Goal: Task Accomplishment & Management: Manage account settings

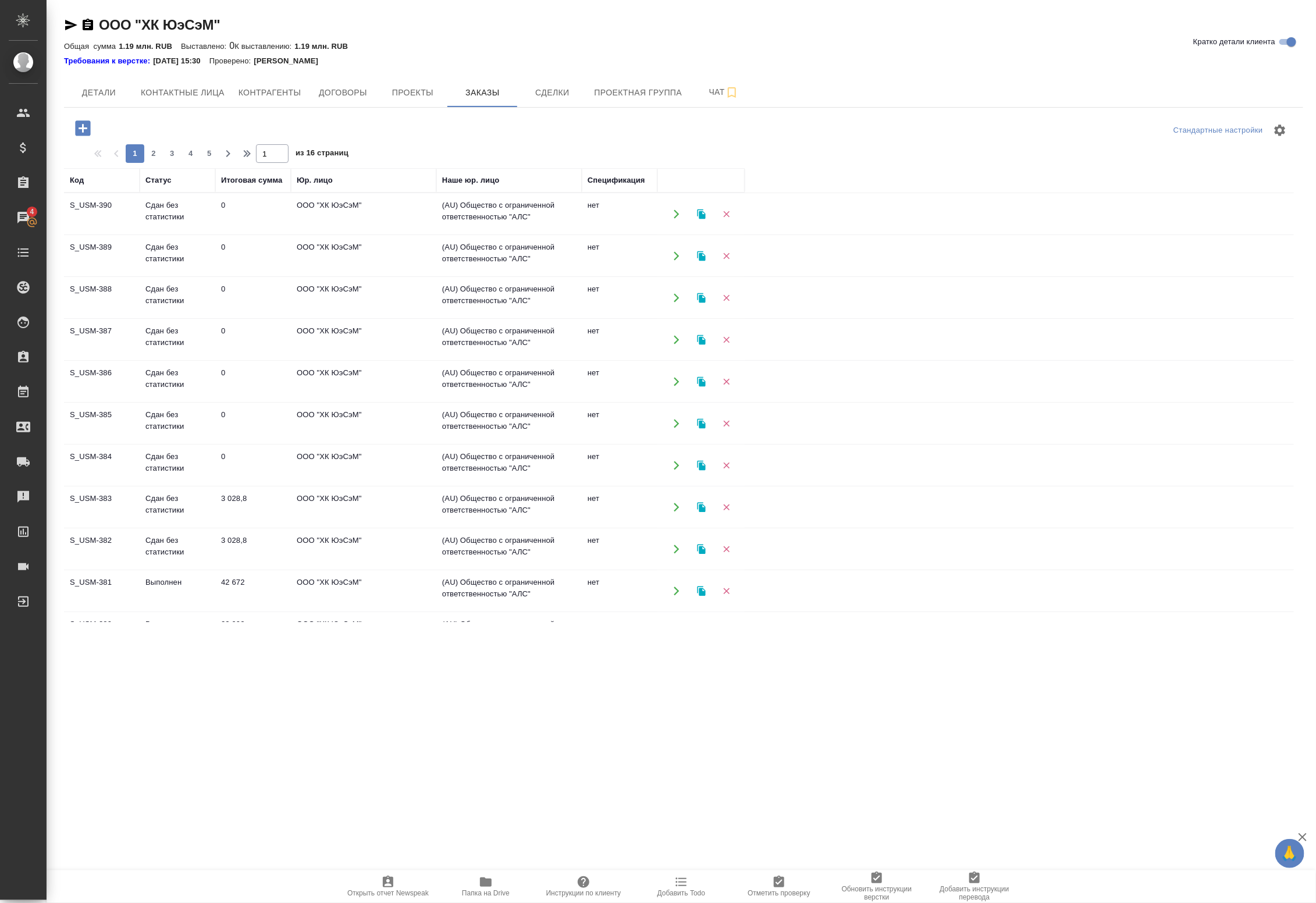
click at [393, 234] on td "ООО "ХК ЮэСэМ"" at bounding box center [364, 214] width 145 height 41
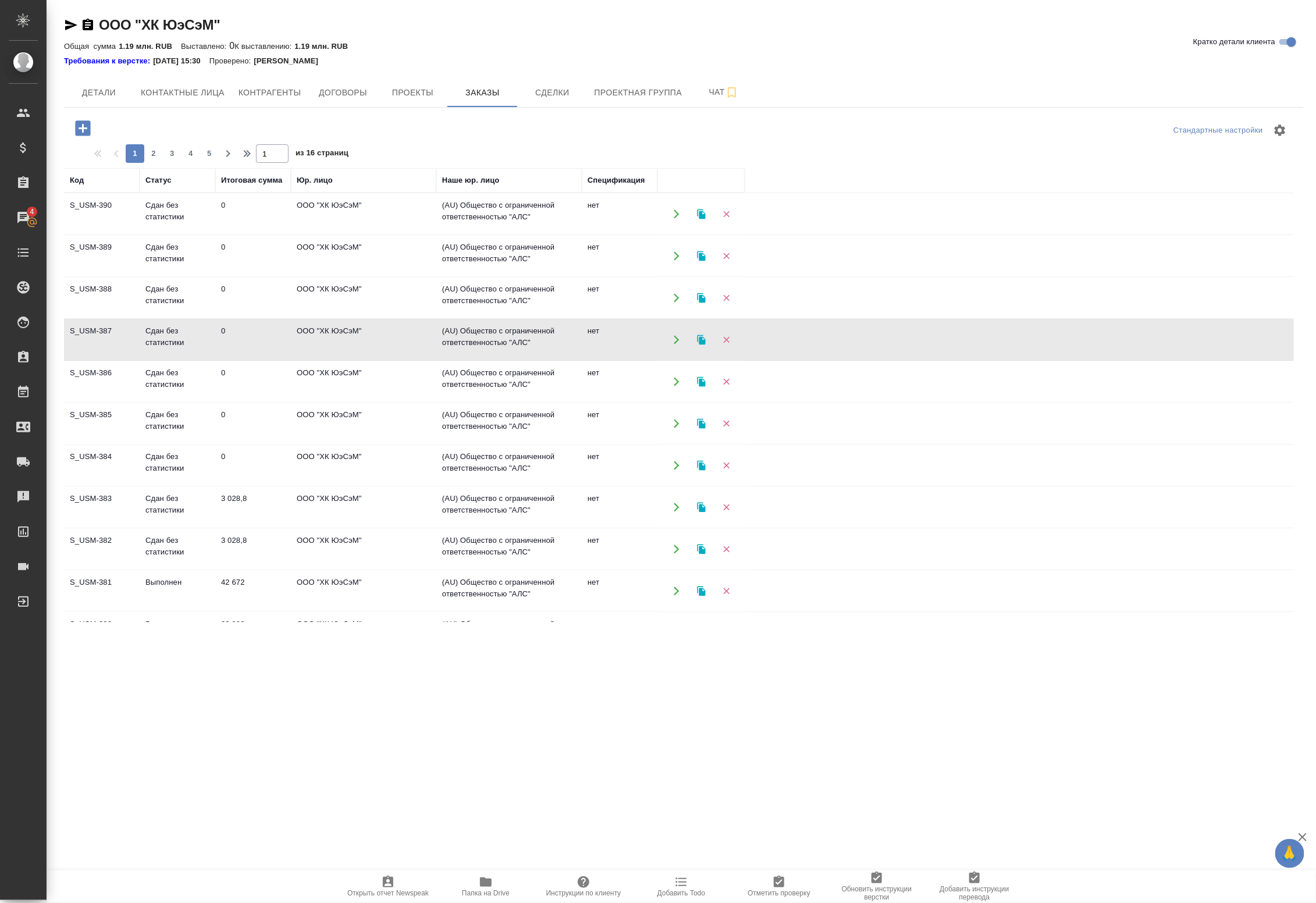
click at [376, 213] on td "ООО "ХК ЮэСэМ"" at bounding box center [364, 214] width 145 height 41
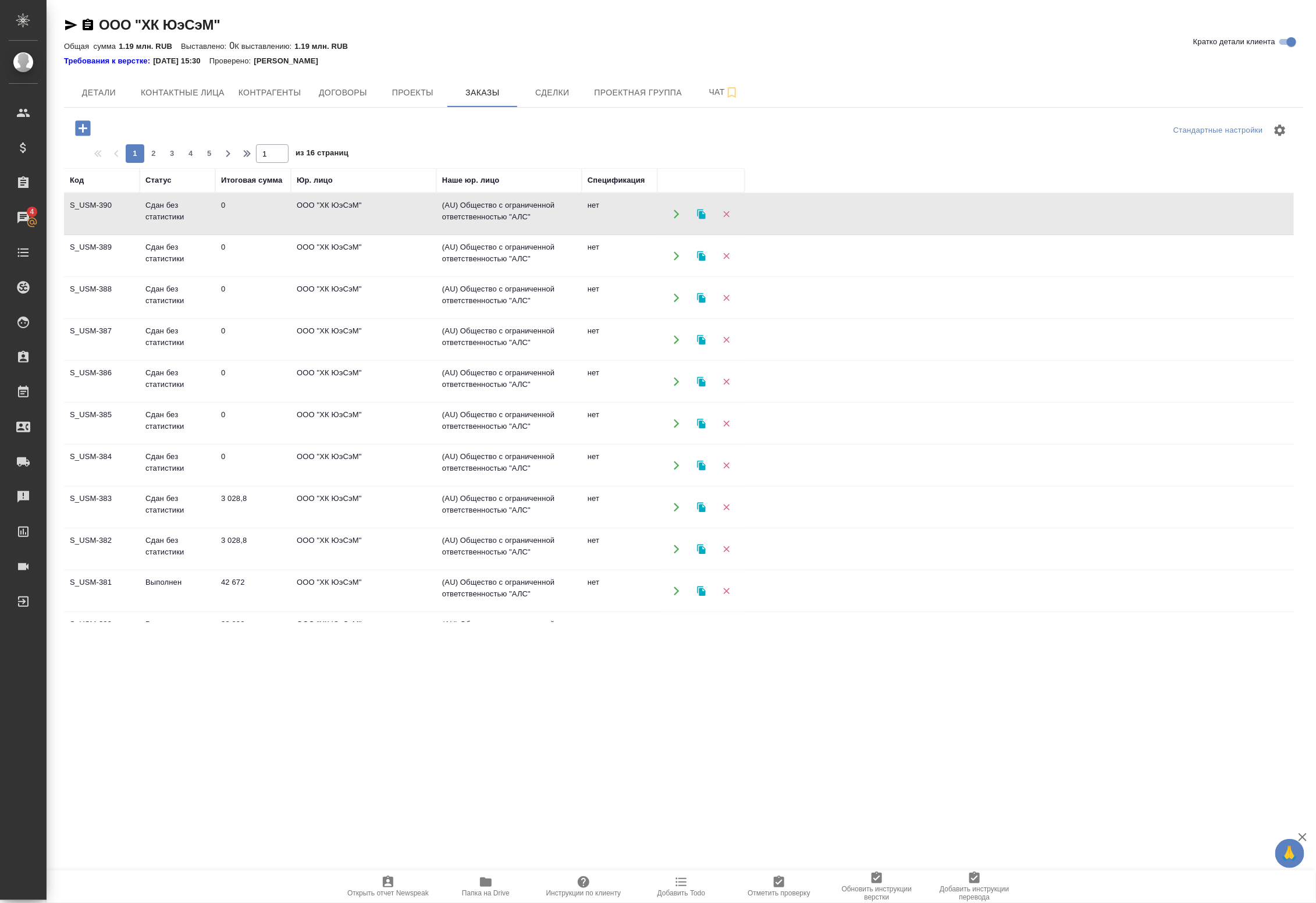
click at [393, 213] on td "ООО "ХК ЮэСэМ"" at bounding box center [364, 214] width 145 height 41
click at [290, 234] on td "0" at bounding box center [253, 214] width 76 height 41
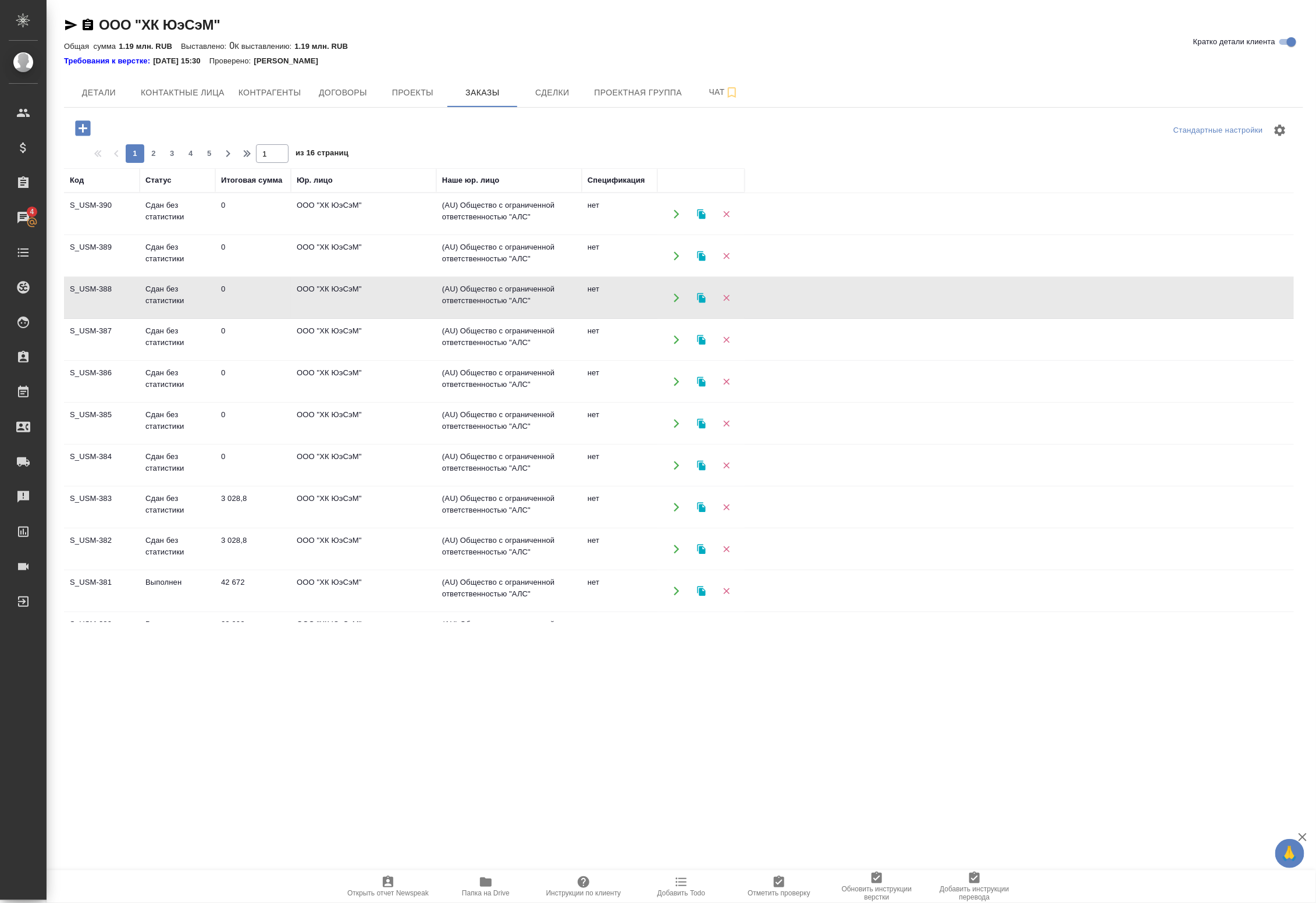
click at [290, 234] on td "0" at bounding box center [253, 214] width 76 height 41
click at [266, 234] on td "0" at bounding box center [253, 214] width 76 height 41
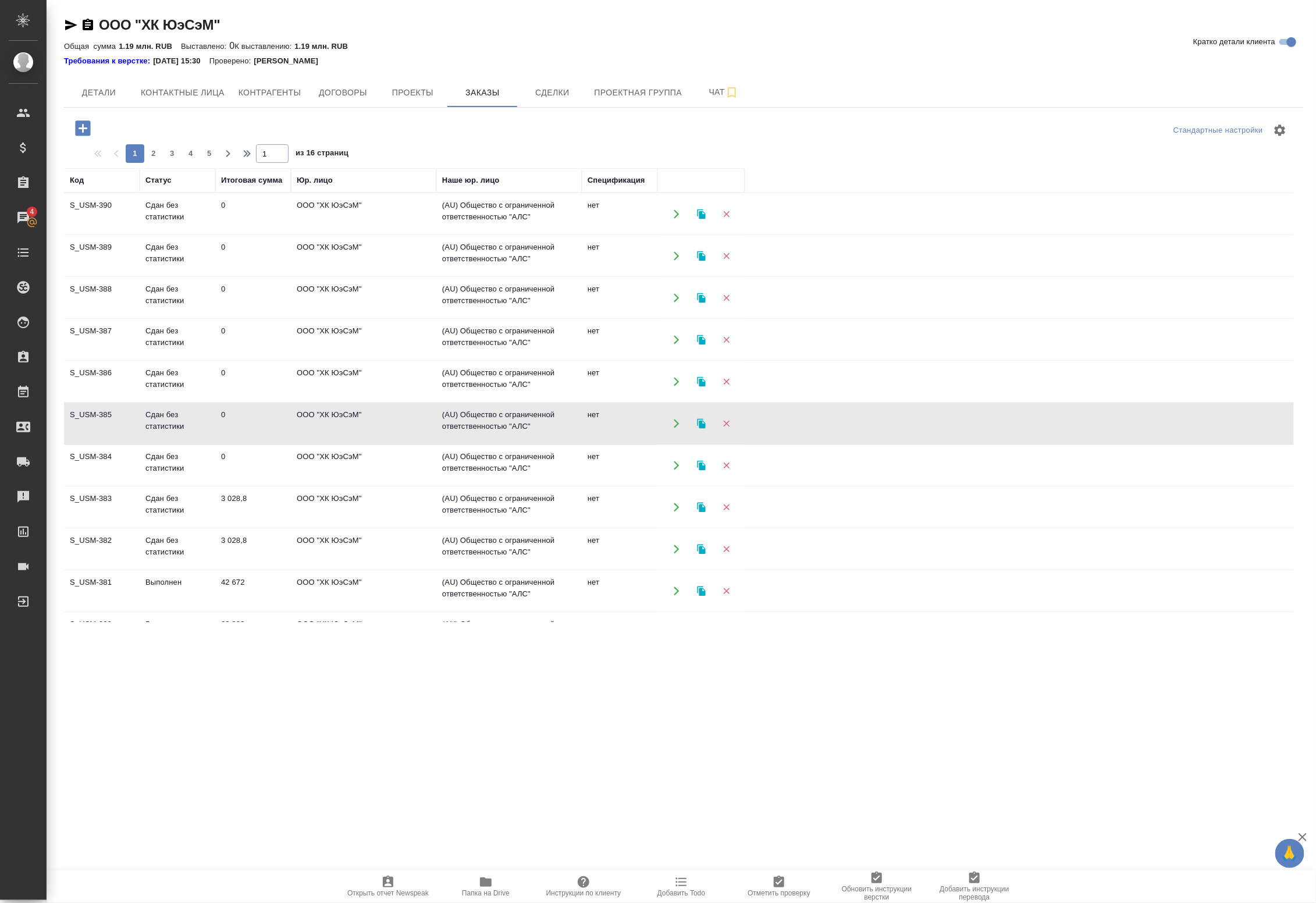
click at [266, 234] on td "0" at bounding box center [253, 214] width 76 height 41
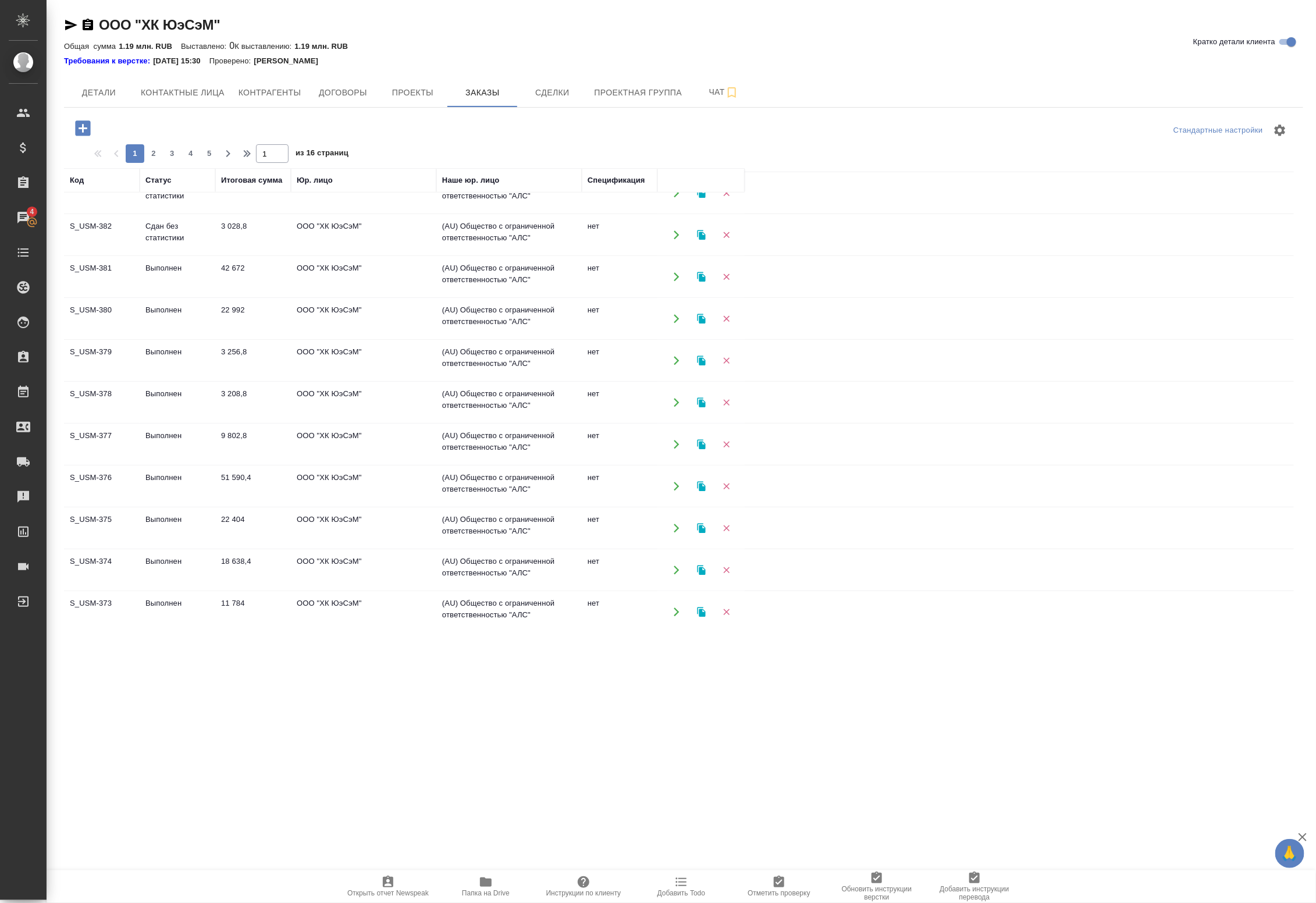
scroll to position [364, 0]
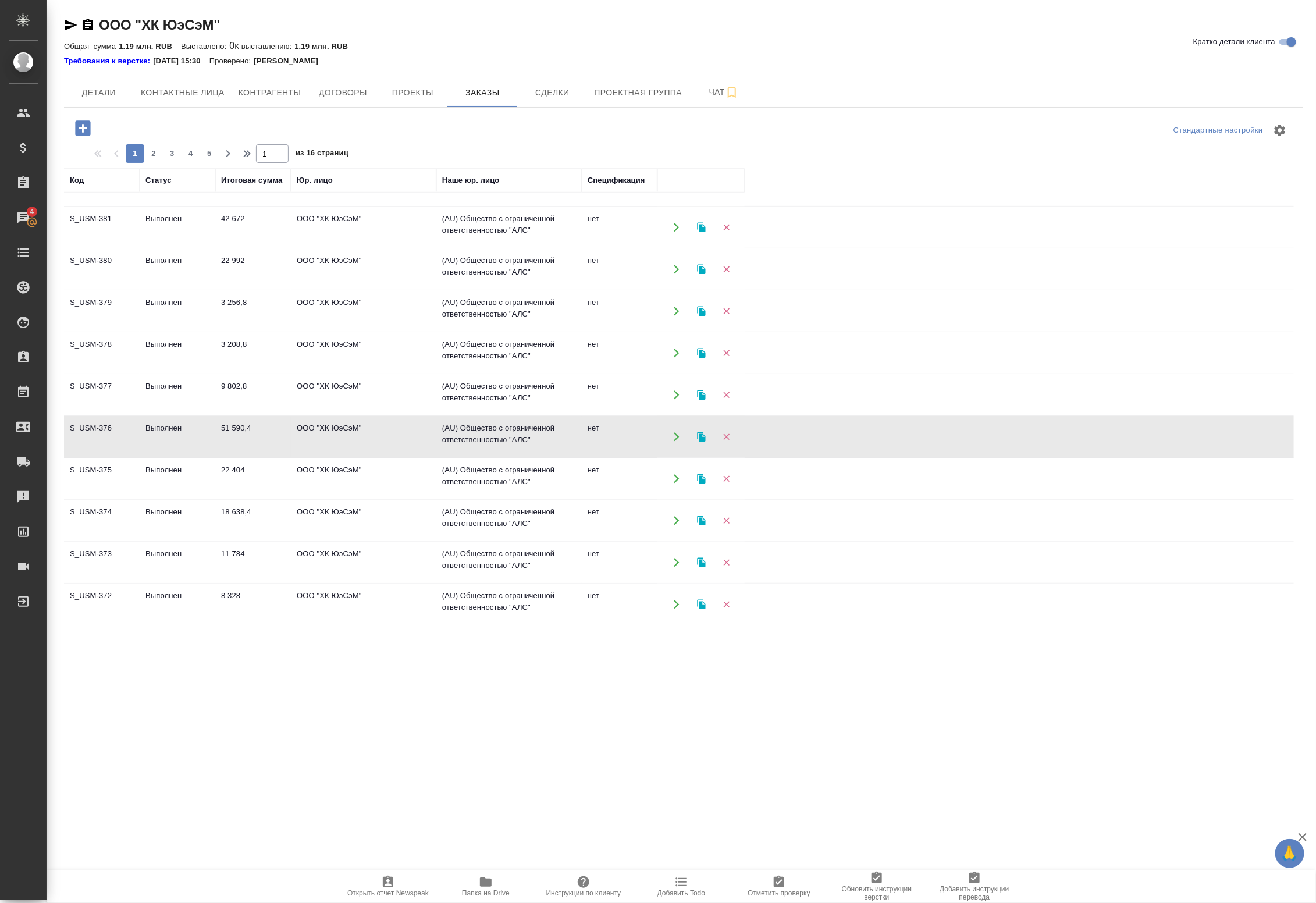
click at [699, 441] on icon "button" at bounding box center [701, 436] width 8 height 10
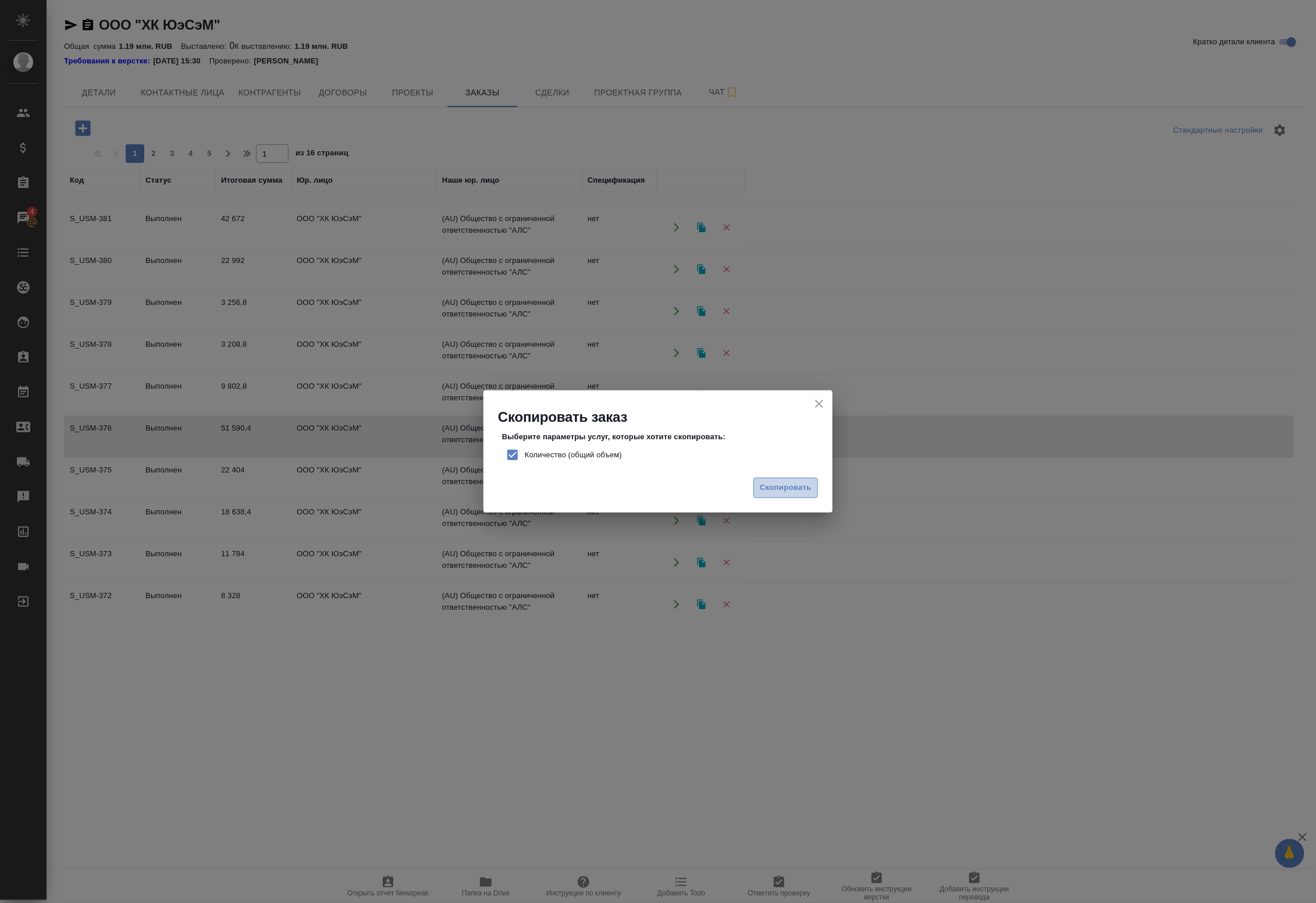
click at [778, 484] on span "Скопировать" at bounding box center [786, 488] width 52 height 13
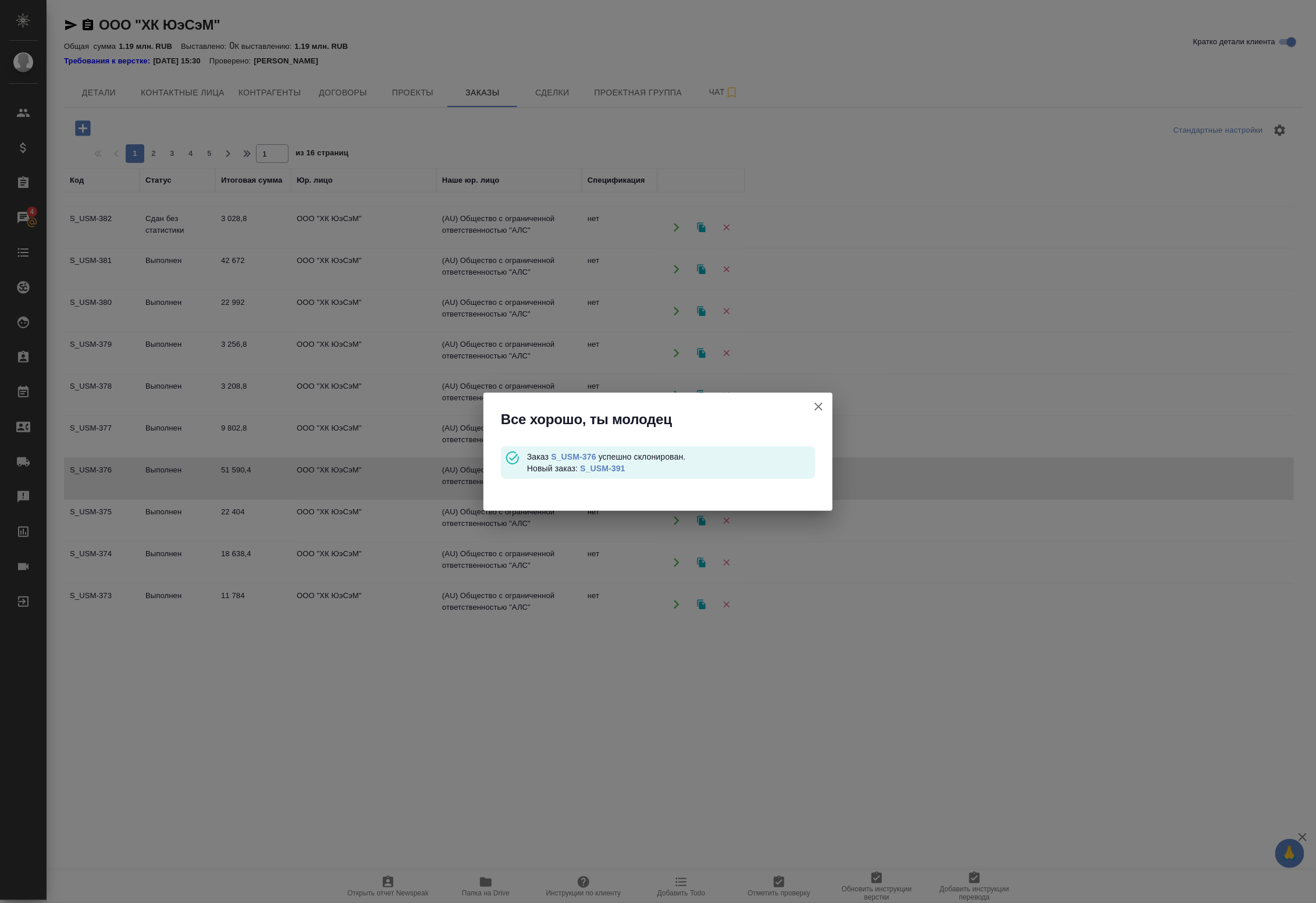
click at [602, 470] on link "S_USM-391" at bounding box center [602, 468] width 45 height 9
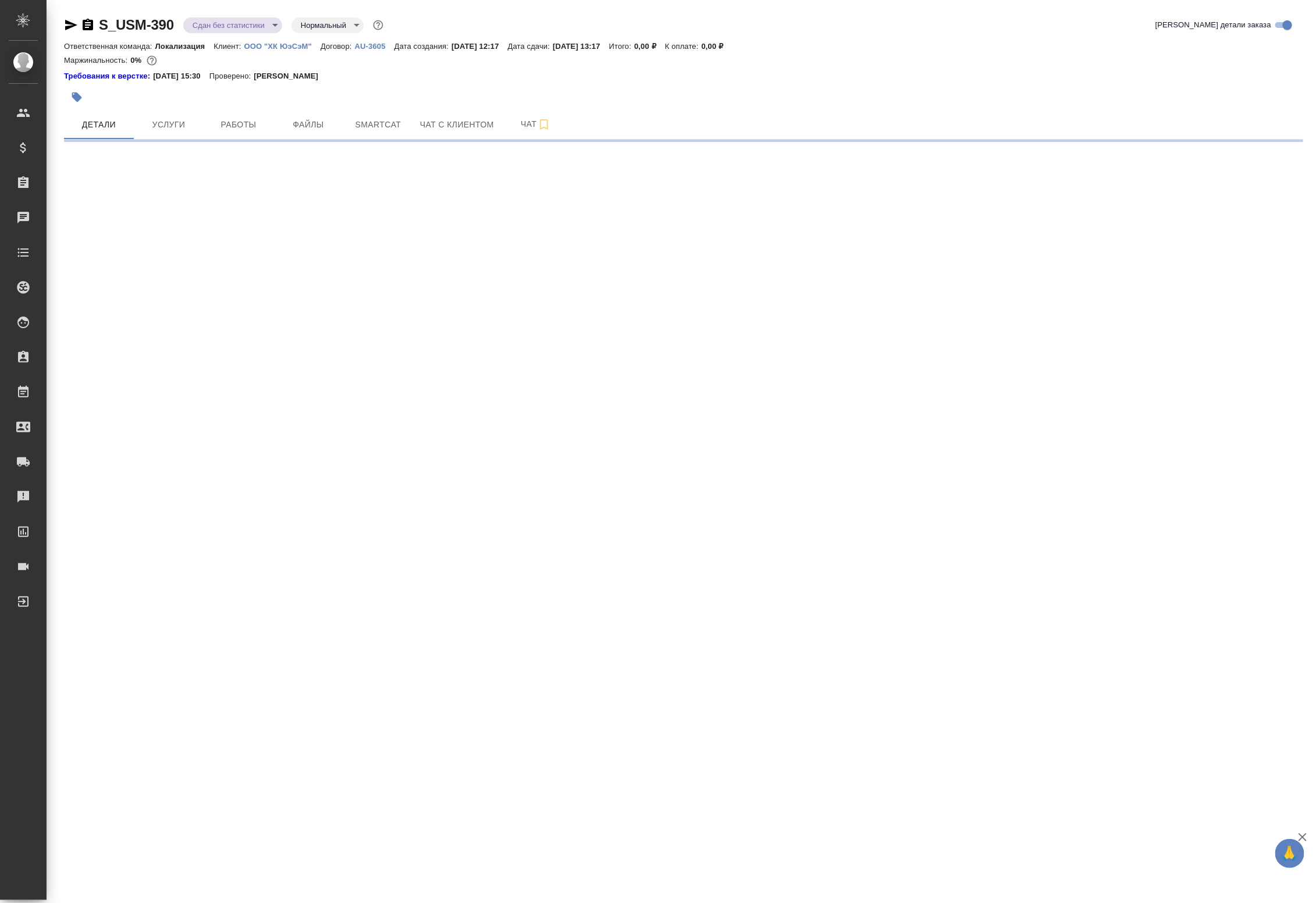
select select "RU"
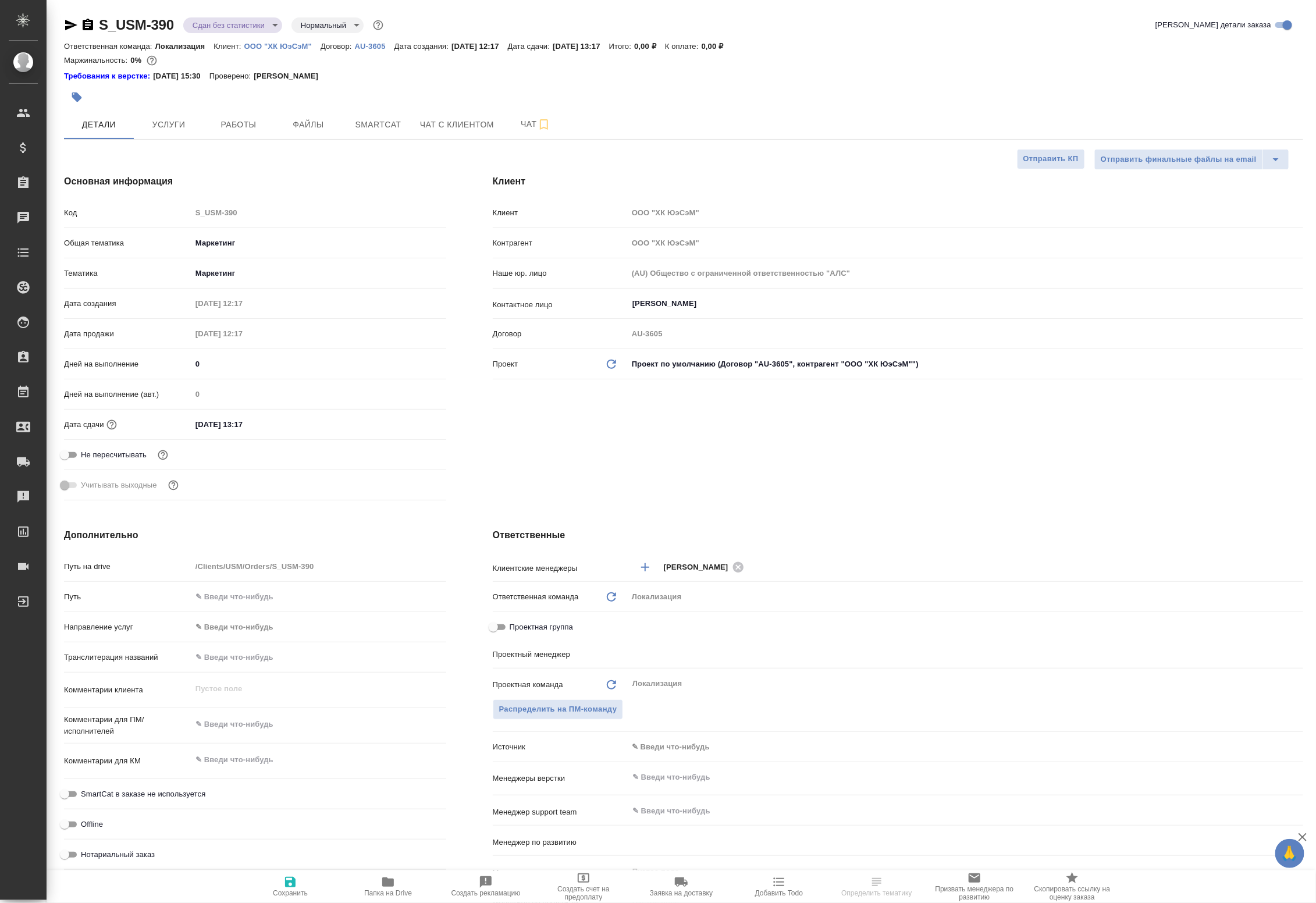
type textarea "x"
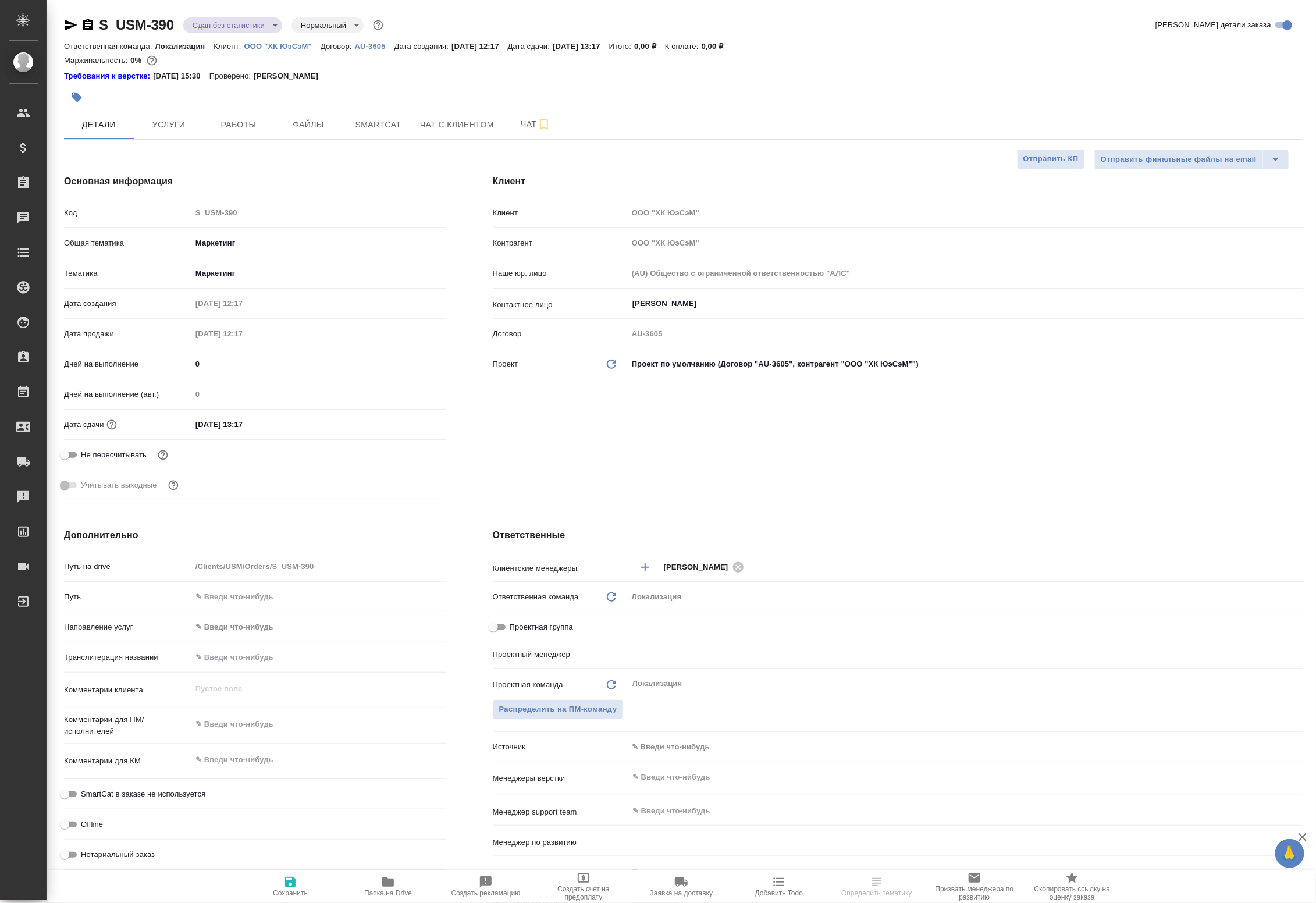
type textarea "x"
type input "Муталимов Марк"
type input "Сеитов Павел"
click at [189, 121] on span "Услуги" at bounding box center [168, 124] width 56 height 14
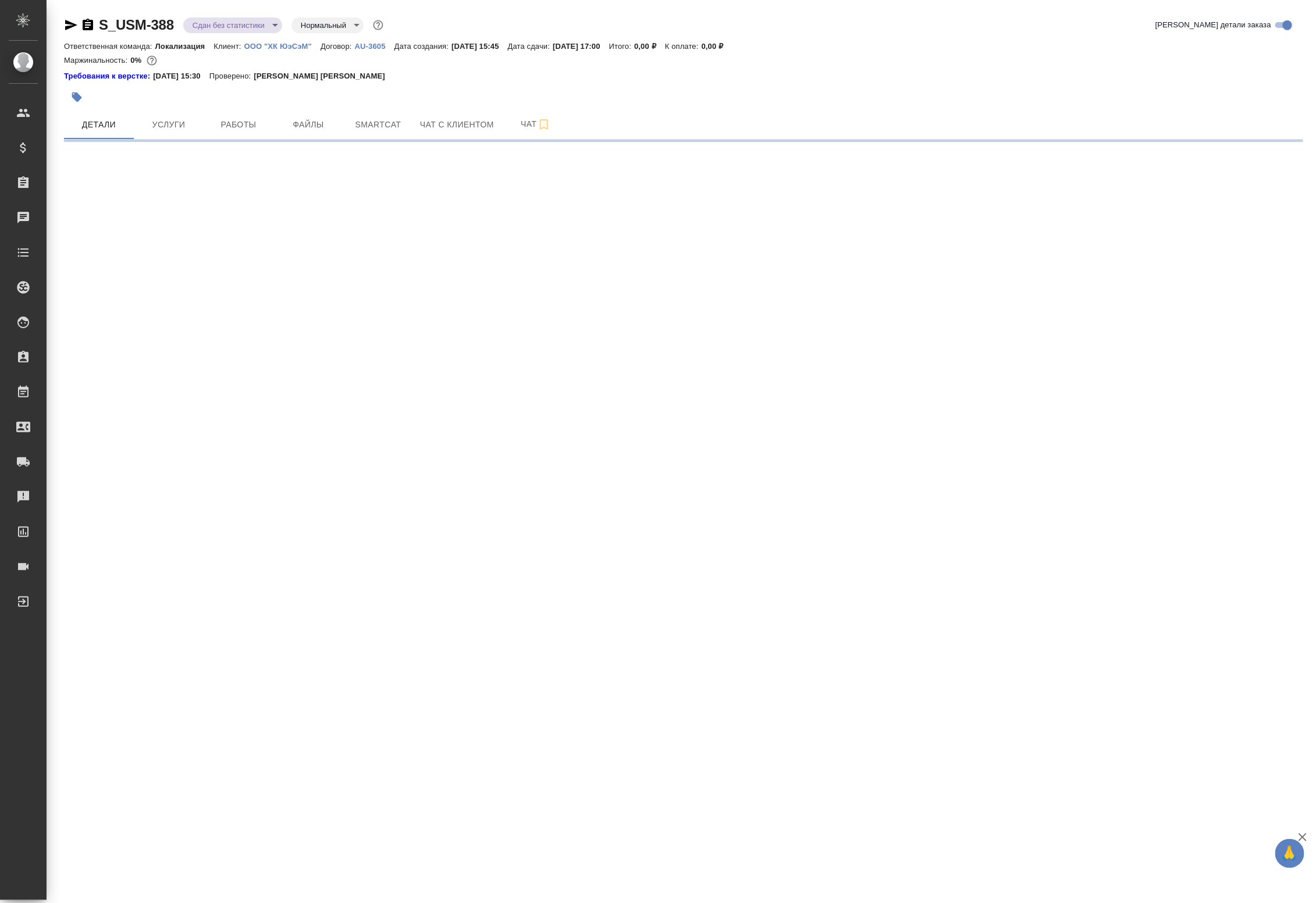
select select "RU"
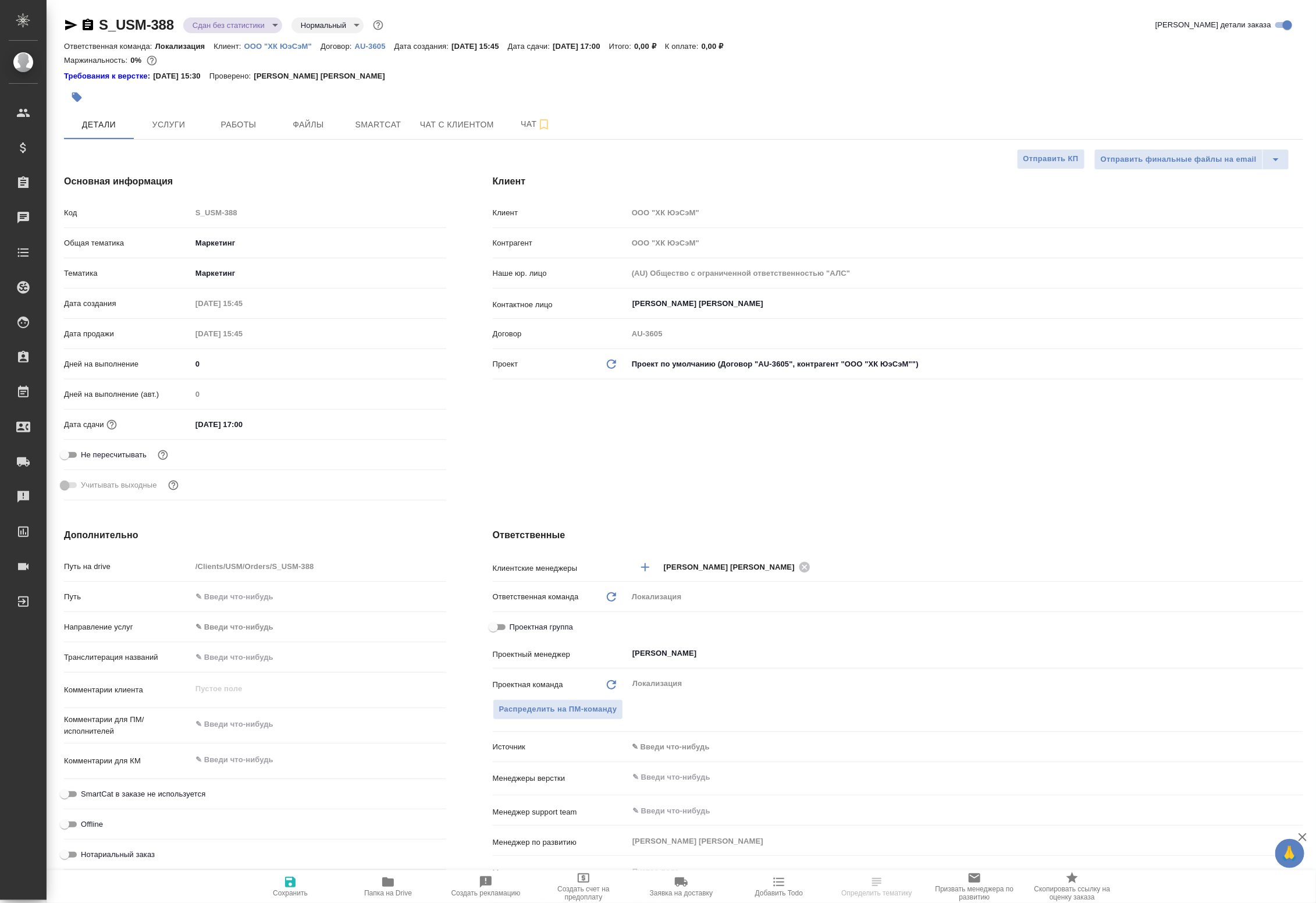
type textarea "x"
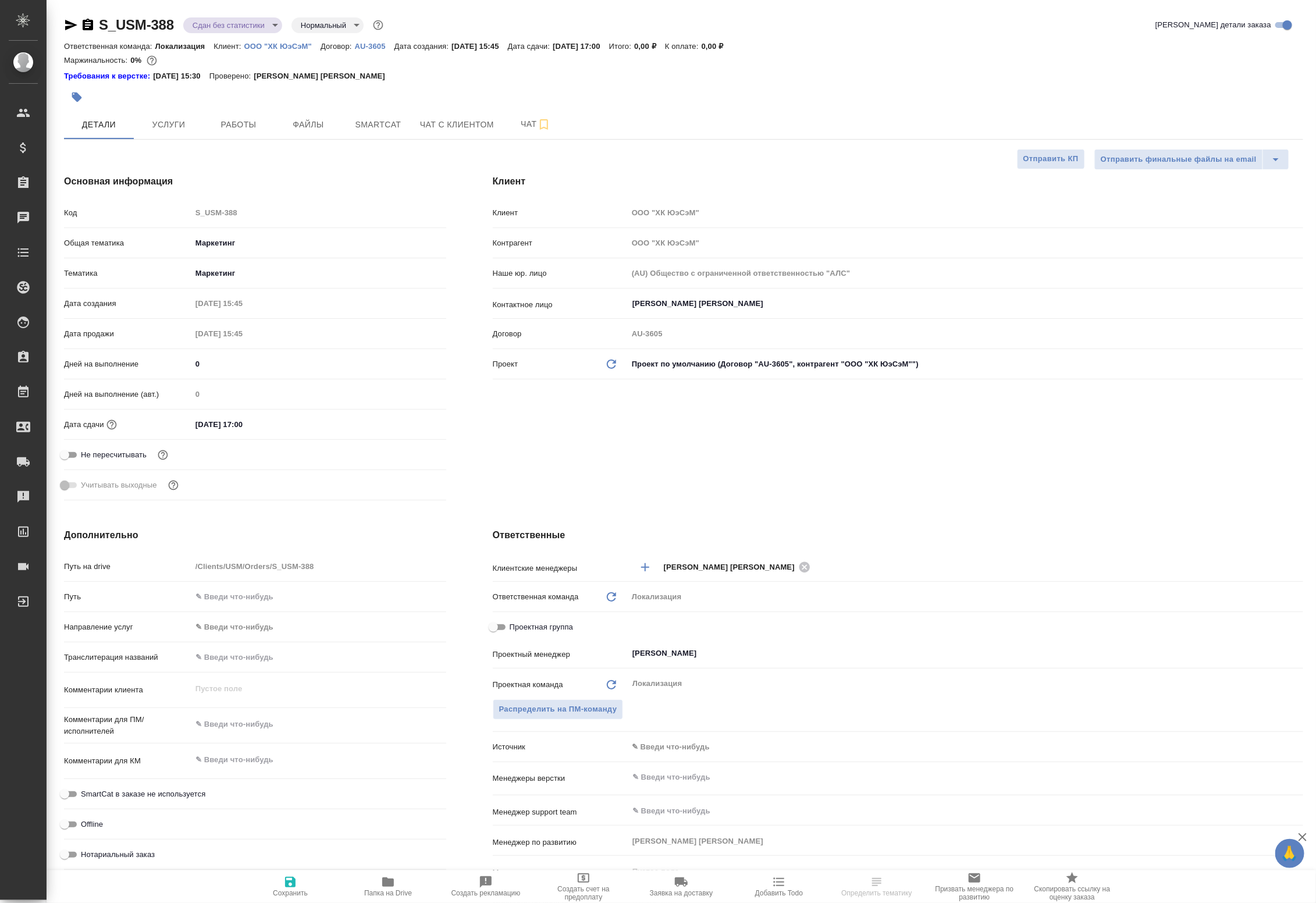
type textarea "x"
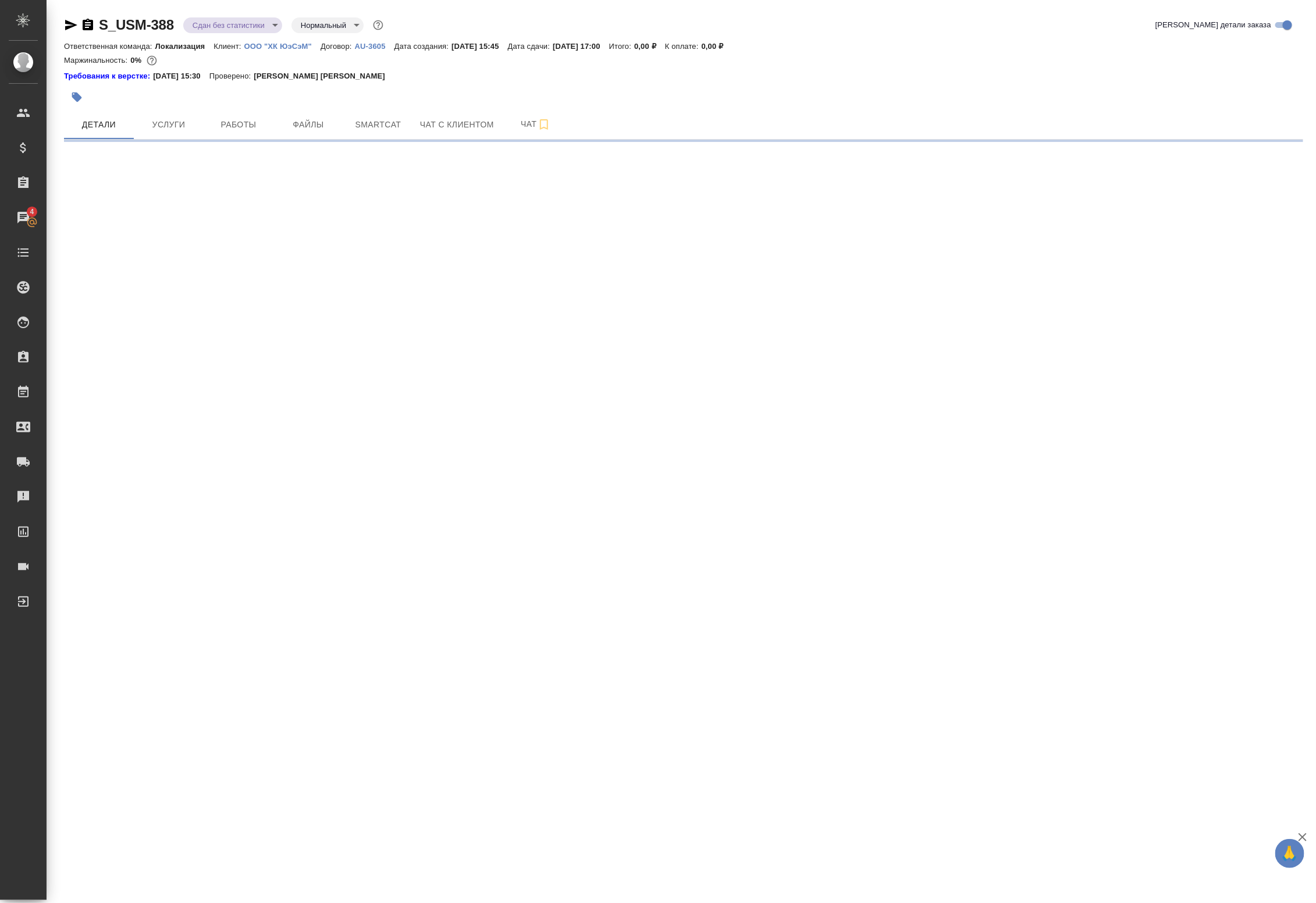
select select "RU"
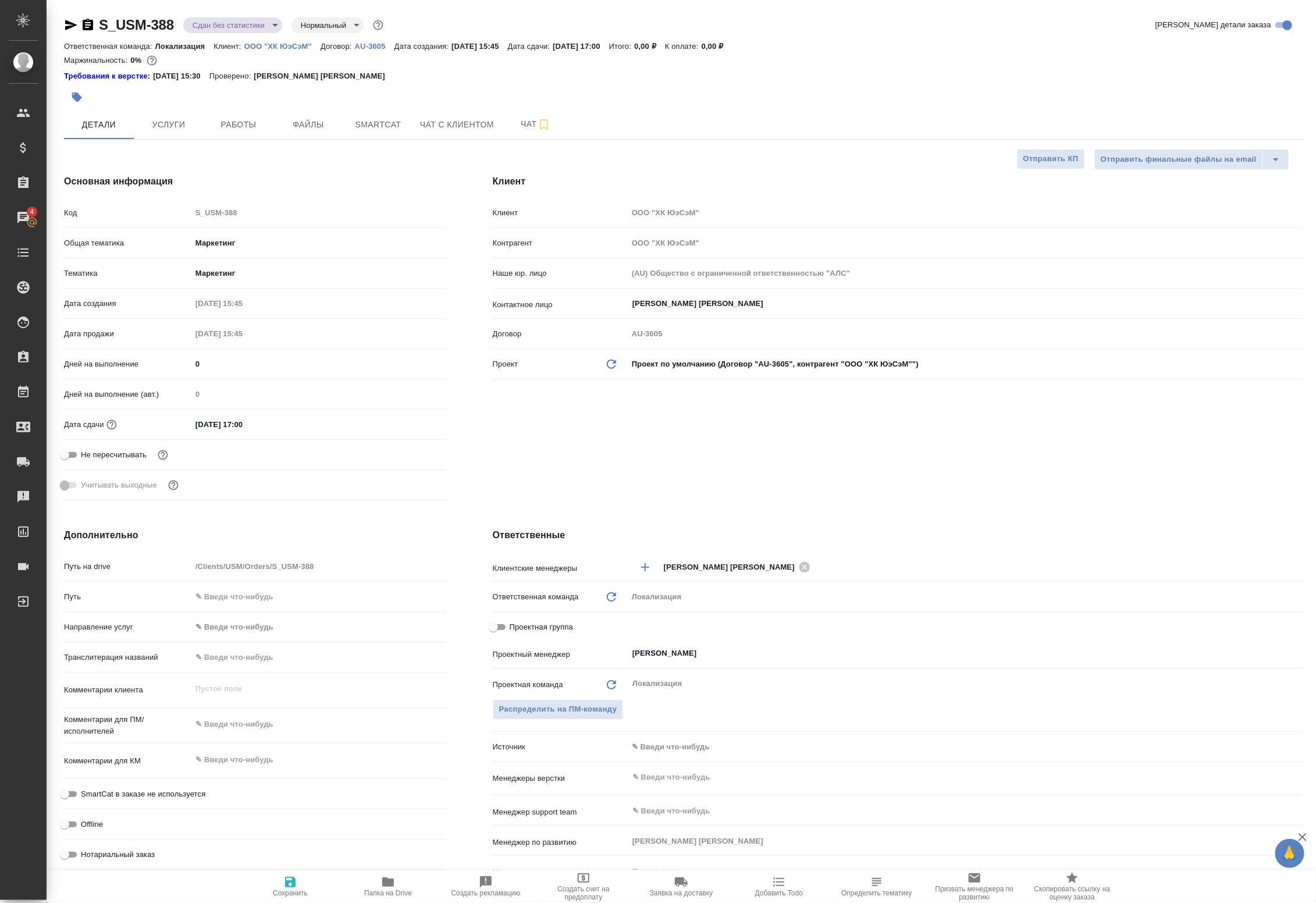
type textarea "x"
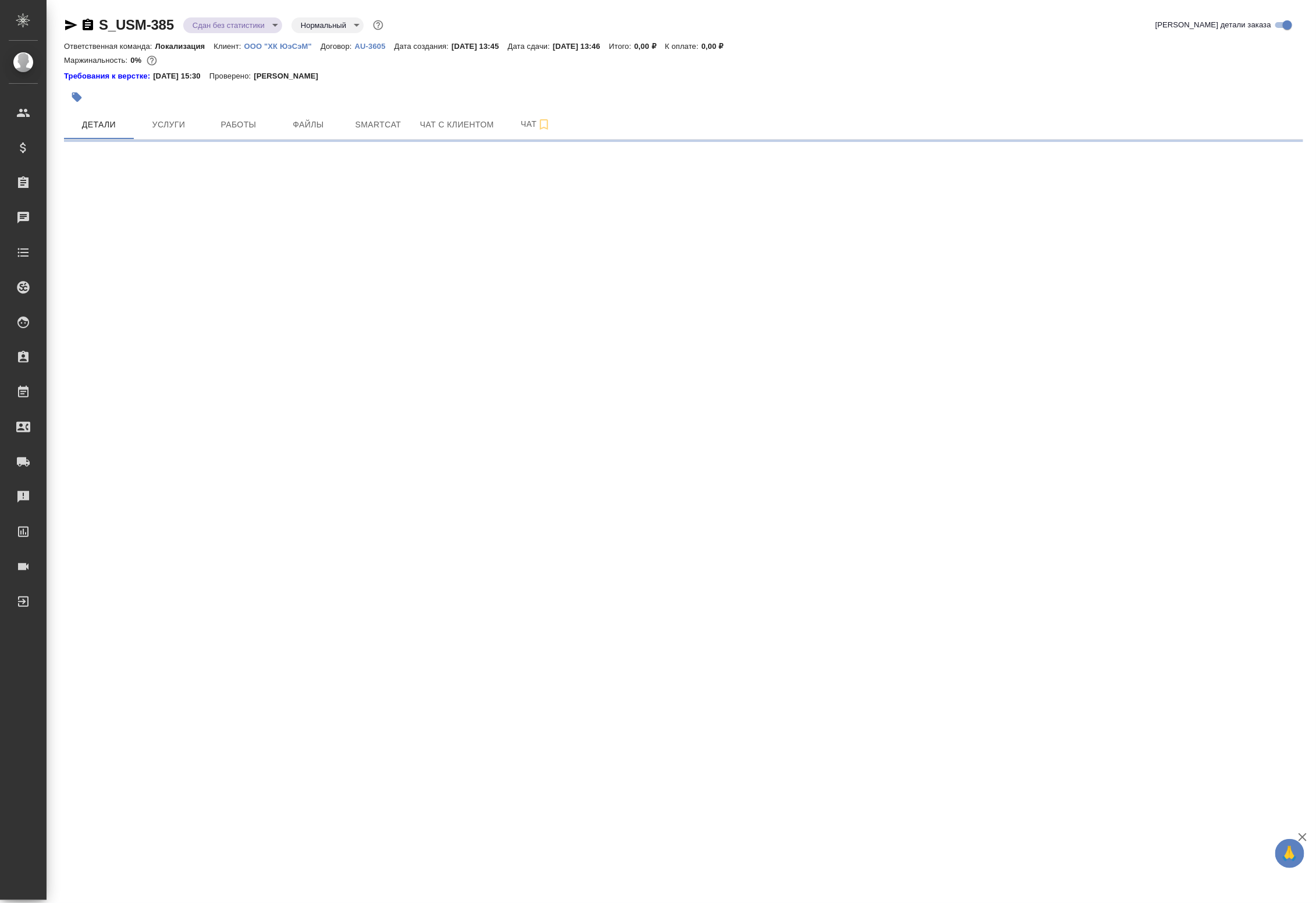
select select "RU"
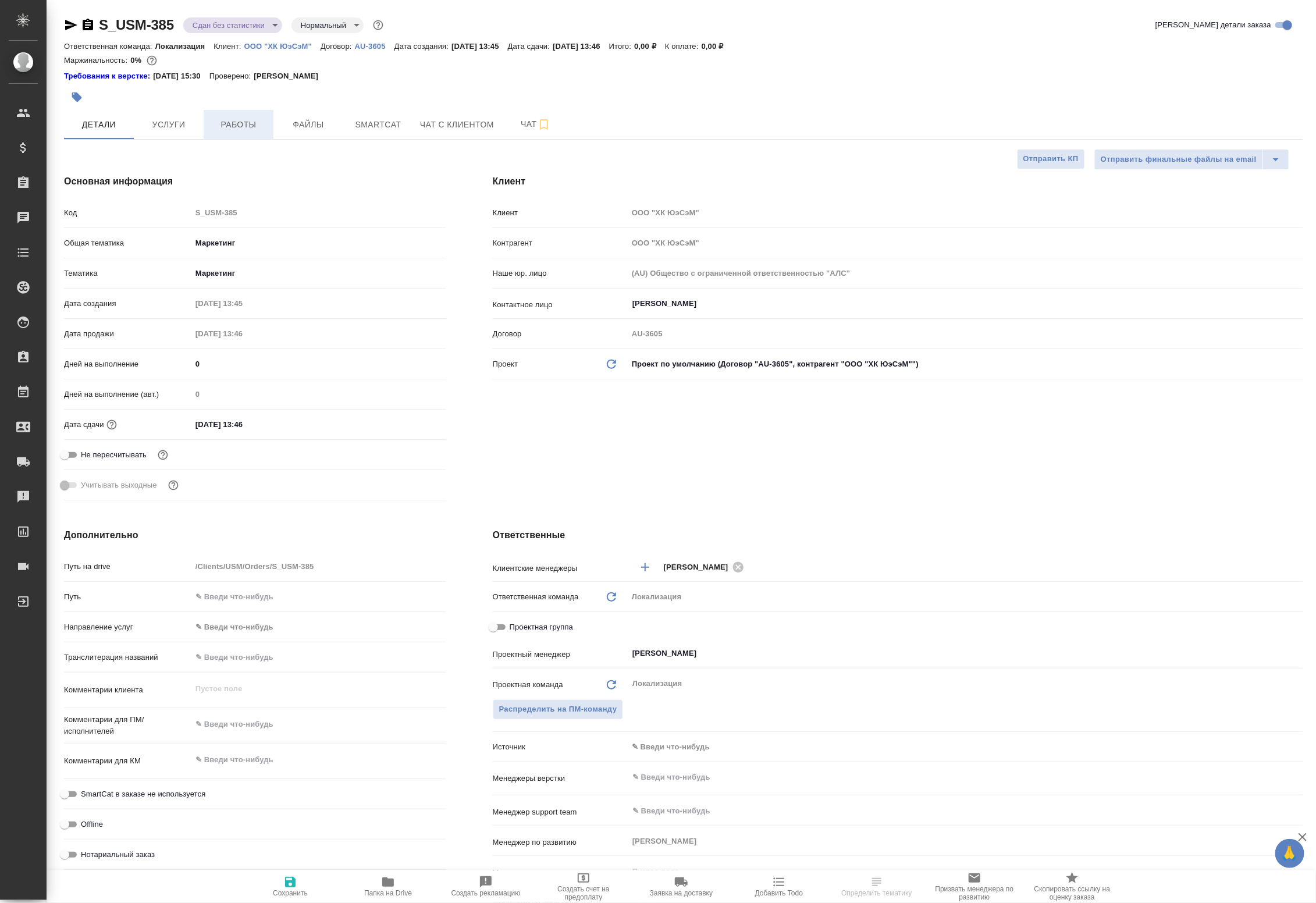
type textarea "x"
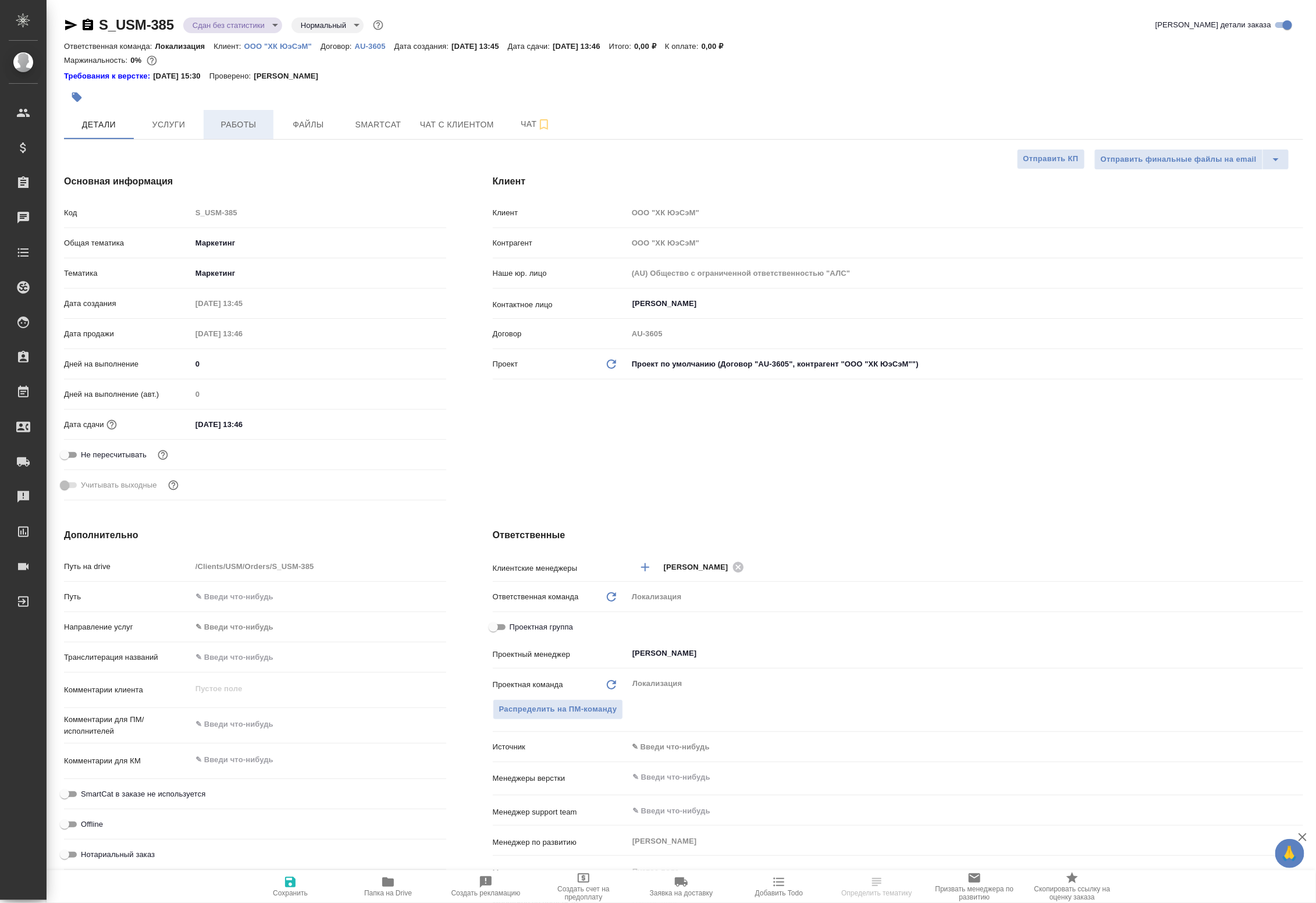
type textarea "x"
click at [239, 129] on span "Работы" at bounding box center [238, 124] width 56 height 14
click at [158, 120] on span "Услуги" at bounding box center [168, 124] width 56 height 14
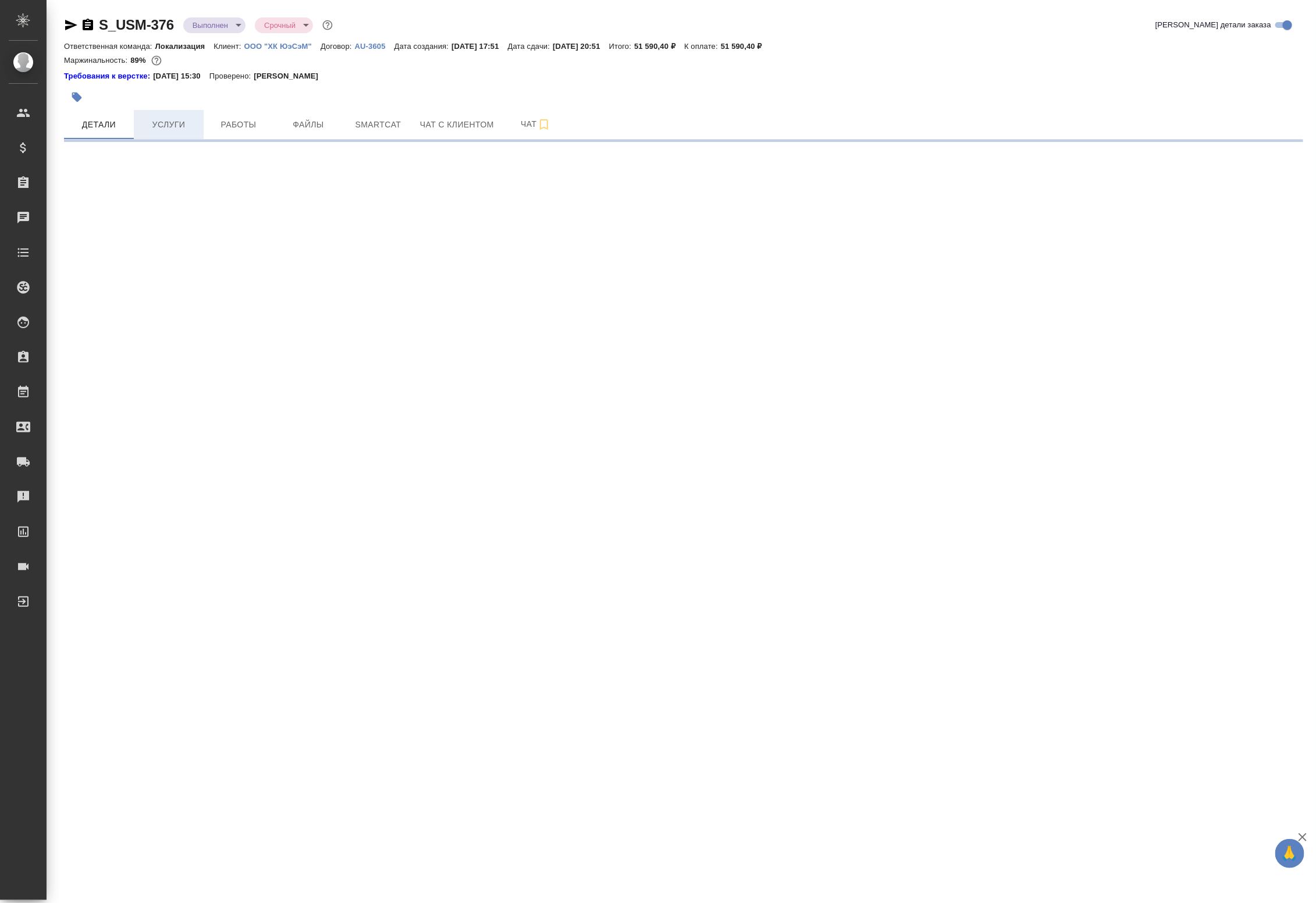
select select "RU"
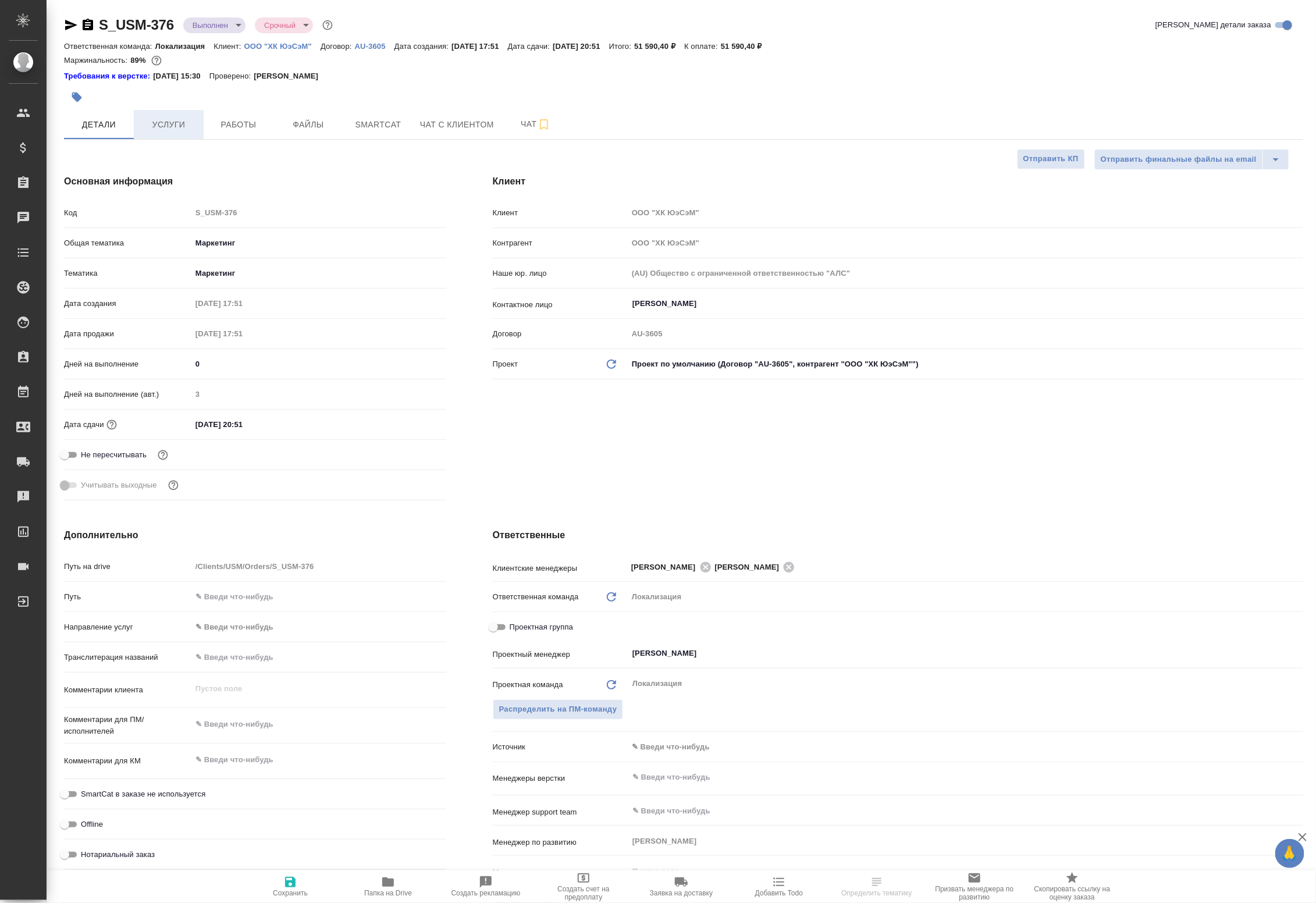
click at [177, 126] on span "Услуги" at bounding box center [168, 124] width 56 height 14
type textarea "x"
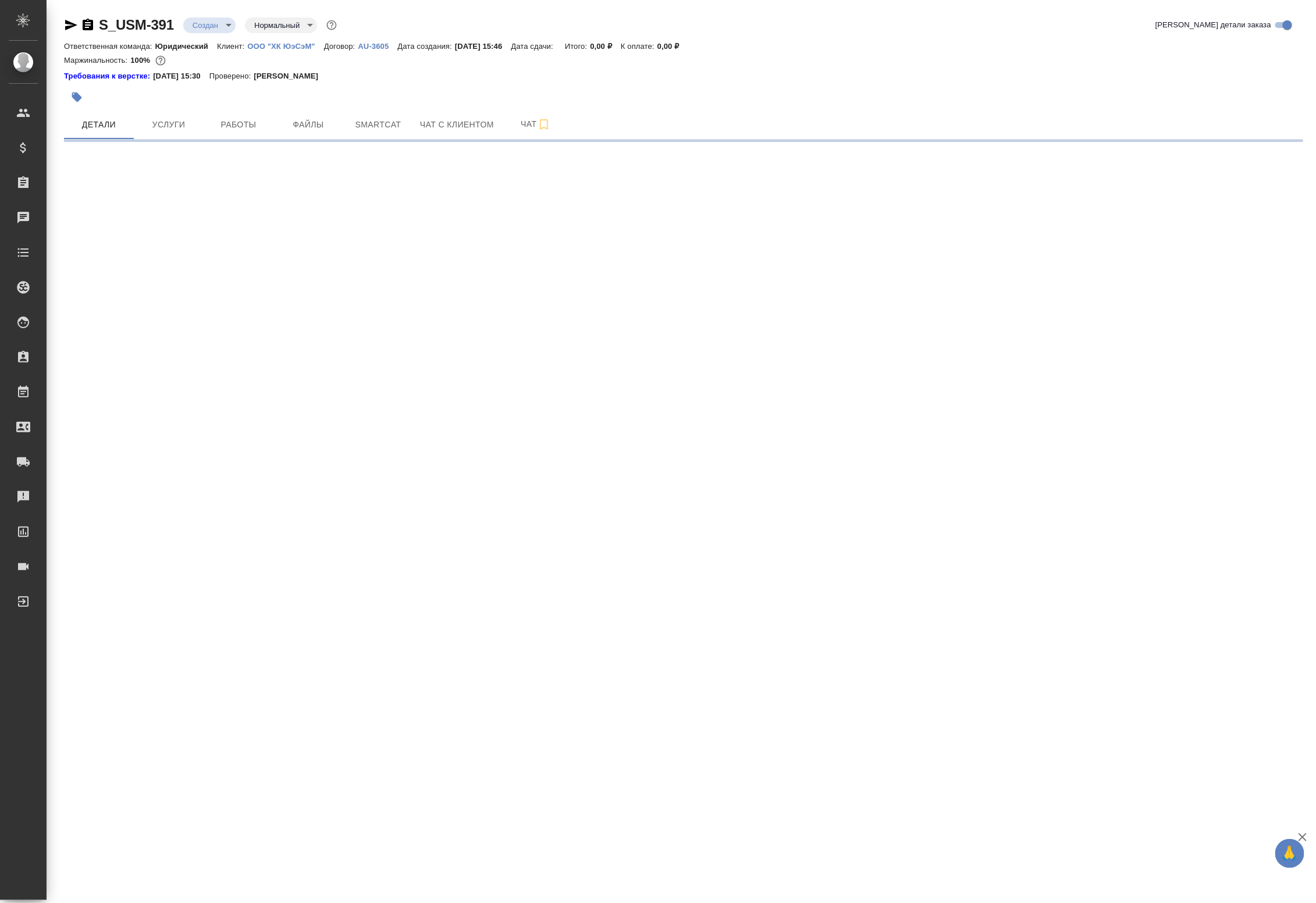
select select "RU"
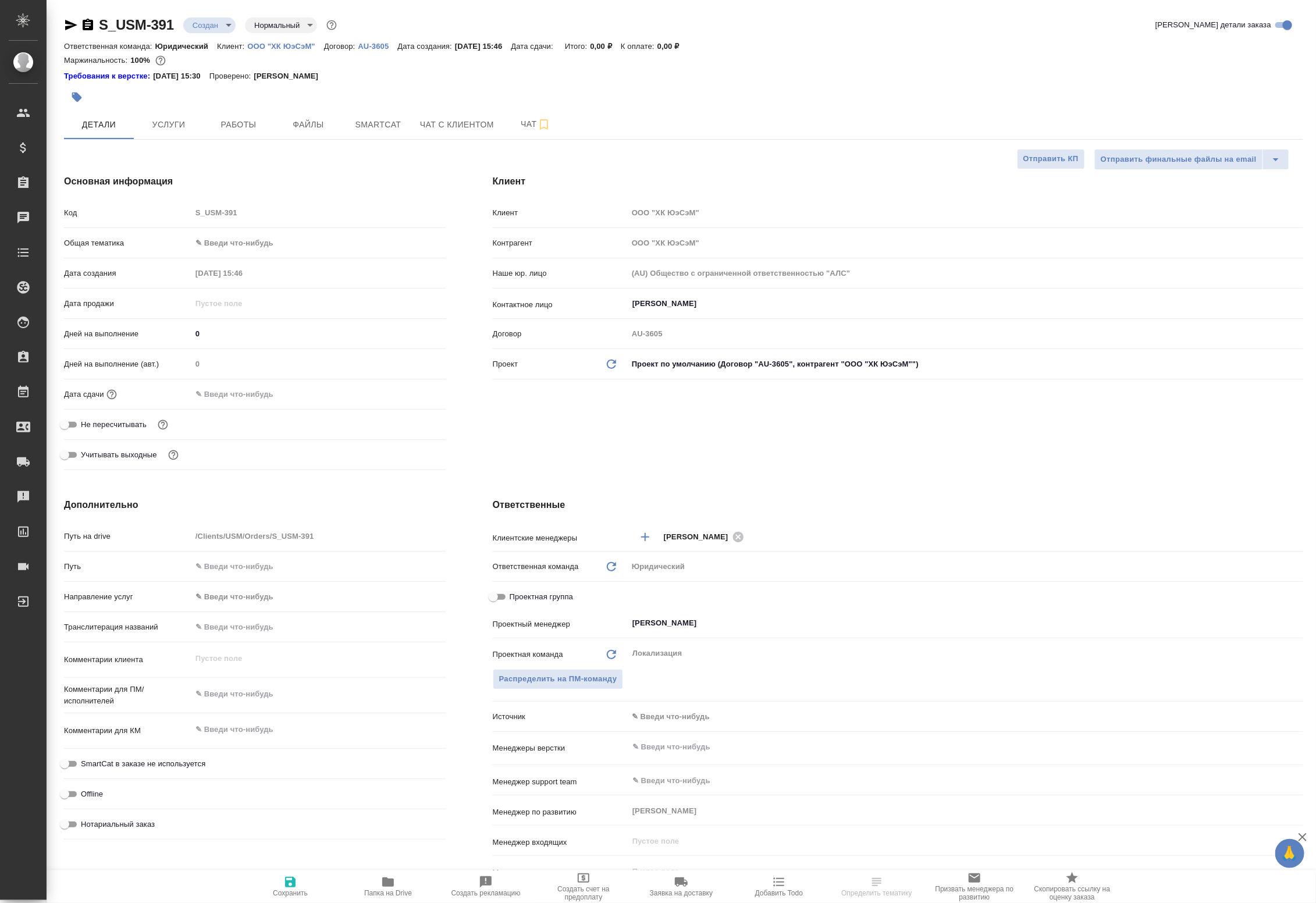
type textarea "x"
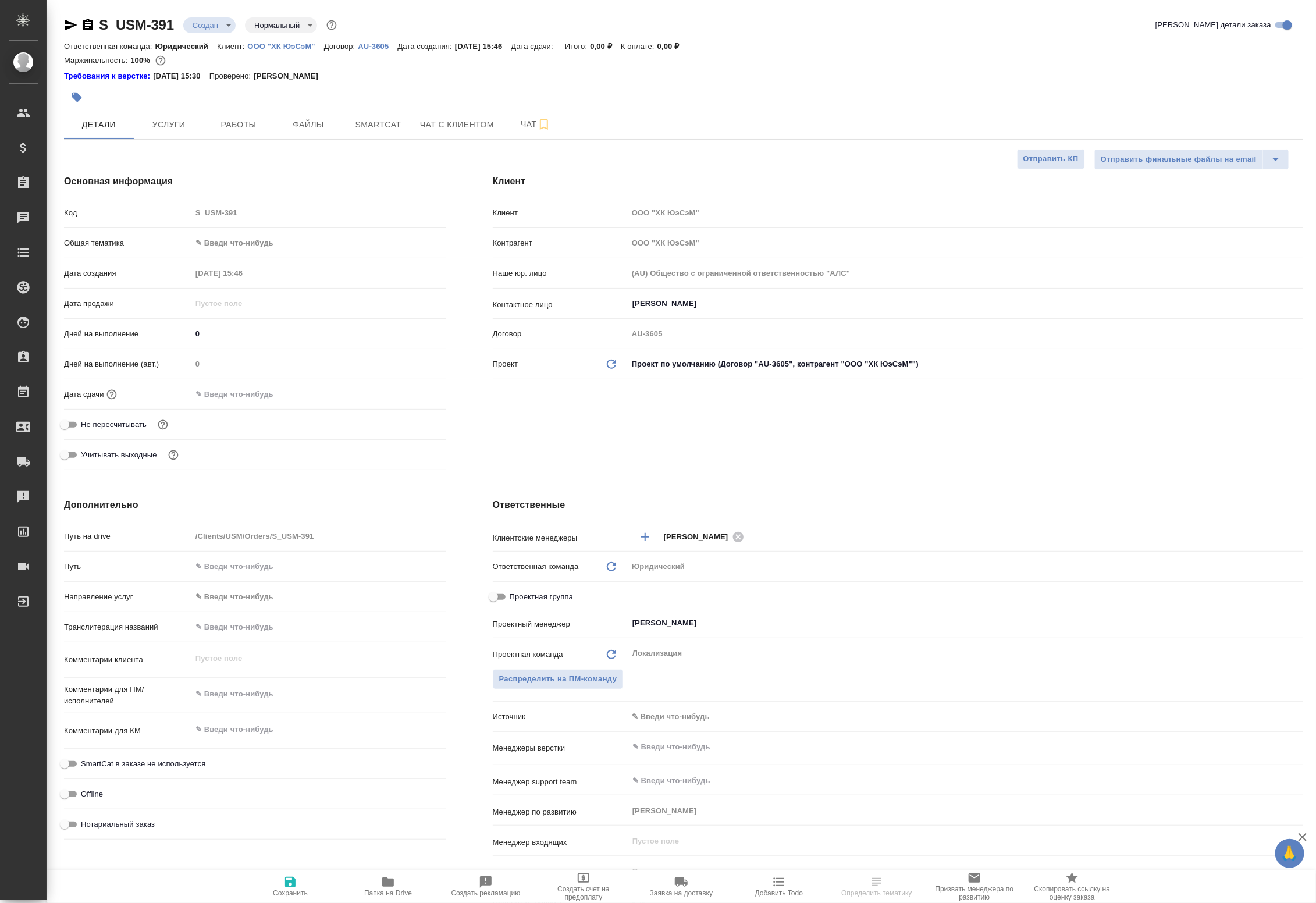
type textarea "x"
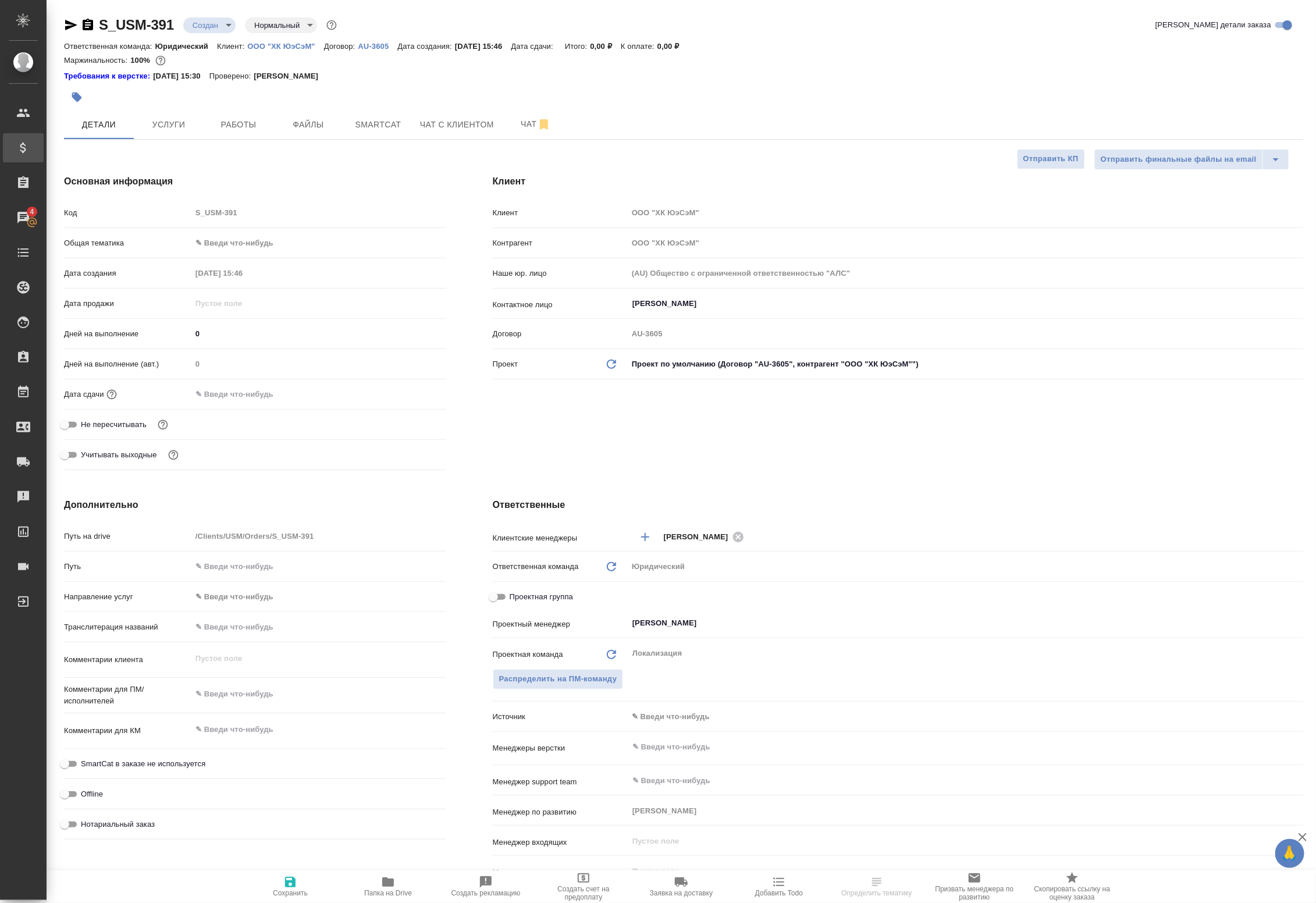
type textarea "x"
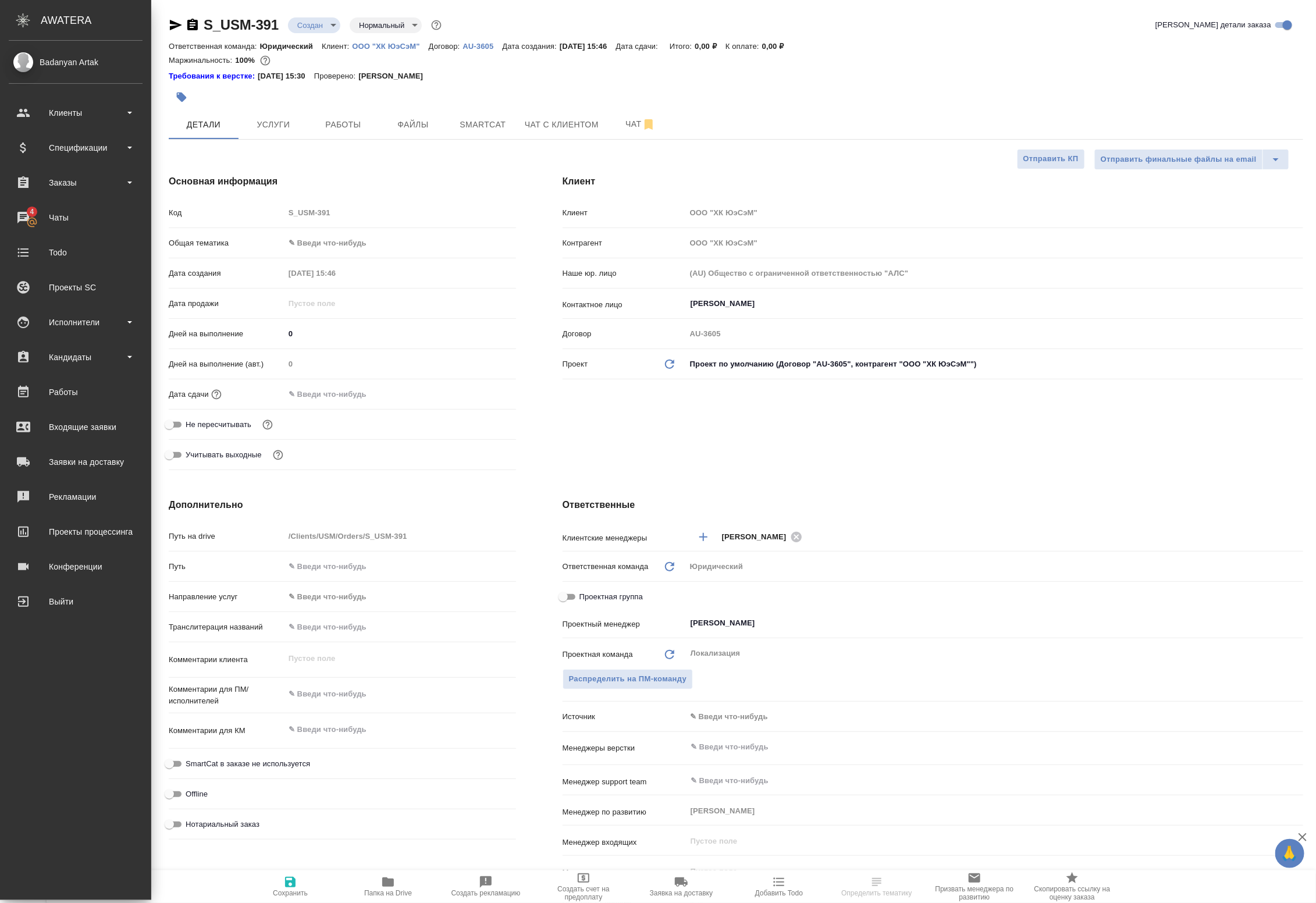
type textarea "x"
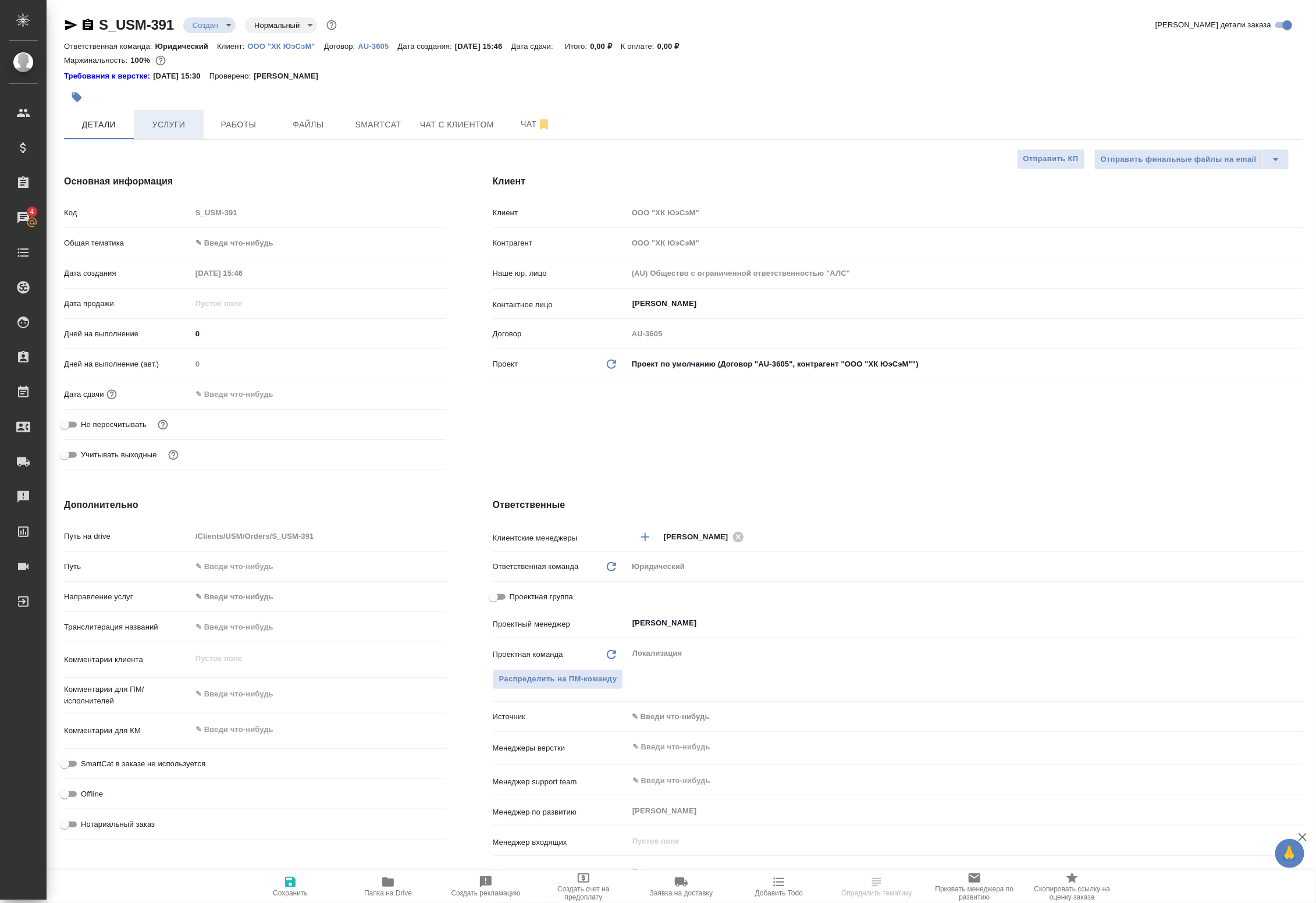
click at [155, 131] on span "Услуги" at bounding box center [168, 124] width 56 height 14
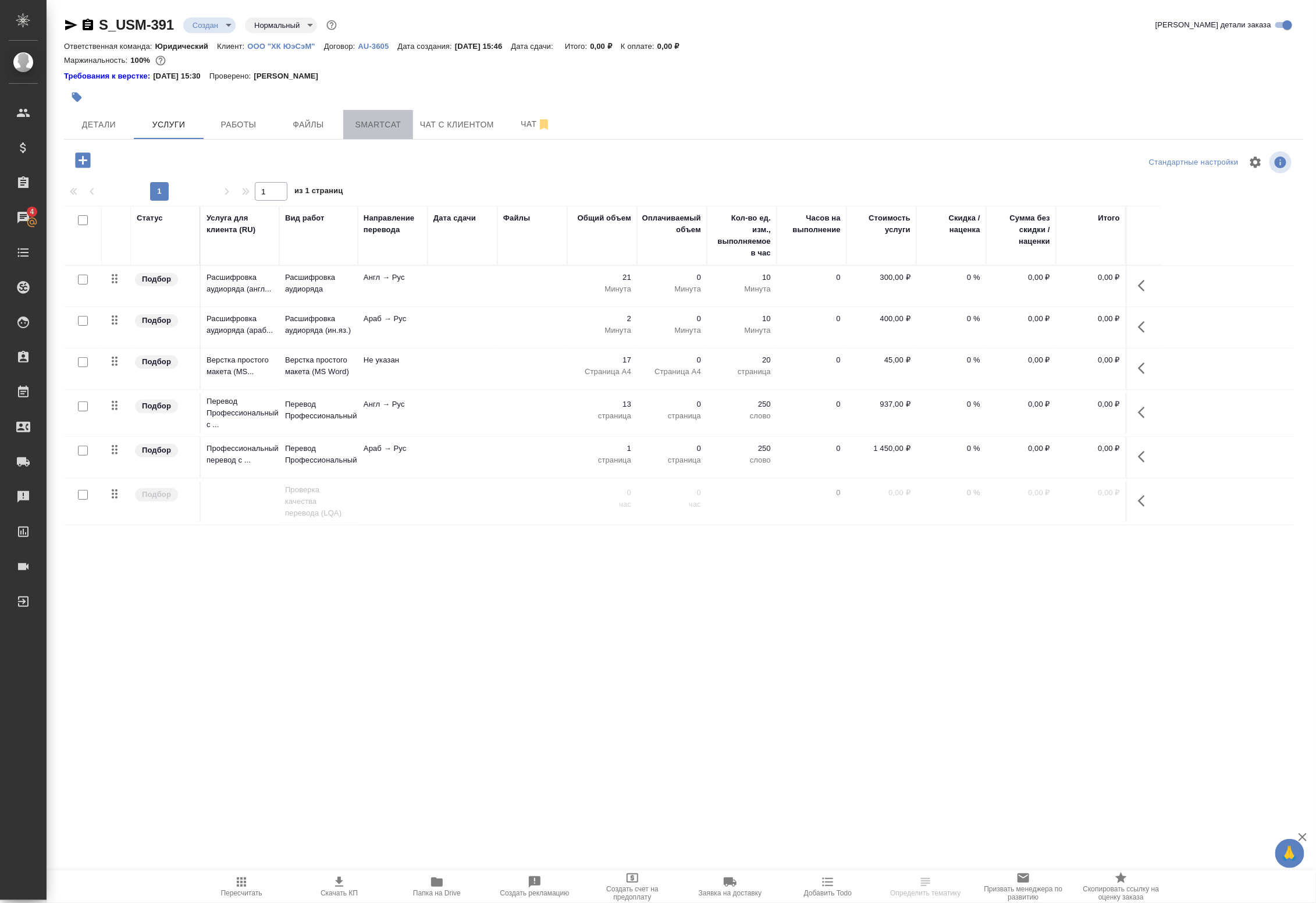
click at [374, 127] on span "Smartcat" at bounding box center [378, 124] width 56 height 14
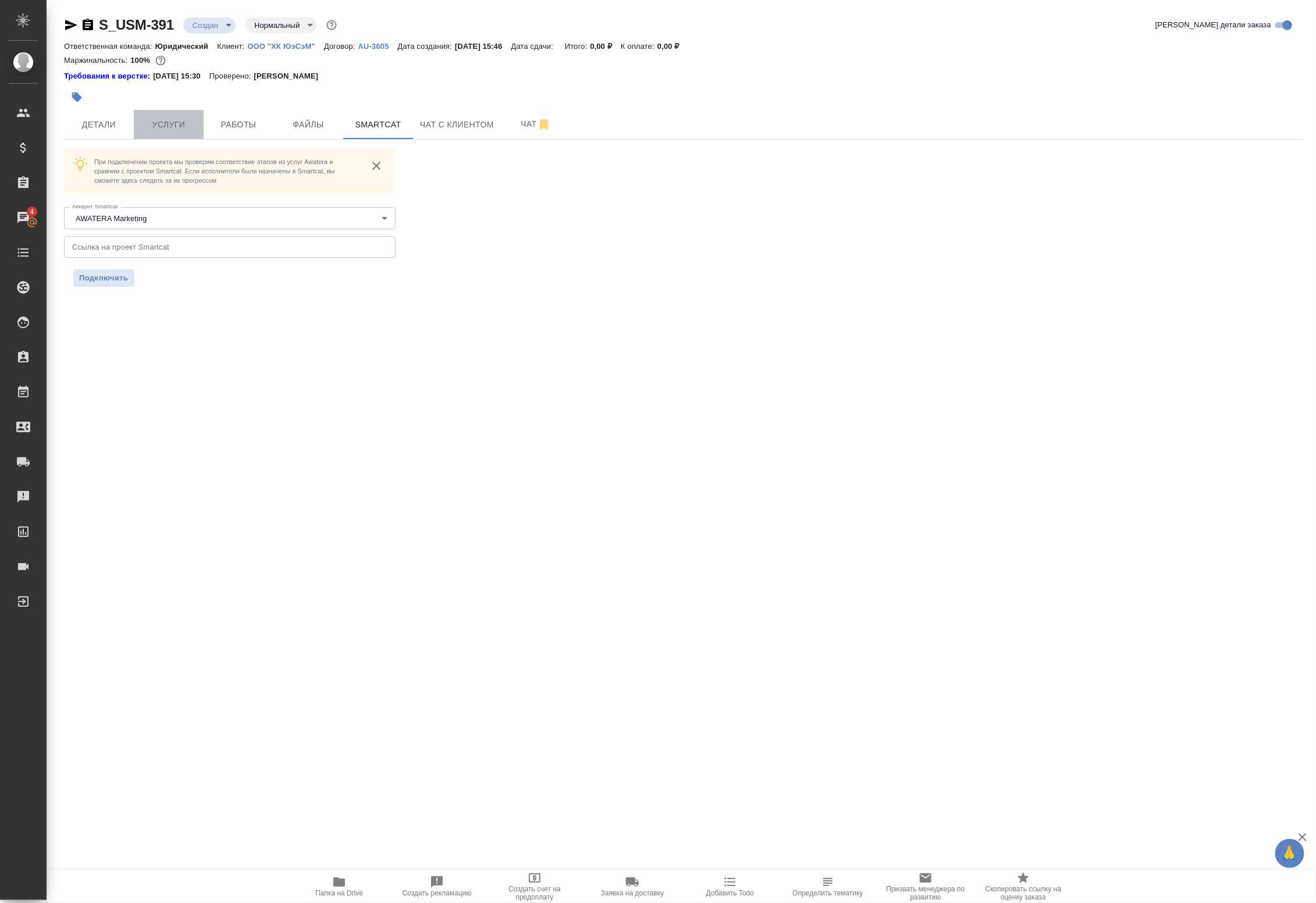
click at [173, 129] on span "Услуги" at bounding box center [168, 124] width 56 height 14
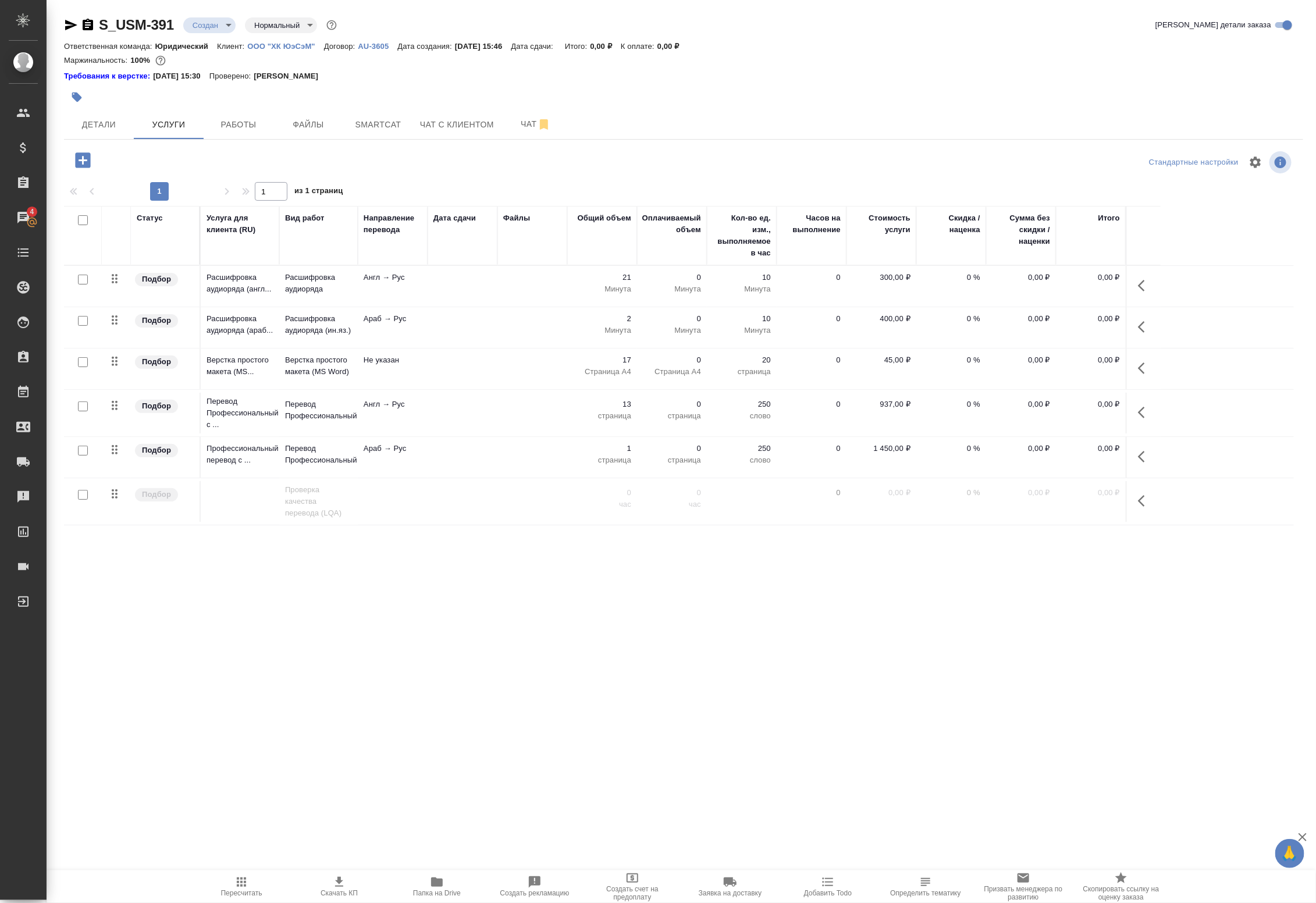
click at [83, 450] on input "checkbox" at bounding box center [83, 450] width 10 height 10
checkbox input "true"
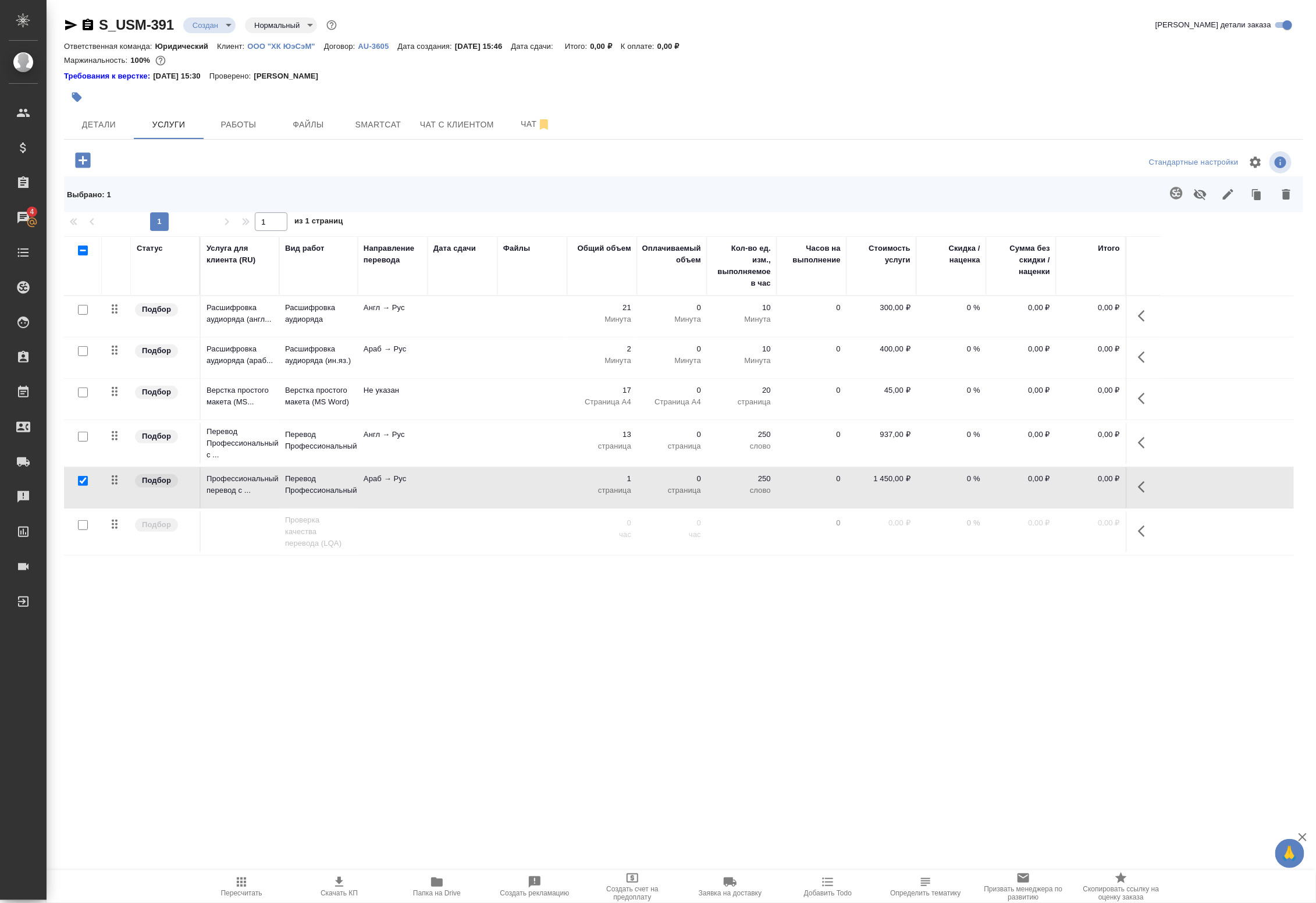
click at [83, 434] on input "checkbox" at bounding box center [83, 436] width 10 height 10
checkbox input "true"
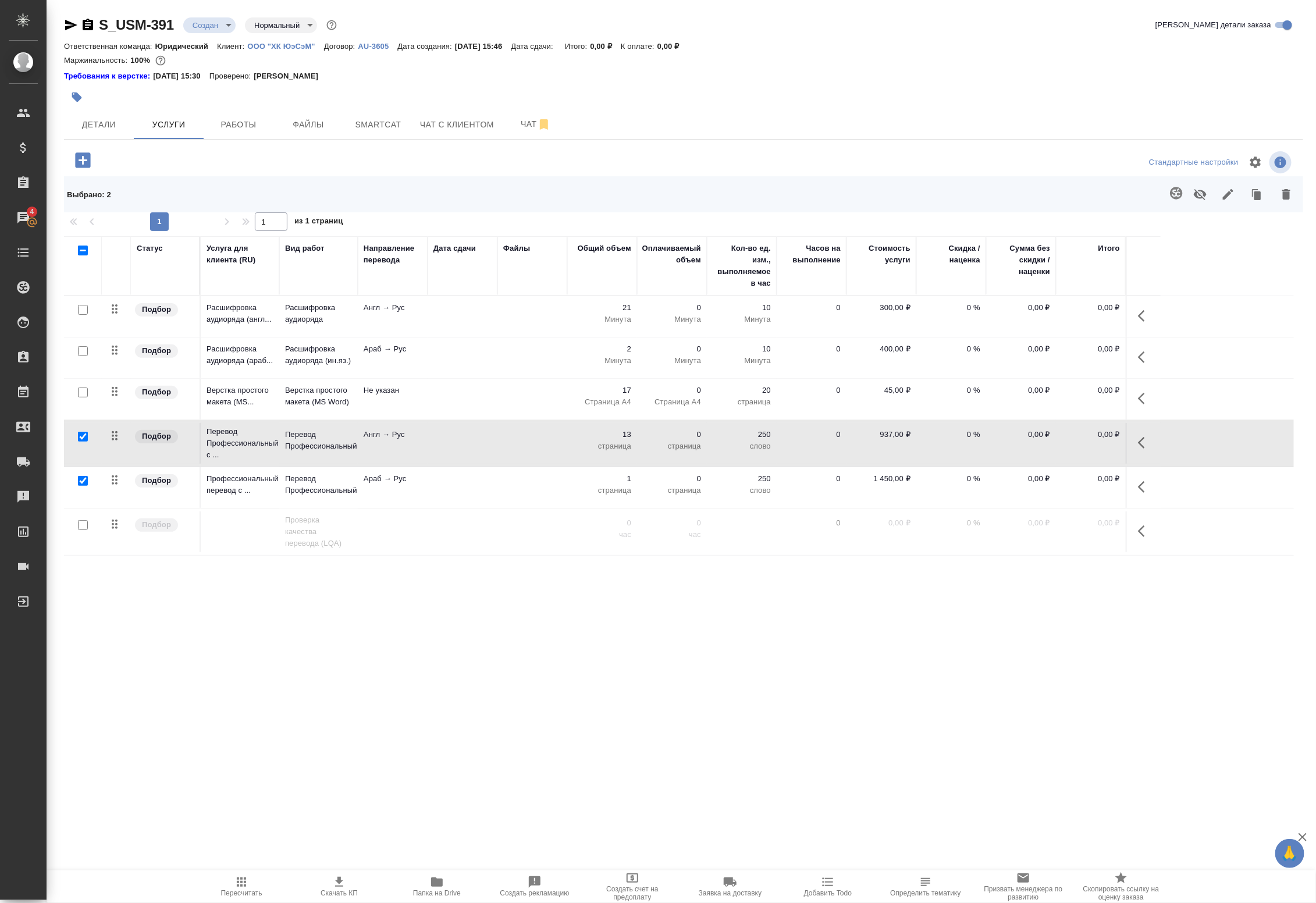
click at [76, 318] on div at bounding box center [83, 310] width 26 height 16
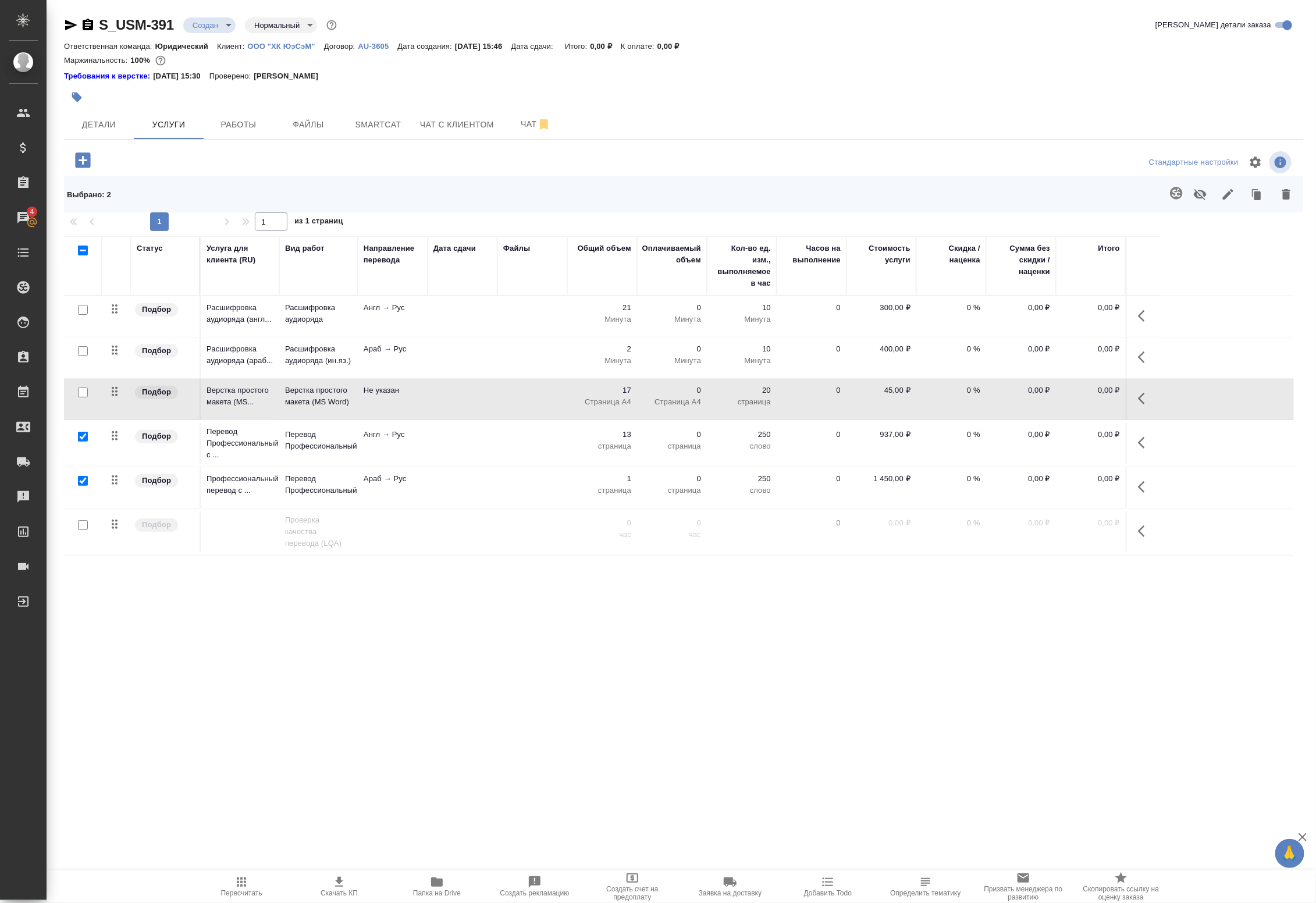
click at [79, 396] on input "checkbox" at bounding box center [83, 392] width 10 height 10
checkbox input "true"
click at [85, 354] on input "checkbox" at bounding box center [83, 351] width 10 height 10
checkbox input "true"
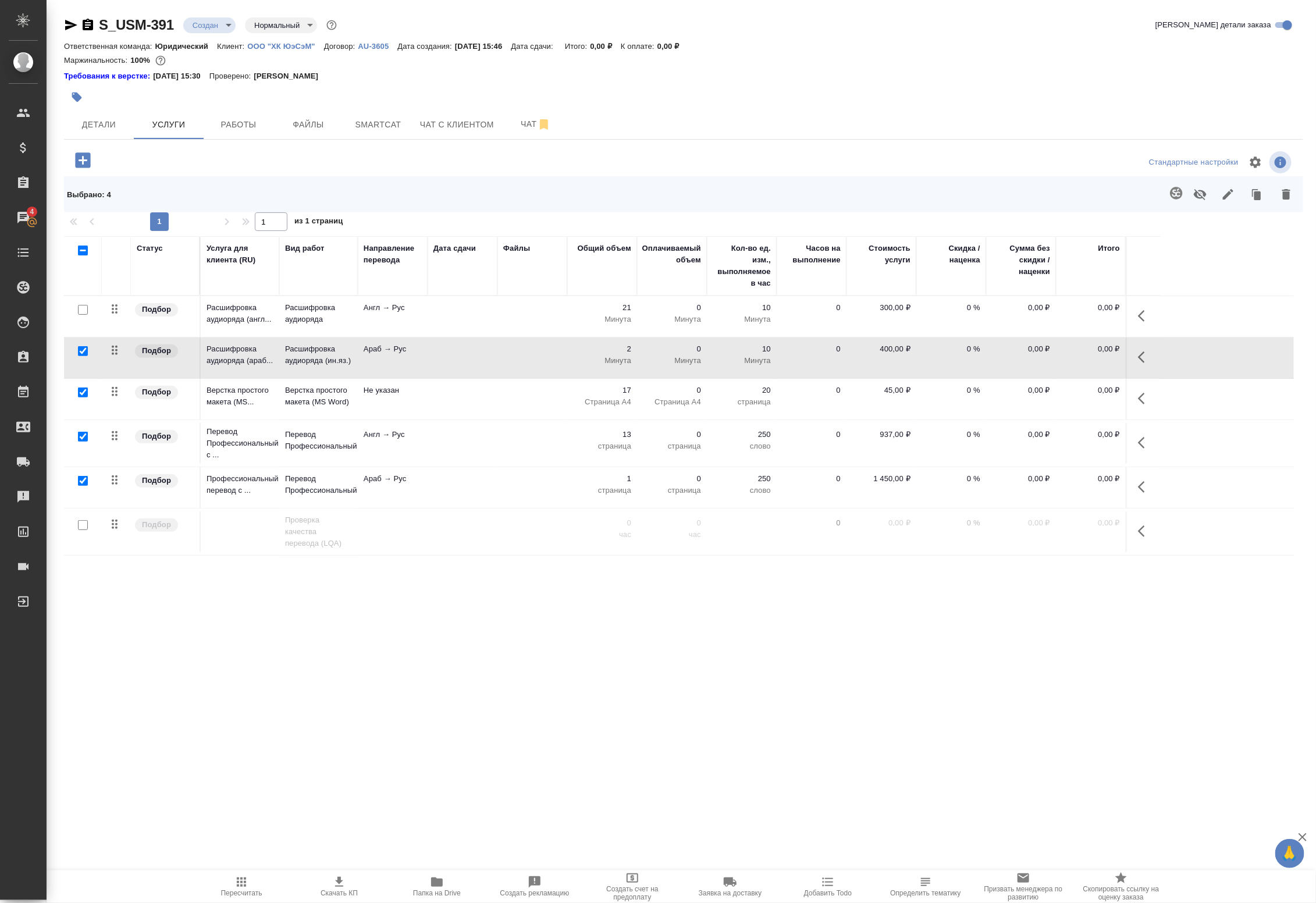
click at [84, 437] on input "checkbox" at bounding box center [83, 436] width 10 height 10
checkbox input "false"
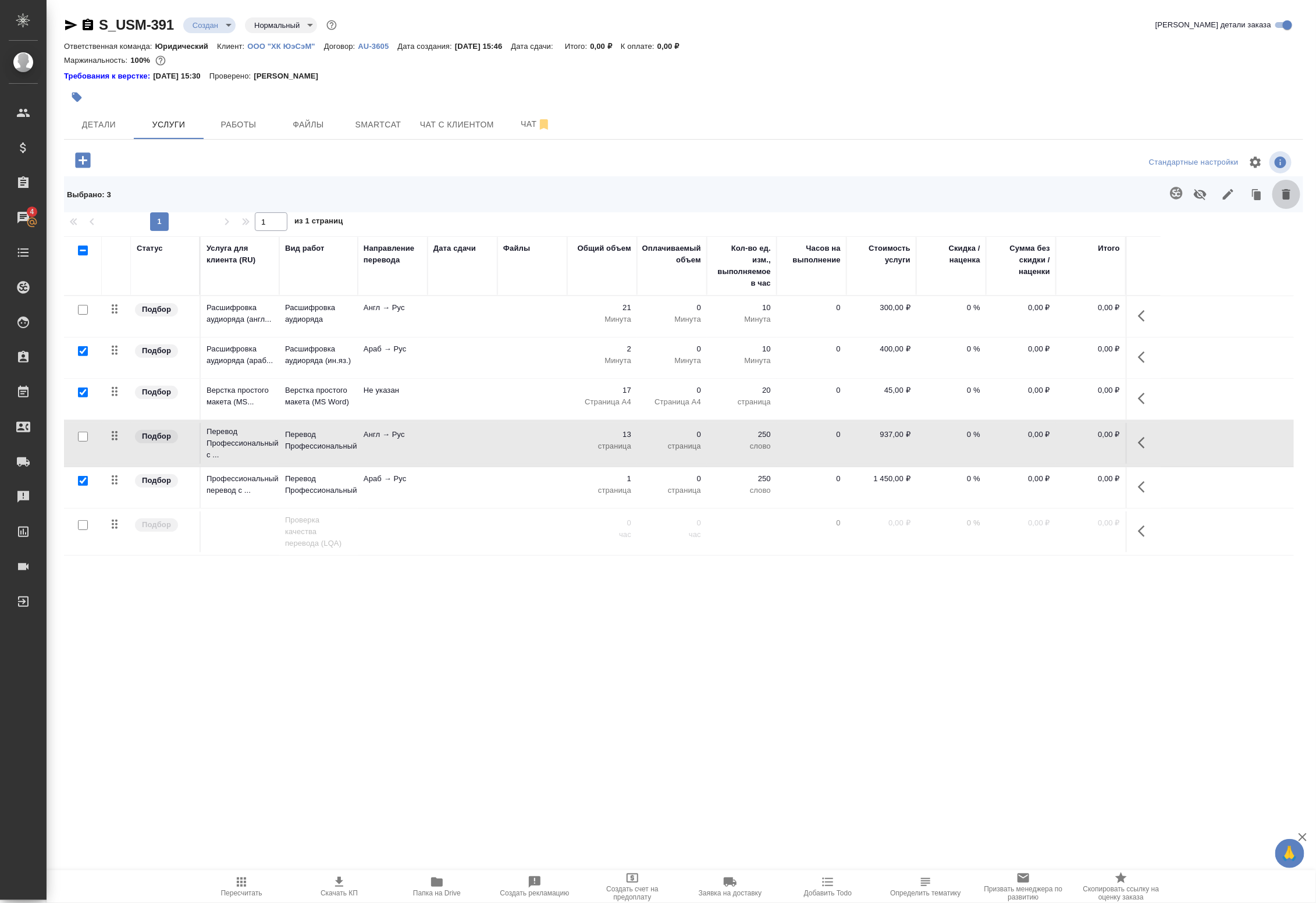
click at [1281, 197] on icon "button" at bounding box center [1286, 194] width 14 height 14
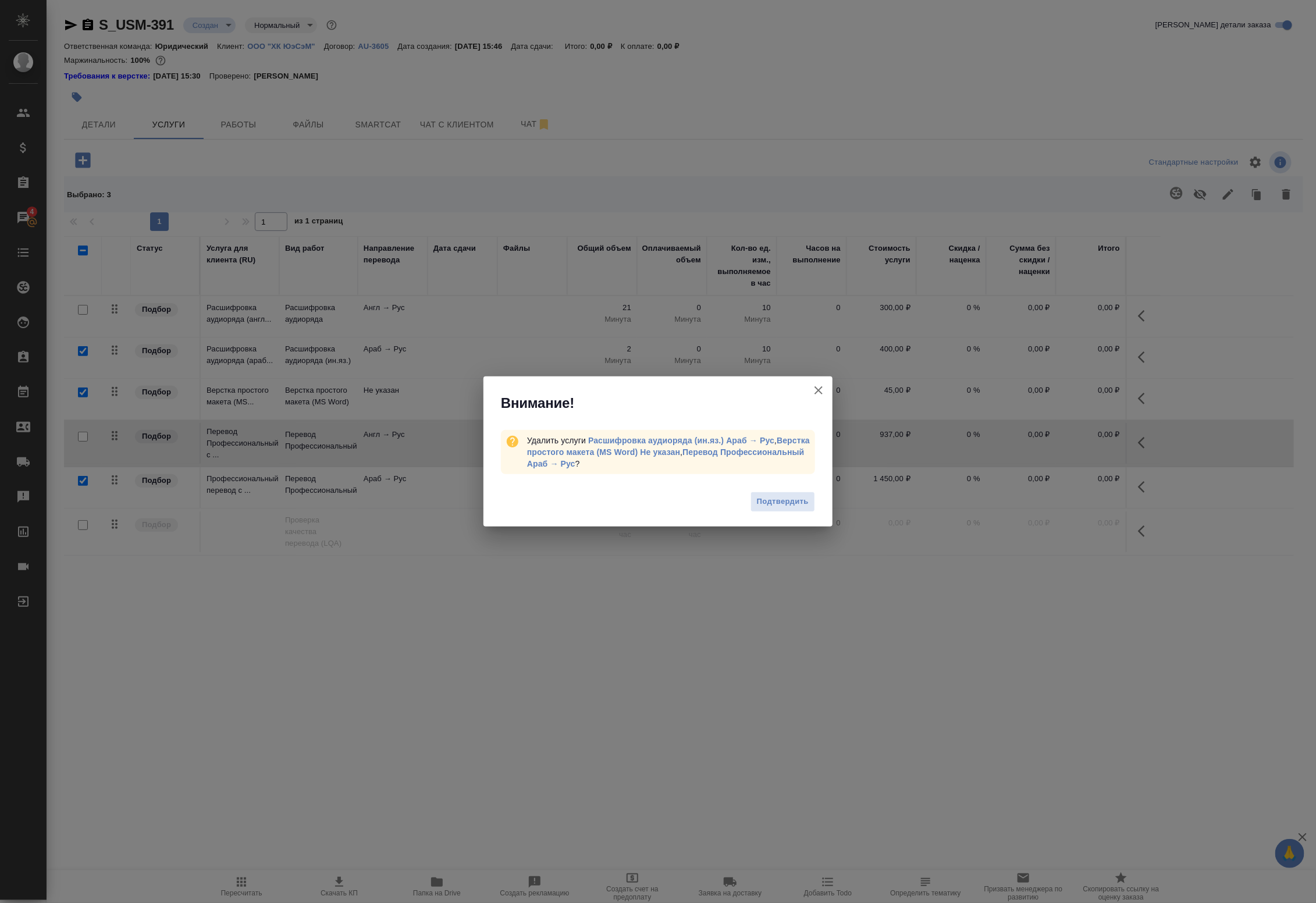
click at [788, 498] on span "Подтвердить" at bounding box center [783, 501] width 52 height 13
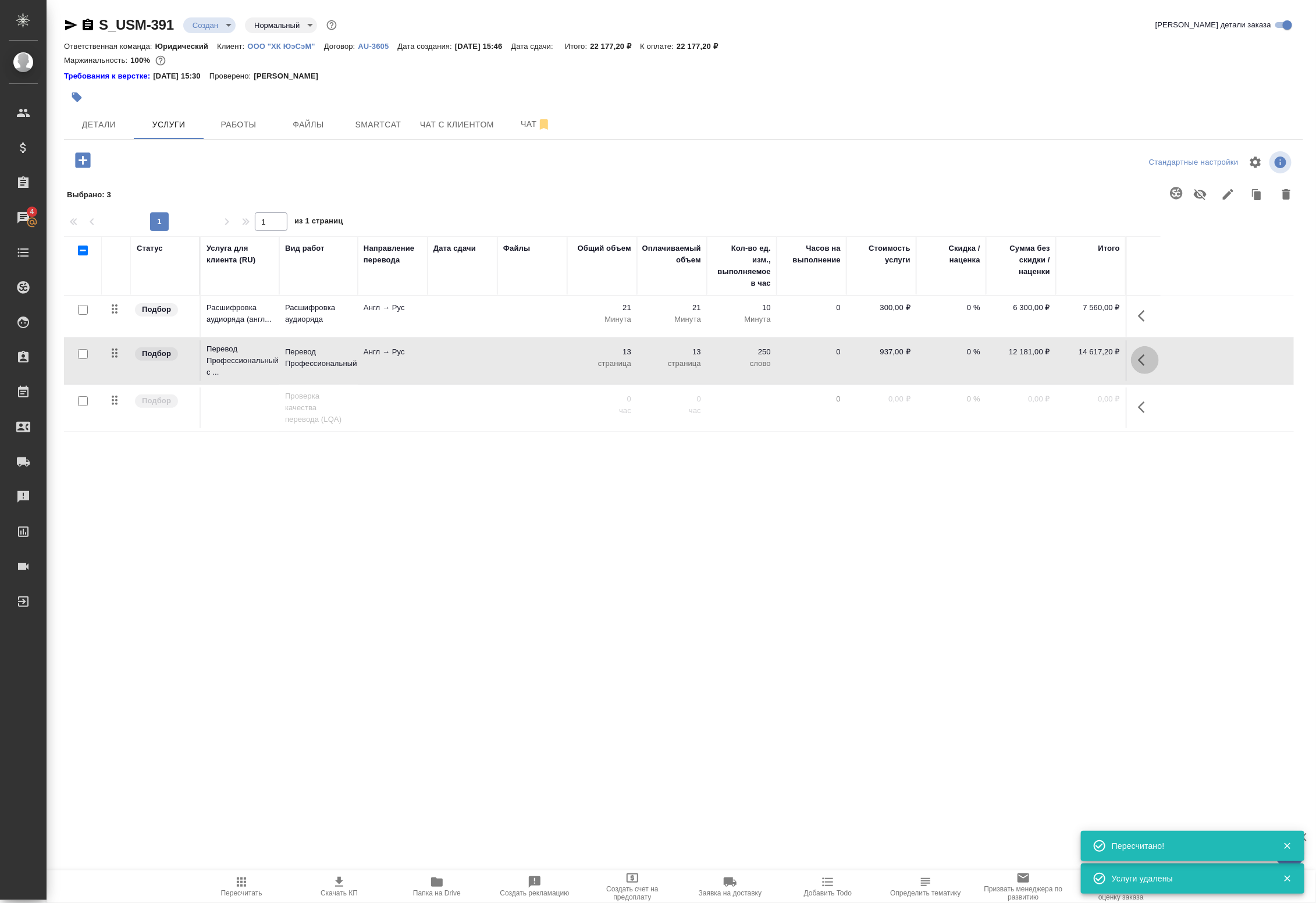
click at [1140, 358] on icon "button" at bounding box center [1142, 360] width 7 height 11
click at [1072, 361] on icon "button" at bounding box center [1079, 360] width 14 height 14
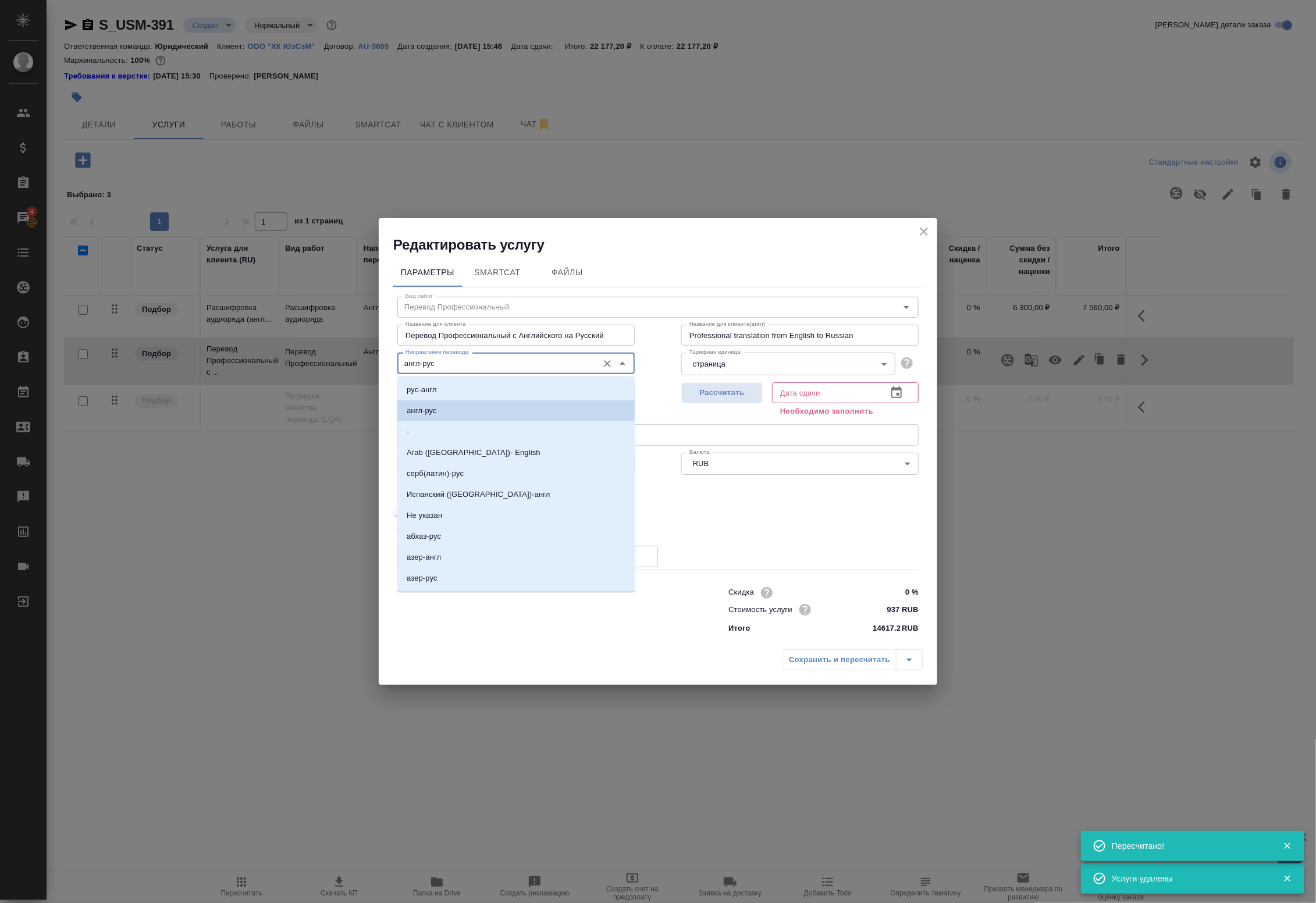
drag, startPoint x: 527, startPoint y: 367, endPoint x: 341, endPoint y: 357, distance: 186.3
click at [341, 357] on div "Редактировать услугу Параметры SmartCat Файлы Вид работ Перевод Профессиональны…" at bounding box center [658, 452] width 1316 height 903
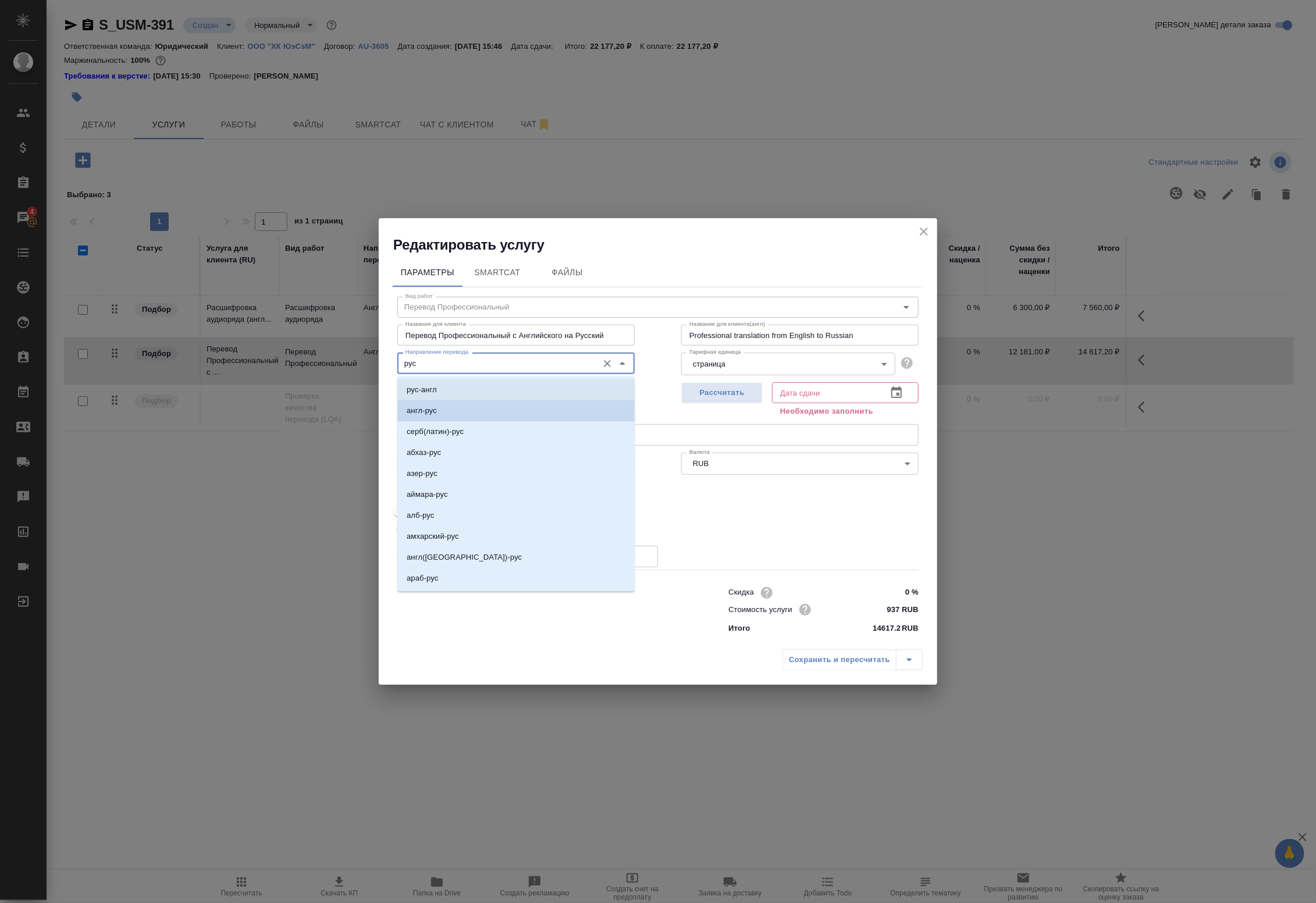
click at [443, 394] on li "рус-англ" at bounding box center [516, 390] width 237 height 21
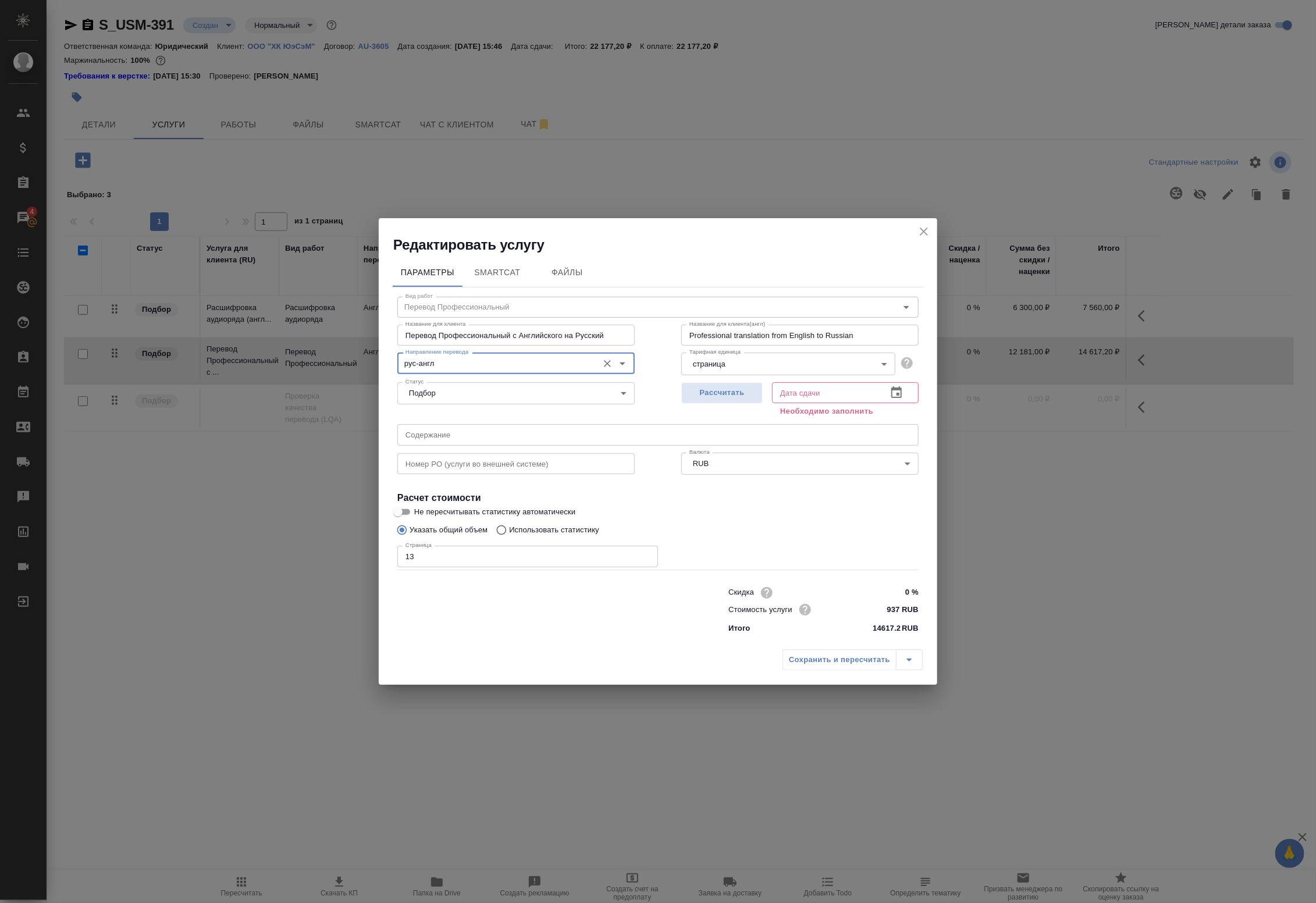
type input "рус-англ"
click at [893, 391] on icon "button" at bounding box center [896, 393] width 14 height 14
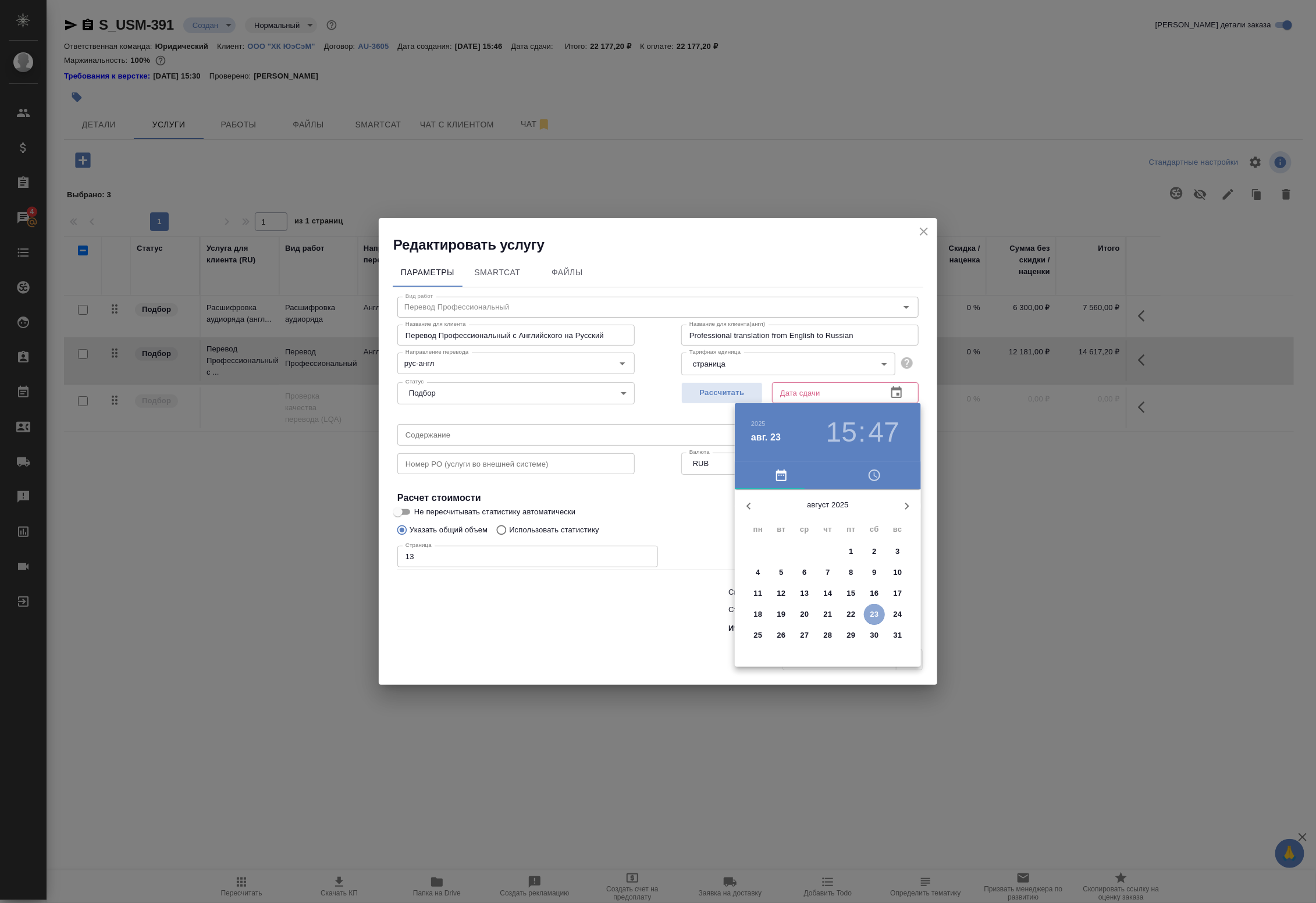
click at [879, 616] on span "23" at bounding box center [874, 614] width 21 height 11
type input "23.08.2025 15:47"
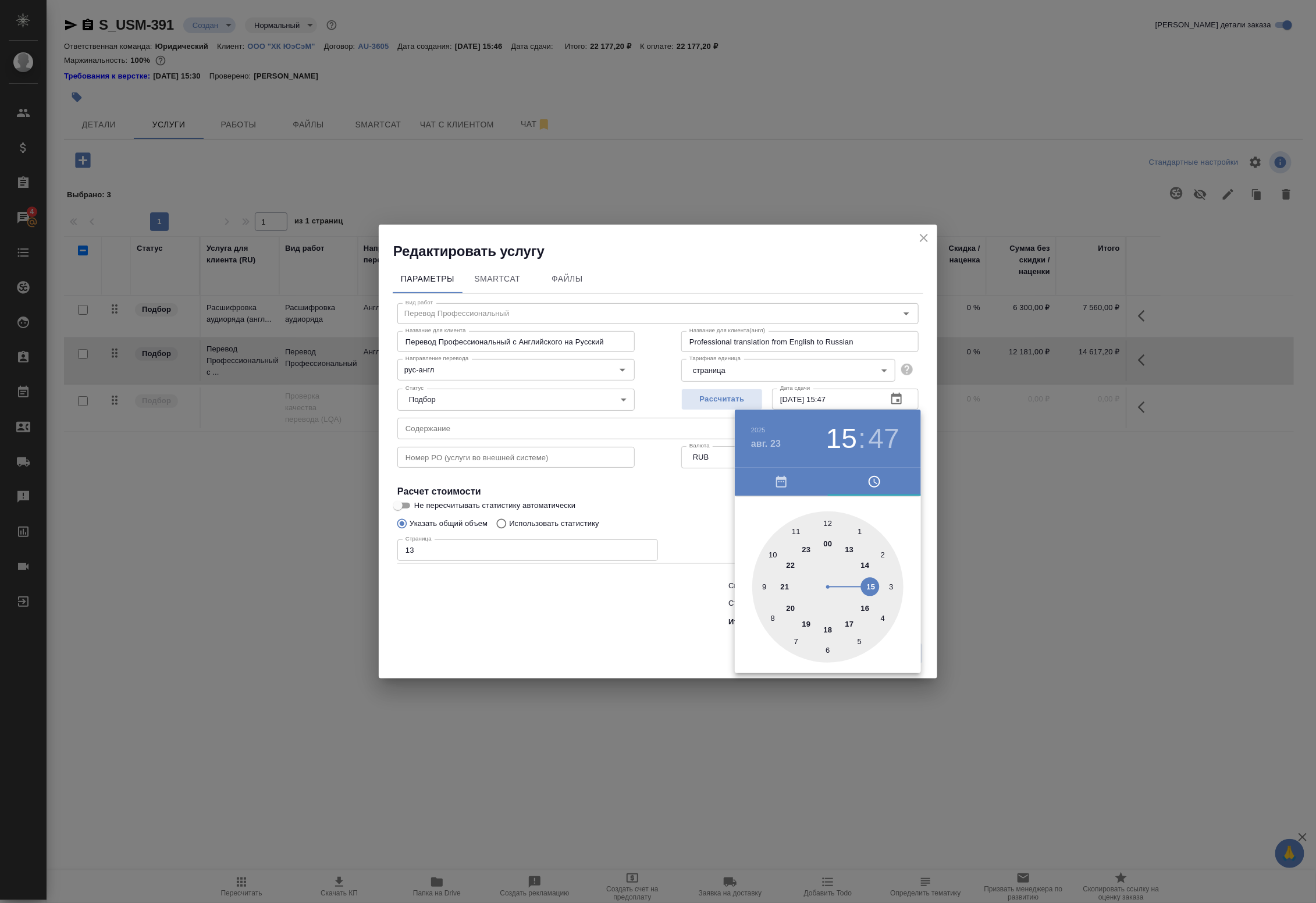
click at [926, 403] on div at bounding box center [658, 452] width 1316 height 903
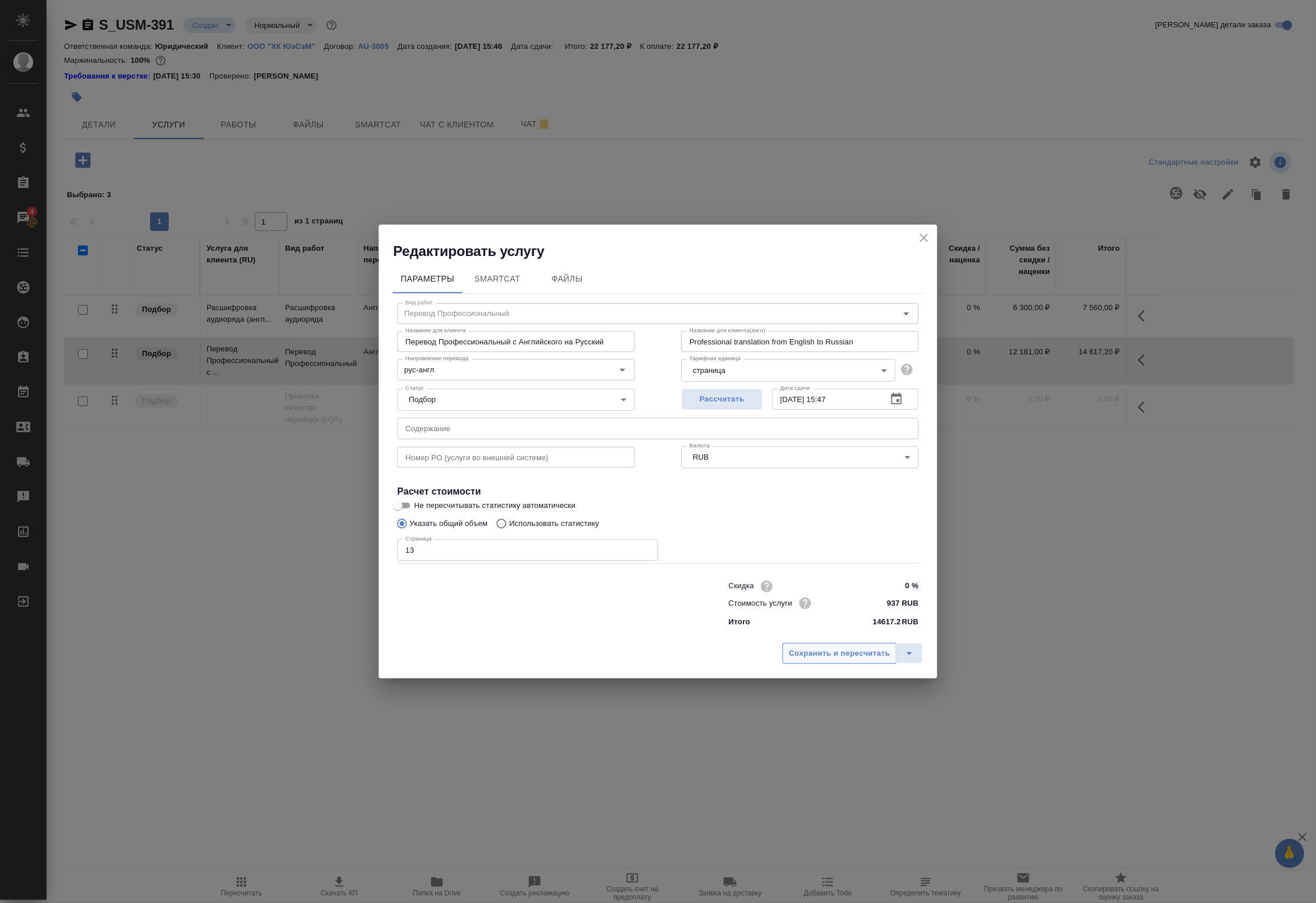
click at [829, 661] on button "Сохранить и пересчитать" at bounding box center [839, 653] width 114 height 21
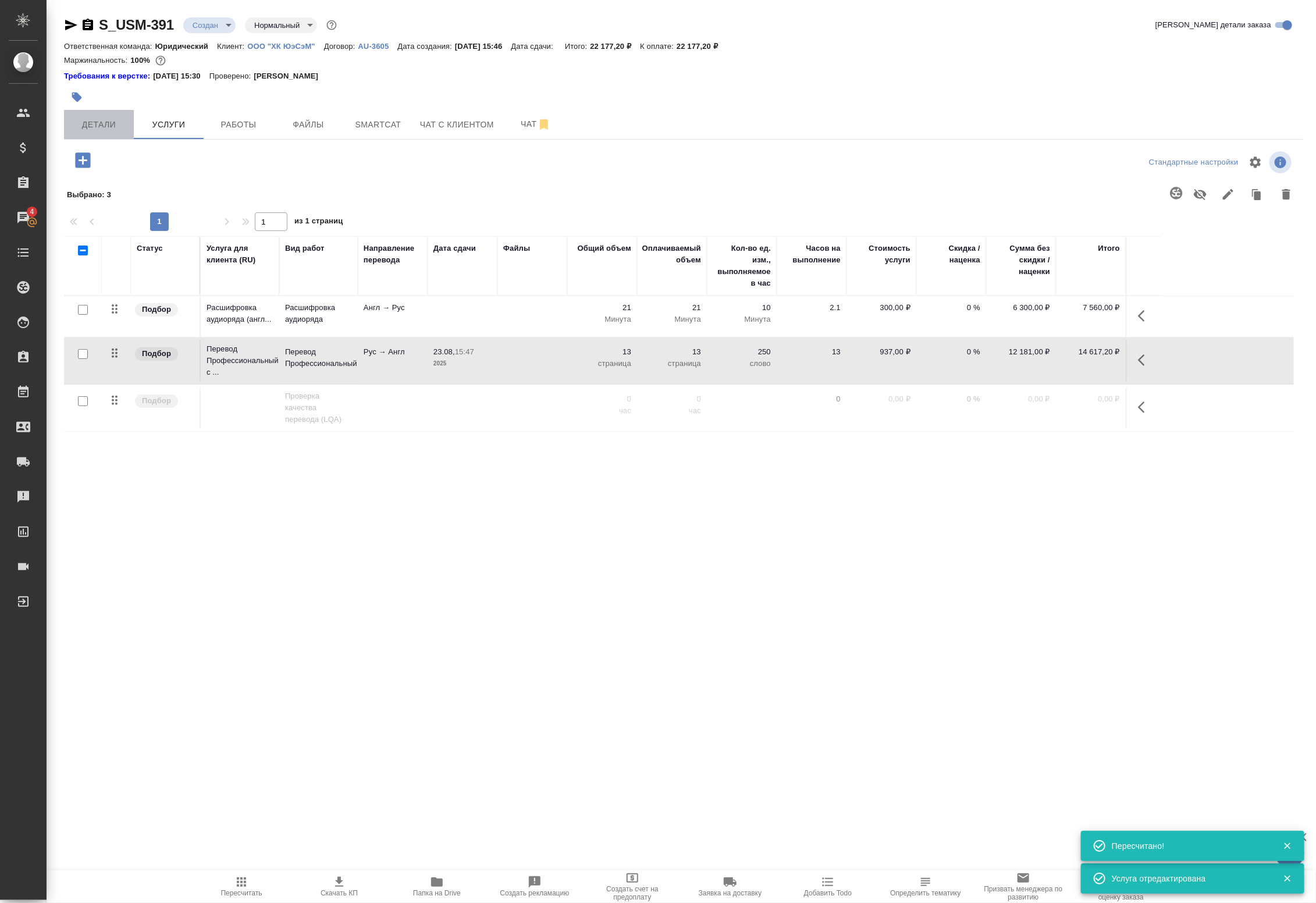
click at [105, 124] on span "Детали" at bounding box center [99, 124] width 56 height 14
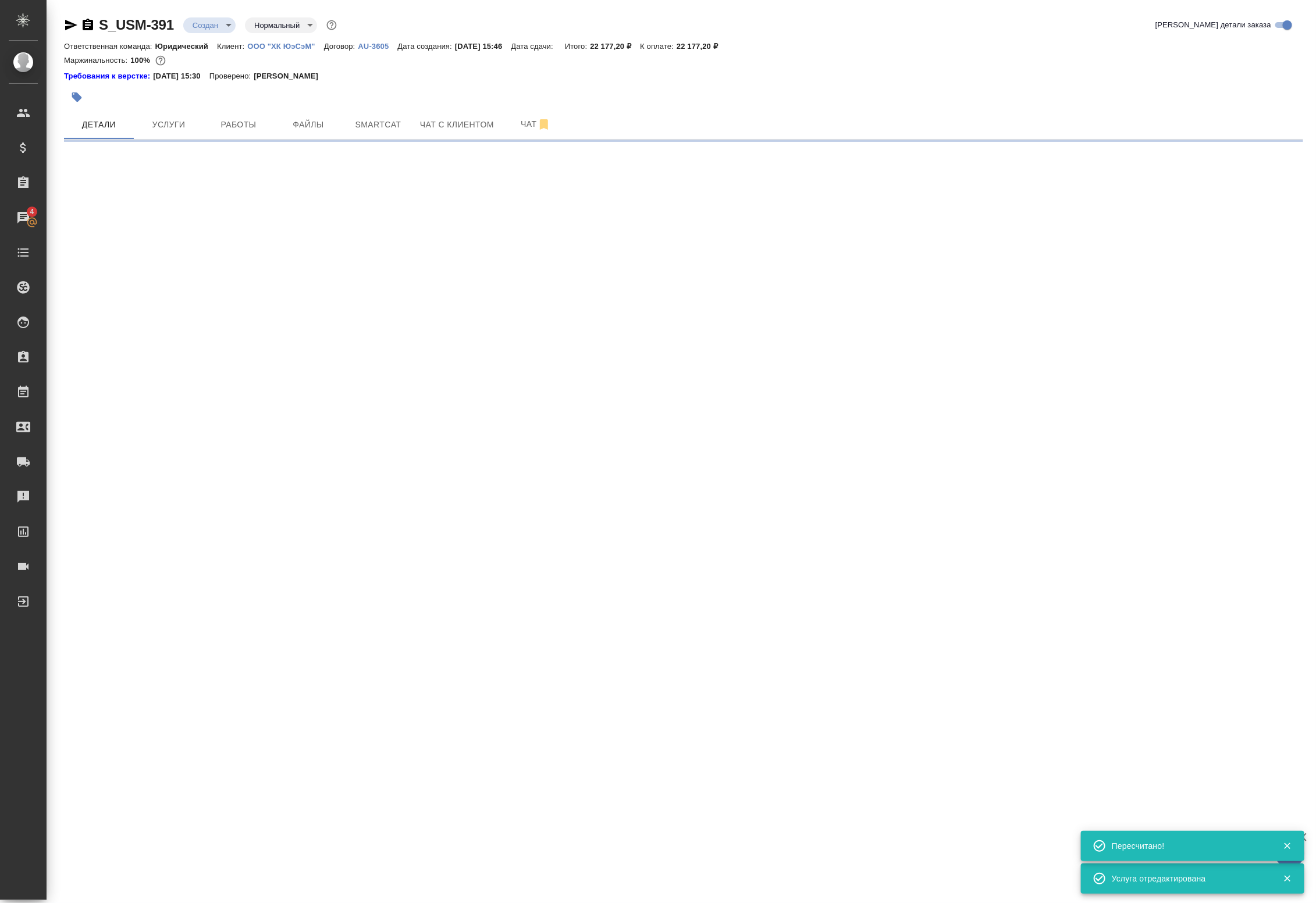
select select "RU"
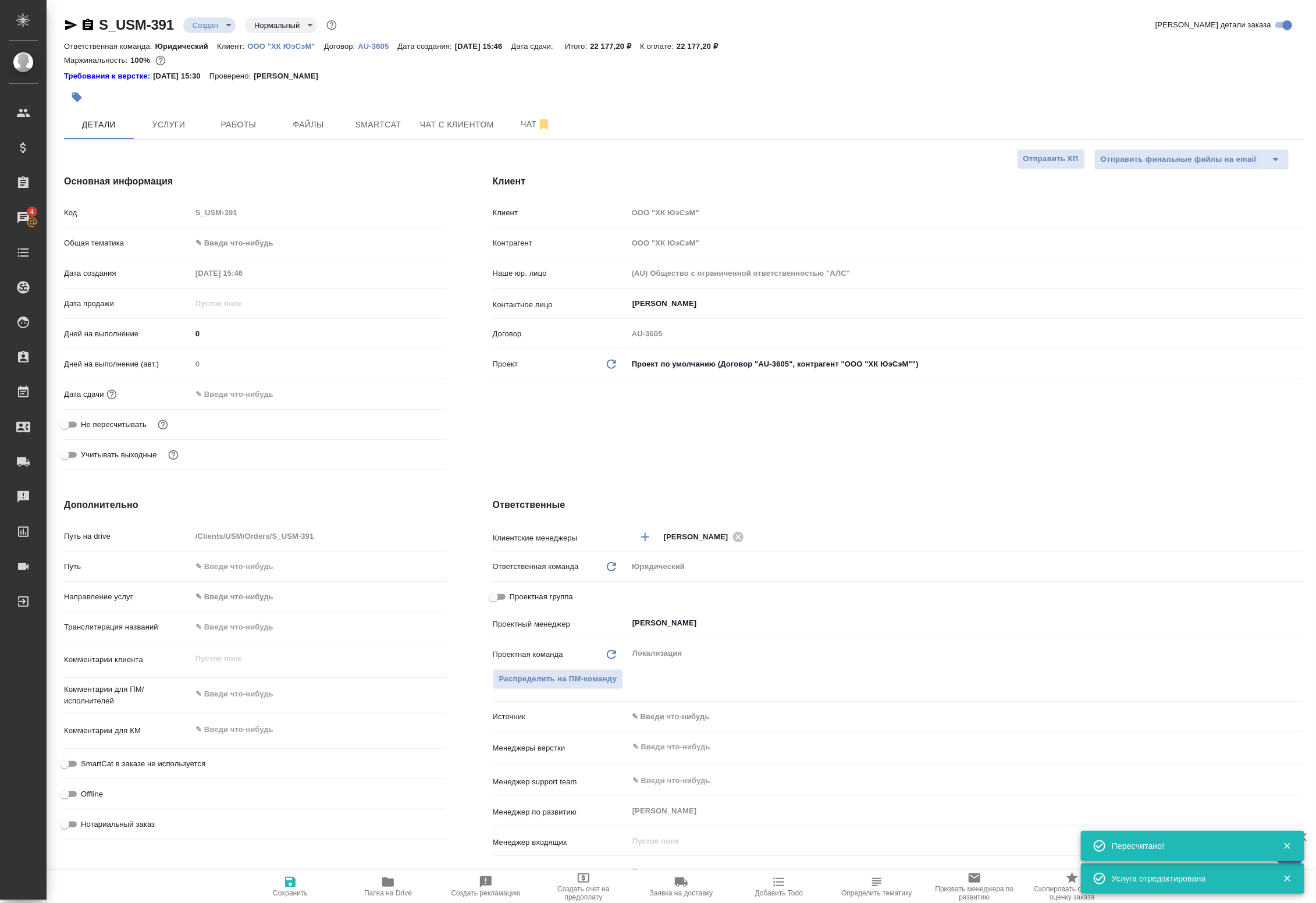
type textarea "x"
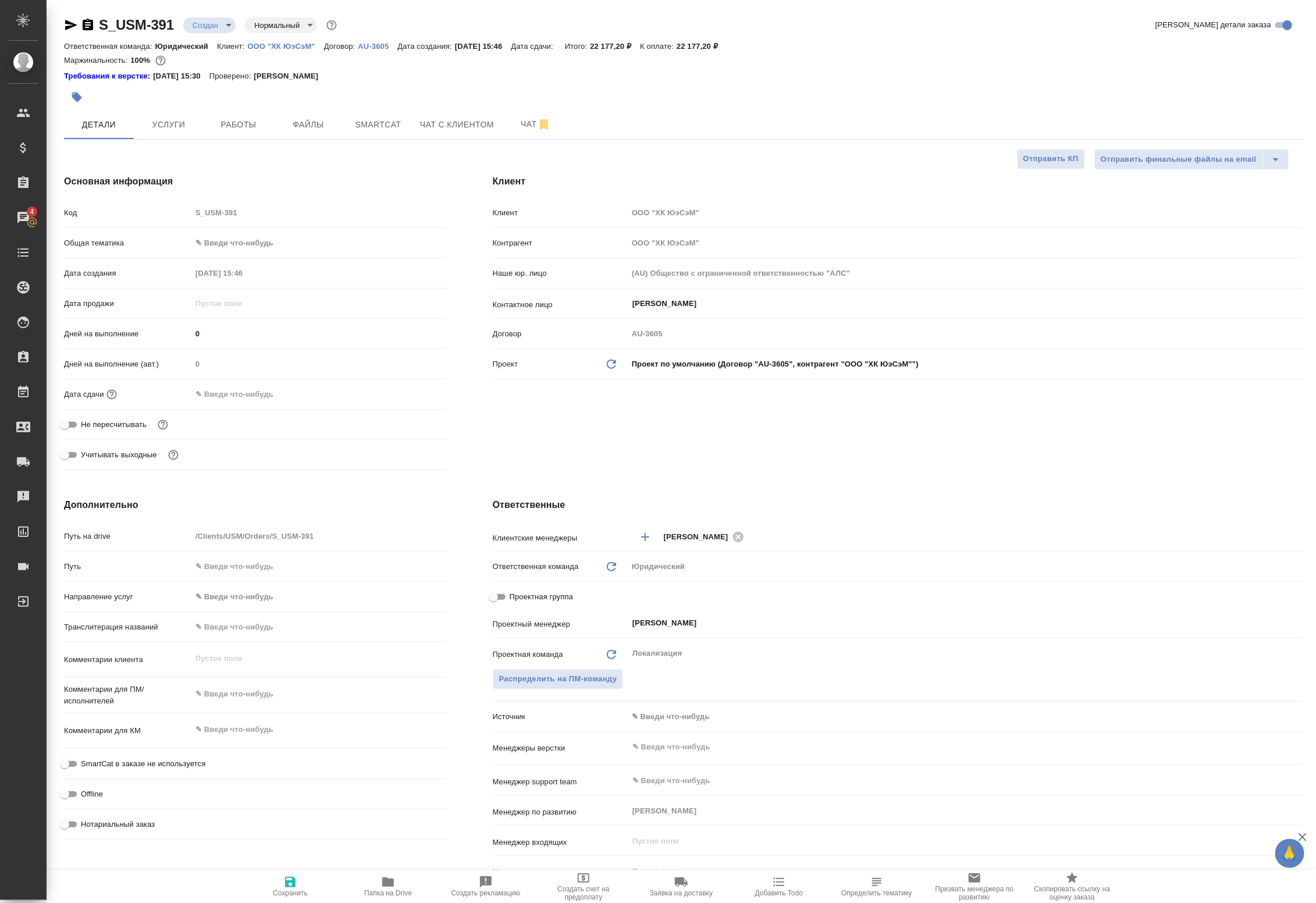
click at [242, 394] on input "text" at bounding box center [242, 394] width 102 height 17
click at [405, 394] on icon "button" at bounding box center [412, 393] width 14 height 14
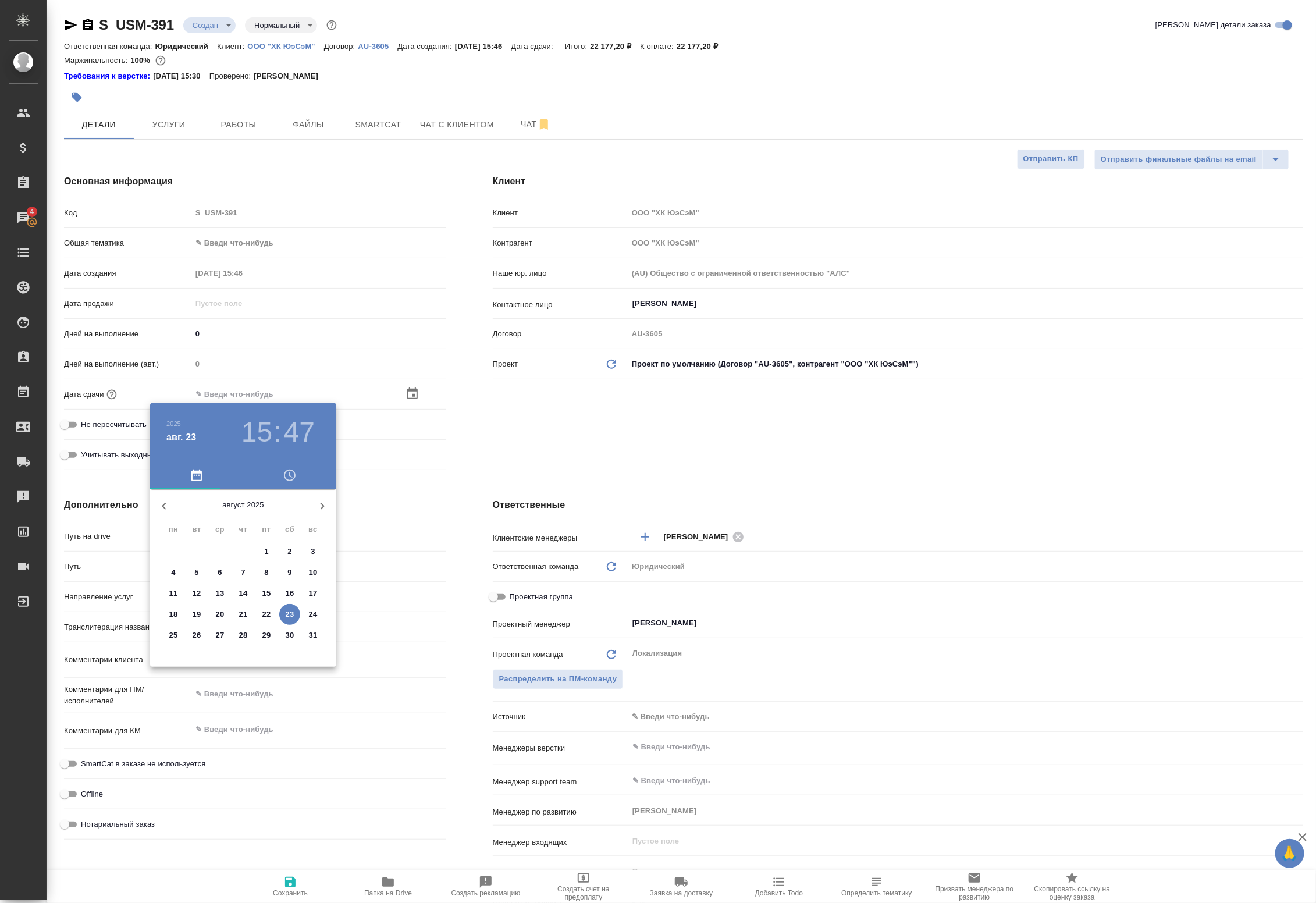
click at [286, 614] on p "23" at bounding box center [290, 614] width 9 height 11
type input "23.08.2025 15:47"
type textarea "x"
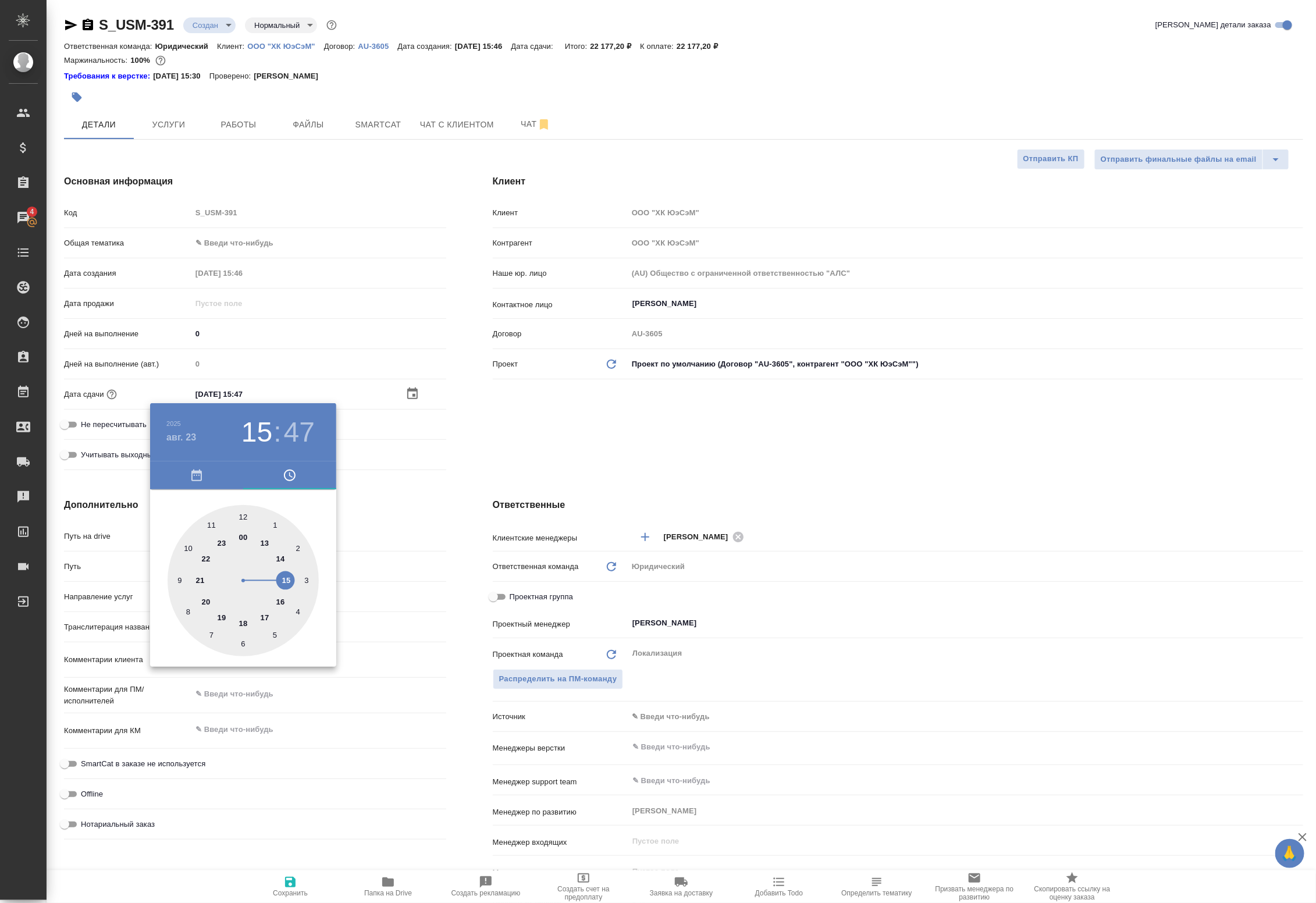
click at [242, 620] on div at bounding box center [243, 581] width 151 height 152
type input "23.08.2025 18:47"
type textarea "x"
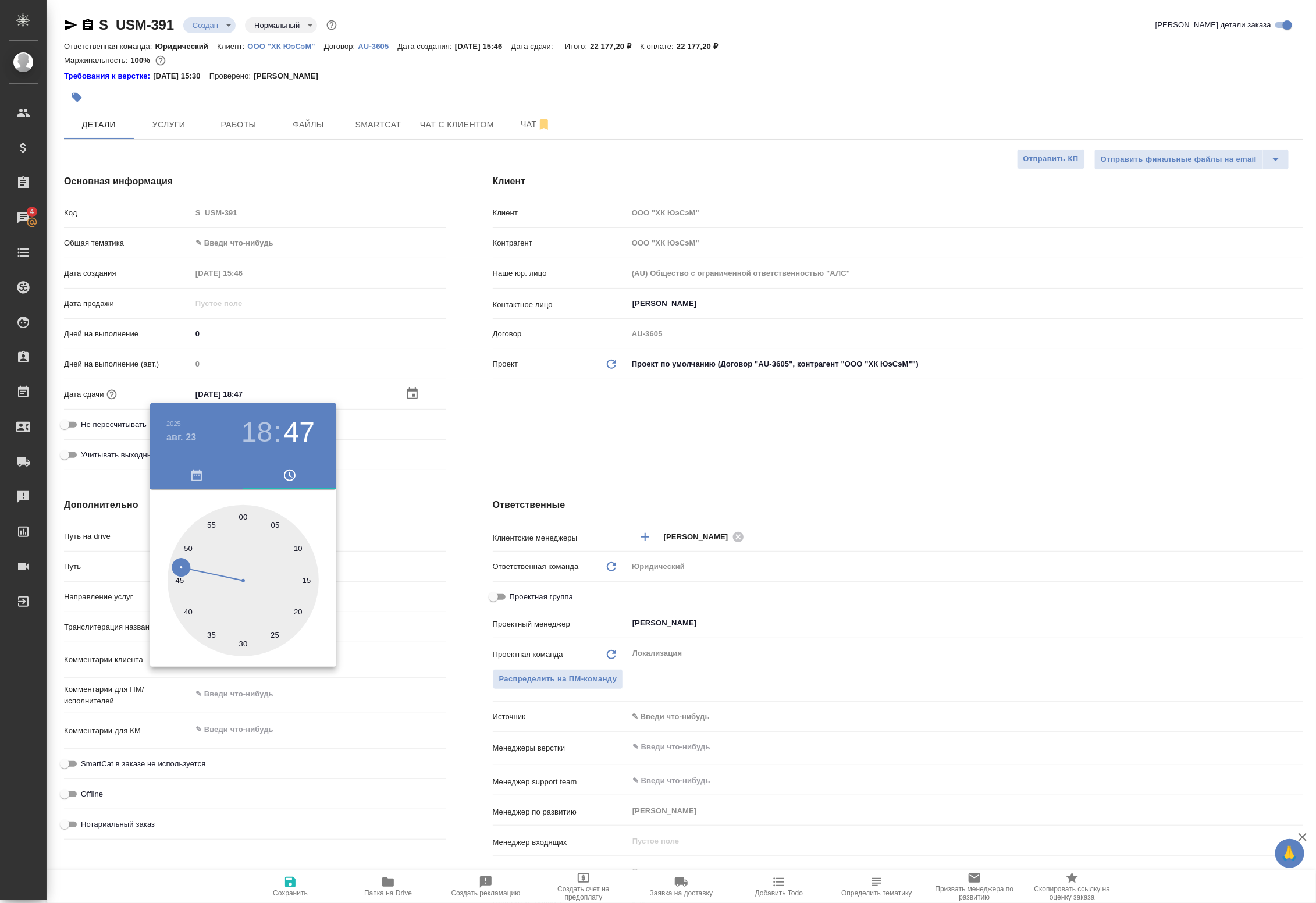
click at [244, 515] on div at bounding box center [243, 581] width 151 height 152
type input "23.08.2025 18:00"
type textarea "x"
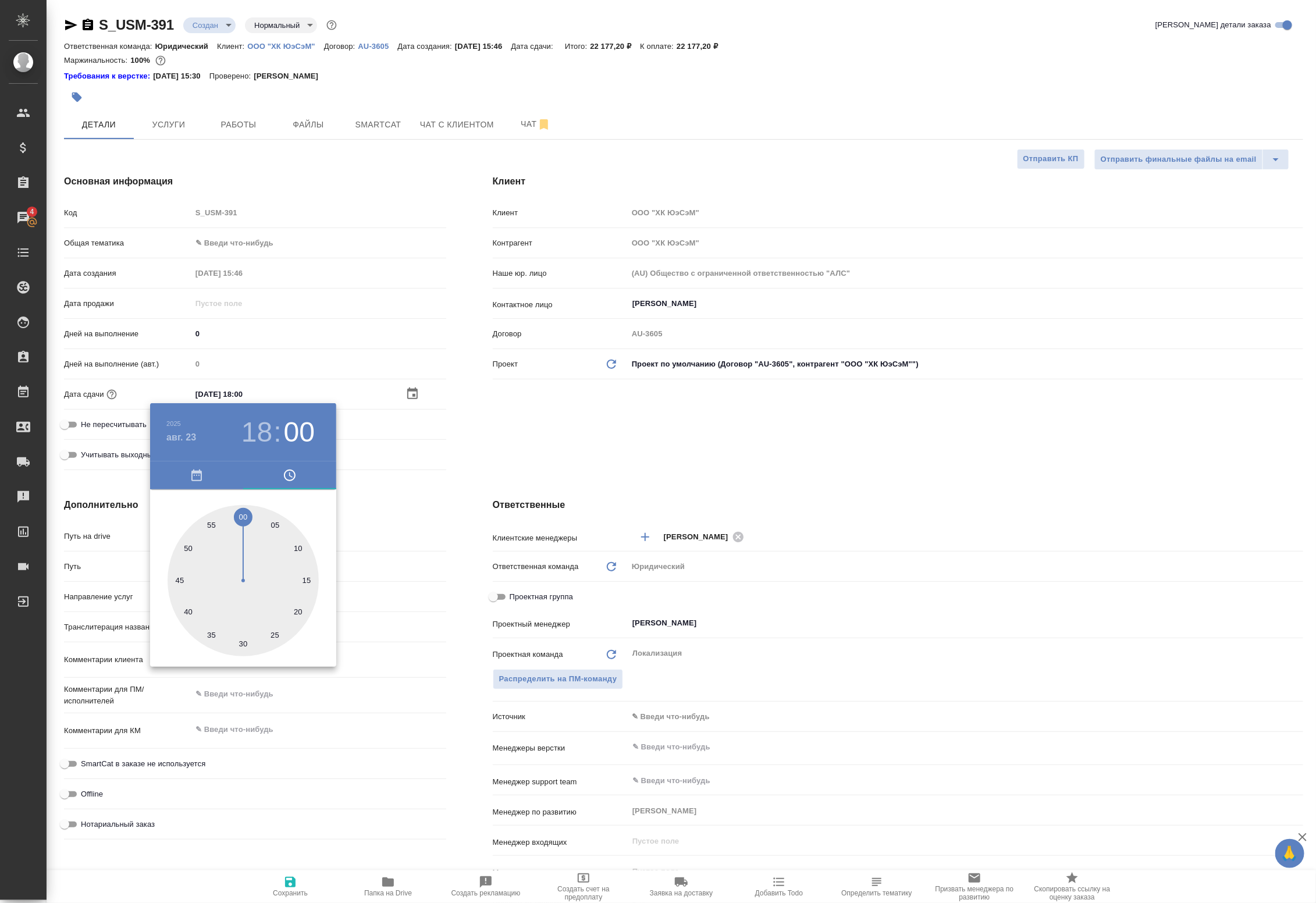
click at [423, 443] on div at bounding box center [658, 452] width 1316 height 903
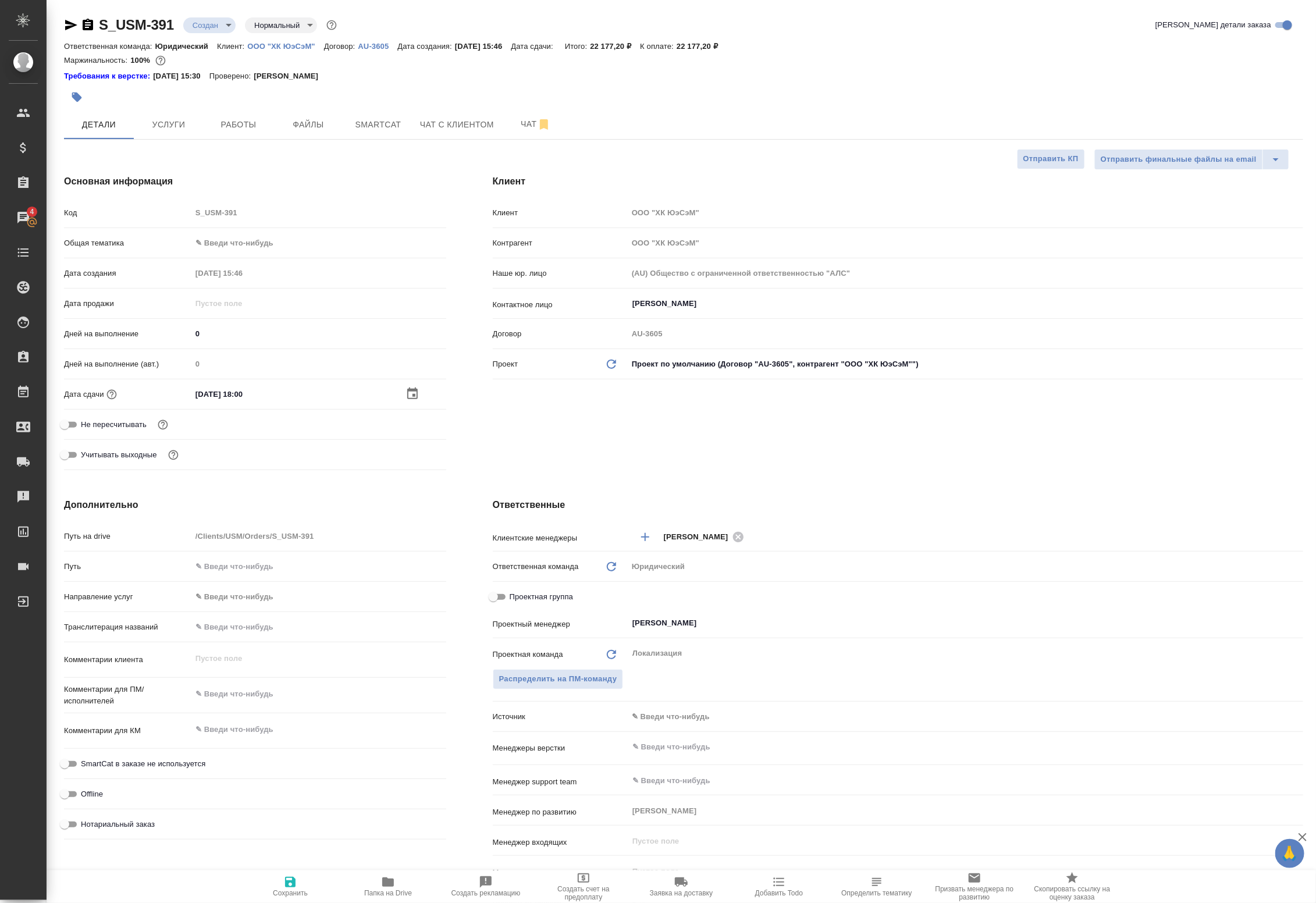
click at [296, 885] on icon "button" at bounding box center [290, 881] width 14 height 14
type textarea "x"
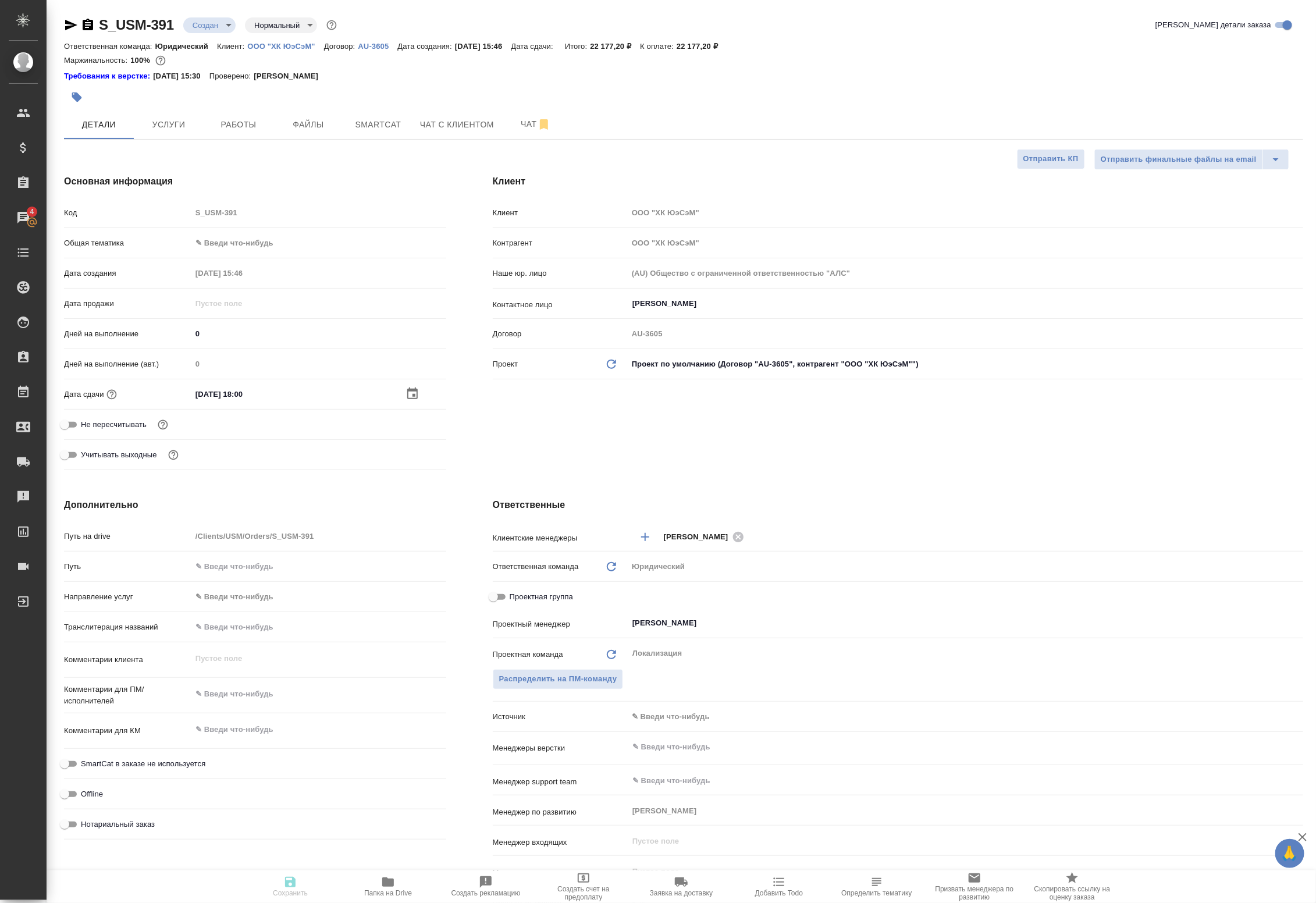
type textarea "x"
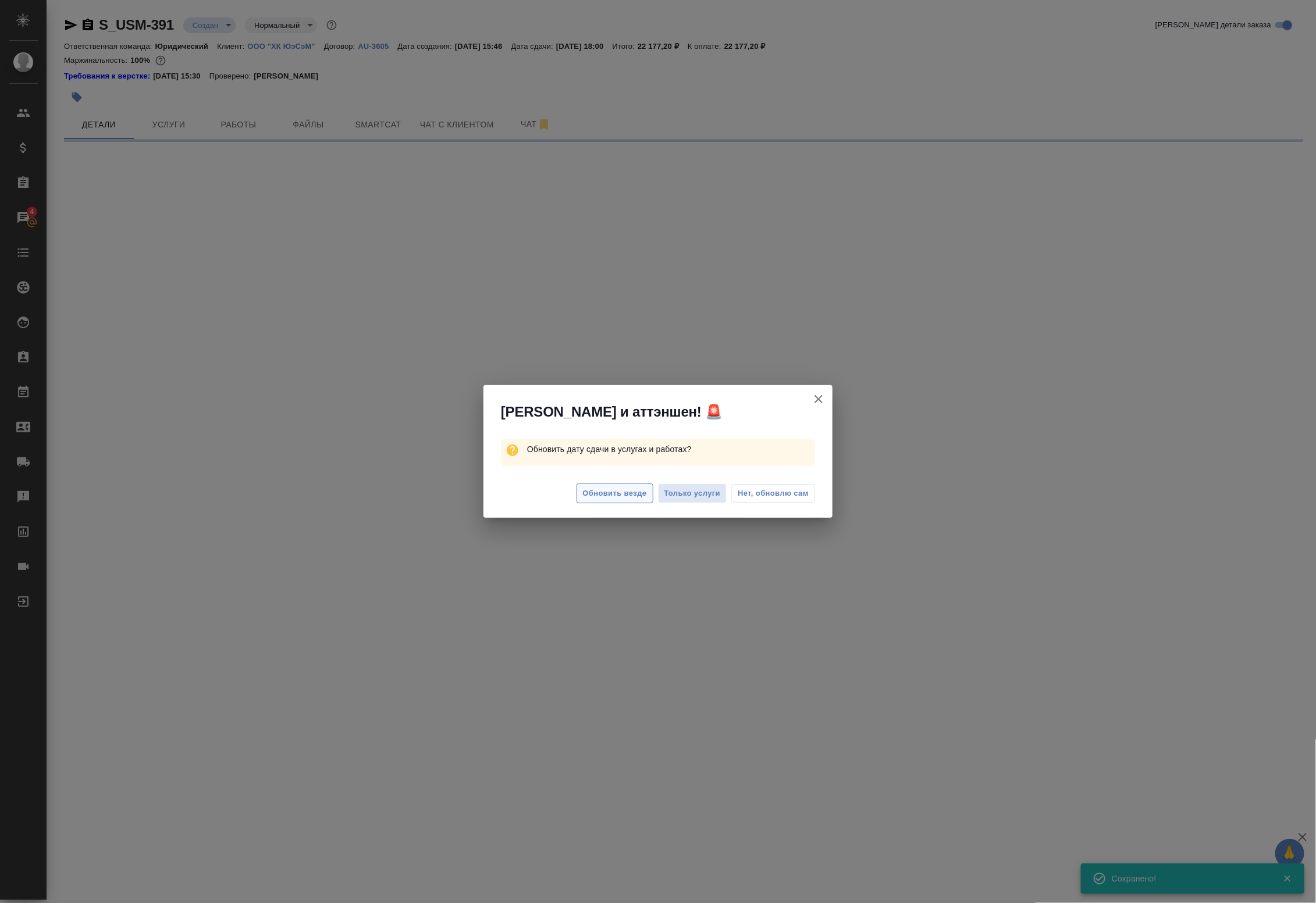
select select "RU"
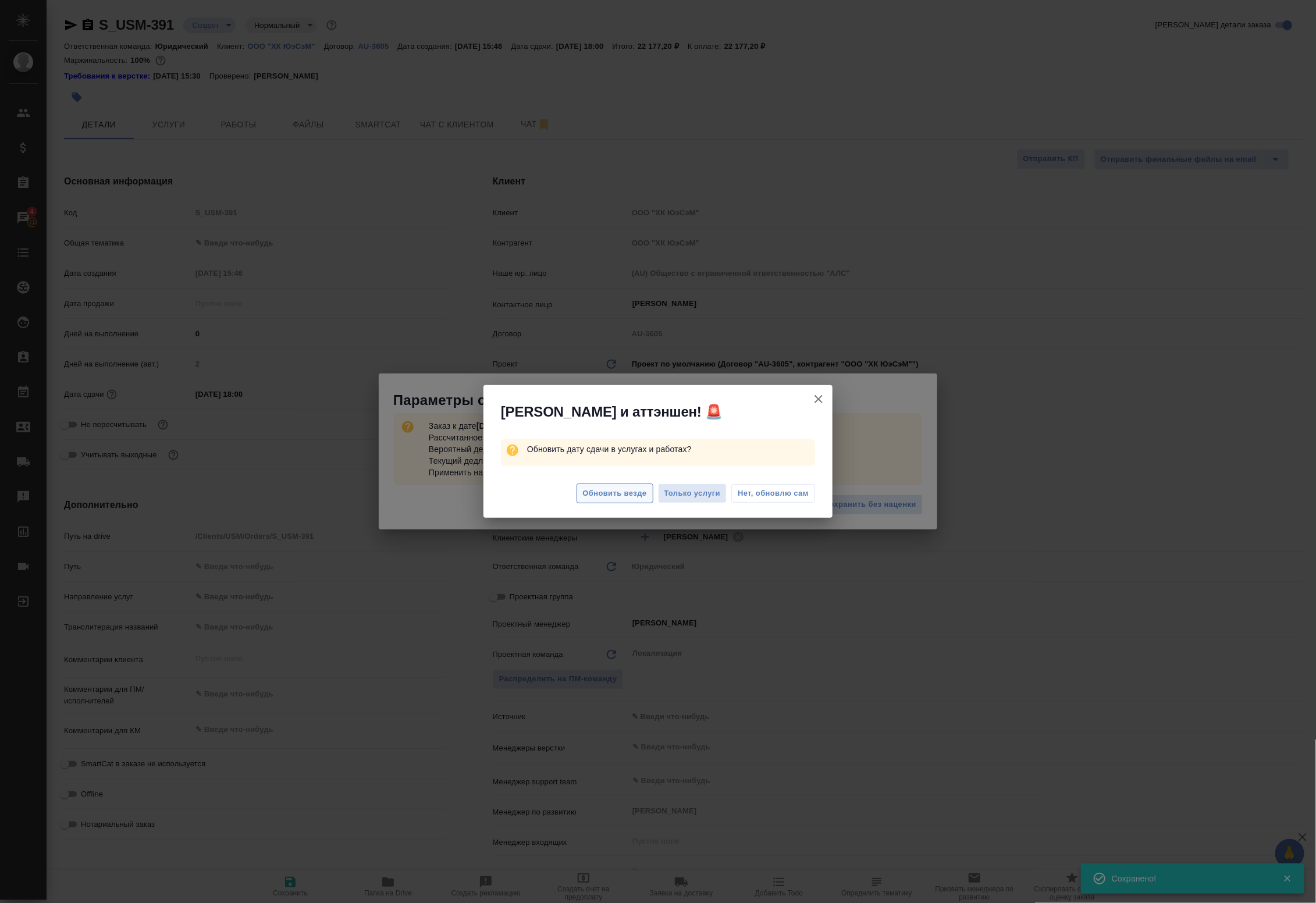
type textarea "x"
click at [630, 495] on span "Обновить везде" at bounding box center [615, 494] width 64 height 13
type textarea "x"
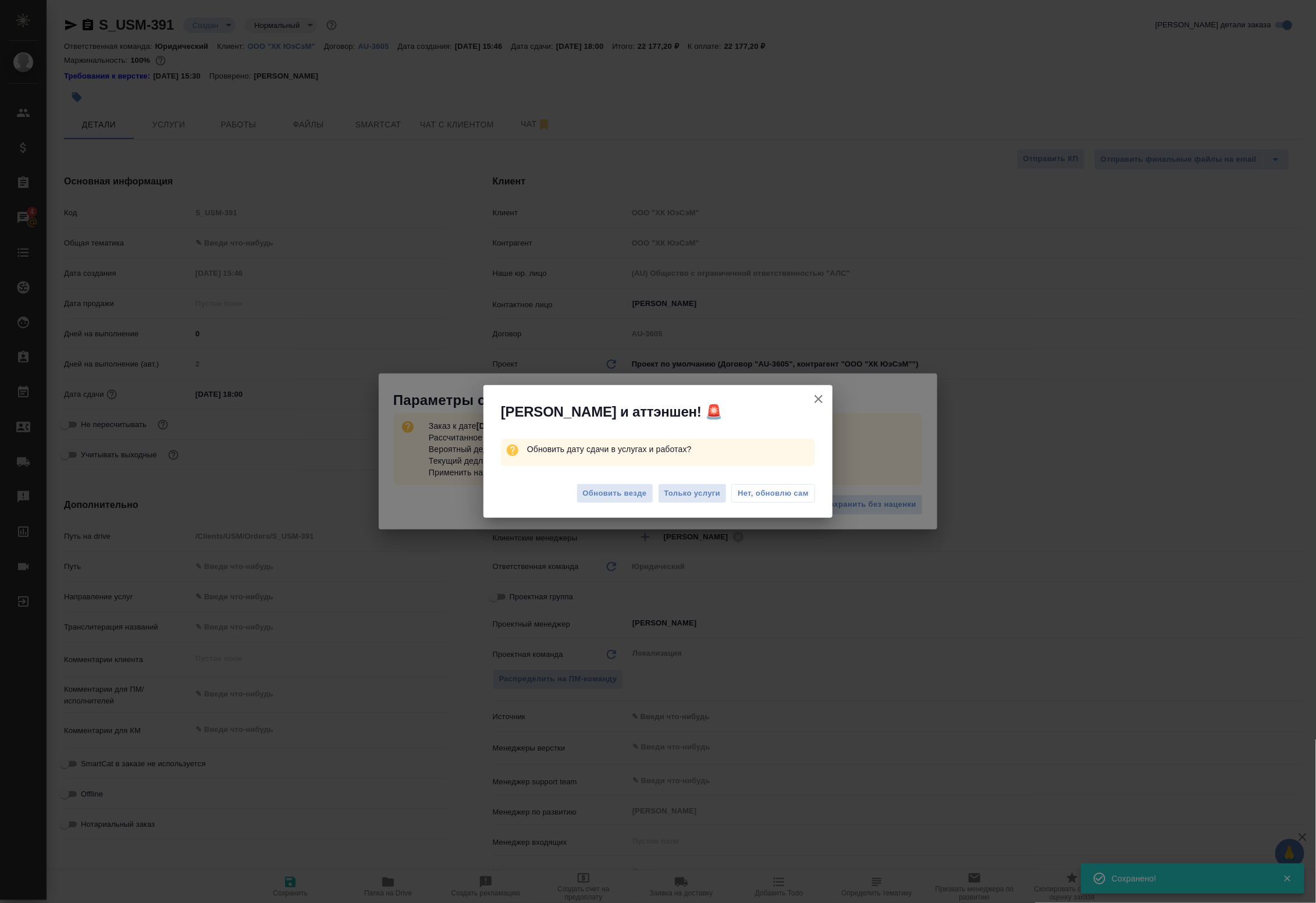
type textarea "x"
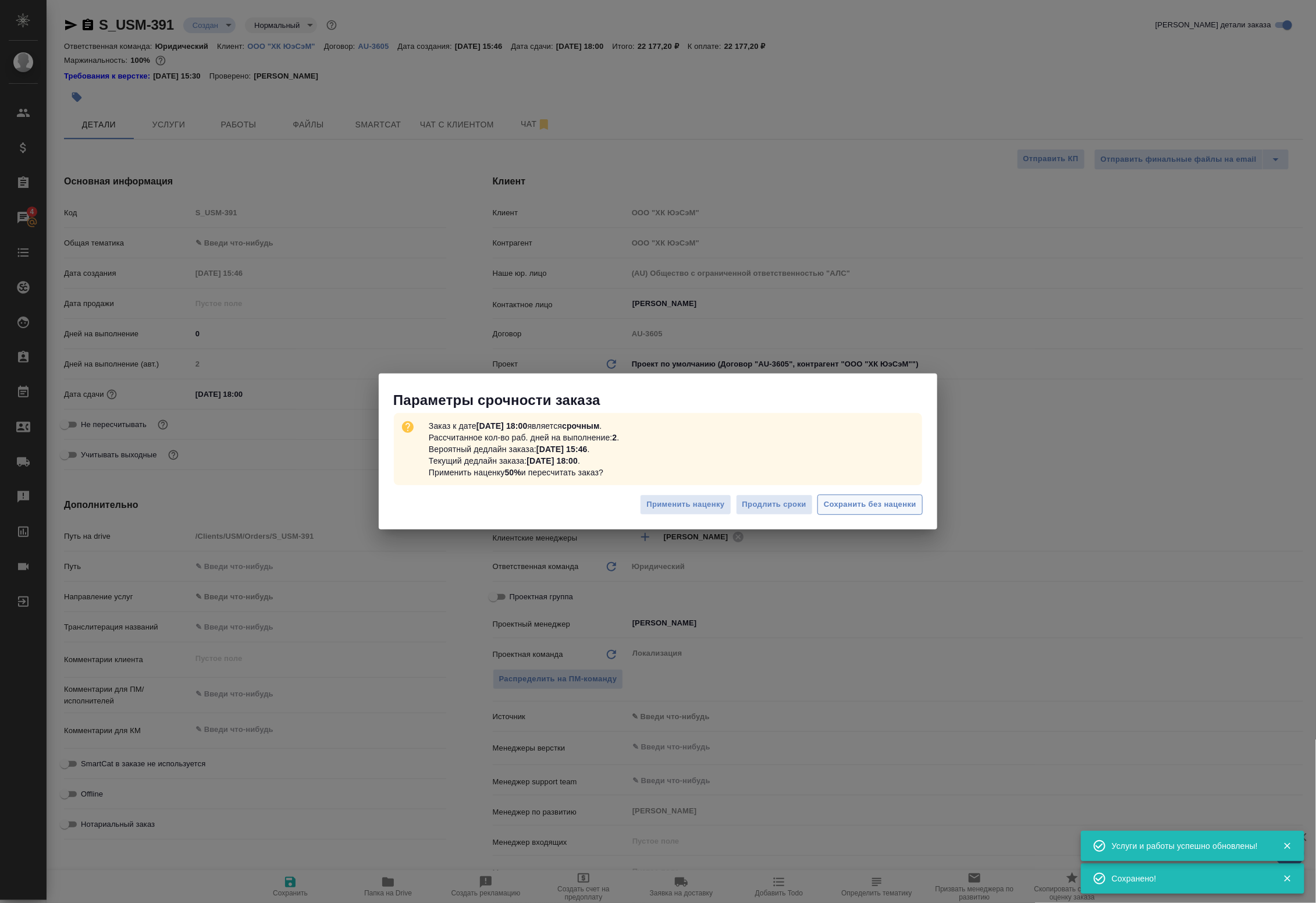
click at [855, 509] on span "Сохранить без наценки" at bounding box center [870, 504] width 93 height 13
type textarea "x"
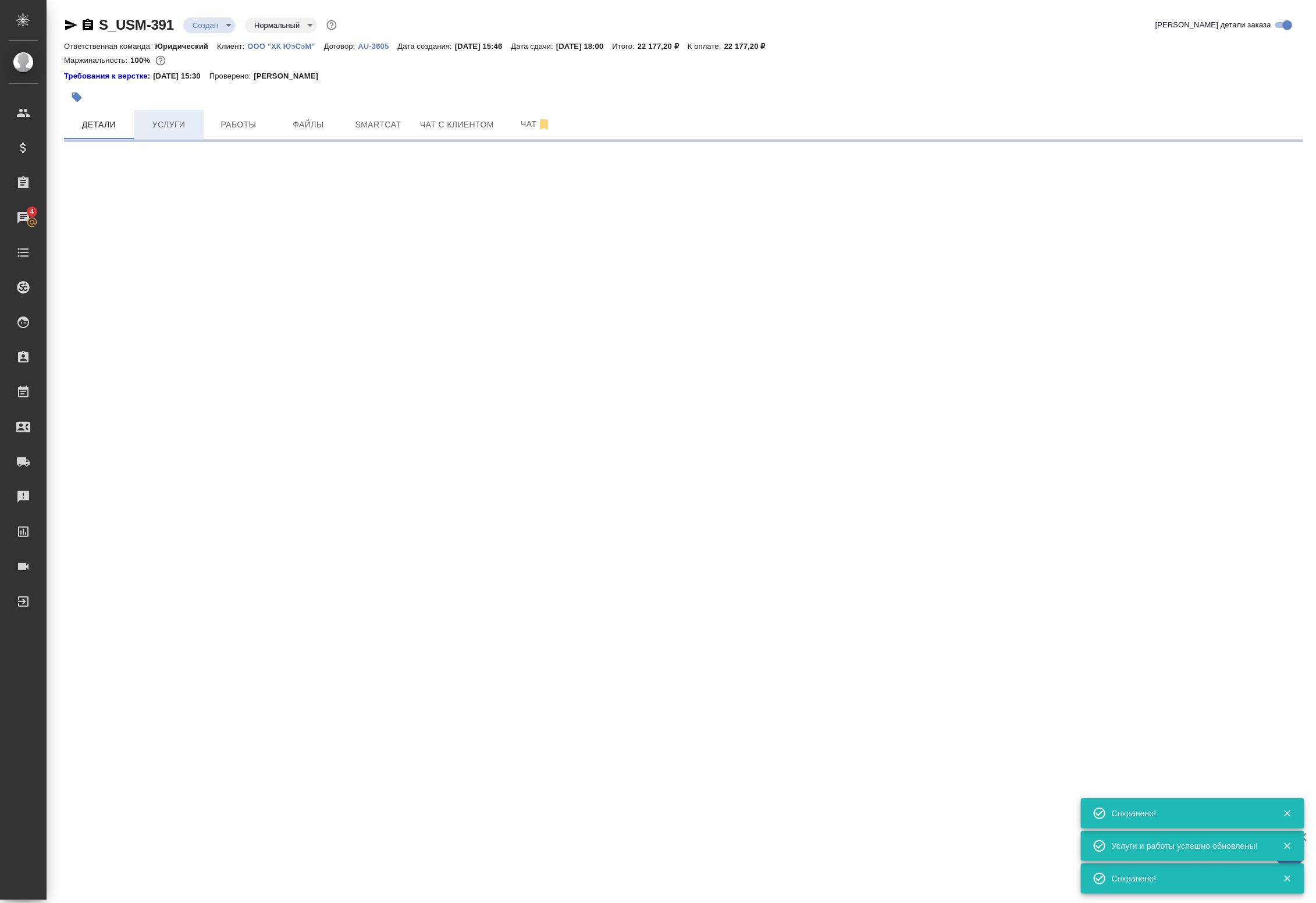
type input "urgent"
select select "RU"
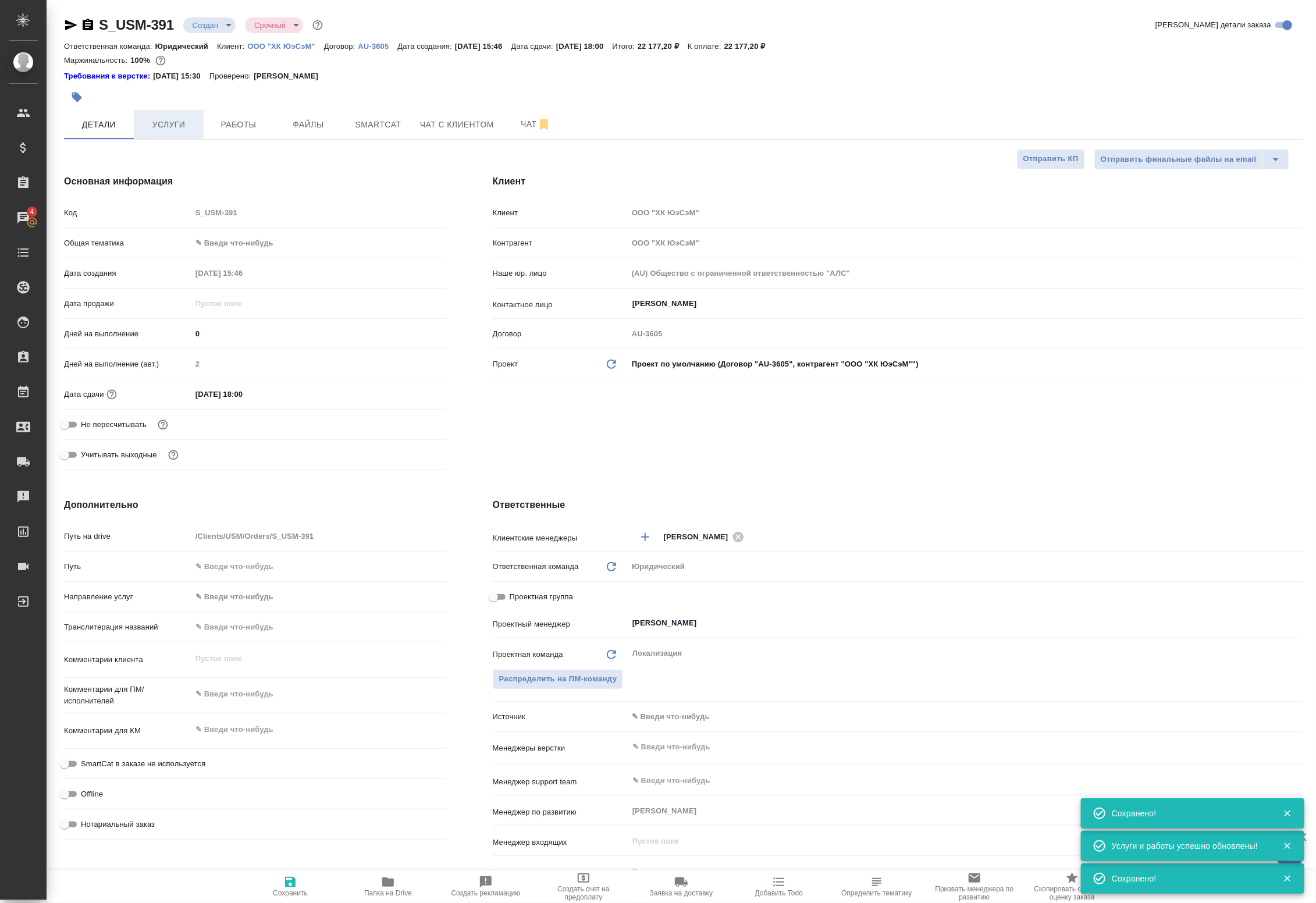
type textarea "x"
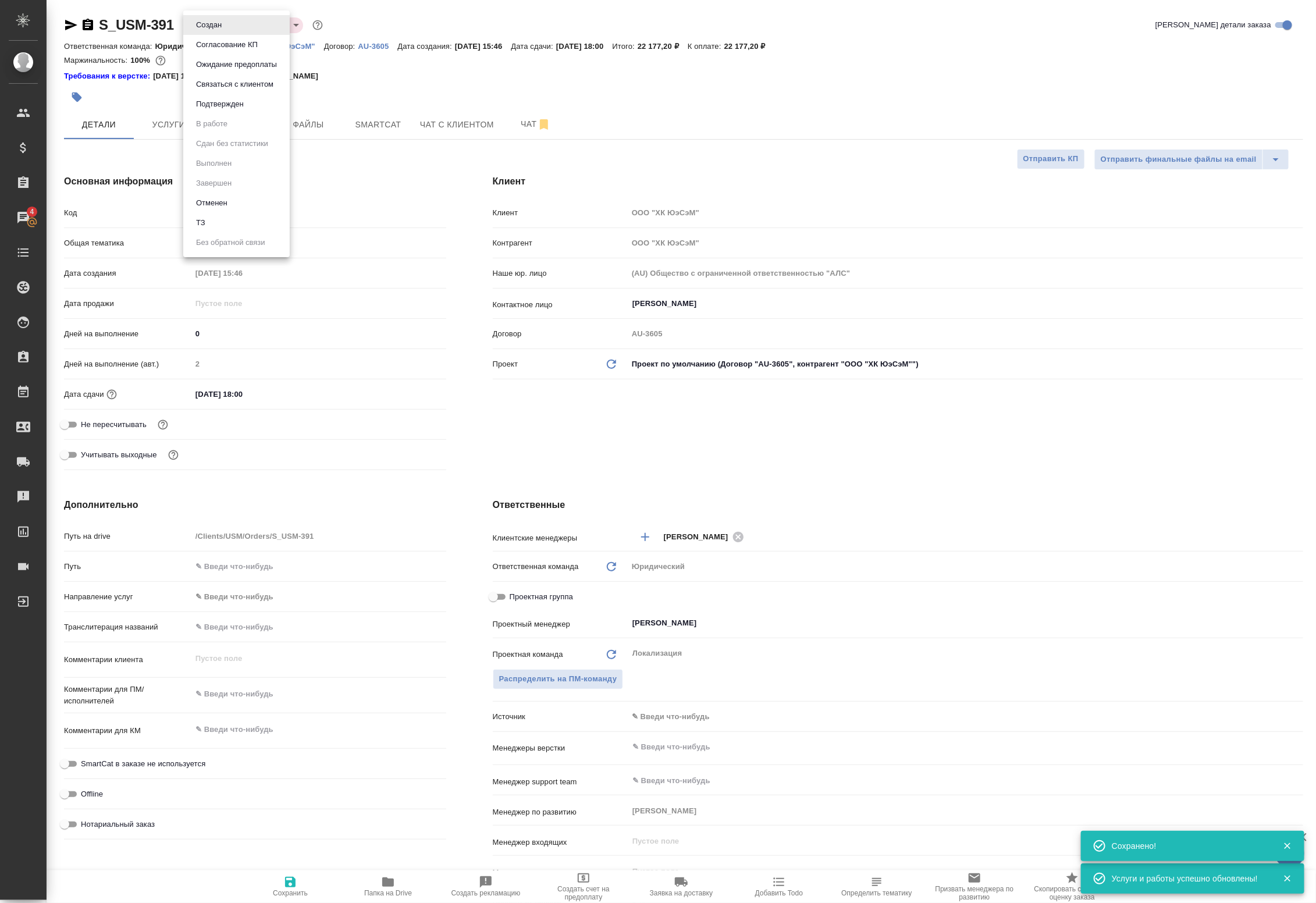
click at [222, 30] on body "🙏 .cls-1 fill:#fff; AWATERA Badanyan Artak Клиенты Спецификации Заказы 4 Чаты T…" at bounding box center [658, 452] width 1316 height 903
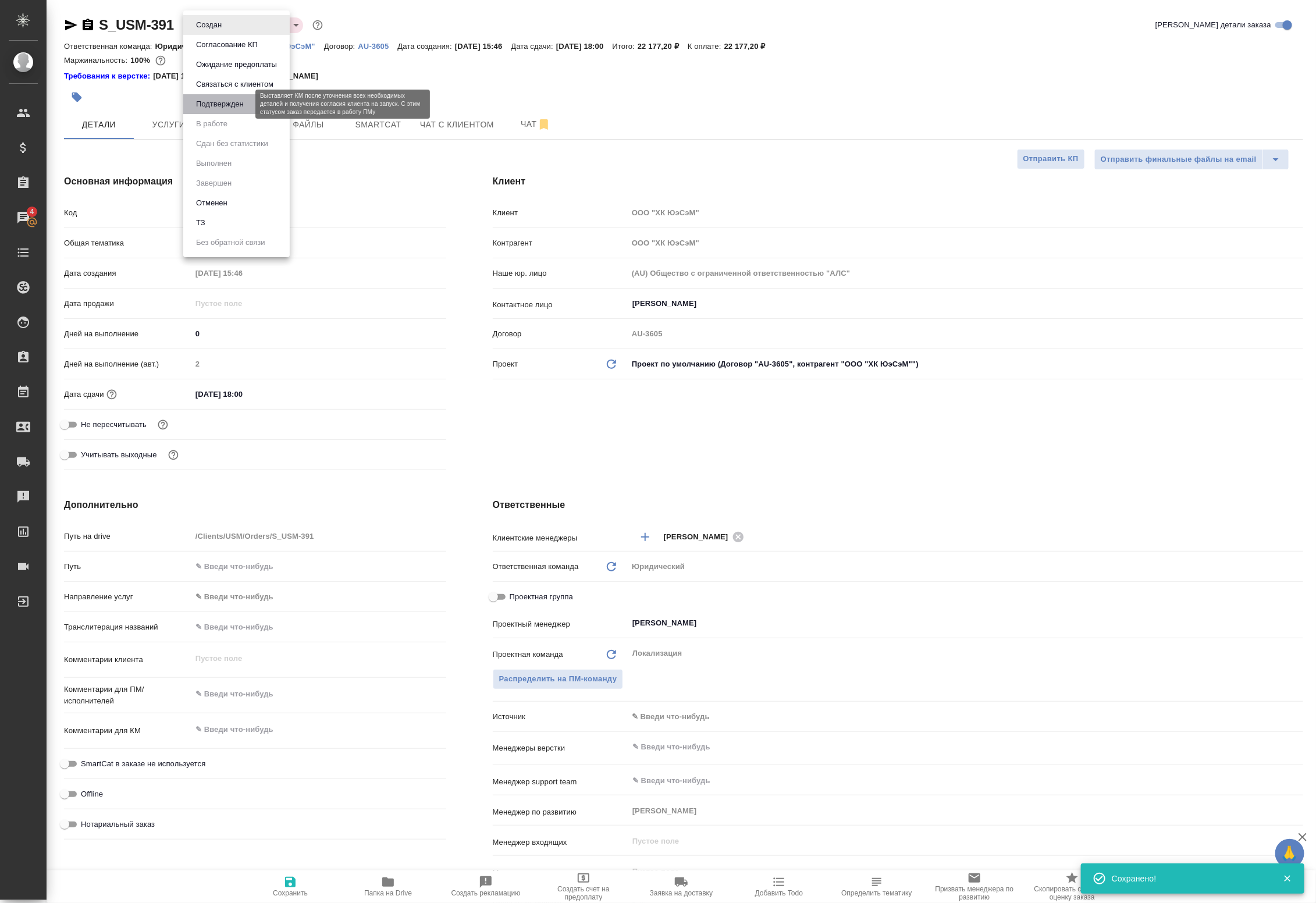
click at [236, 102] on button "Подтвержден" at bounding box center [219, 104] width 55 height 13
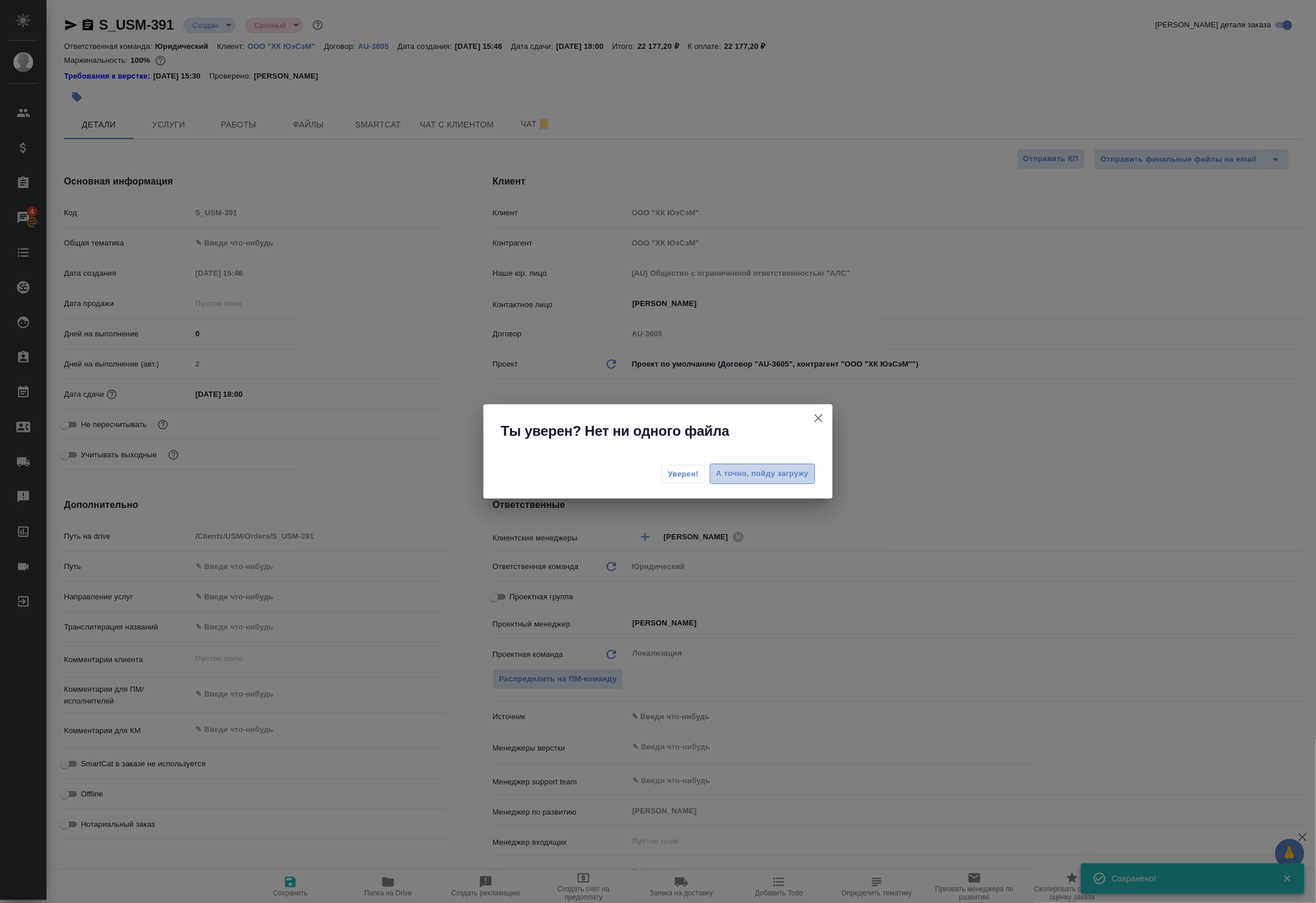
click at [754, 479] on span "А точно, пойду загружу" at bounding box center [762, 474] width 93 height 13
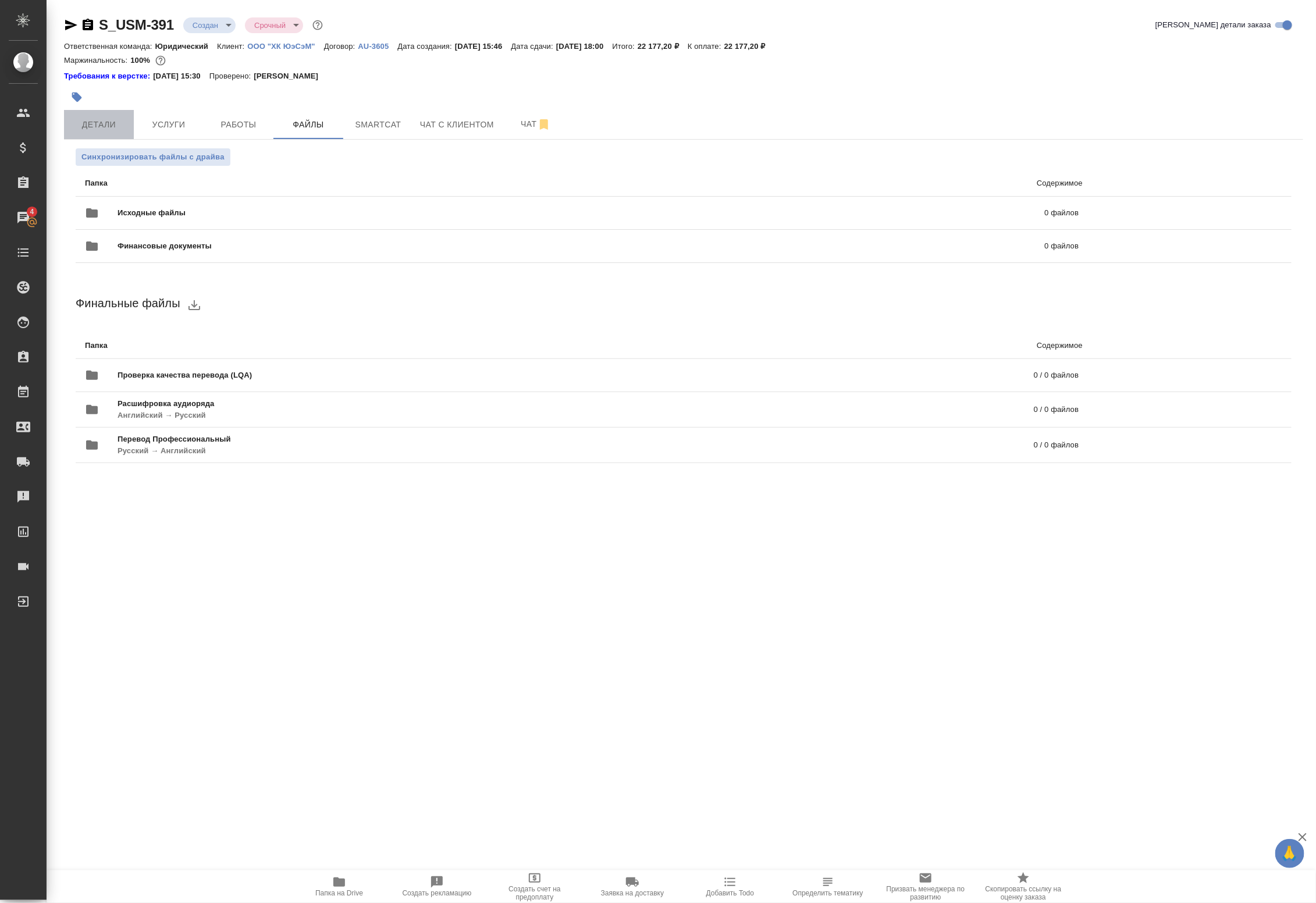
click at [119, 122] on span "Детали" at bounding box center [99, 124] width 56 height 14
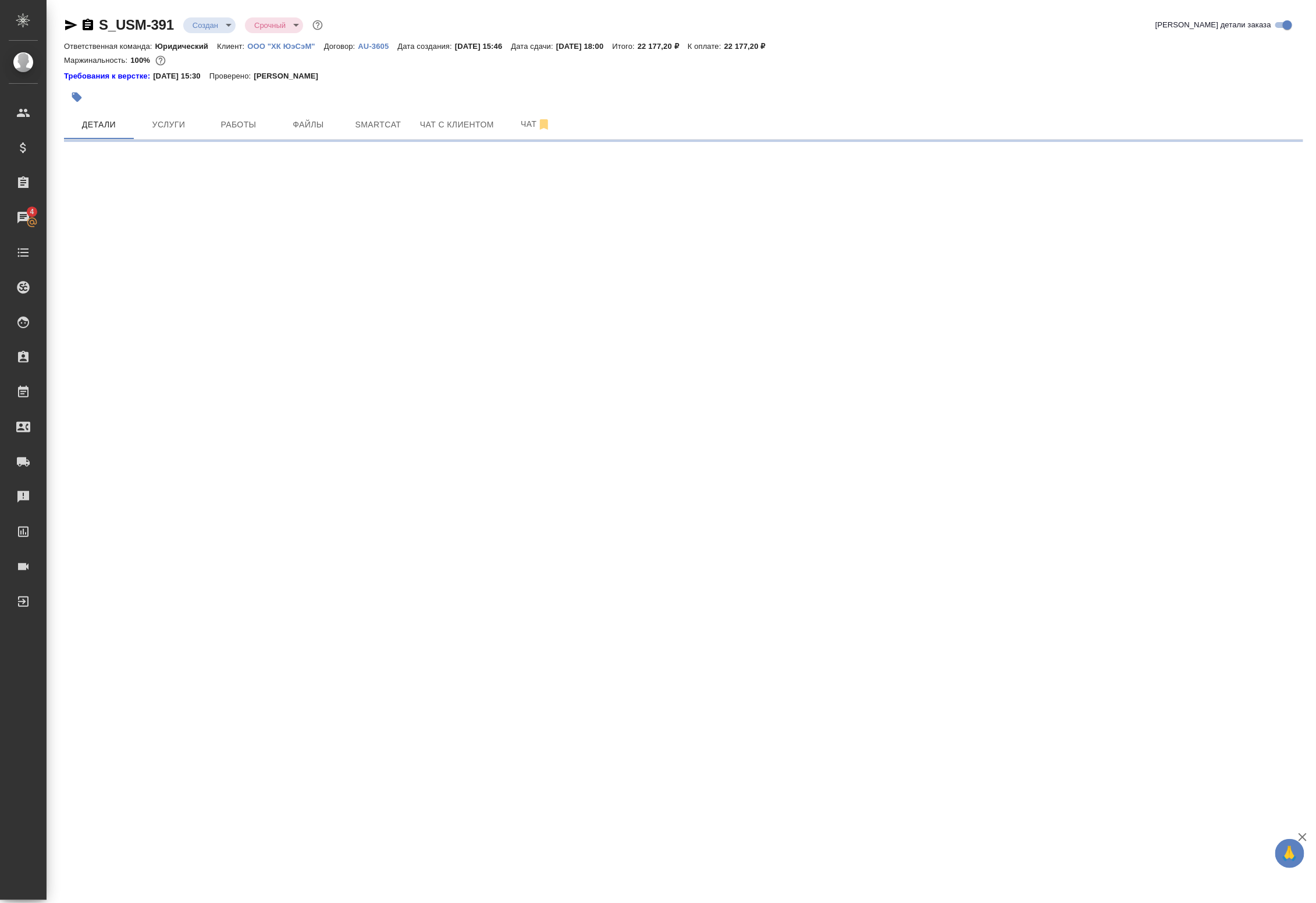
click at [219, 22] on body "🙏 .cls-1 fill:#fff; AWATERA Badanyan Artak Клиенты Спецификации Заказы 4 Чаты T…" at bounding box center [658, 452] width 1316 height 903
select select "RU"
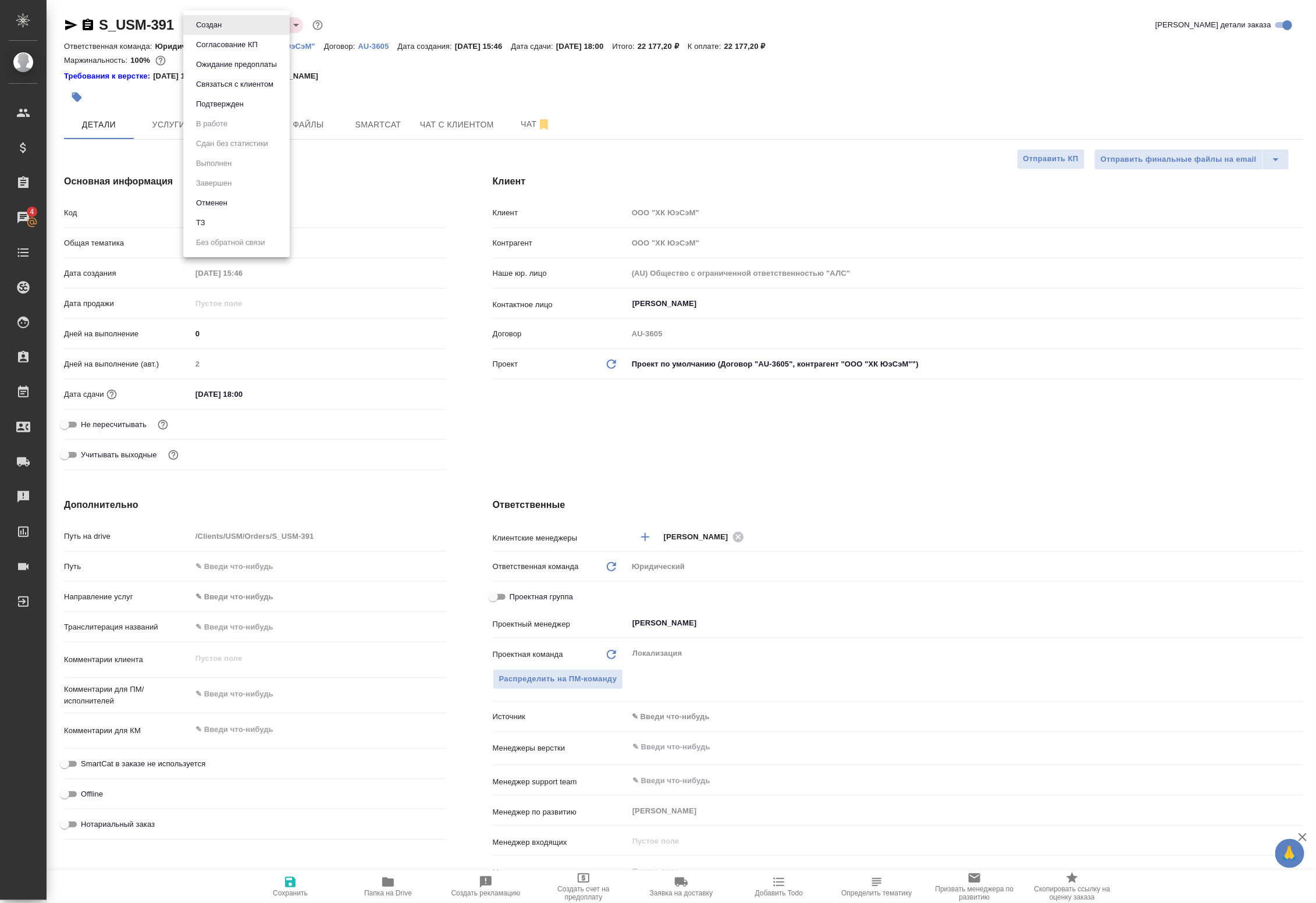
type textarea "x"
click at [242, 94] on li "Подтвержден" at bounding box center [236, 104] width 106 height 20
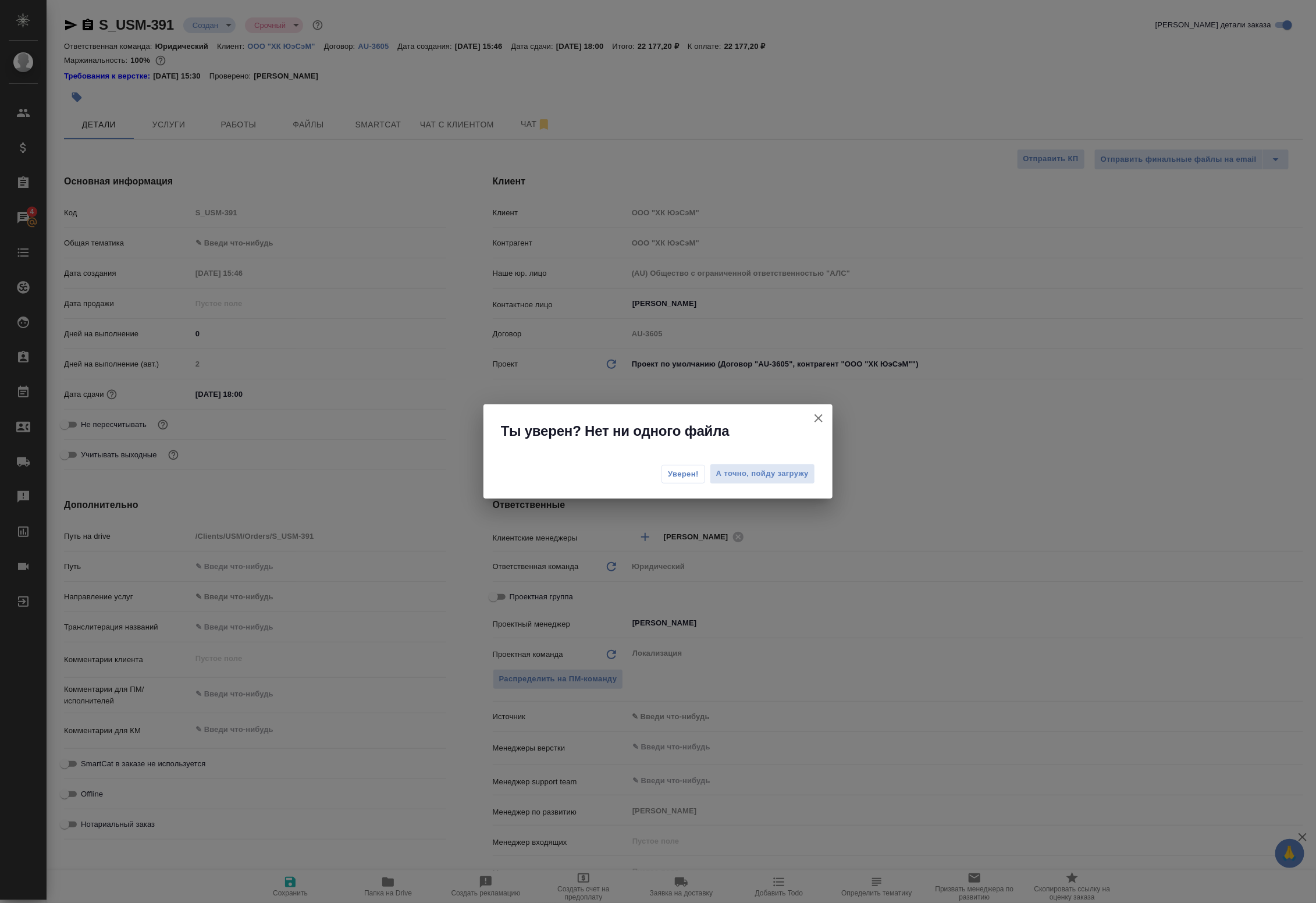
click at [676, 473] on span "Уверен!" at bounding box center [683, 474] width 31 height 11
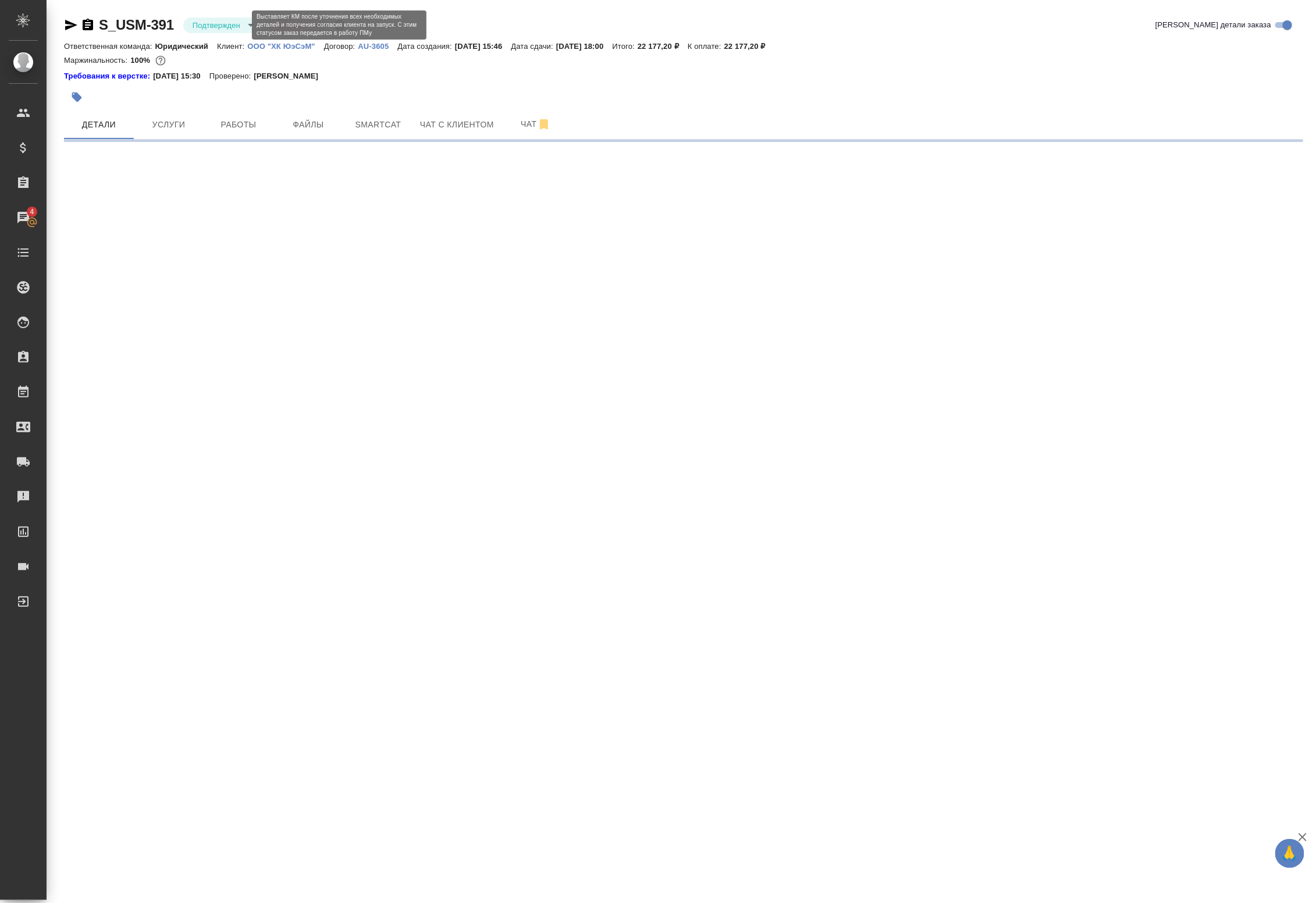
click at [213, 24] on body "🙏 .cls-1 fill:#fff; AWATERA Badanyan Artak Клиенты Спецификации Заказы 4 Чаты T…" at bounding box center [658, 452] width 1316 height 903
select select "RU"
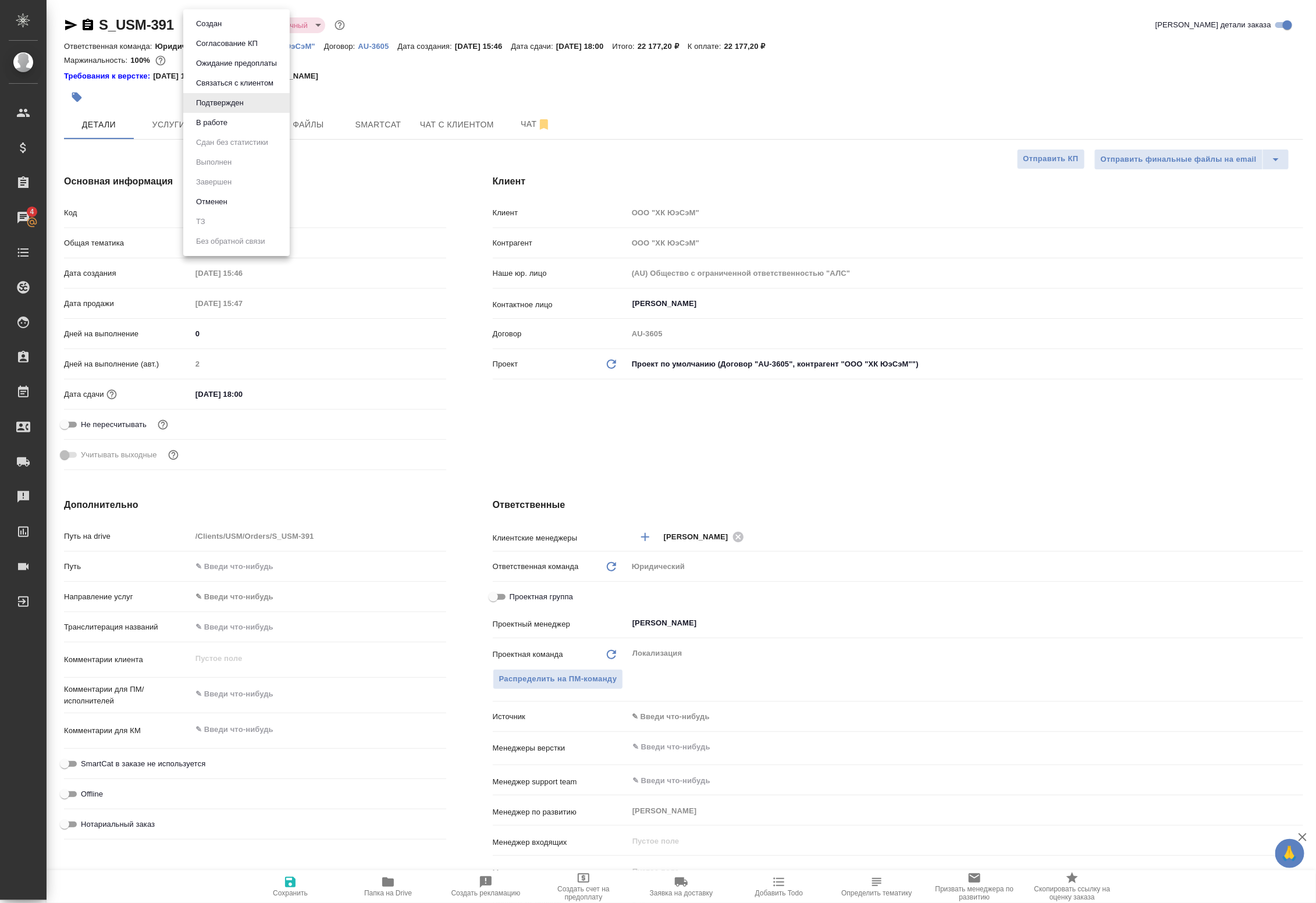
type textarea "x"
click at [225, 131] on li "В работе" at bounding box center [236, 123] width 106 height 20
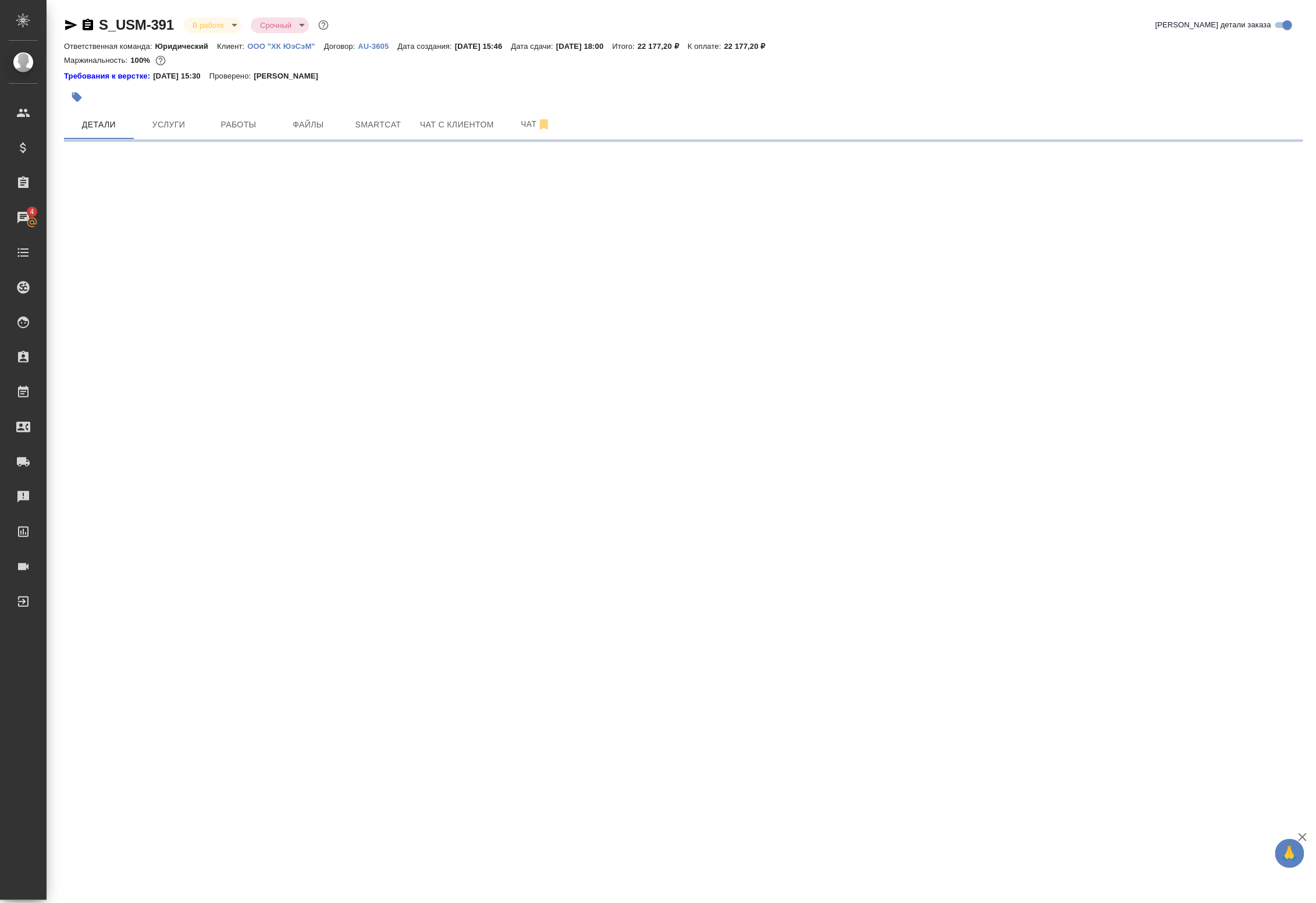
select select "RU"
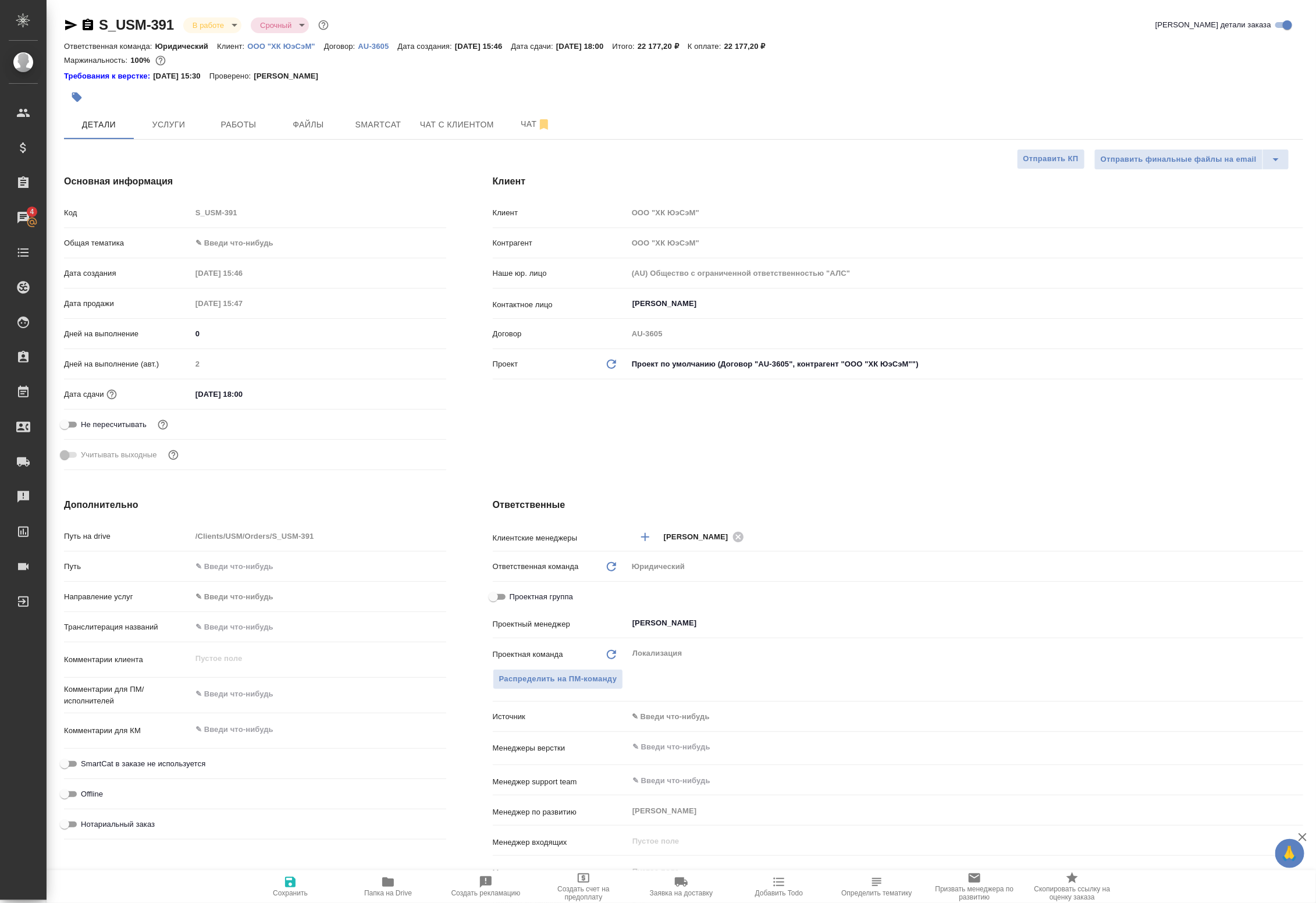
type textarea "x"
click at [178, 120] on span "Услуги" at bounding box center [168, 124] width 56 height 14
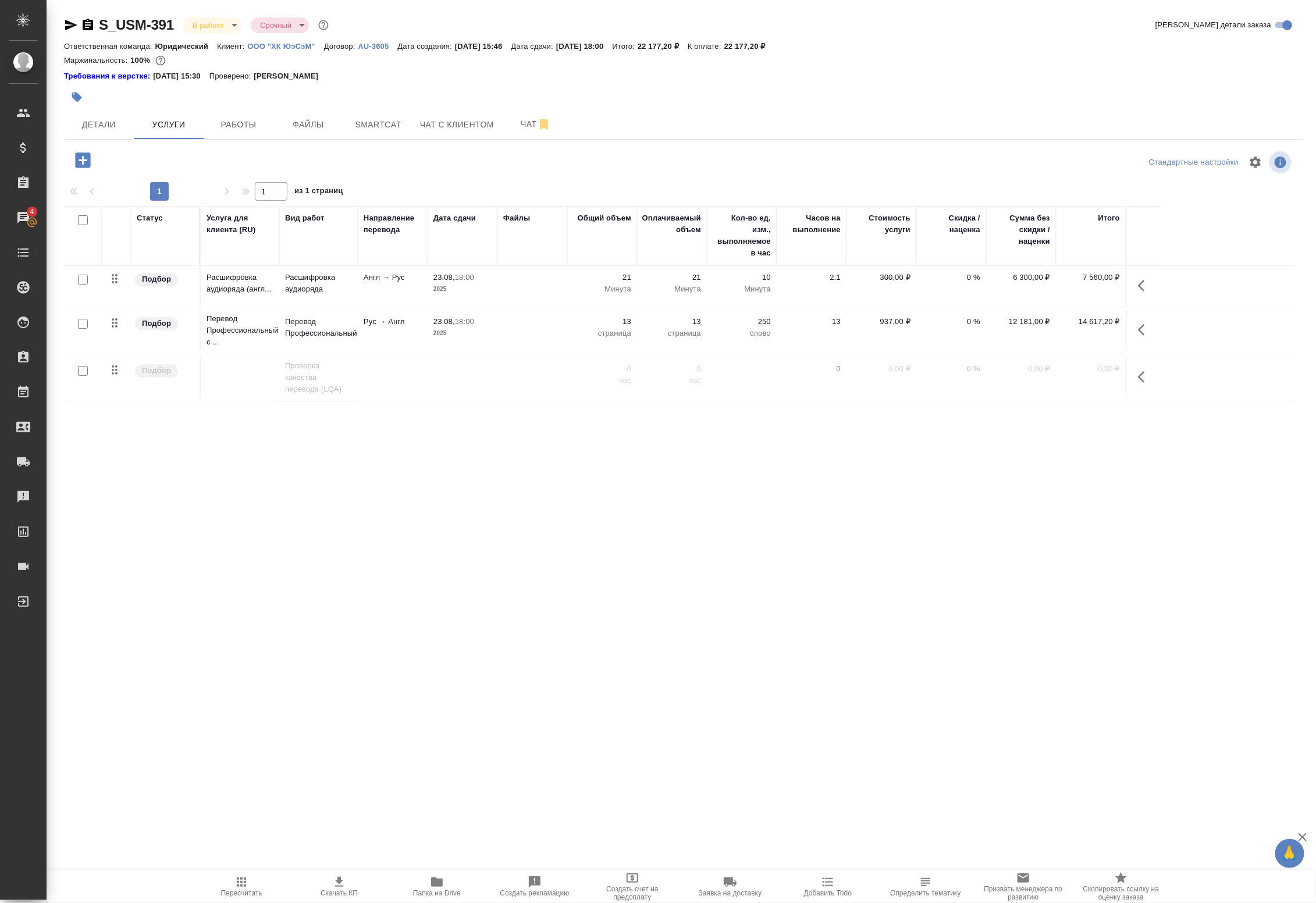
click at [85, 322] on input "checkbox" at bounding box center [83, 323] width 10 height 10
checkbox input "true"
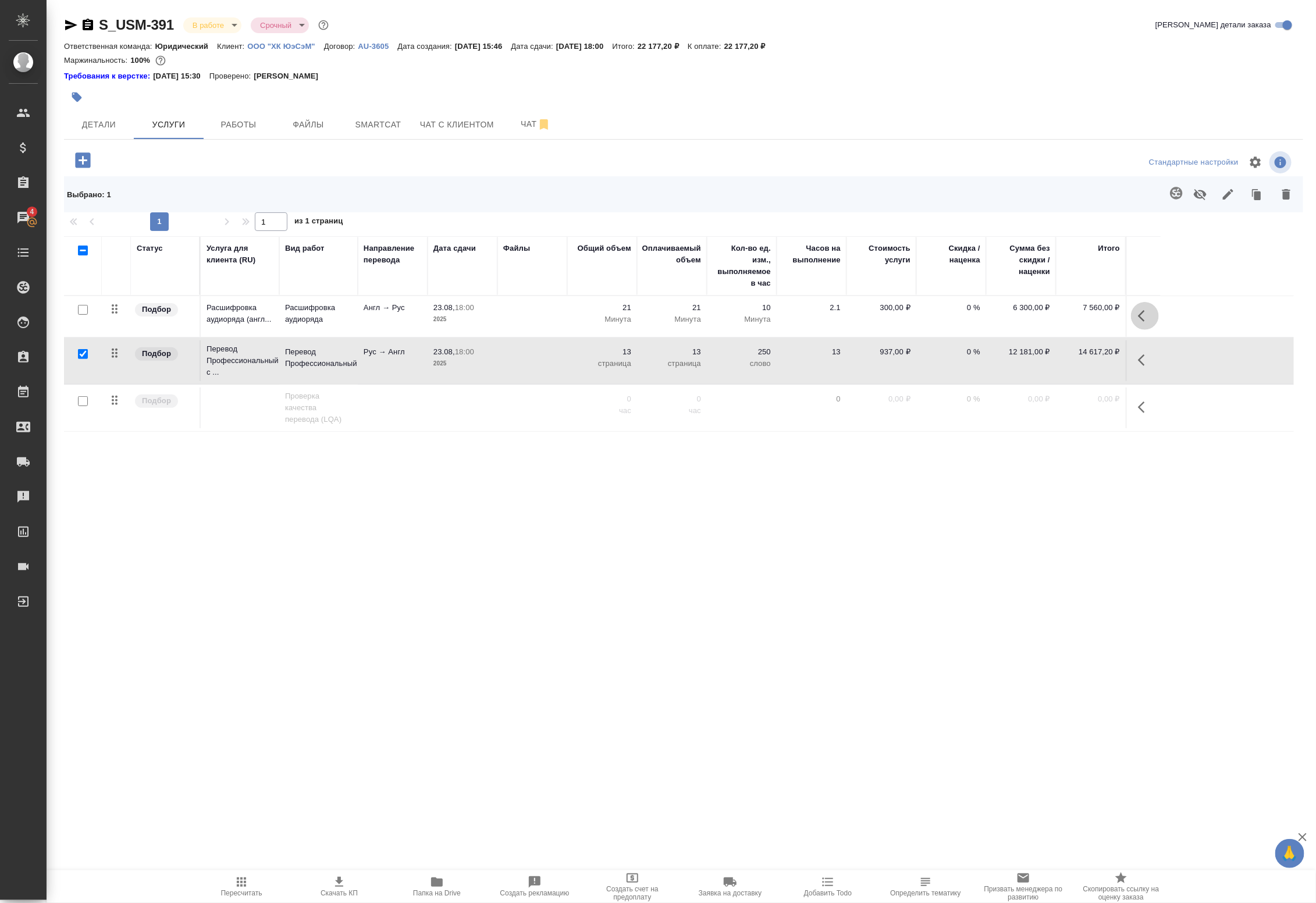
click at [1141, 317] on icon "button" at bounding box center [1145, 316] width 14 height 14
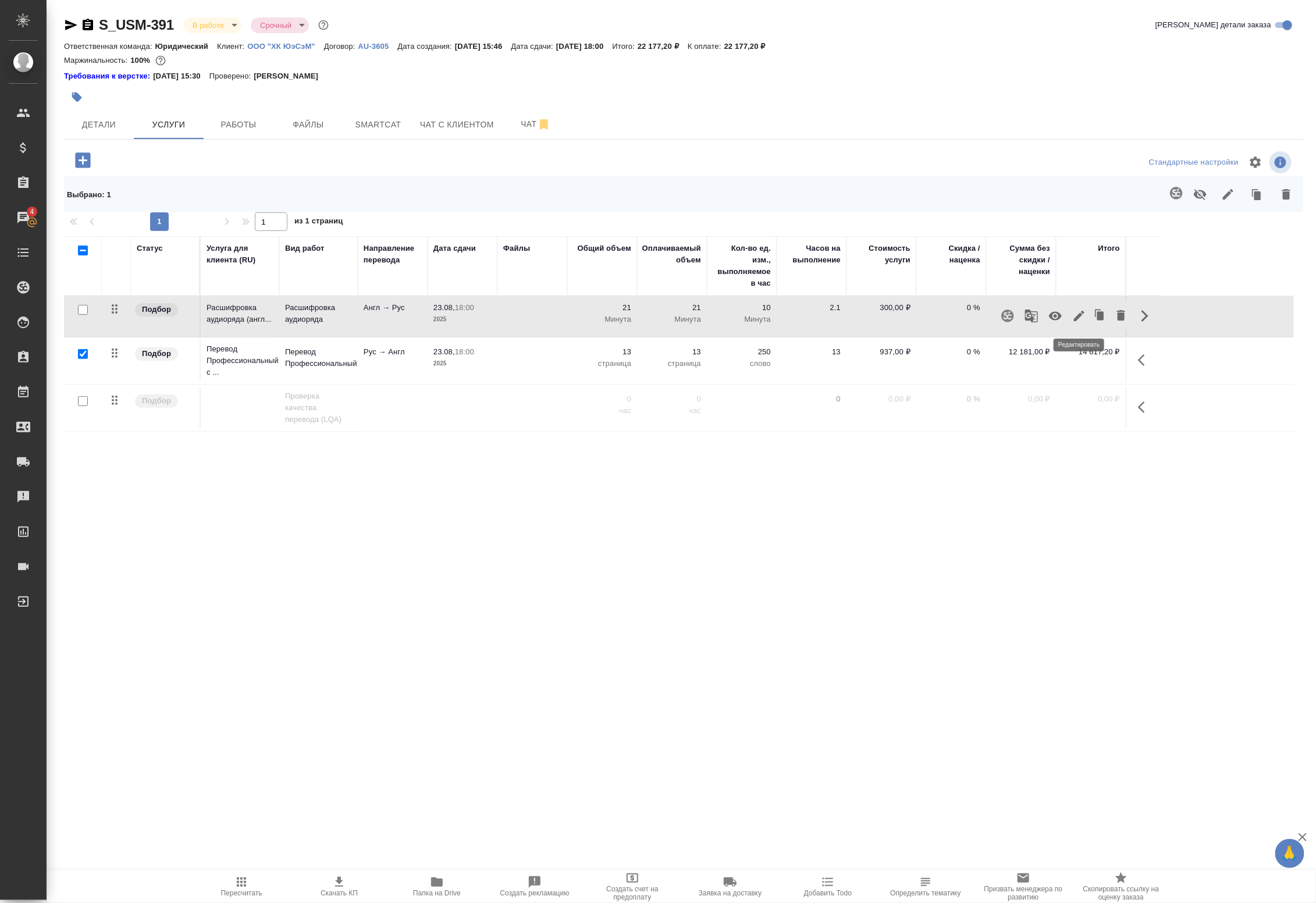
click at [1080, 315] on icon "button" at bounding box center [1079, 316] width 10 height 10
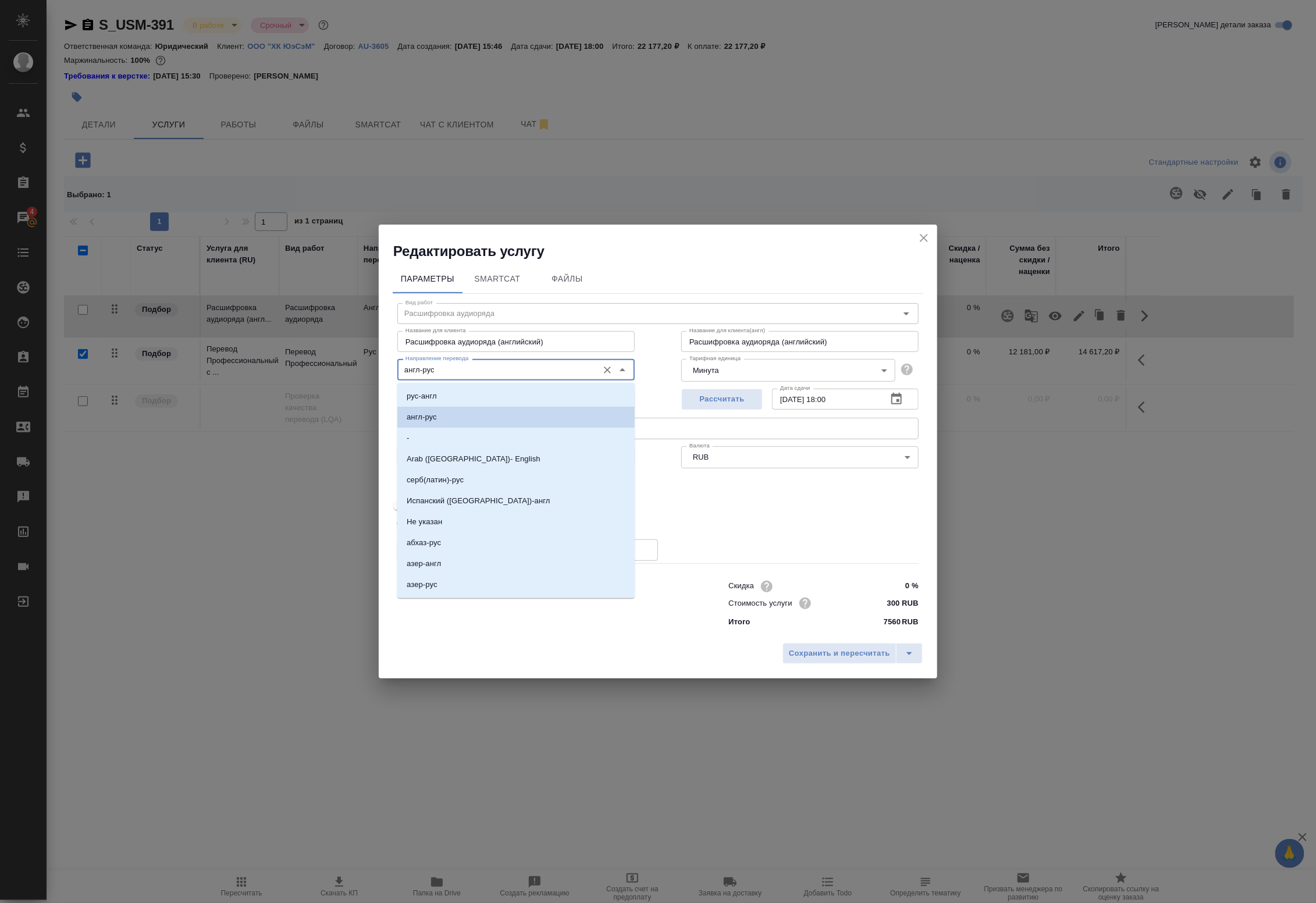
drag, startPoint x: 467, startPoint y: 373, endPoint x: 343, endPoint y: 370, distance: 124.0
click at [343, 370] on div "Редактировать услугу Параметры SmartCat Файлы Вид работ Расшифровка аудиоряда В…" at bounding box center [658, 452] width 1316 height 903
click at [462, 396] on li "рус-англ" at bounding box center [516, 396] width 237 height 21
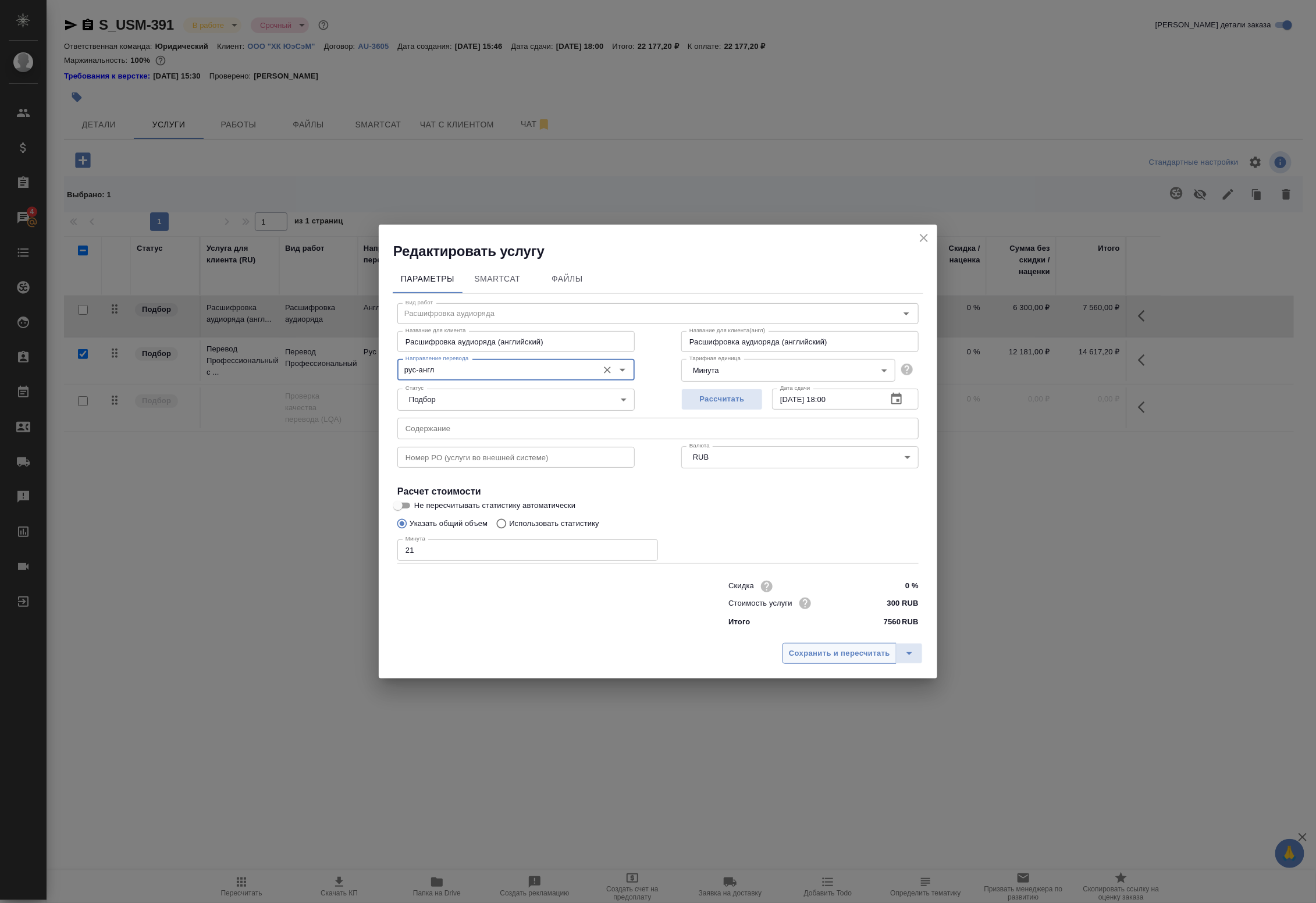
type input "рус-англ"
click at [823, 652] on span "Сохранить и пересчитать" at bounding box center [839, 654] width 101 height 13
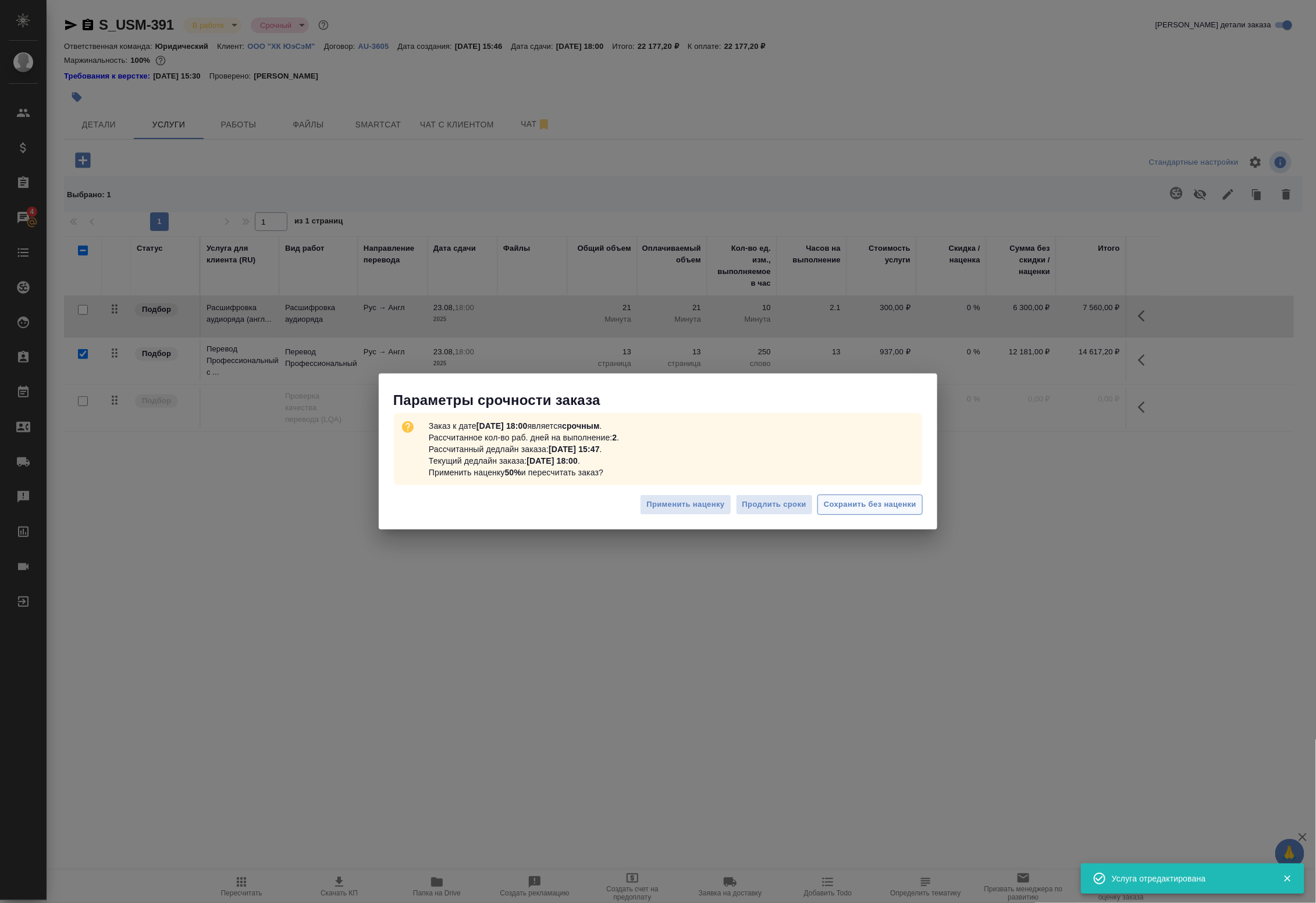
click at [858, 512] on button "Сохранить без наценки" at bounding box center [870, 504] width 105 height 20
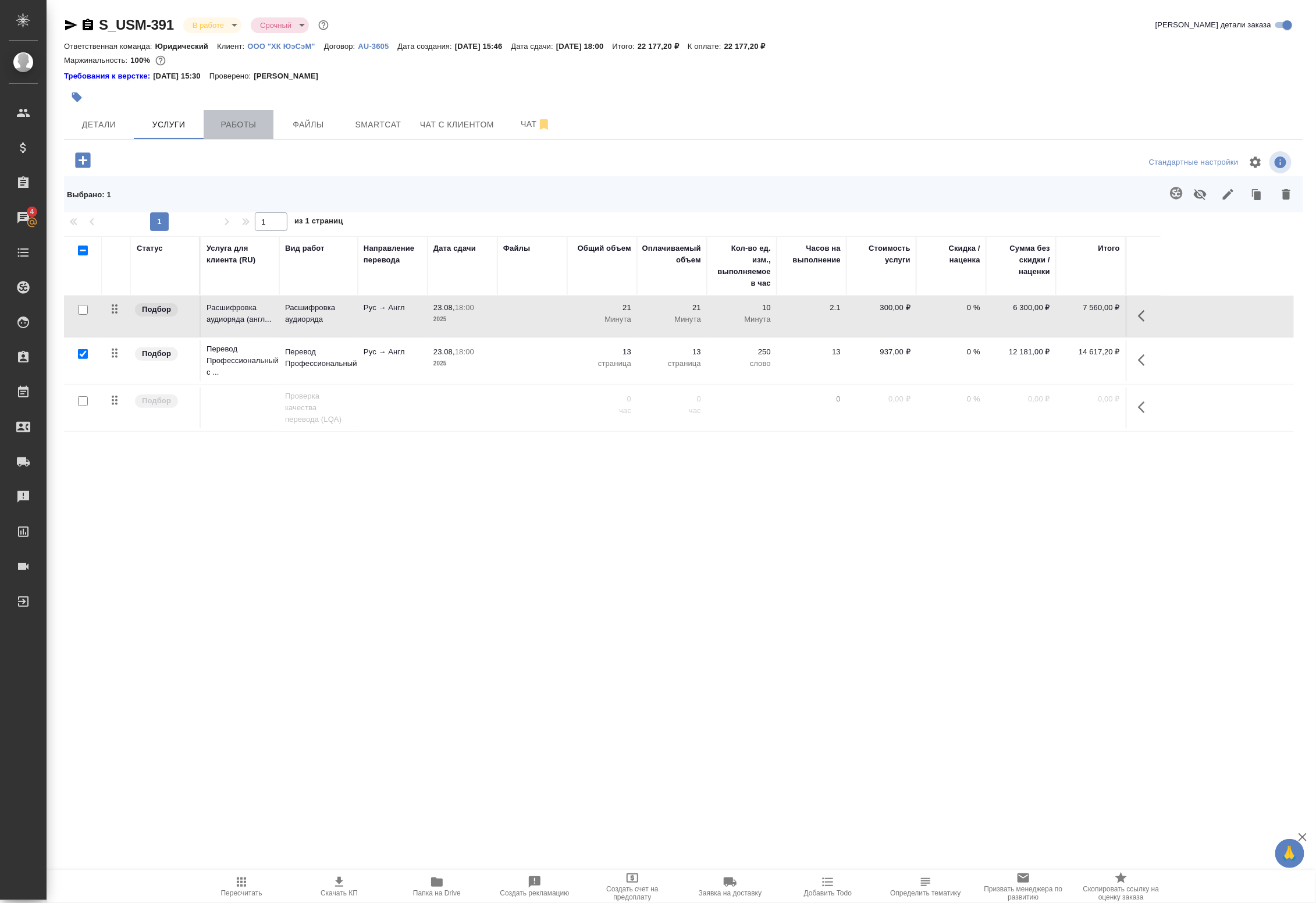
click at [233, 126] on span "Работы" at bounding box center [238, 124] width 56 height 14
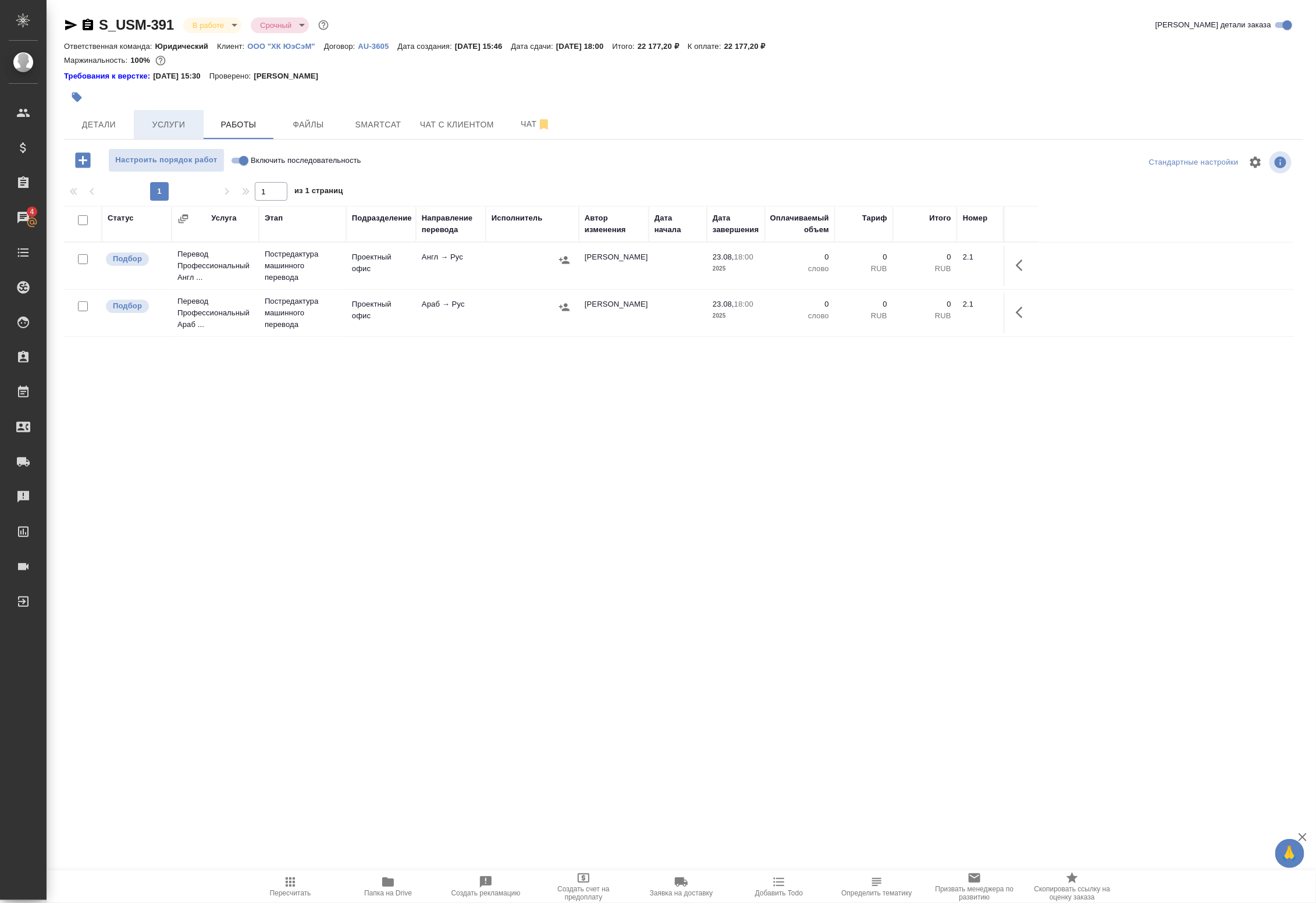
click at [167, 132] on span "Услуги" at bounding box center [168, 124] width 56 height 14
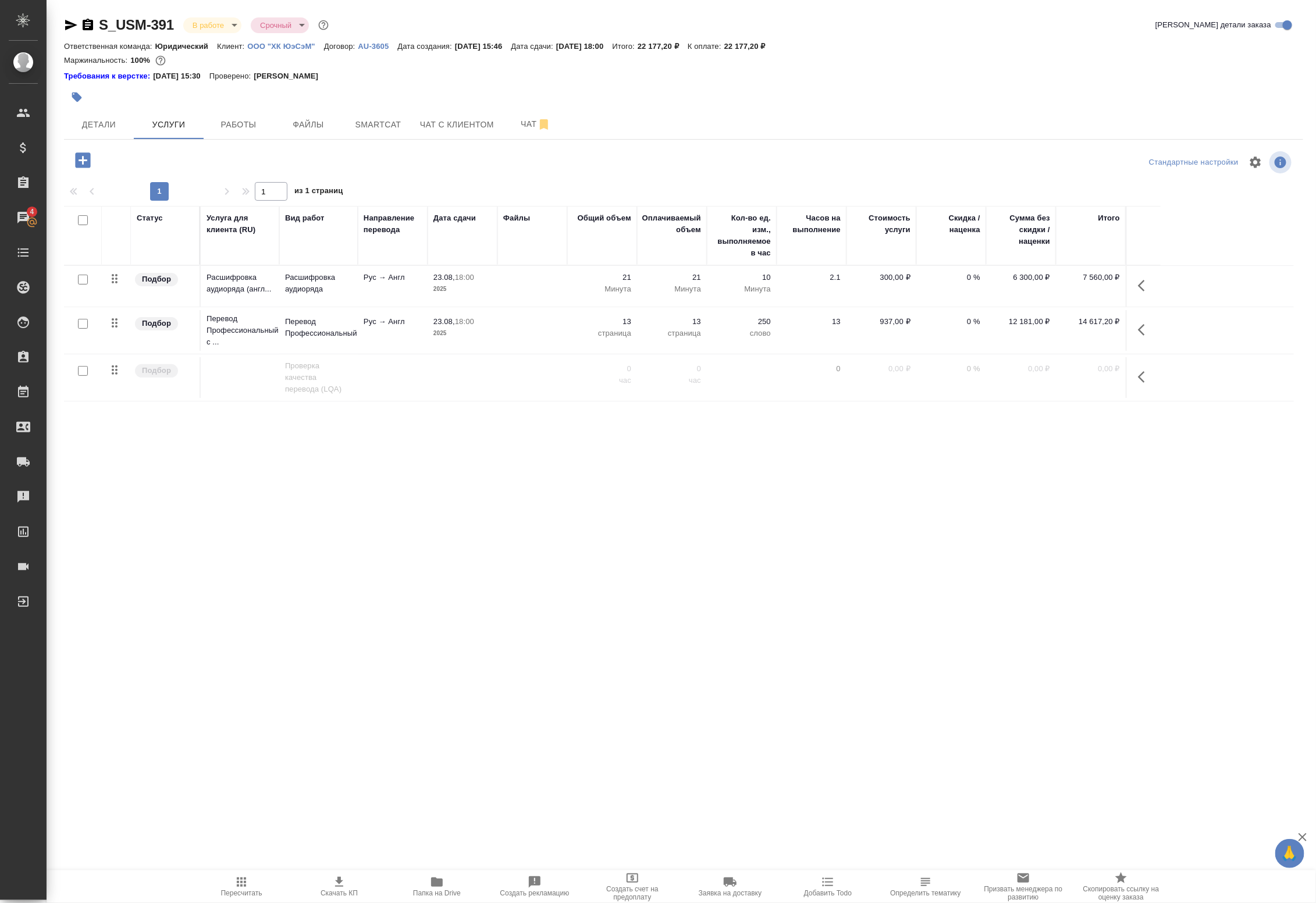
click at [85, 326] on input "checkbox" at bounding box center [83, 323] width 10 height 10
checkbox input "true"
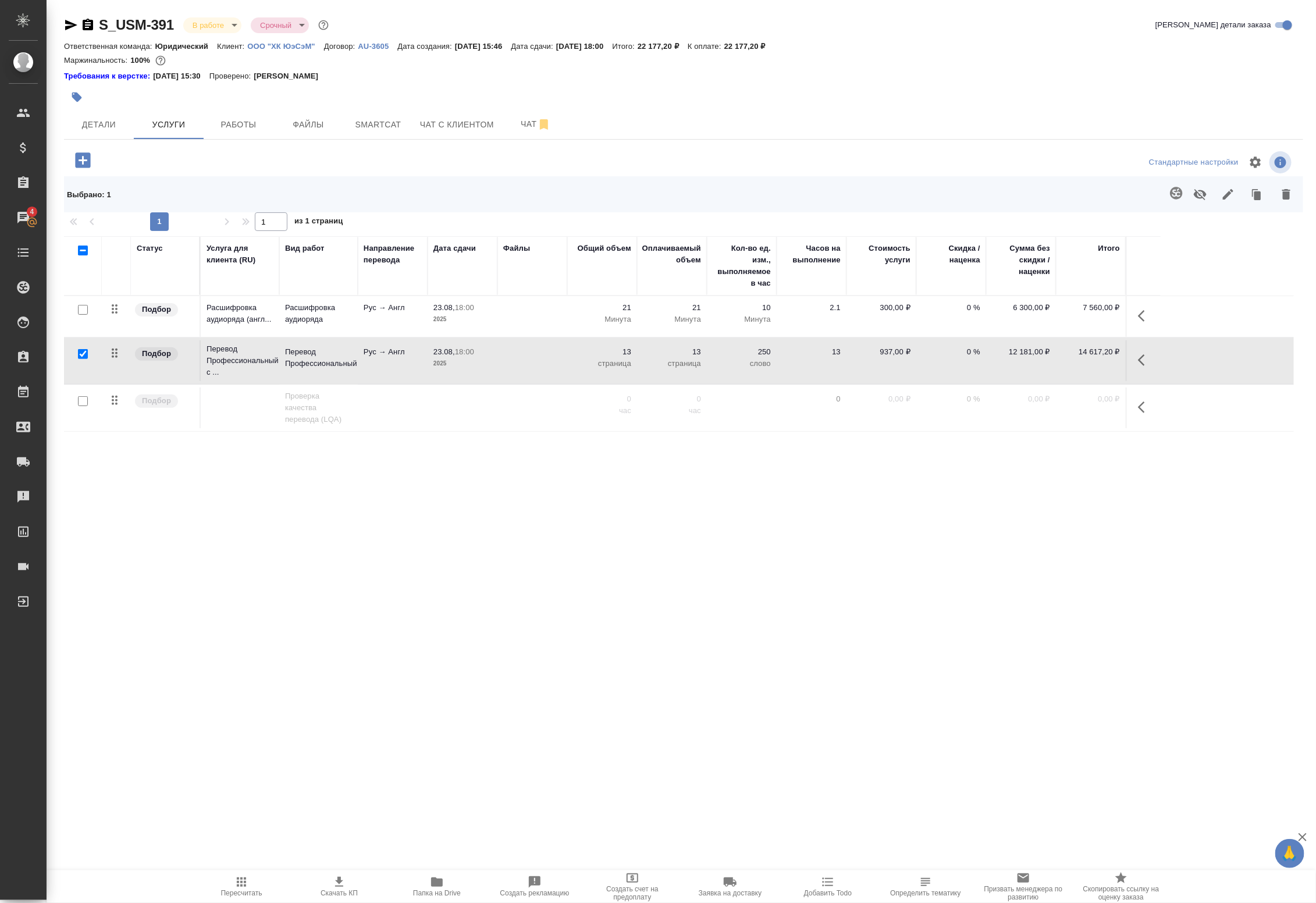
click at [1184, 194] on button "button" at bounding box center [1176, 193] width 28 height 28
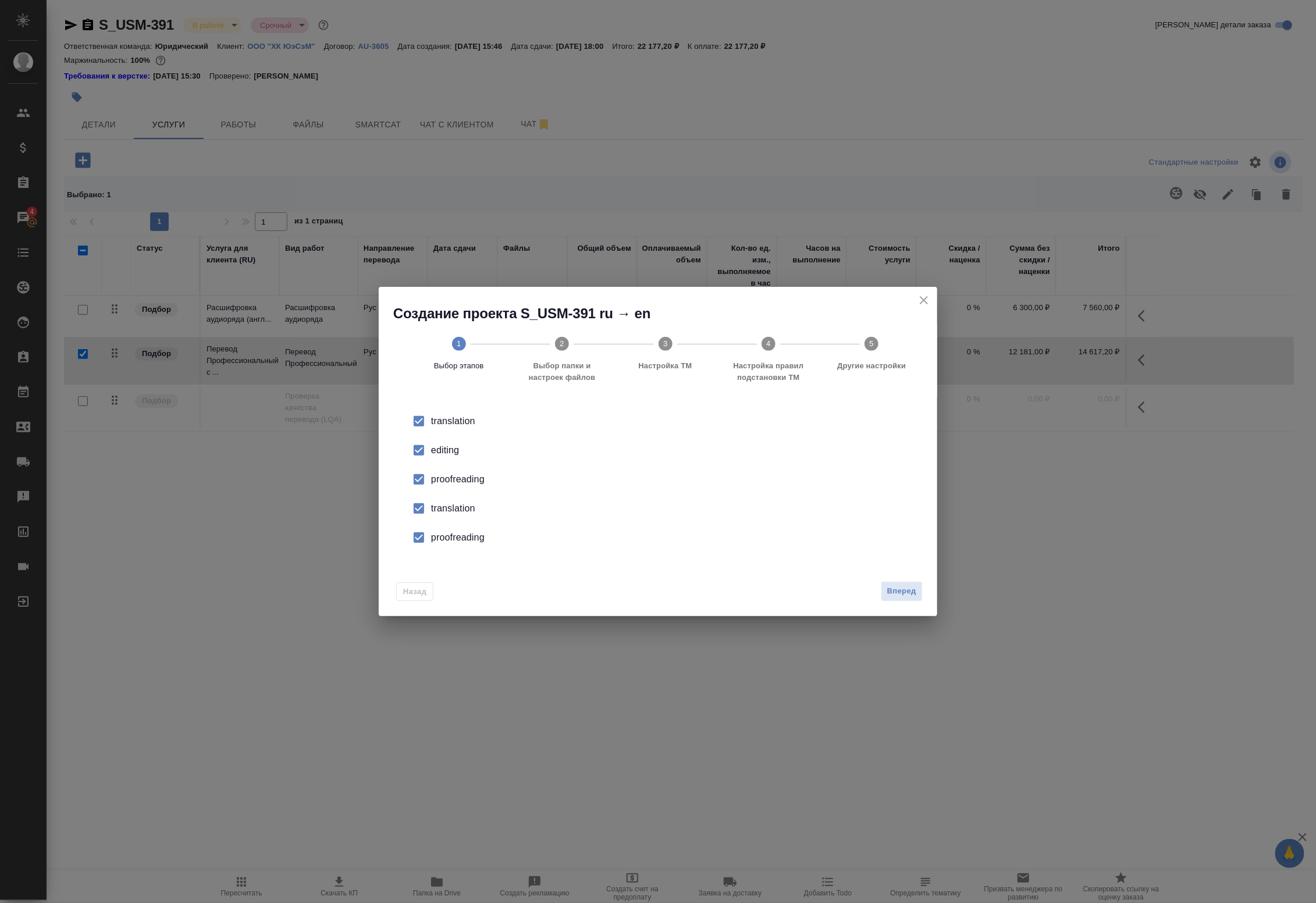
click at [438, 447] on div "editing" at bounding box center [670, 450] width 478 height 14
click at [422, 488] on input "checkbox" at bounding box center [418, 479] width 25 height 25
click at [426, 511] on input "checkbox" at bounding box center [418, 508] width 25 height 25
click at [432, 486] on div "proofreading" at bounding box center [670, 479] width 478 height 14
drag, startPoint x: 929, startPoint y: 597, endPoint x: 912, endPoint y: 594, distance: 17.3
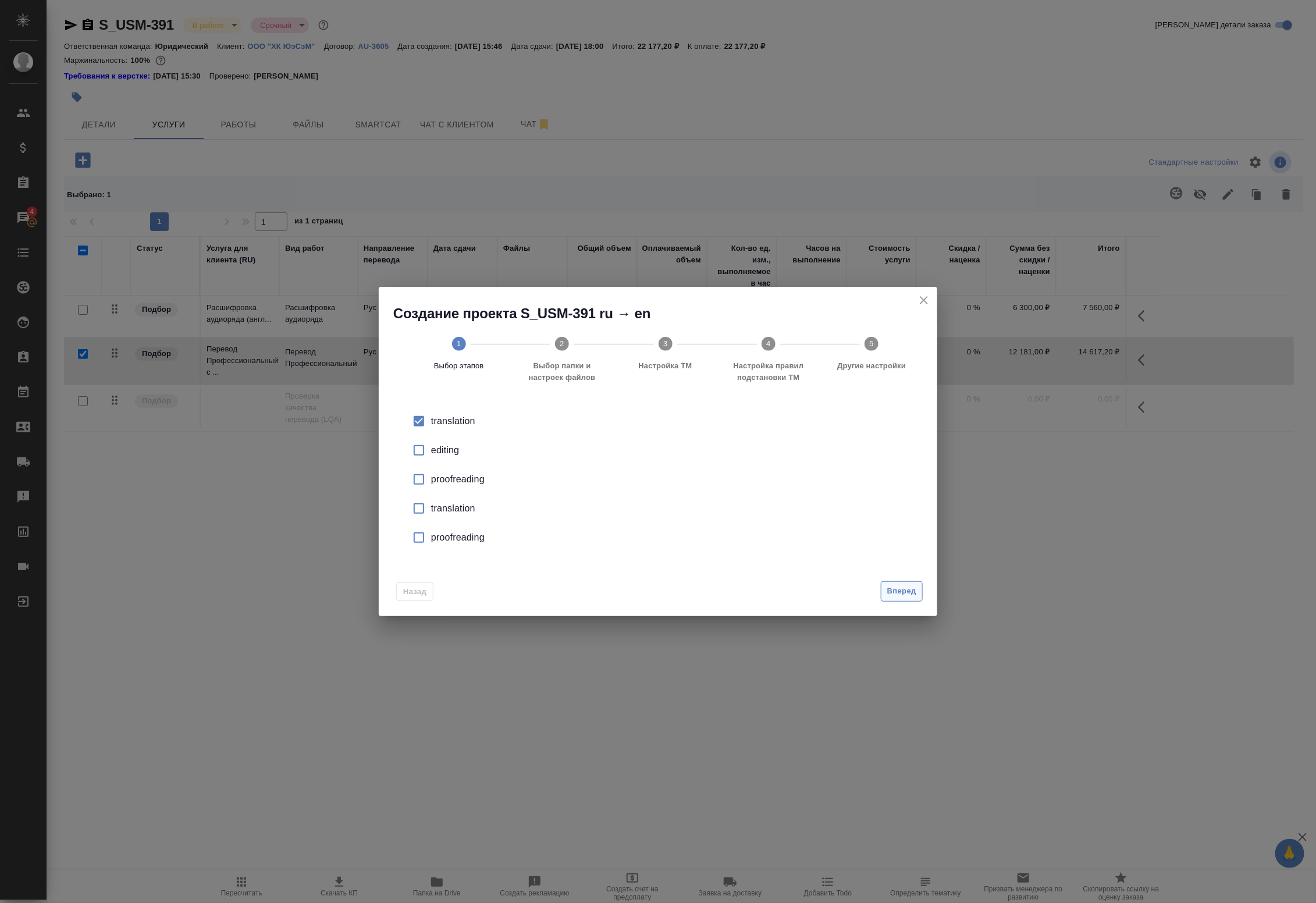
click at [928, 597] on div "Назад Вперед" at bounding box center [658, 589] width 559 height 55
click at [902, 593] on span "Вперед" at bounding box center [902, 591] width 29 height 13
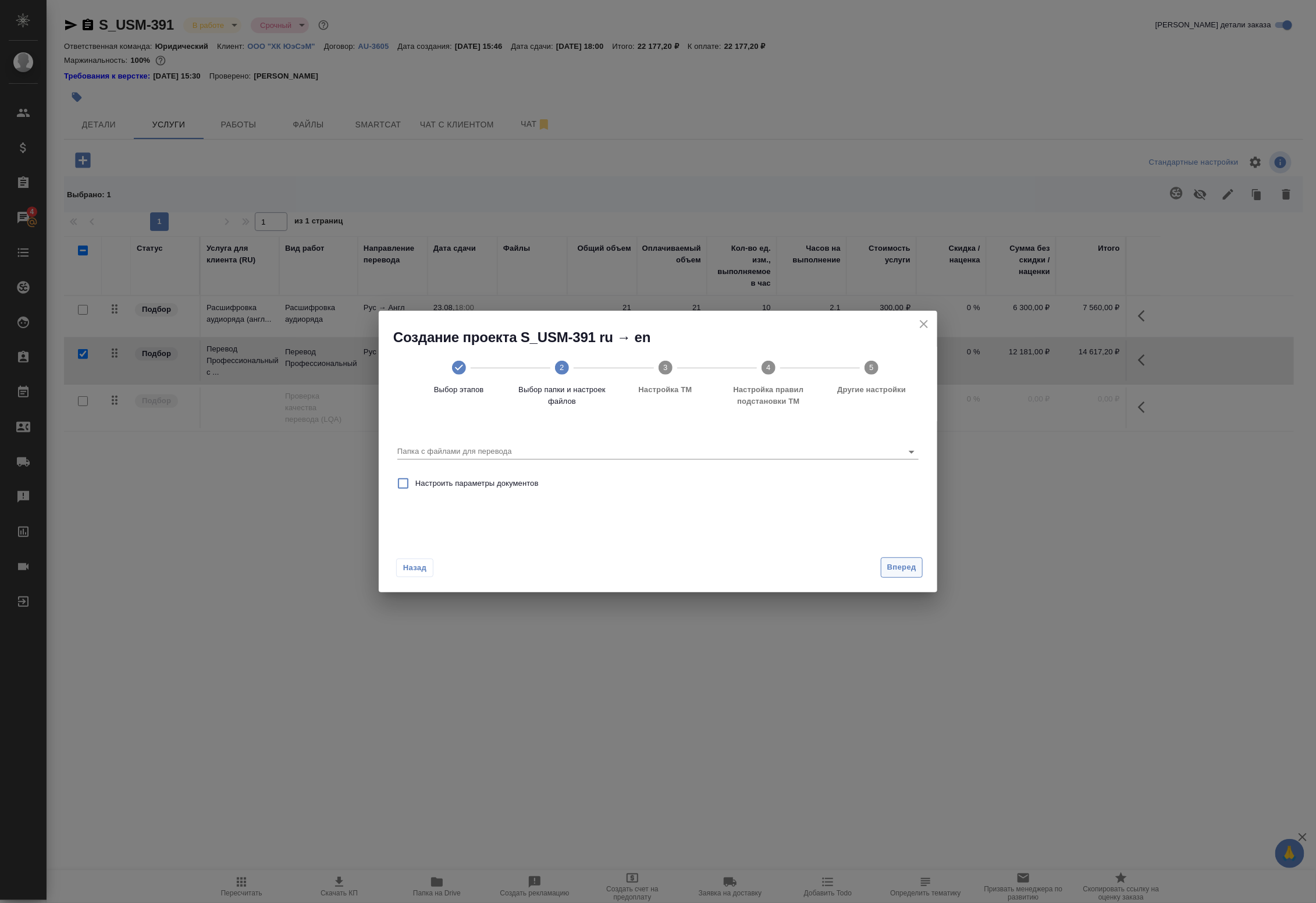
click at [896, 565] on span "Вперед" at bounding box center [902, 568] width 29 height 13
click at [565, 447] on input "Папка с файлами для перевода" at bounding box center [639, 451] width 484 height 14
click at [923, 320] on icon "close" at bounding box center [923, 323] width 14 height 14
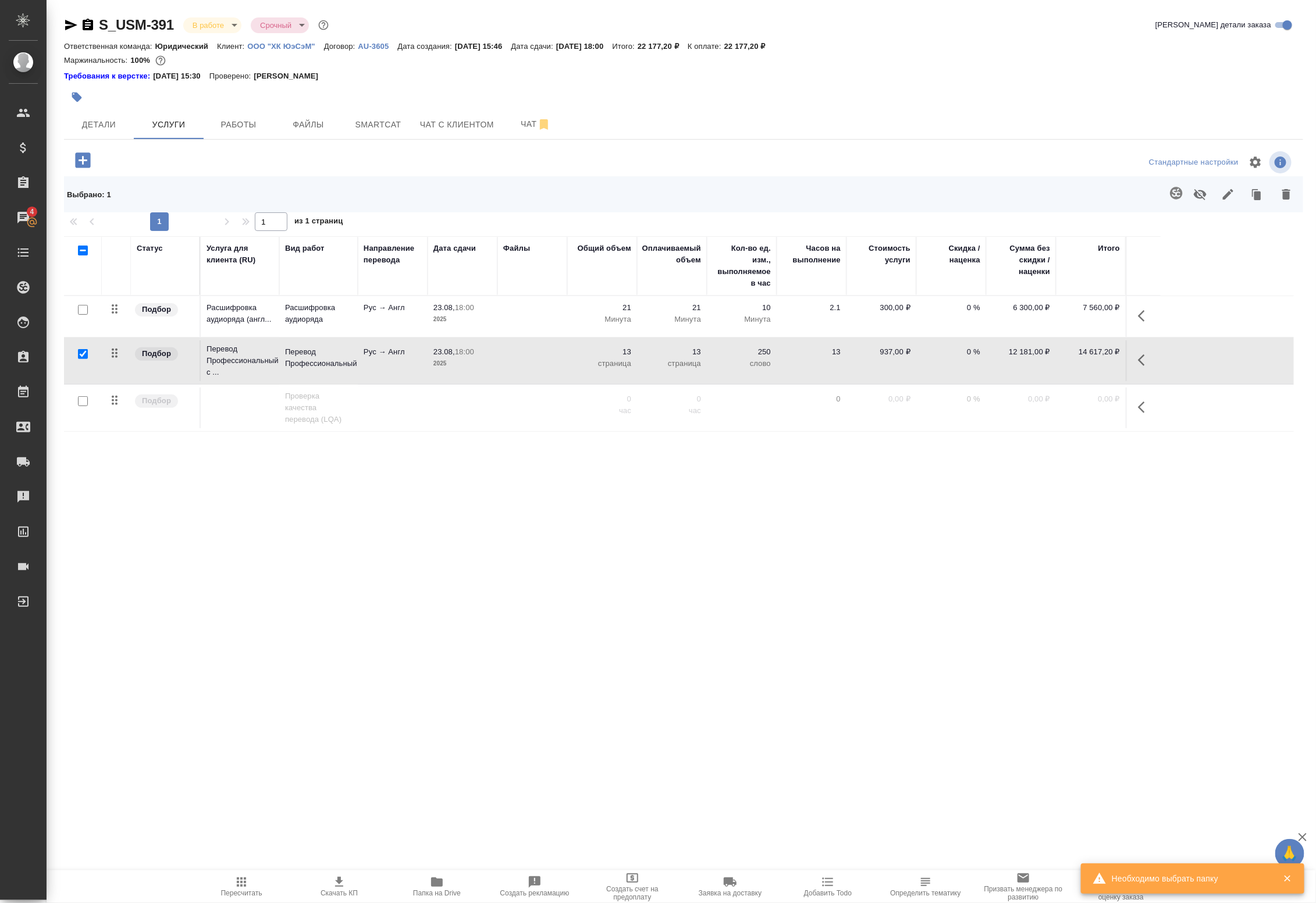
click at [431, 891] on span "Папка на Drive" at bounding box center [436, 893] width 47 height 8
click at [1193, 196] on button "button" at bounding box center [1200, 194] width 28 height 30
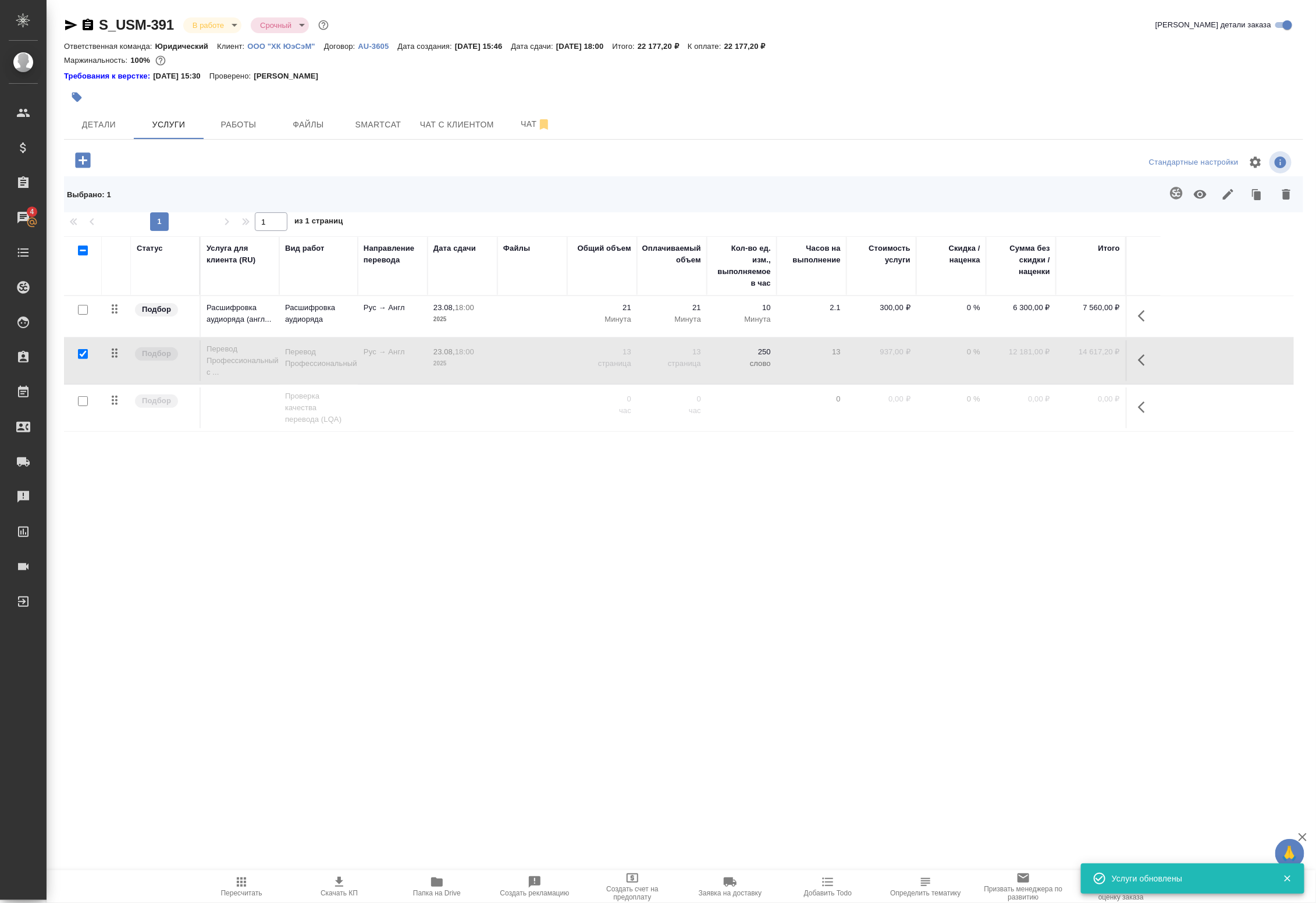
click at [1199, 195] on icon "button" at bounding box center [1200, 194] width 14 height 14
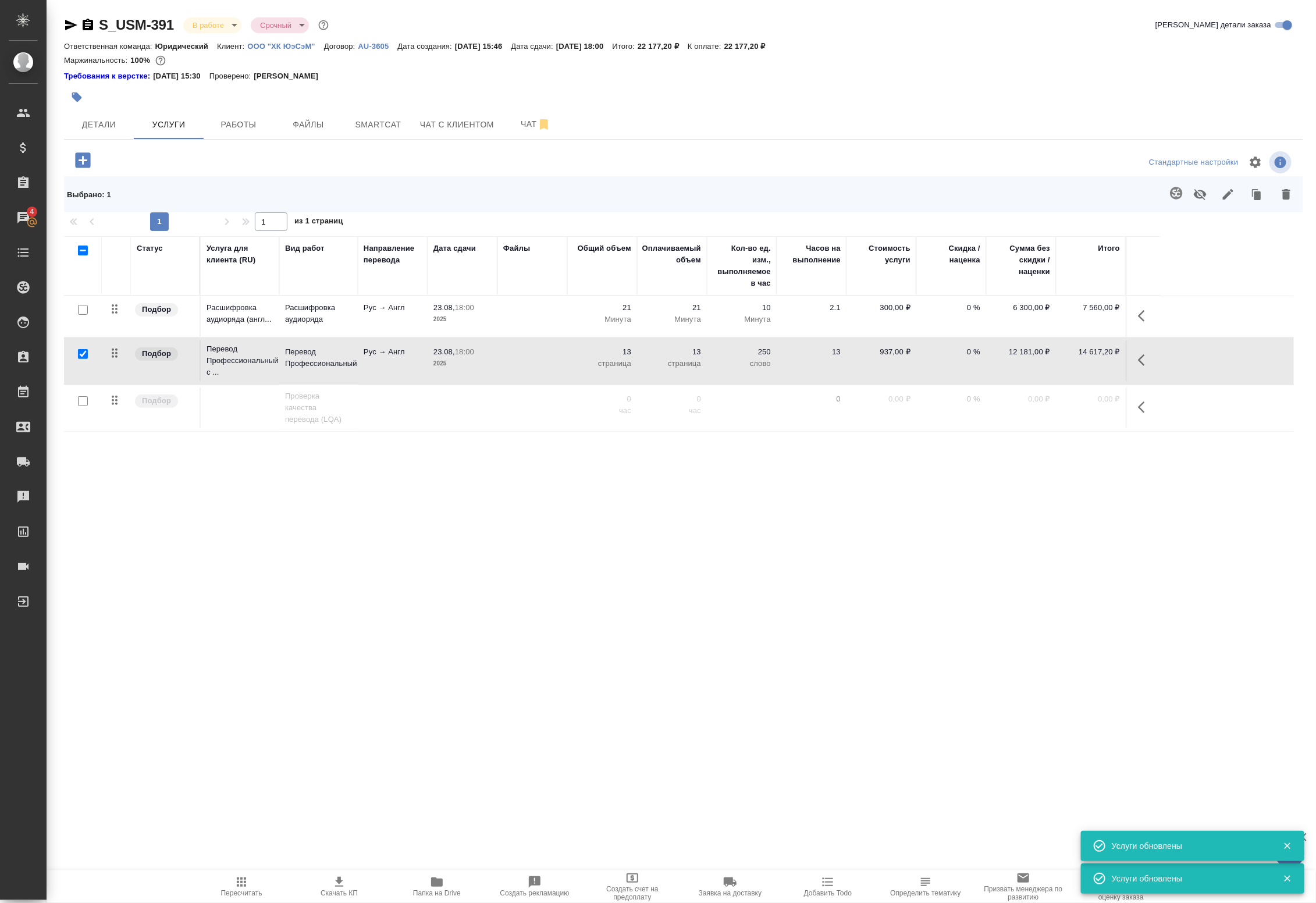
click at [1174, 192] on icon "button" at bounding box center [1176, 193] width 14 height 14
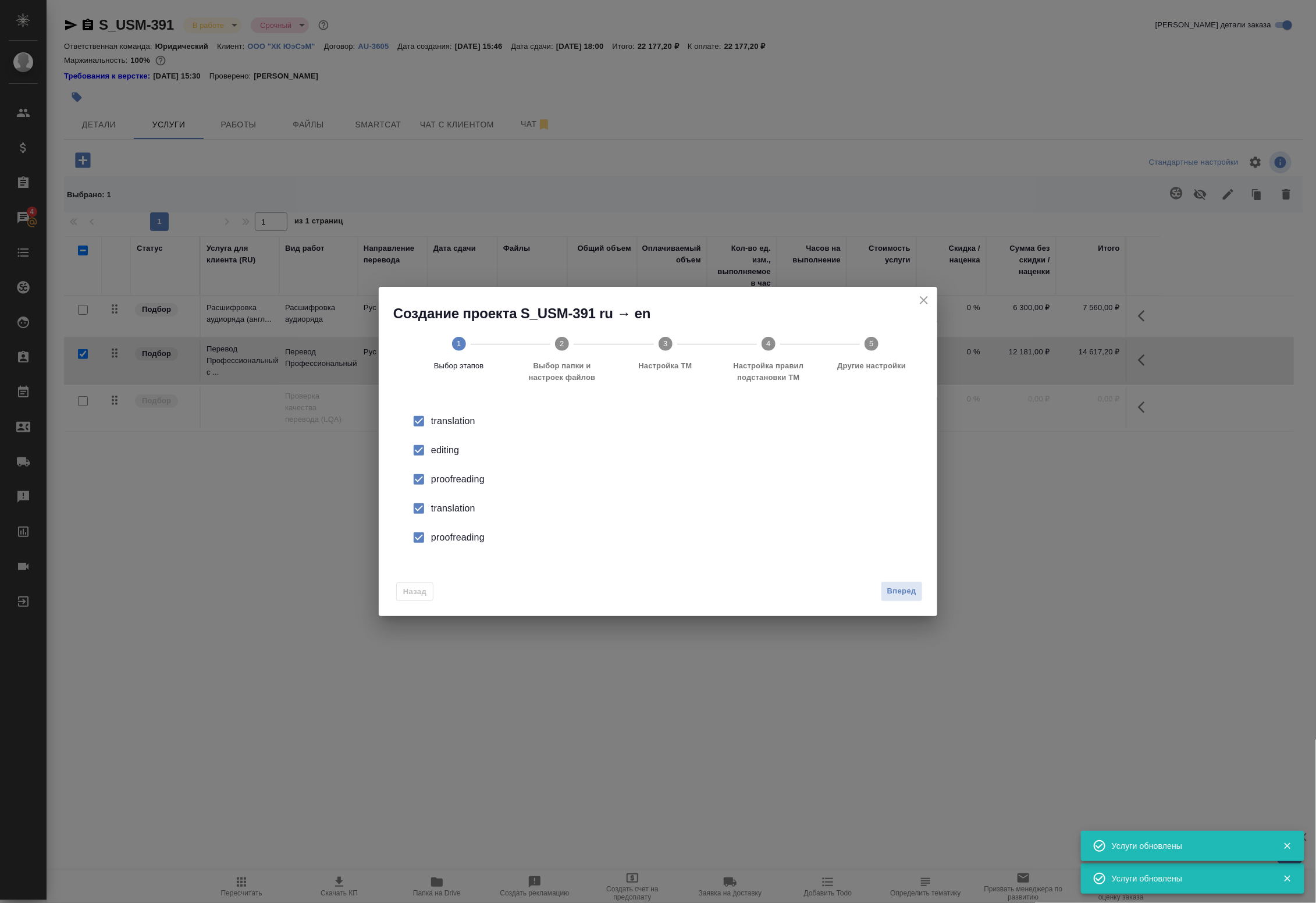
click at [407, 450] on input "checkbox" at bounding box center [418, 450] width 25 height 25
click at [428, 483] on input "checkbox" at bounding box center [418, 479] width 25 height 25
click at [431, 428] on div "translation" at bounding box center [670, 421] width 478 height 14
click at [442, 486] on div "proofreading" at bounding box center [670, 479] width 478 height 14
drag, startPoint x: 926, startPoint y: 296, endPoint x: 771, endPoint y: 259, distance: 159.4
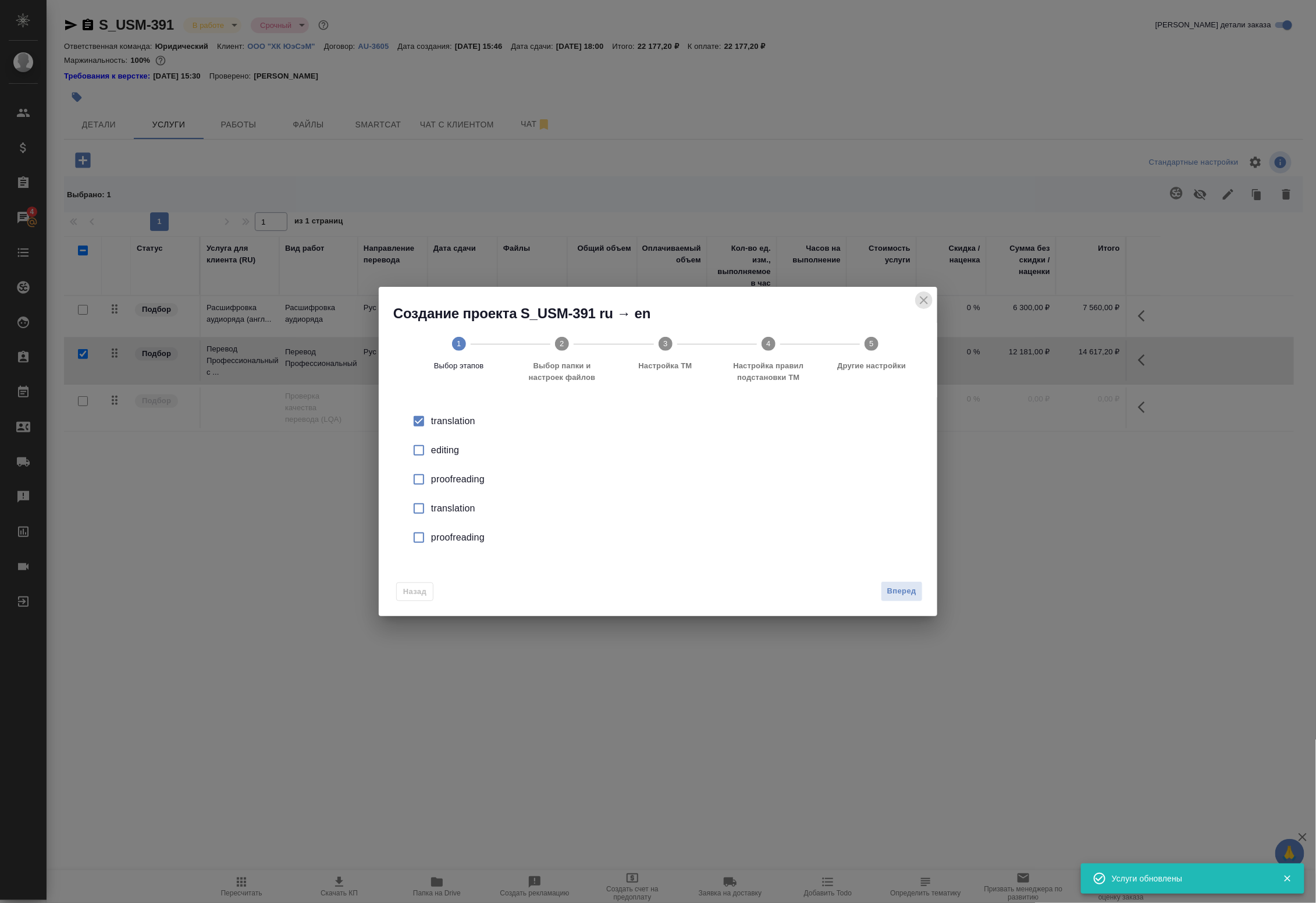
click at [924, 298] on icon "close" at bounding box center [923, 300] width 14 height 14
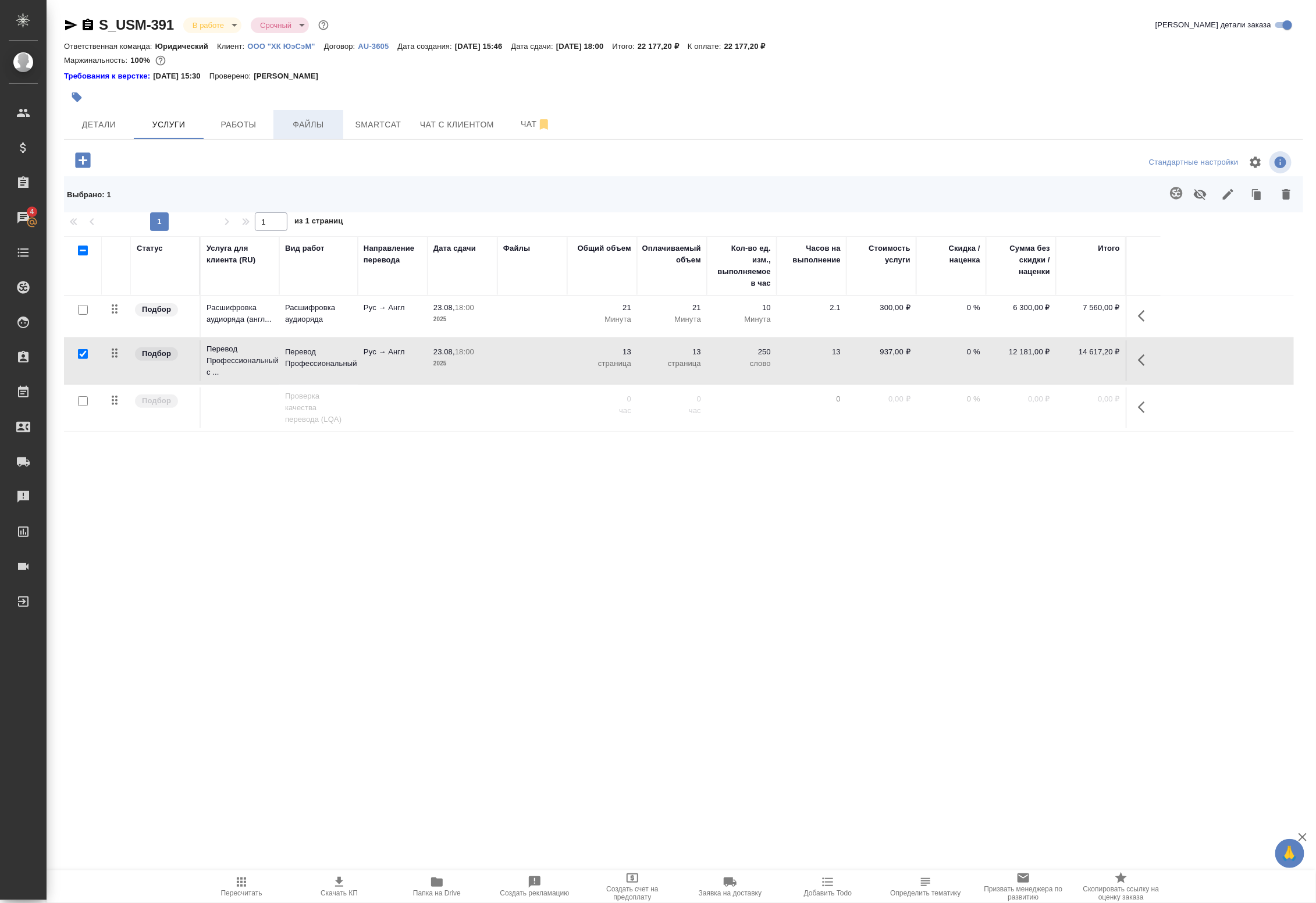
click at [300, 126] on span "Файлы" at bounding box center [308, 124] width 56 height 14
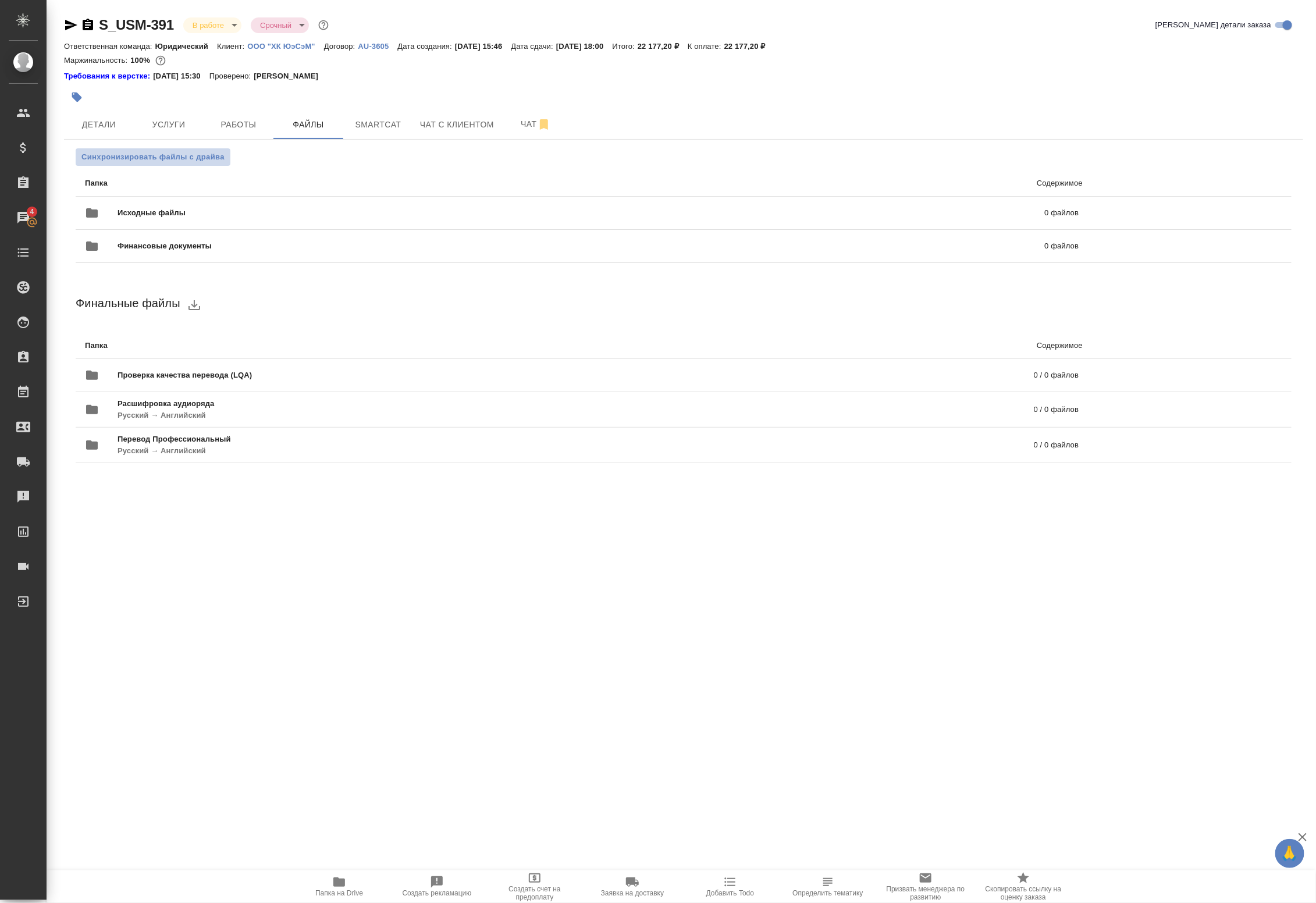
click at [188, 161] on span "Синхронизировать файлы с драйва" at bounding box center [153, 157] width 143 height 11
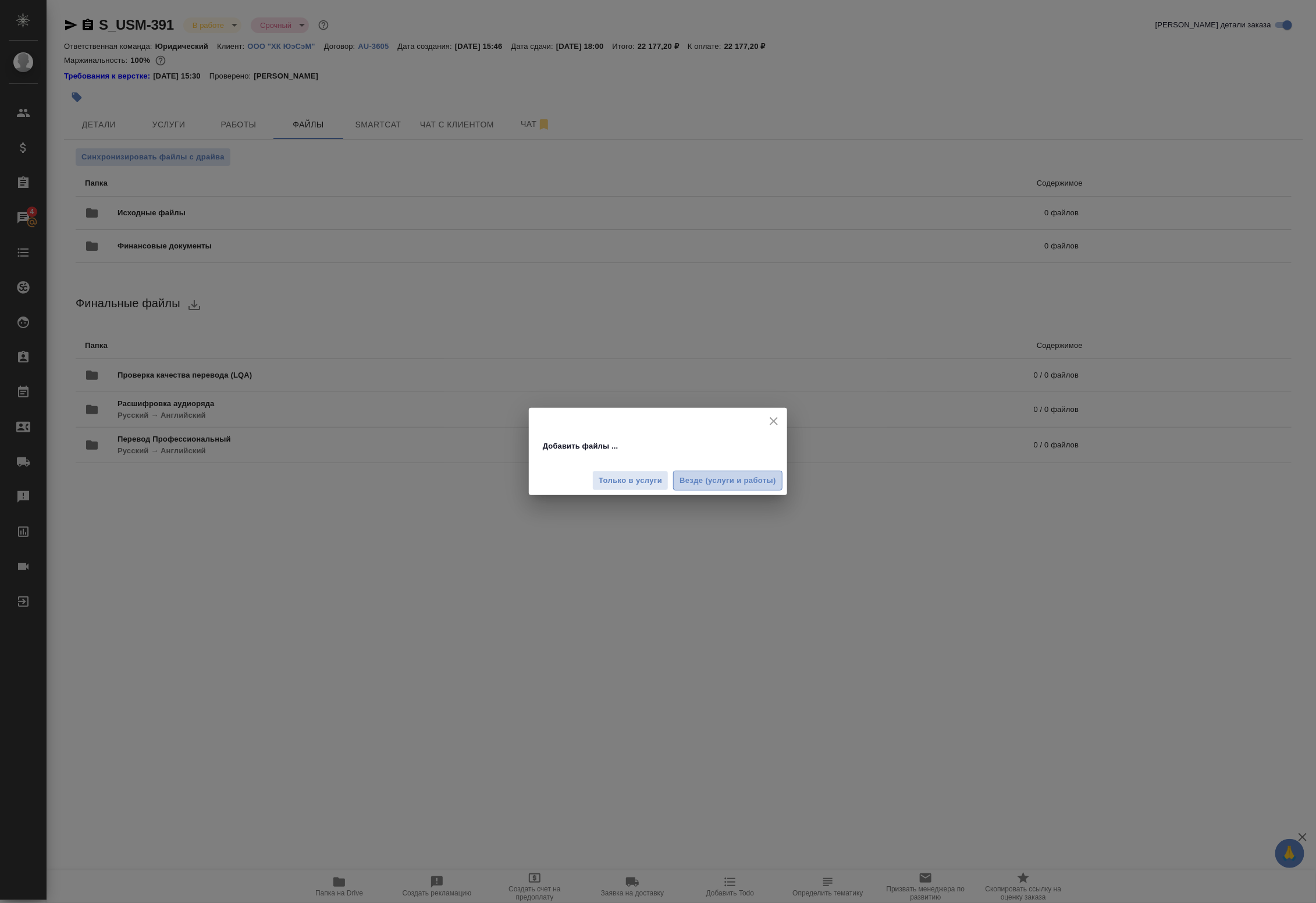
click at [701, 481] on span "Везде (услуги и работы)" at bounding box center [727, 481] width 97 height 13
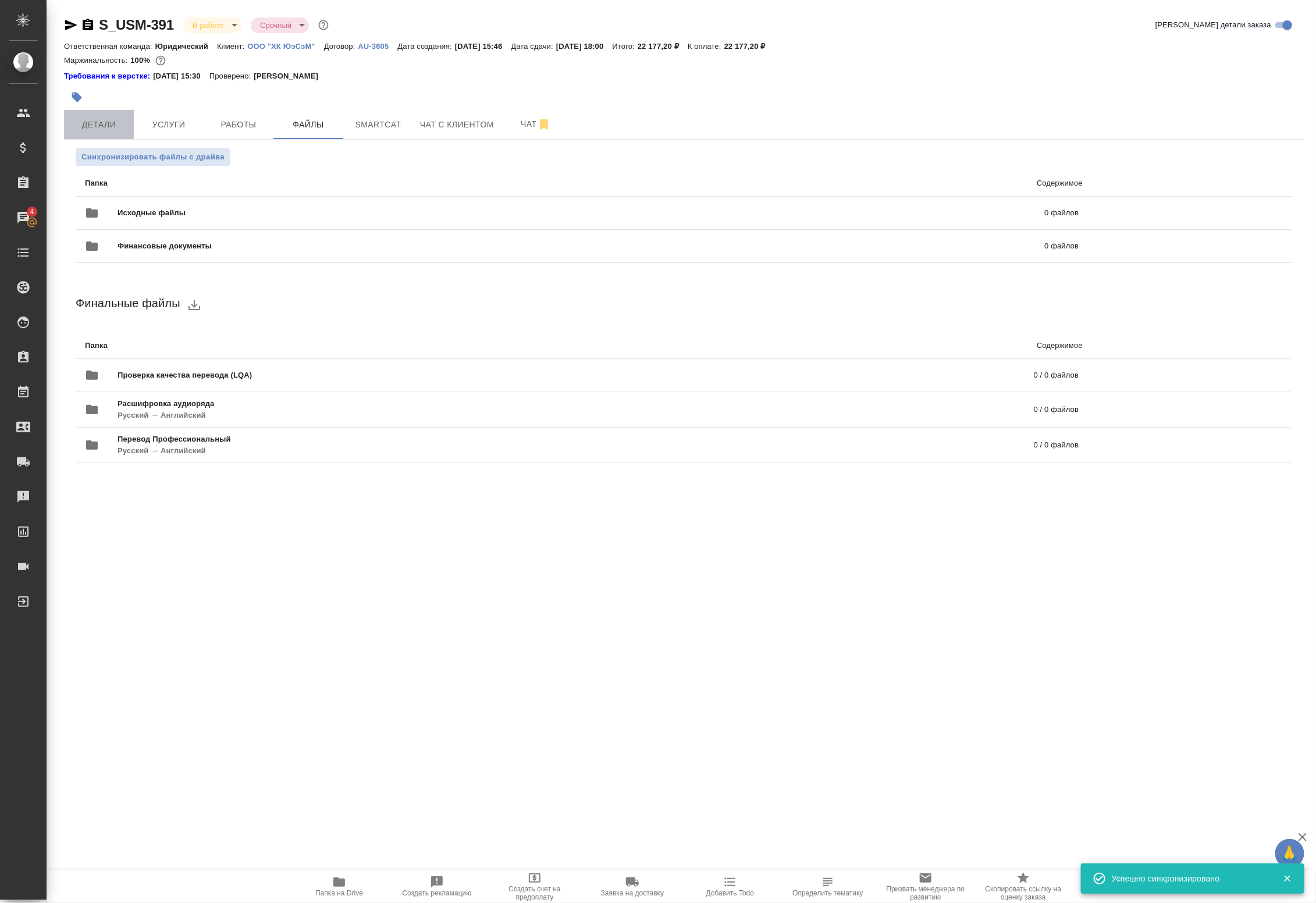
click at [115, 125] on span "Детали" at bounding box center [99, 124] width 56 height 14
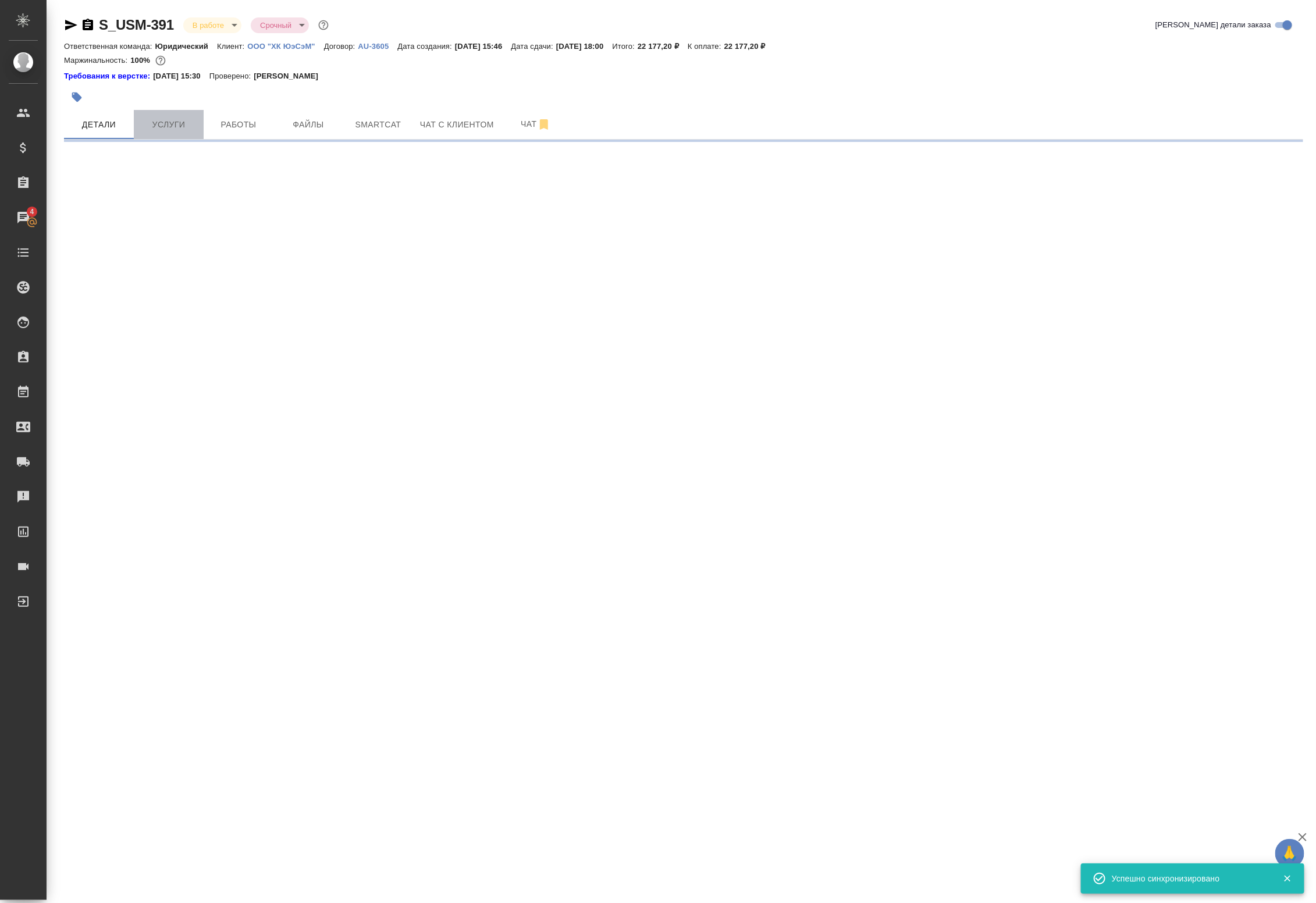
click at [195, 133] on button "Услуги" at bounding box center [169, 124] width 70 height 29
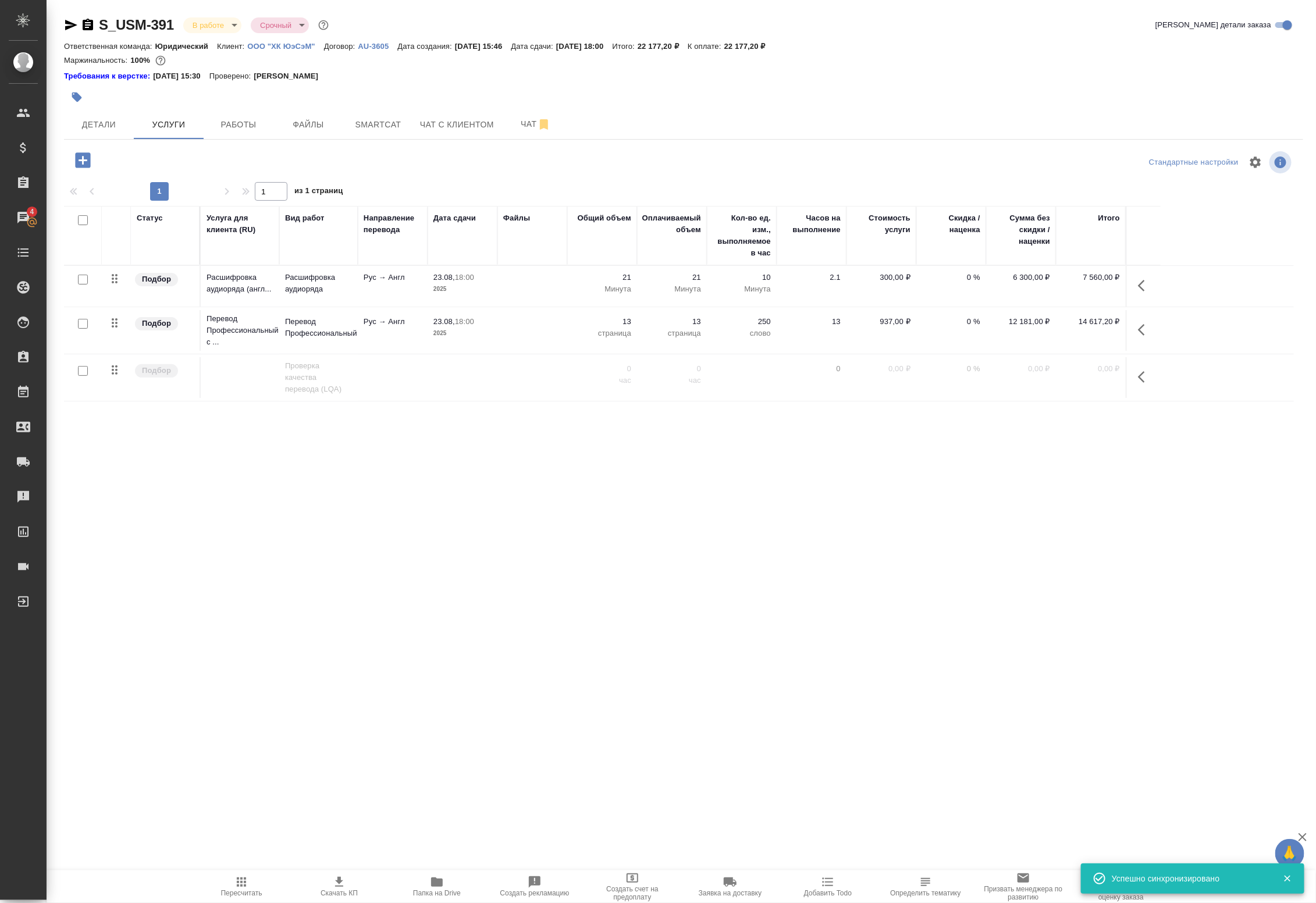
click at [82, 325] on input "checkbox" at bounding box center [83, 323] width 10 height 10
checkbox input "true"
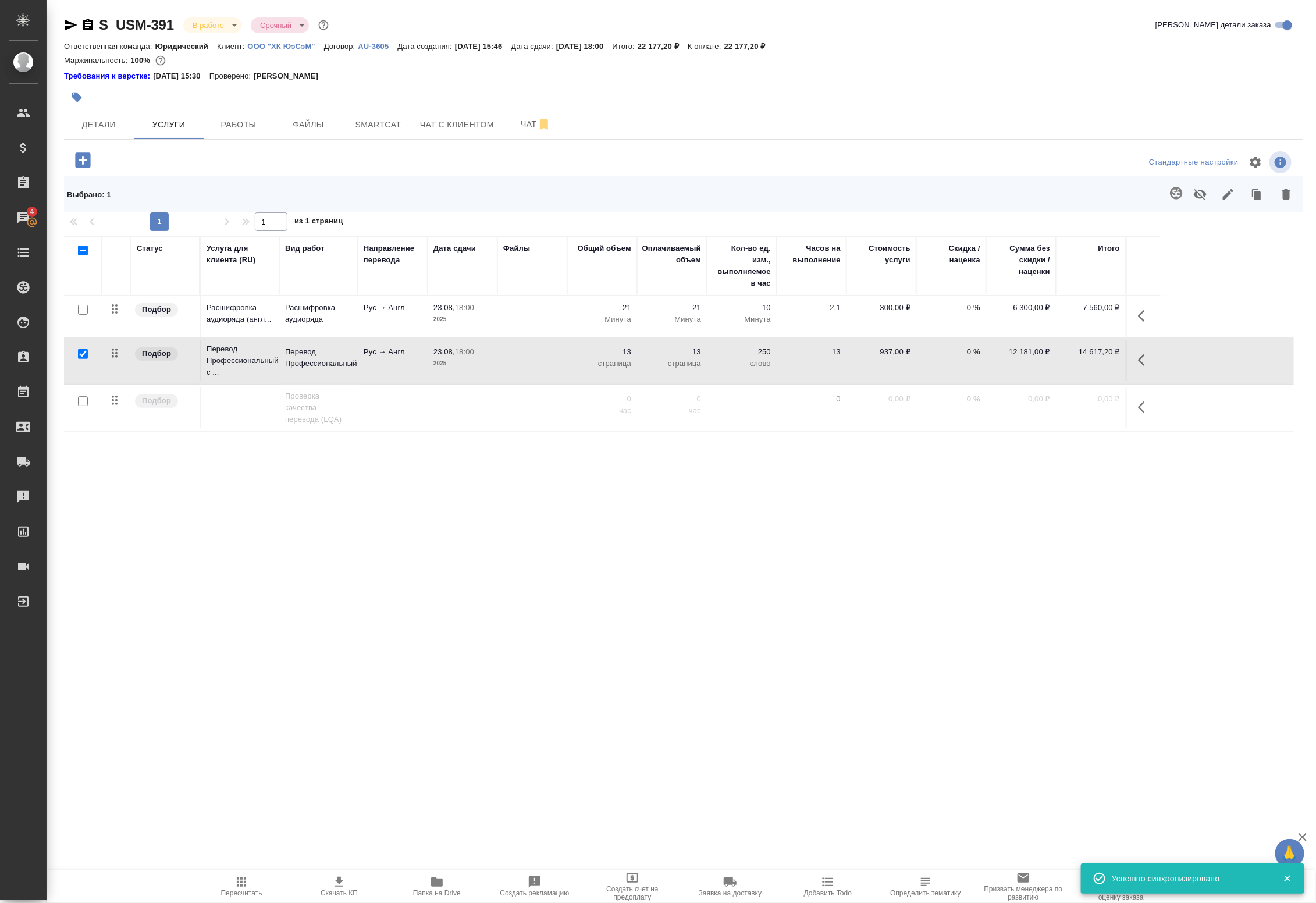
click at [1181, 197] on icon "button" at bounding box center [1176, 193] width 12 height 12
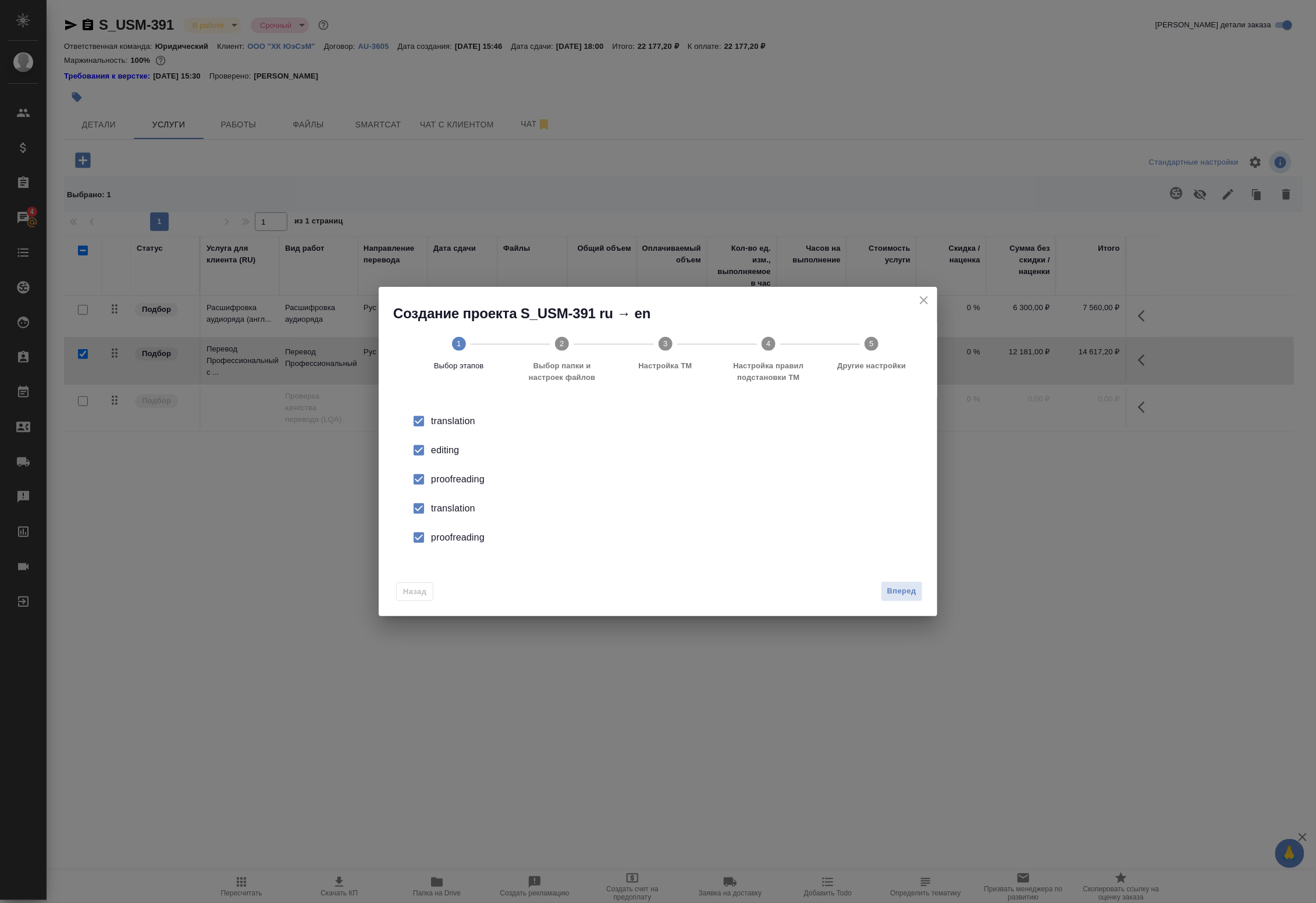
click at [451, 451] on div "editing" at bounding box center [670, 450] width 478 height 14
click at [432, 477] on div "proofreading" at bounding box center [670, 479] width 478 height 14
click at [434, 428] on div "translation" at bounding box center [670, 421] width 478 height 14
click at [439, 486] on div "proofreading" at bounding box center [670, 479] width 478 height 14
click at [894, 587] on span "Вперед" at bounding box center [902, 591] width 29 height 13
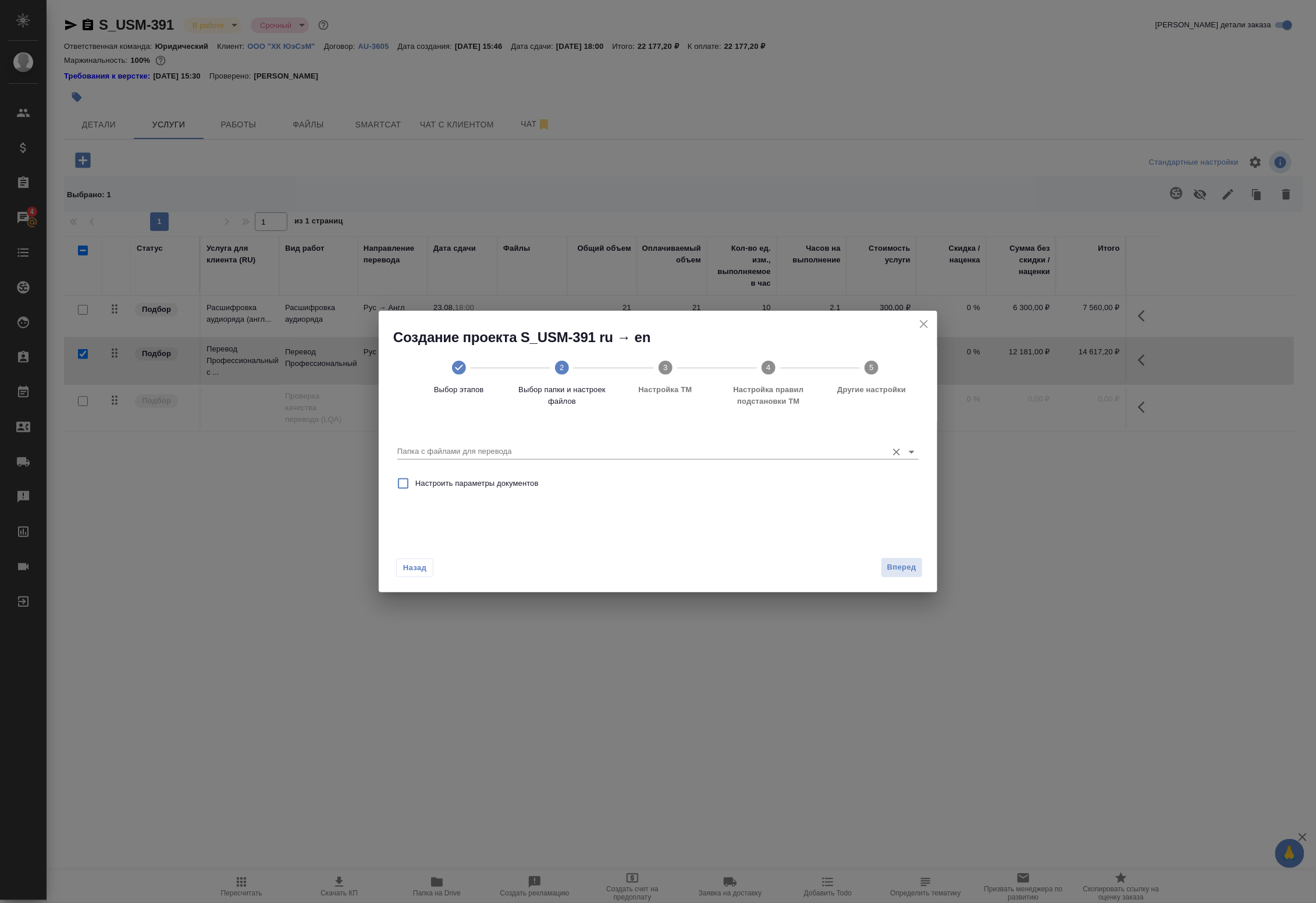
click at [482, 438] on div "Папка с файлами для перевода" at bounding box center [658, 447] width 521 height 24
click at [485, 448] on input "Папка с файлами для перевода" at bounding box center [639, 451] width 484 height 14
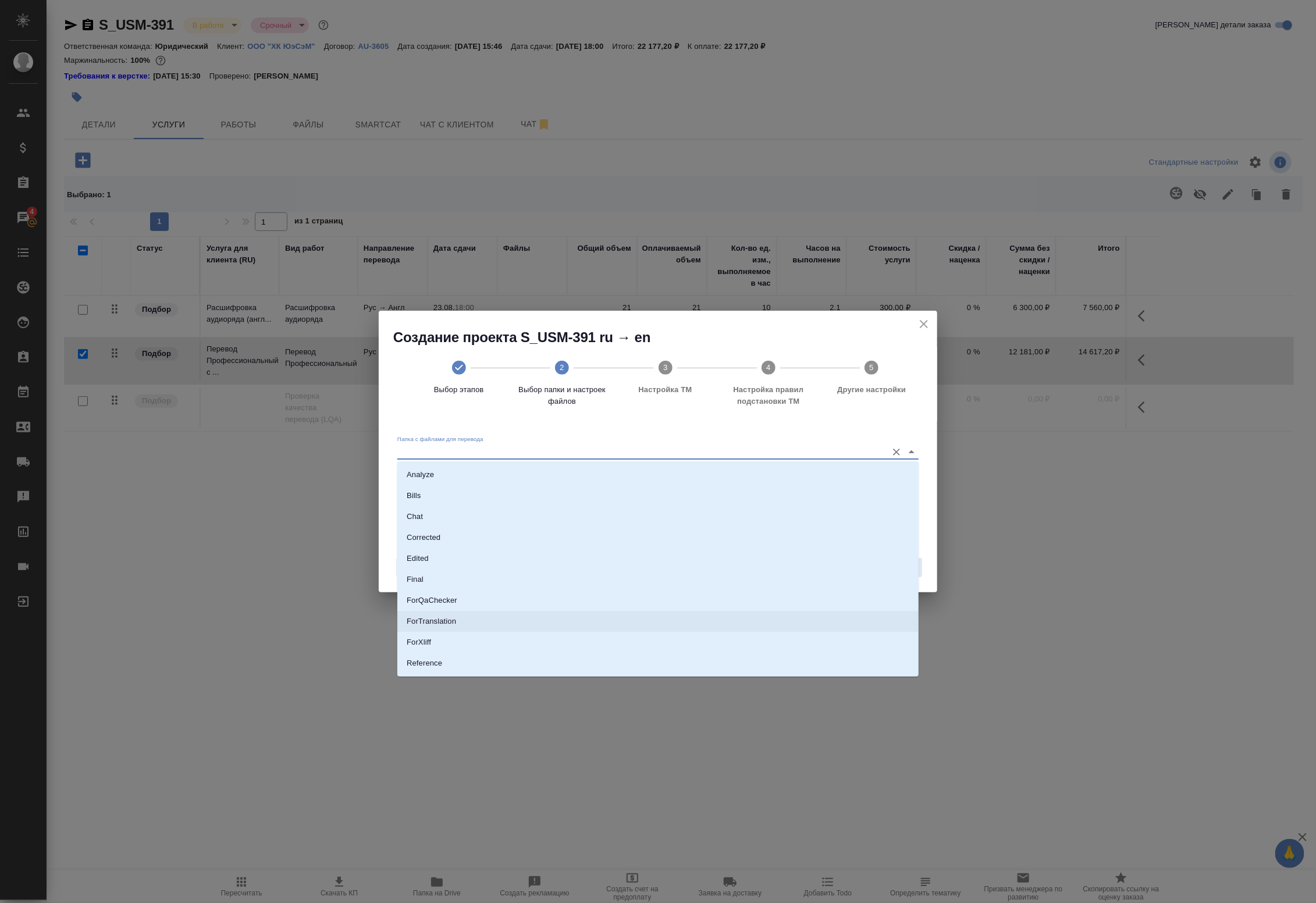
click at [449, 623] on p "ForTranslation" at bounding box center [431, 621] width 49 height 11
type input "ForTranslation"
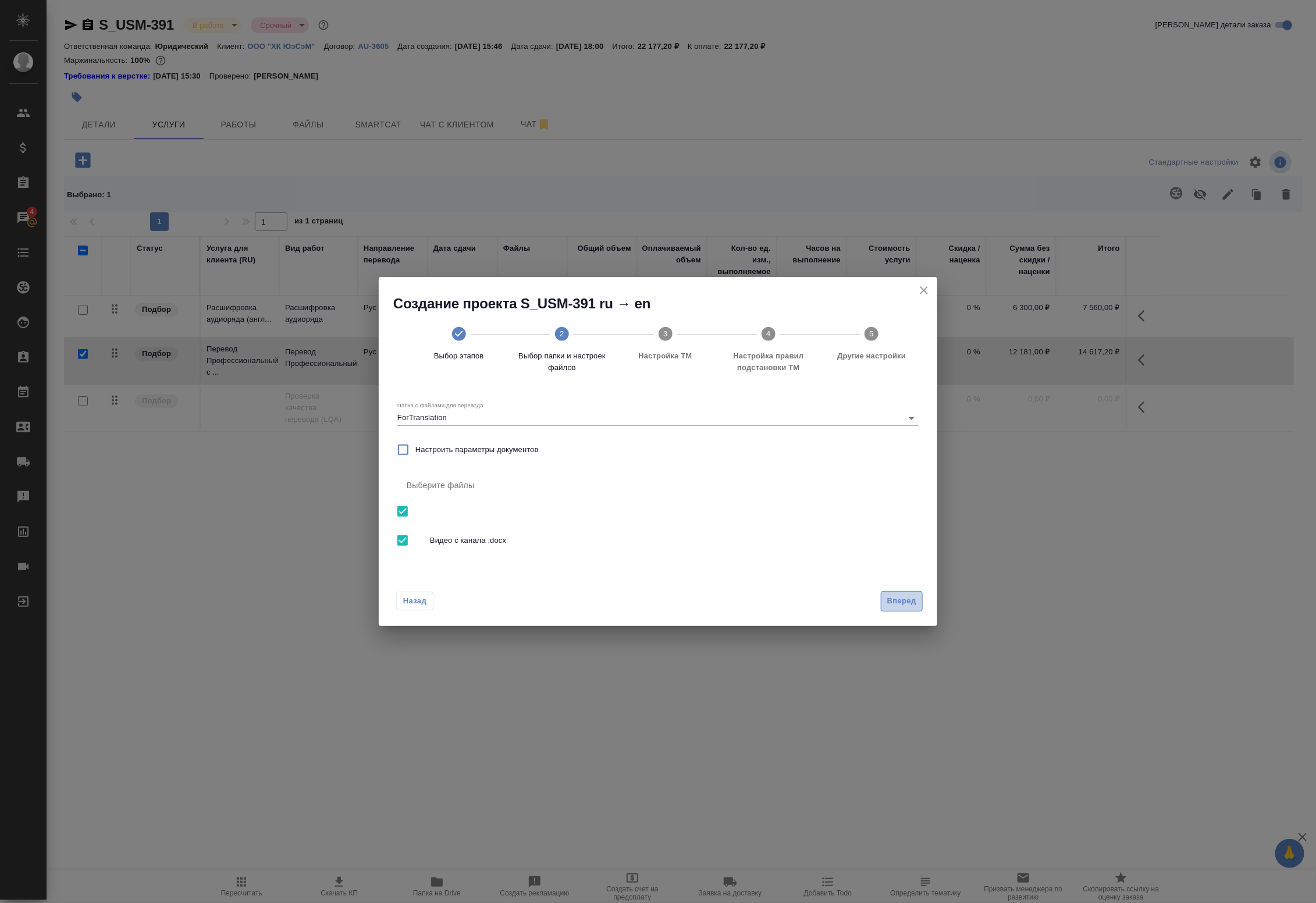
click at [908, 600] on span "Вперед" at bounding box center [902, 601] width 29 height 13
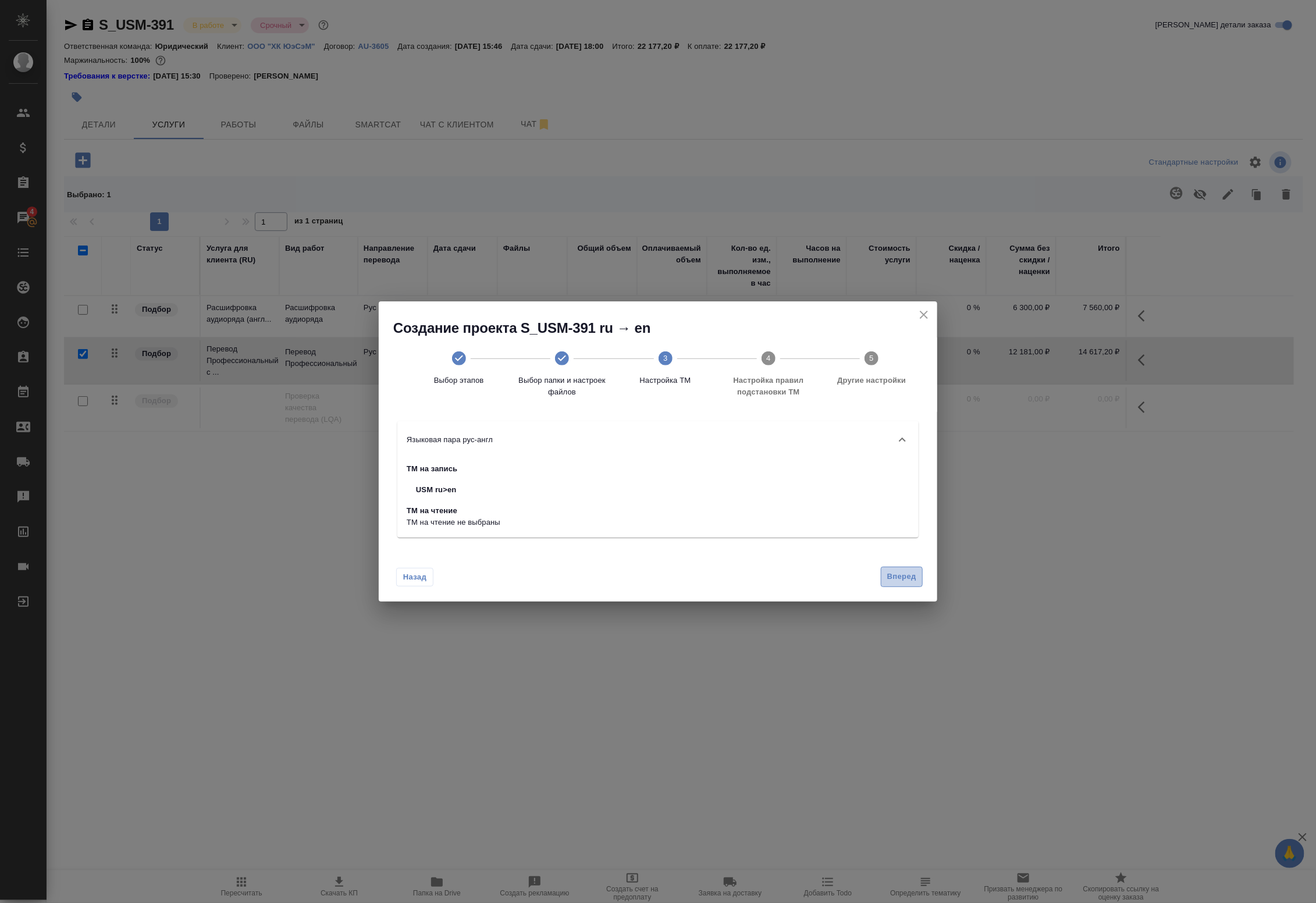
click at [905, 586] on button "Вперед" at bounding box center [902, 577] width 42 height 20
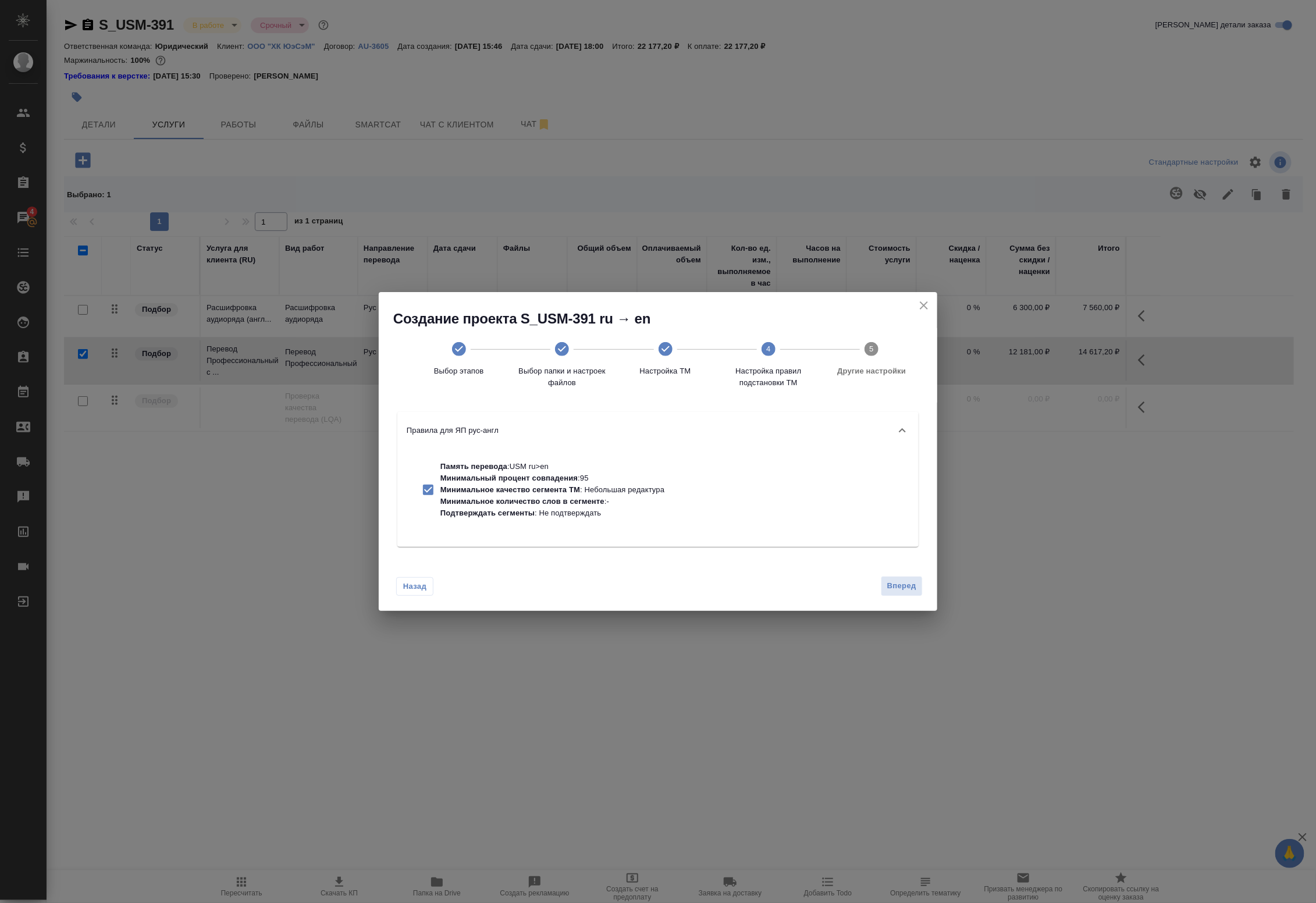
click at [661, 342] on icon at bounding box center [665, 349] width 14 height 14
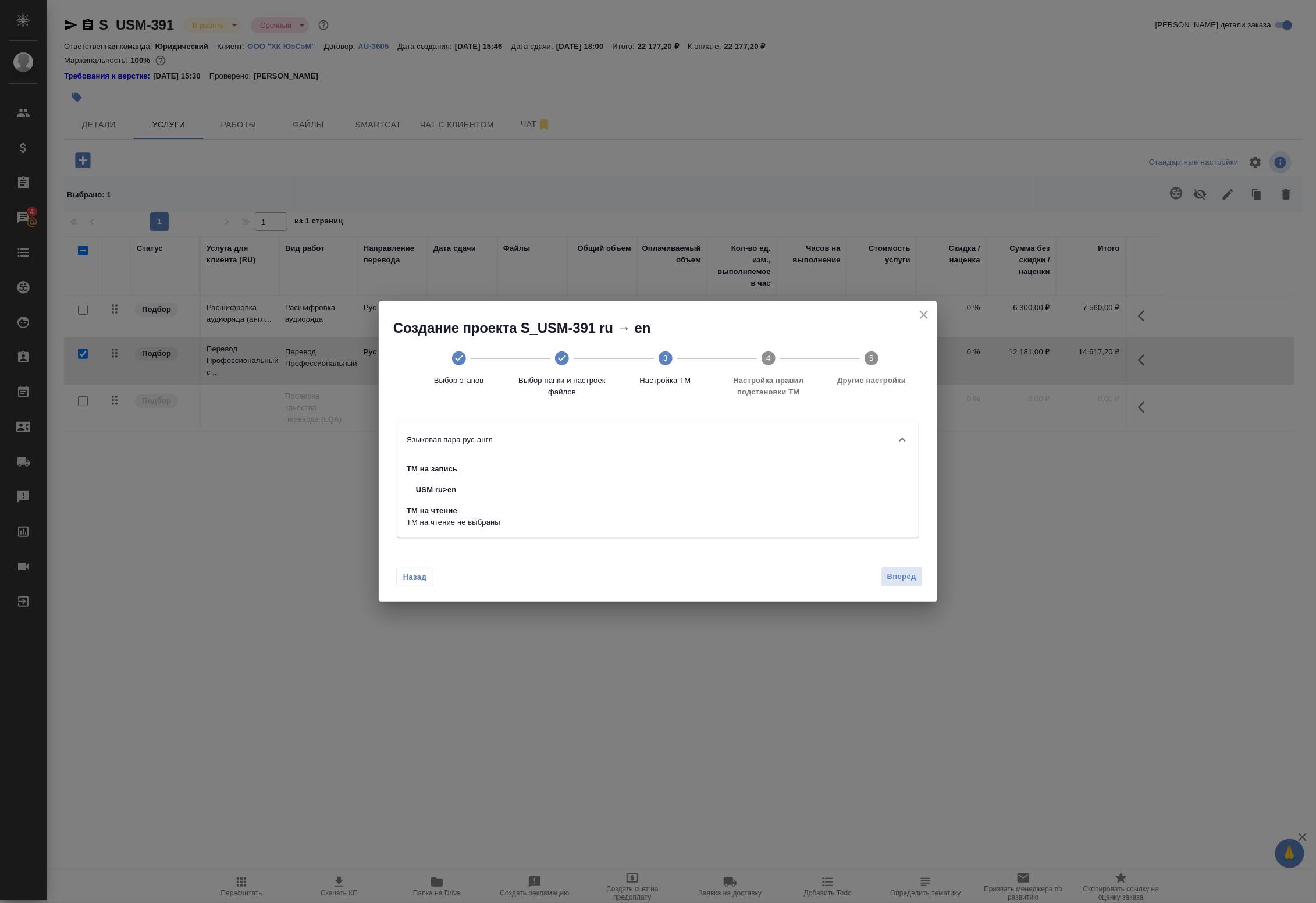
click at [760, 360] on span "4 Настройка правил подстановки TM" at bounding box center [768, 374] width 94 height 46
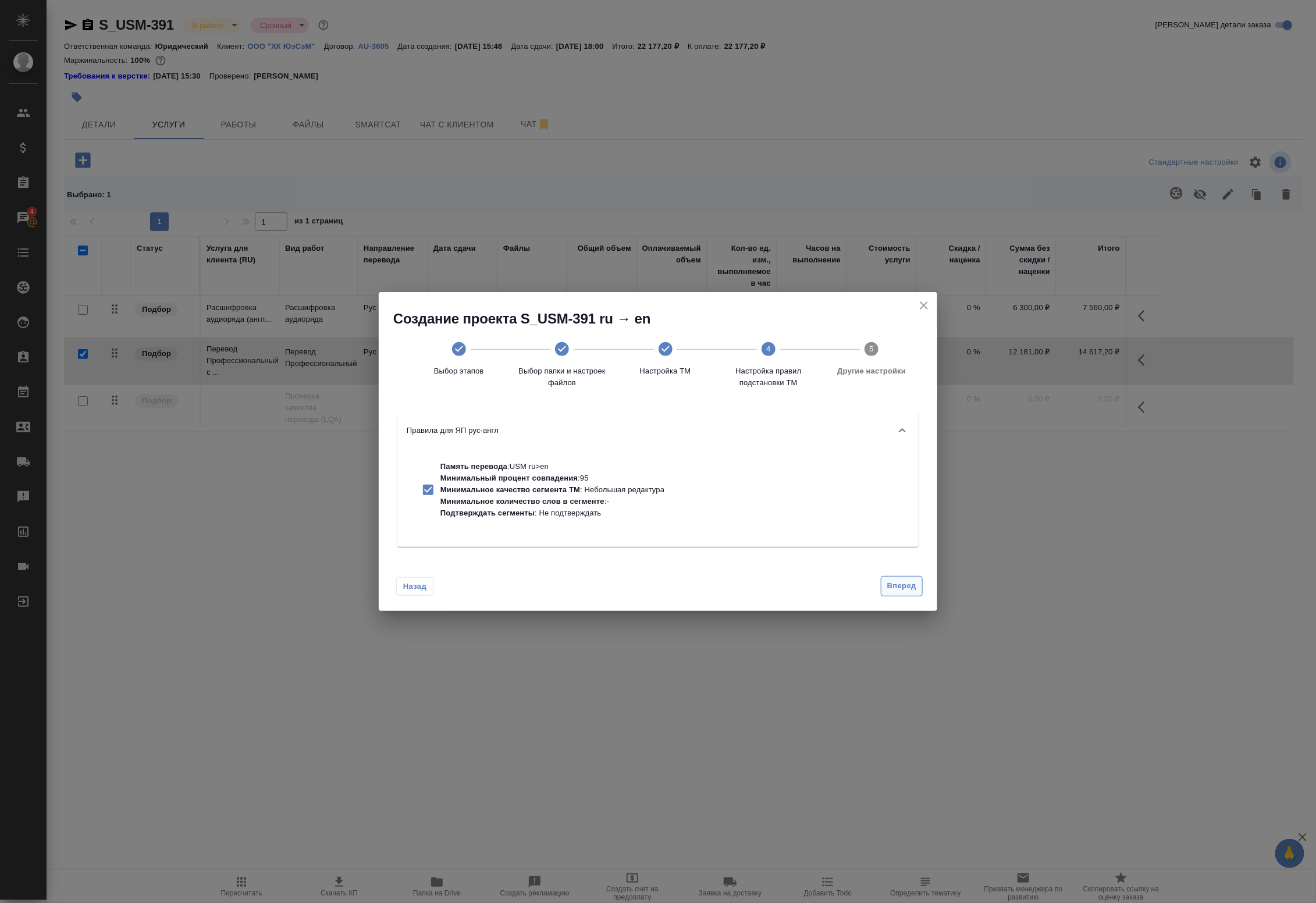
click at [911, 584] on span "Вперед" at bounding box center [902, 586] width 29 height 13
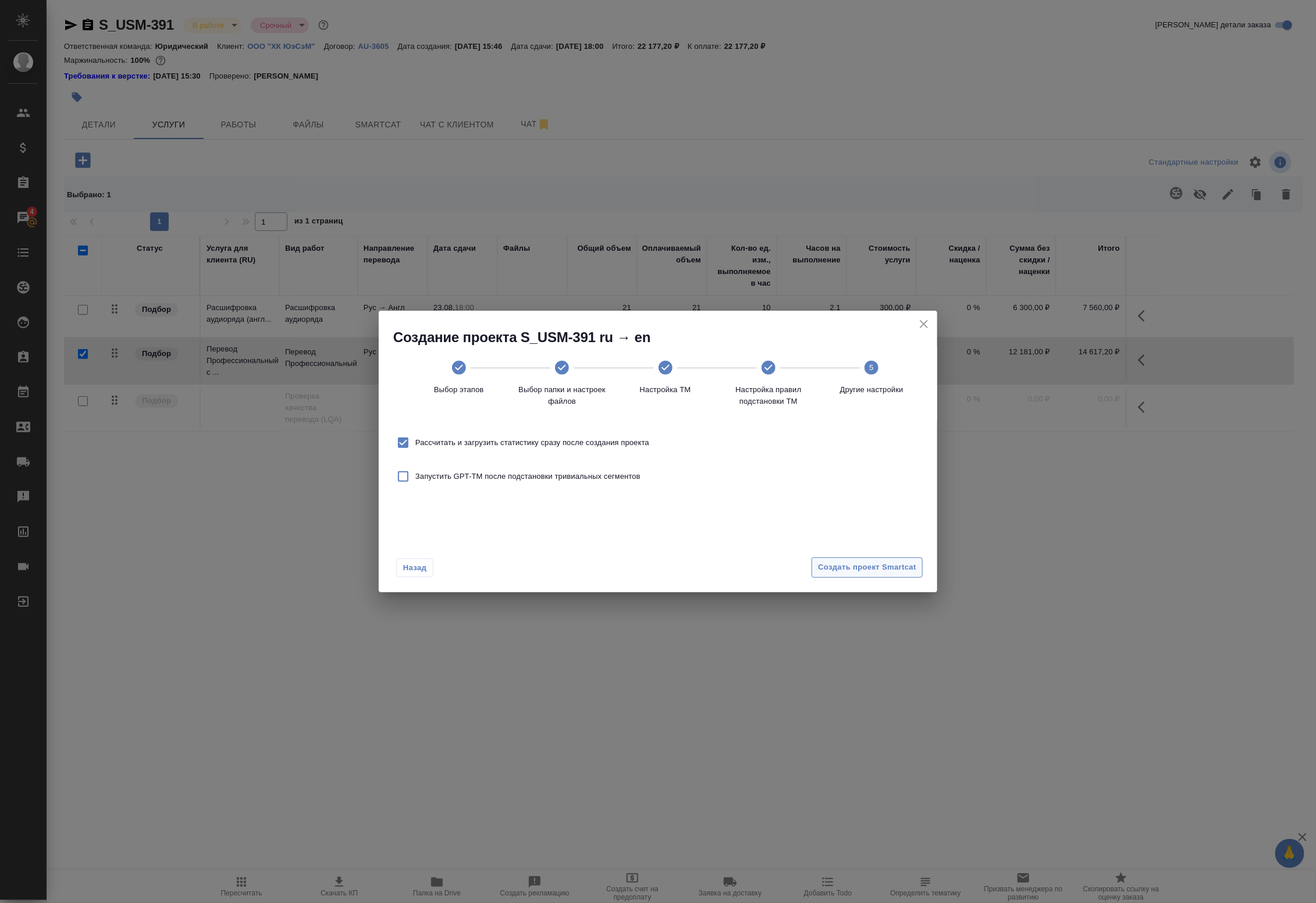
click at [892, 576] on button "Создать проект Smartcat" at bounding box center [867, 568] width 111 height 20
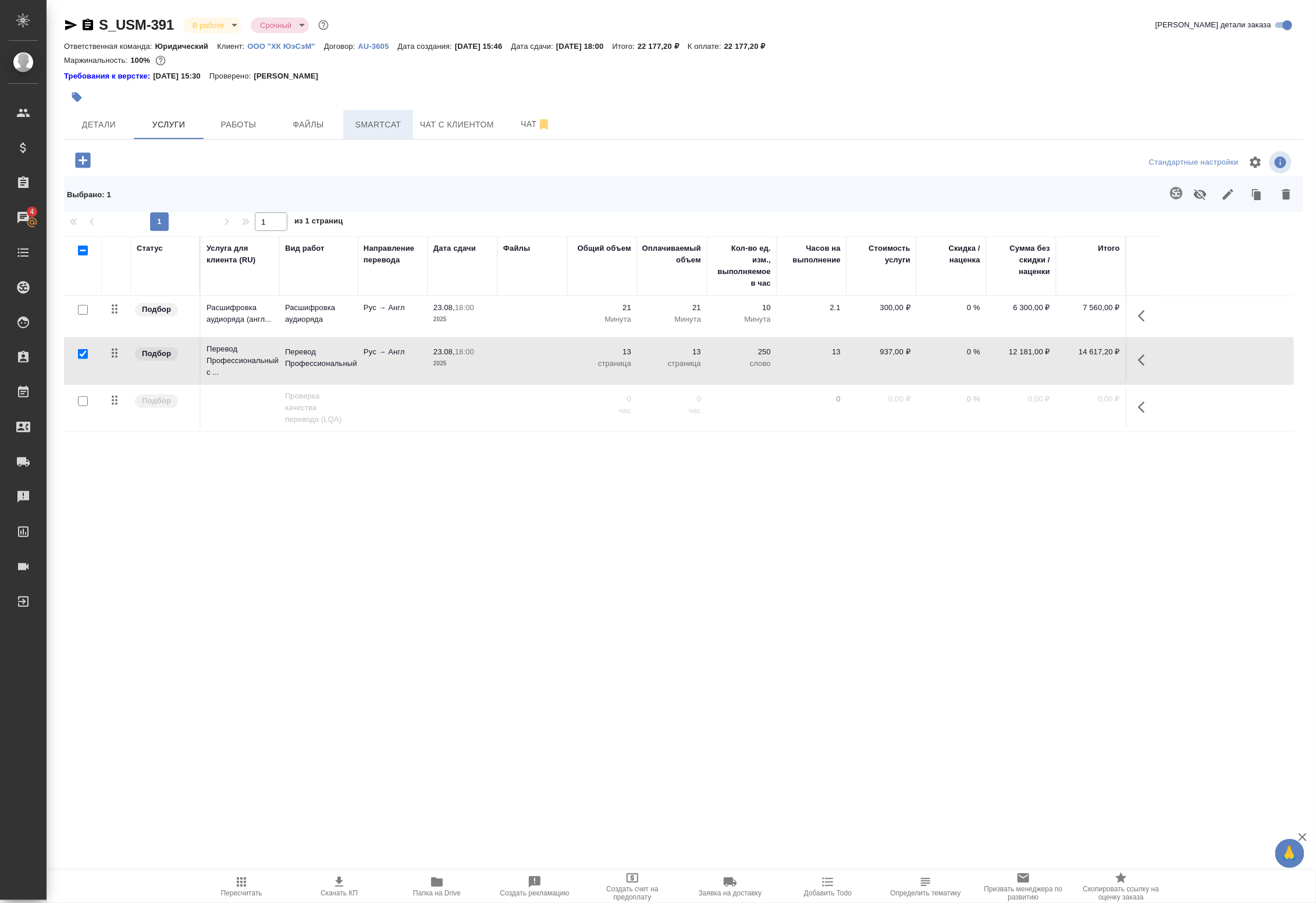
click at [379, 115] on button "Smartcat" at bounding box center [378, 124] width 70 height 29
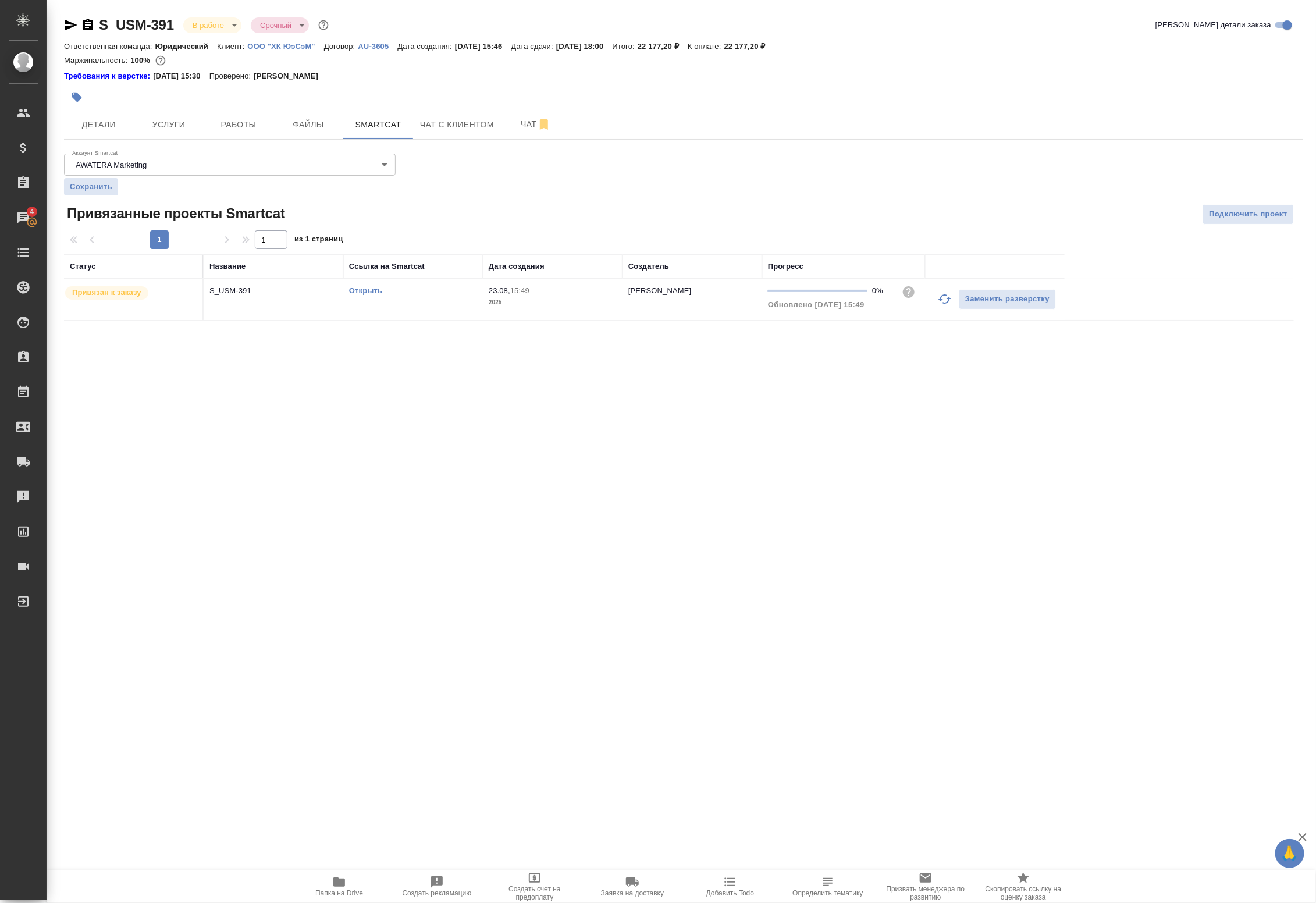
click at [368, 290] on link "Открыть" at bounding box center [366, 290] width 33 height 9
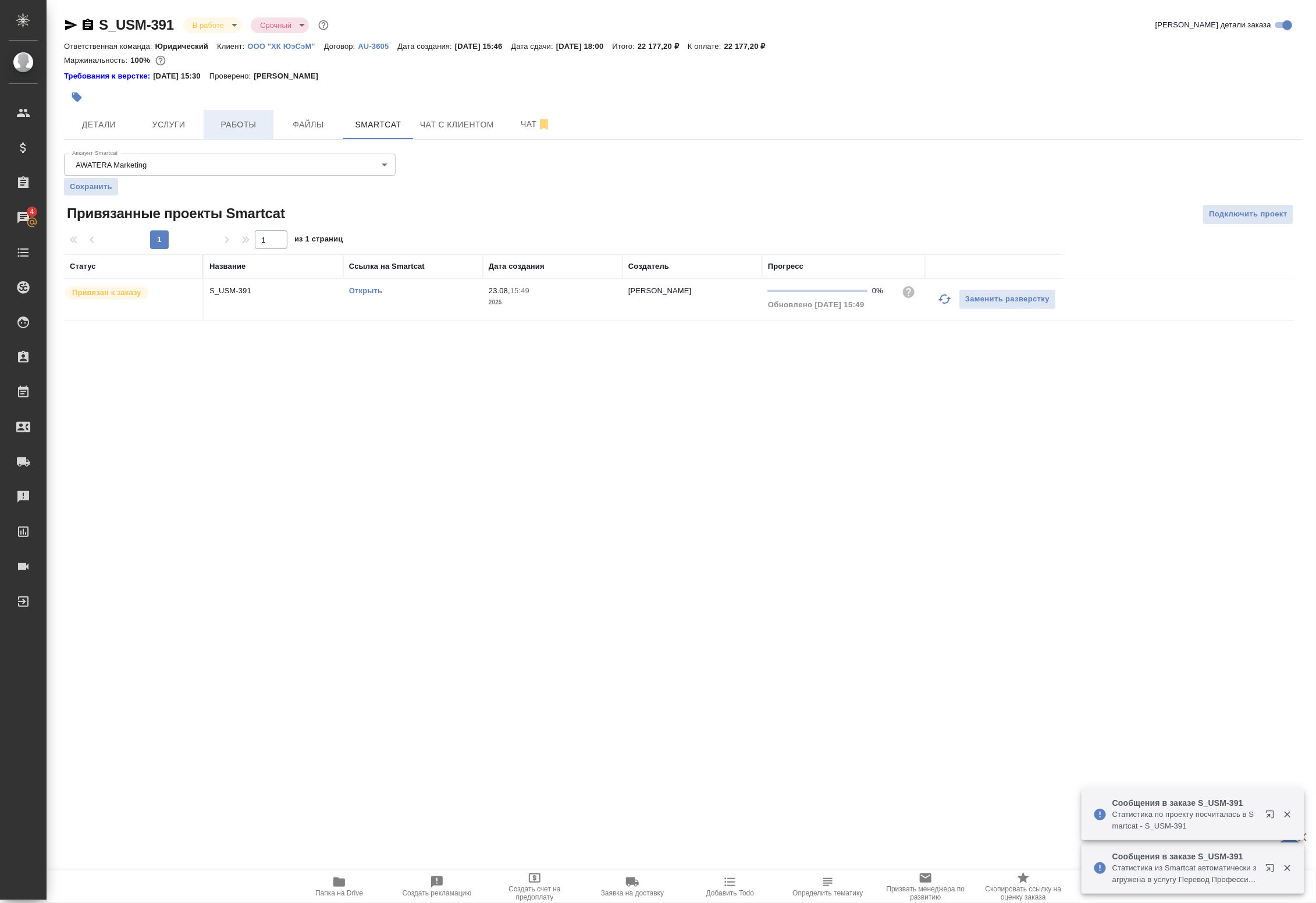
click at [242, 131] on span "Работы" at bounding box center [238, 124] width 56 height 14
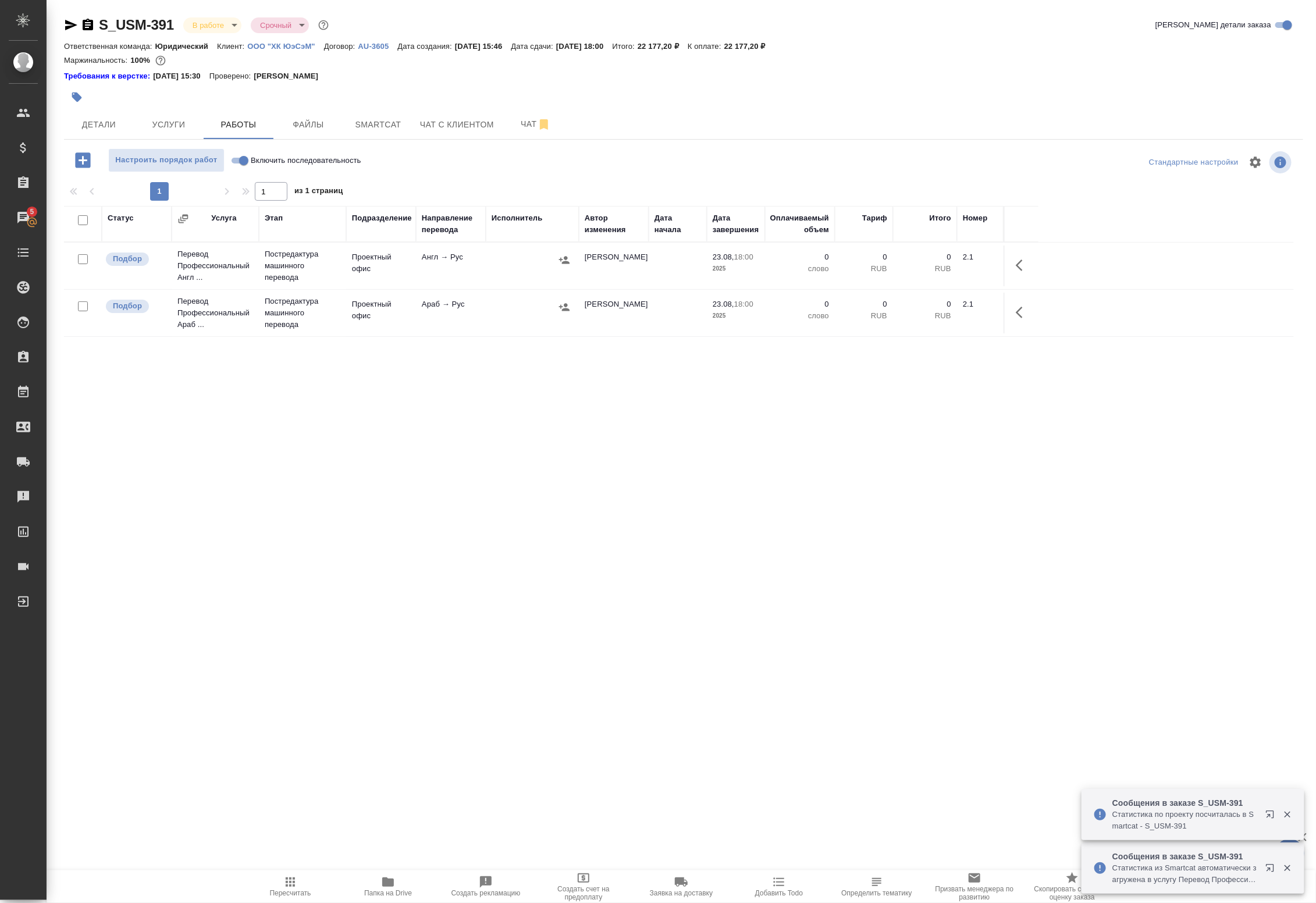
click at [87, 304] on input "checkbox" at bounding box center [83, 306] width 10 height 10
checkbox input "true"
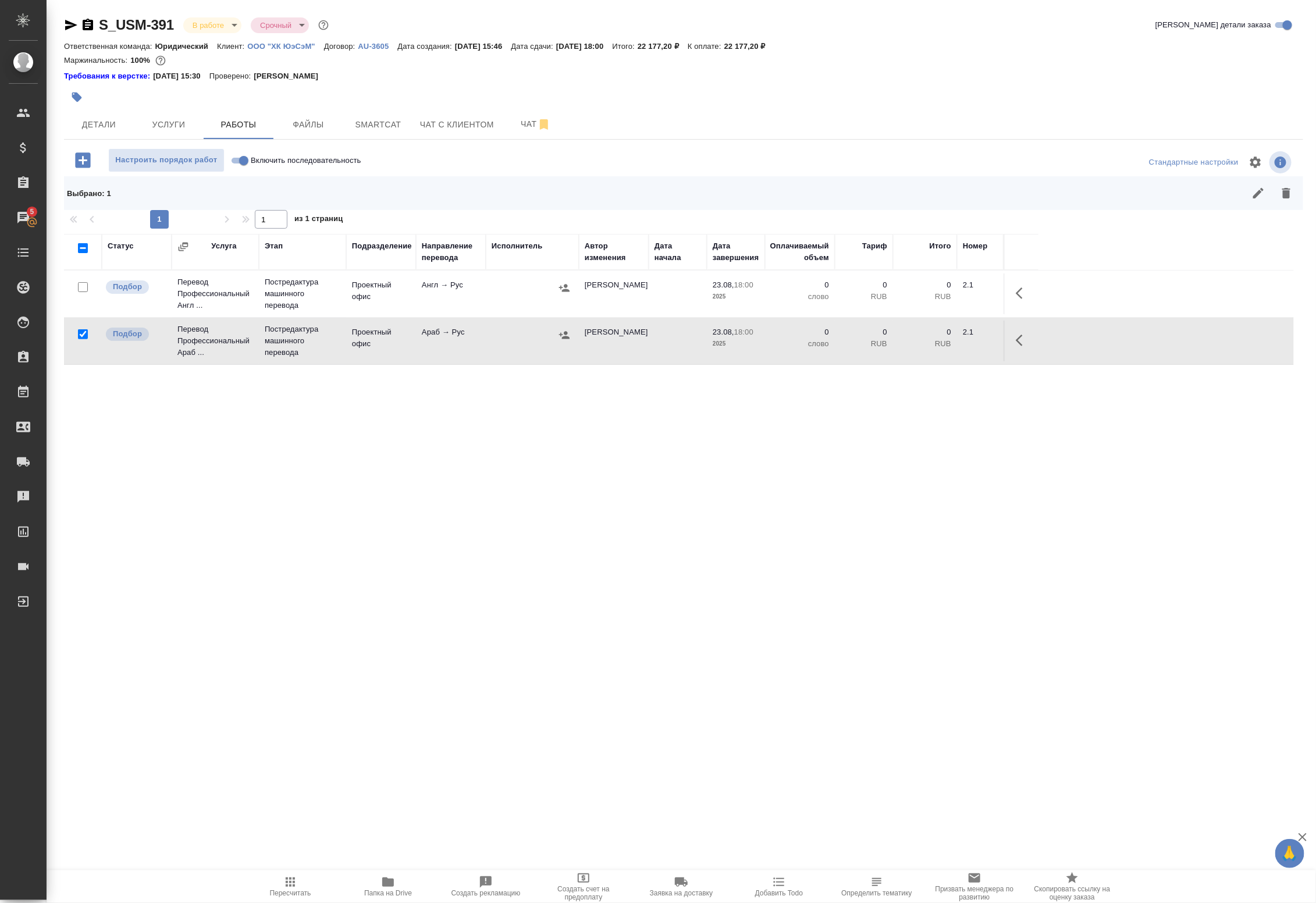
click at [1289, 201] on button "button" at bounding box center [1286, 193] width 28 height 28
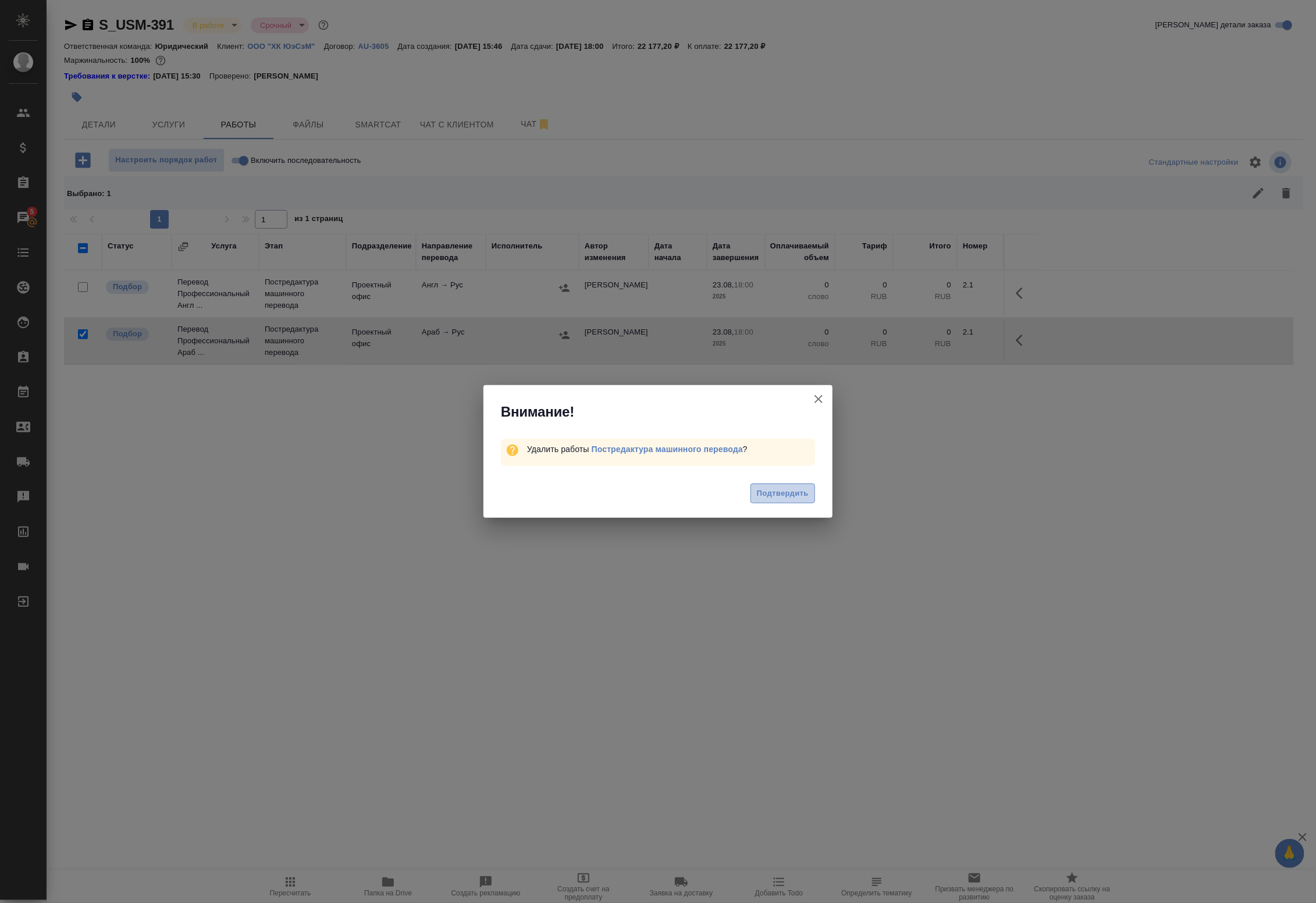
click at [797, 493] on span "Подтвердить" at bounding box center [783, 494] width 52 height 13
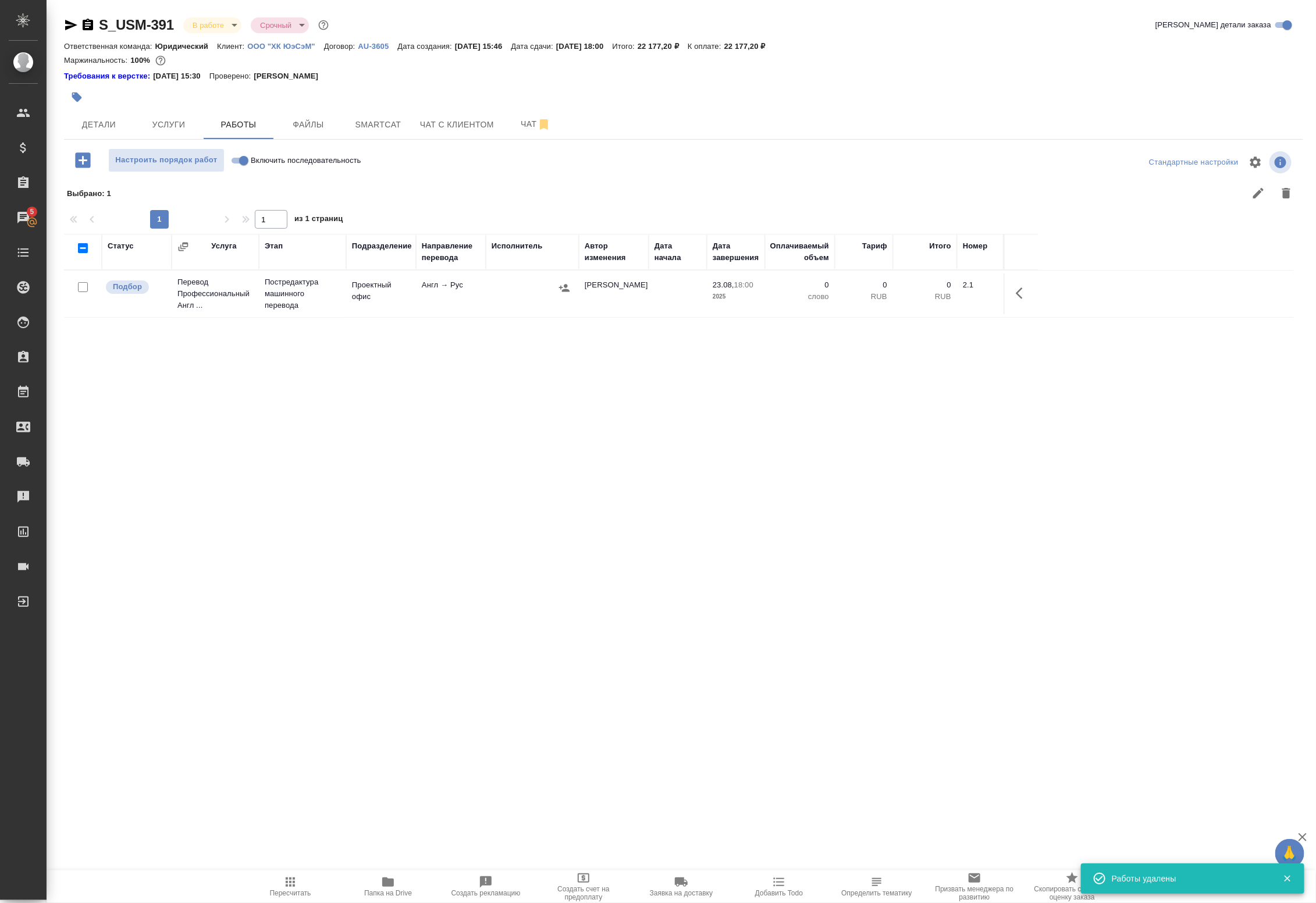
drag, startPoint x: 279, startPoint y: 661, endPoint x: 376, endPoint y: 606, distance: 111.5
click at [279, 661] on div "Статус Услуга Этап Подразделение Направление перевода Исполнитель Автор изменен…" at bounding box center [679, 495] width 1230 height 524
click at [566, 293] on icon "button" at bounding box center [564, 287] width 11 height 11
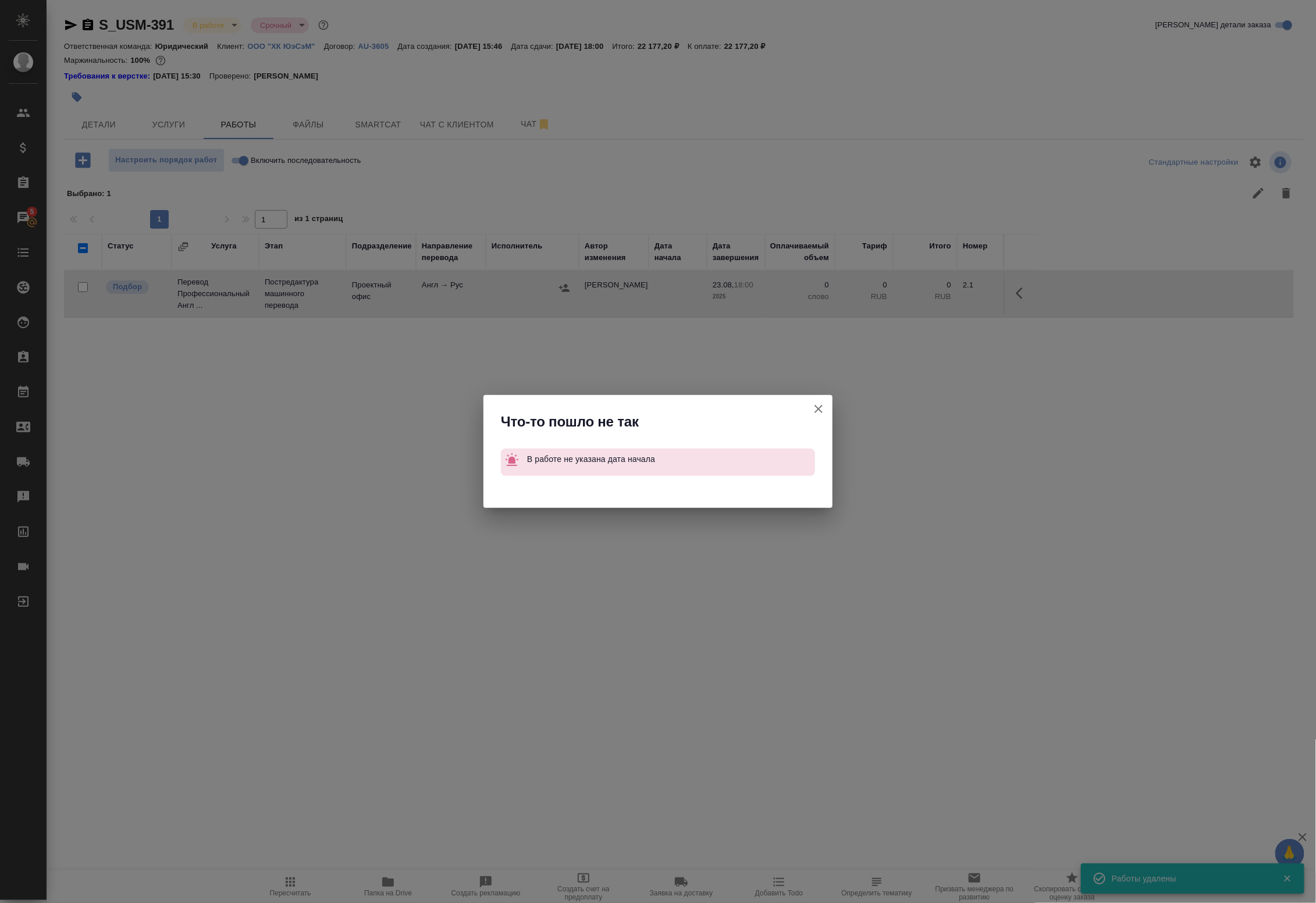
click at [819, 409] on icon "button" at bounding box center [819, 409] width 8 height 8
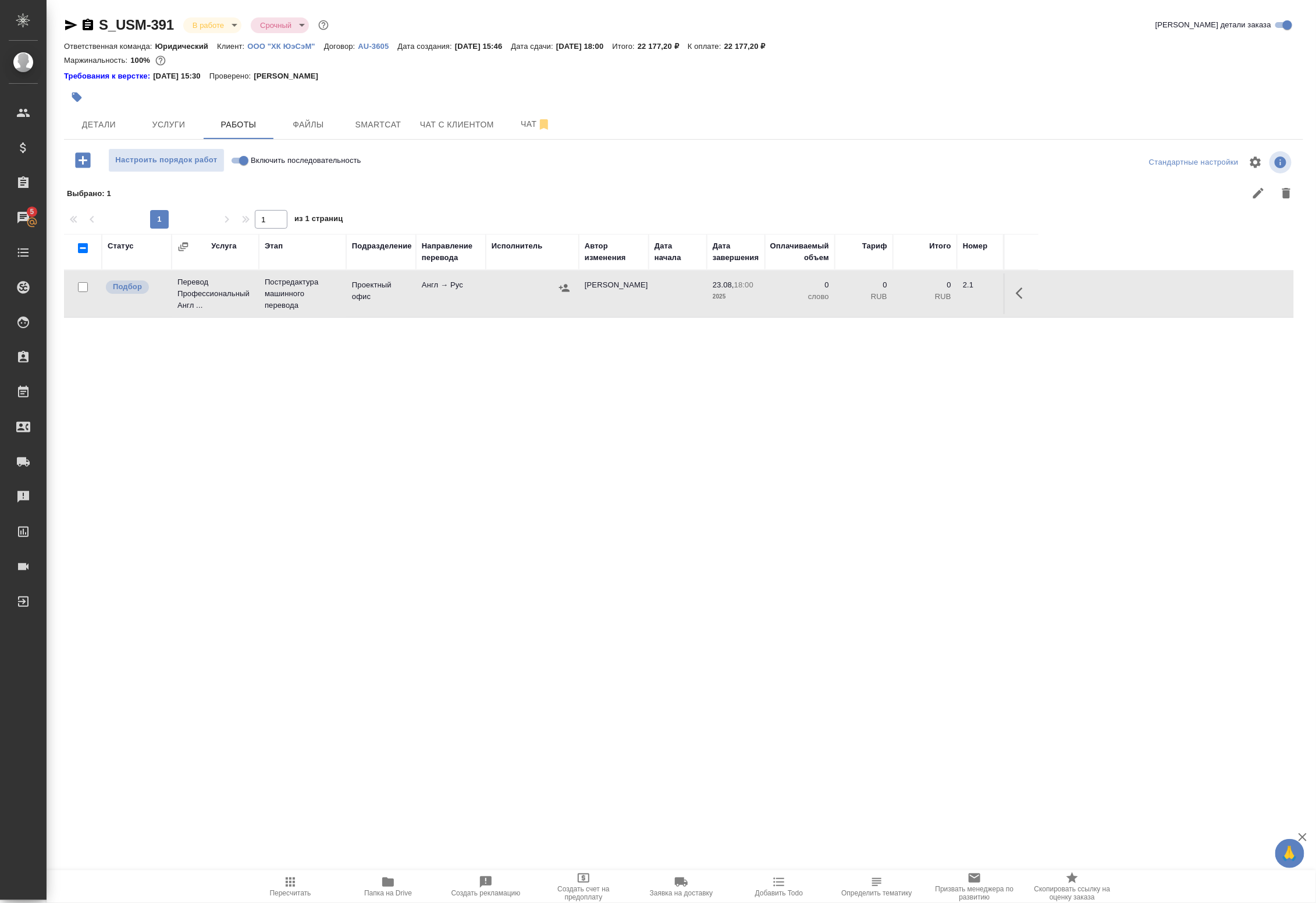
click at [1016, 296] on icon "button" at bounding box center [1022, 293] width 14 height 14
click at [937, 297] on icon "button" at bounding box center [937, 293] width 14 height 14
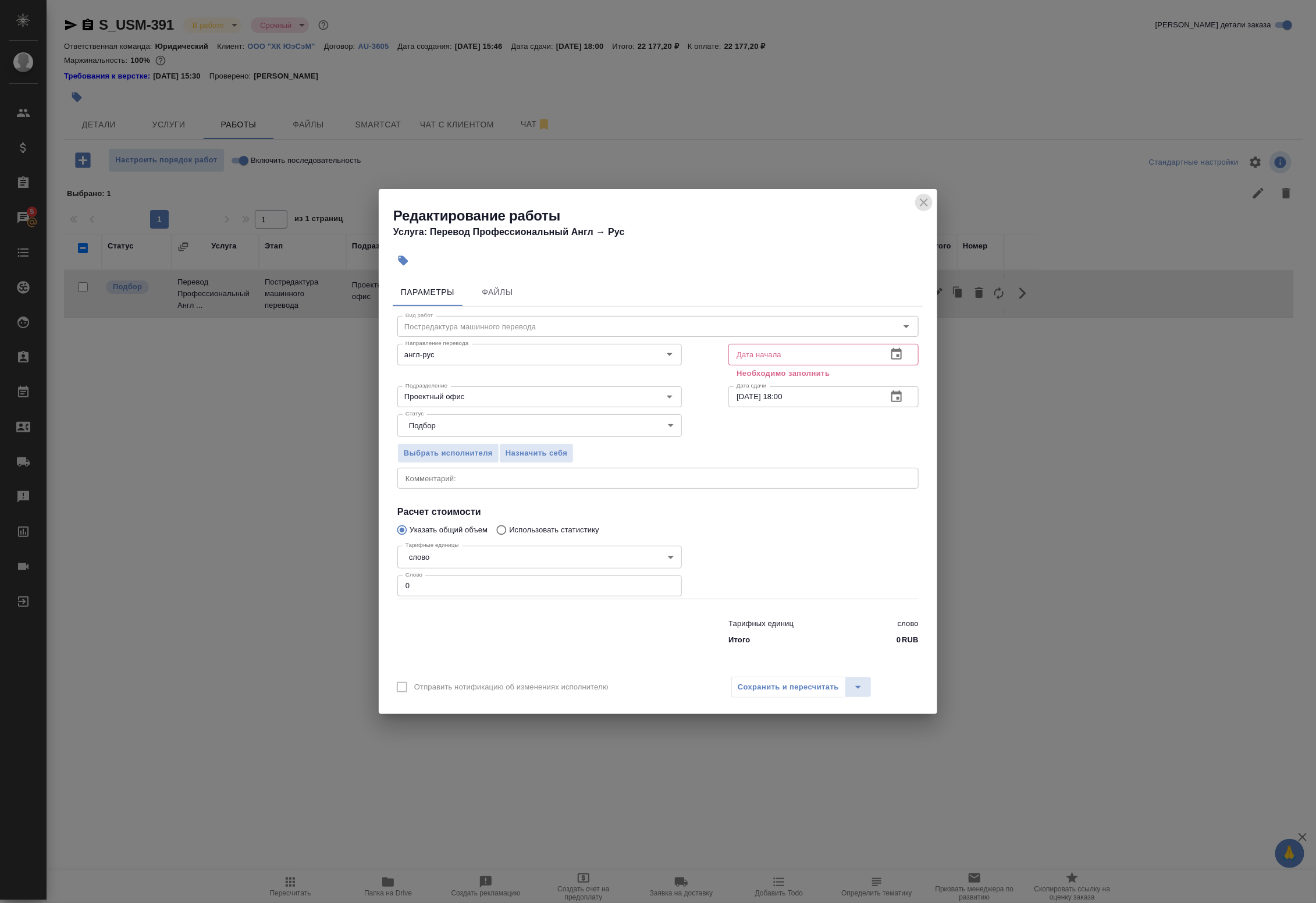
click at [929, 207] on icon "close" at bounding box center [923, 202] width 14 height 14
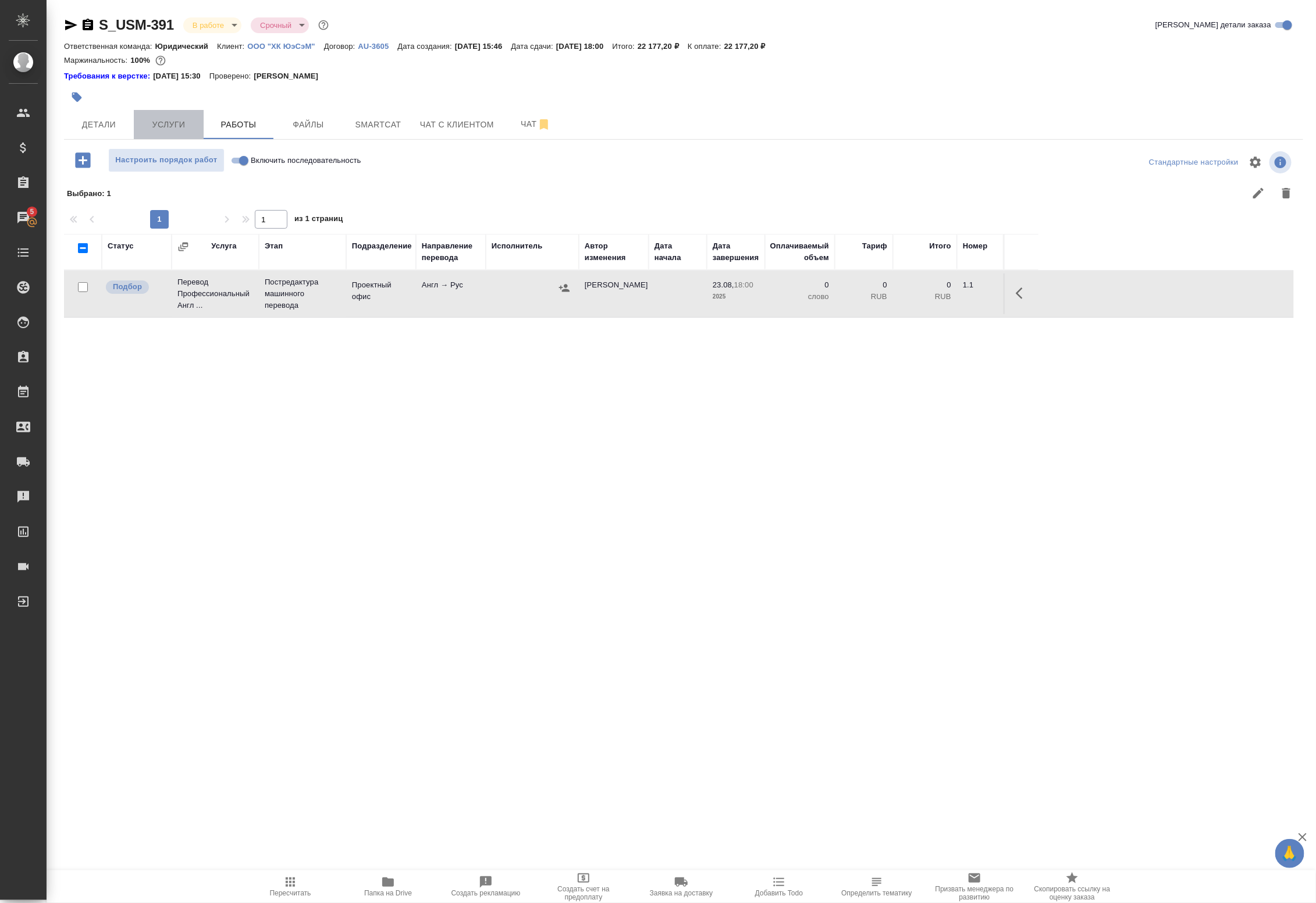
click at [153, 117] on button "Услуги" at bounding box center [169, 124] width 70 height 29
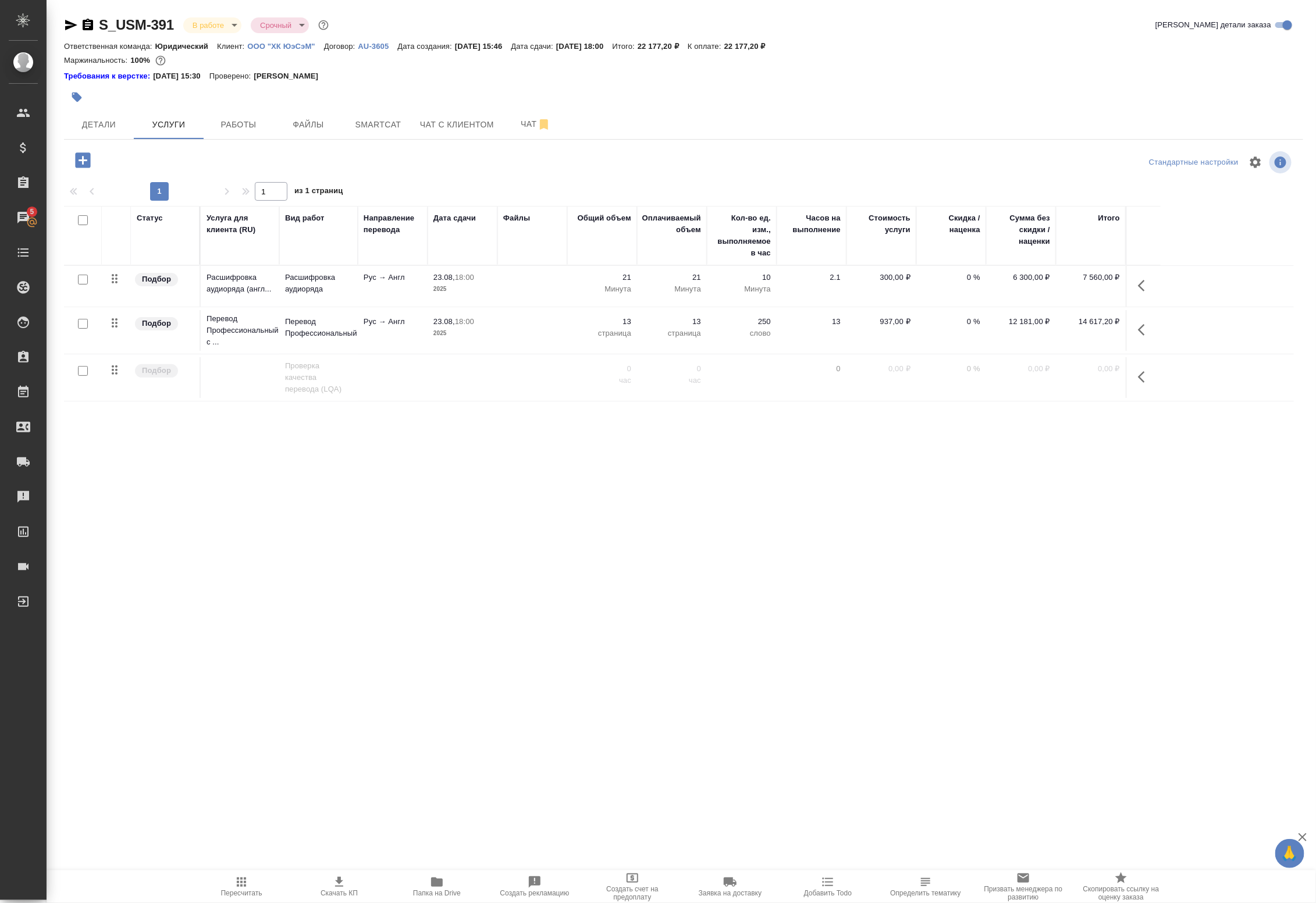
click at [86, 289] on td at bounding box center [82, 286] width 38 height 41
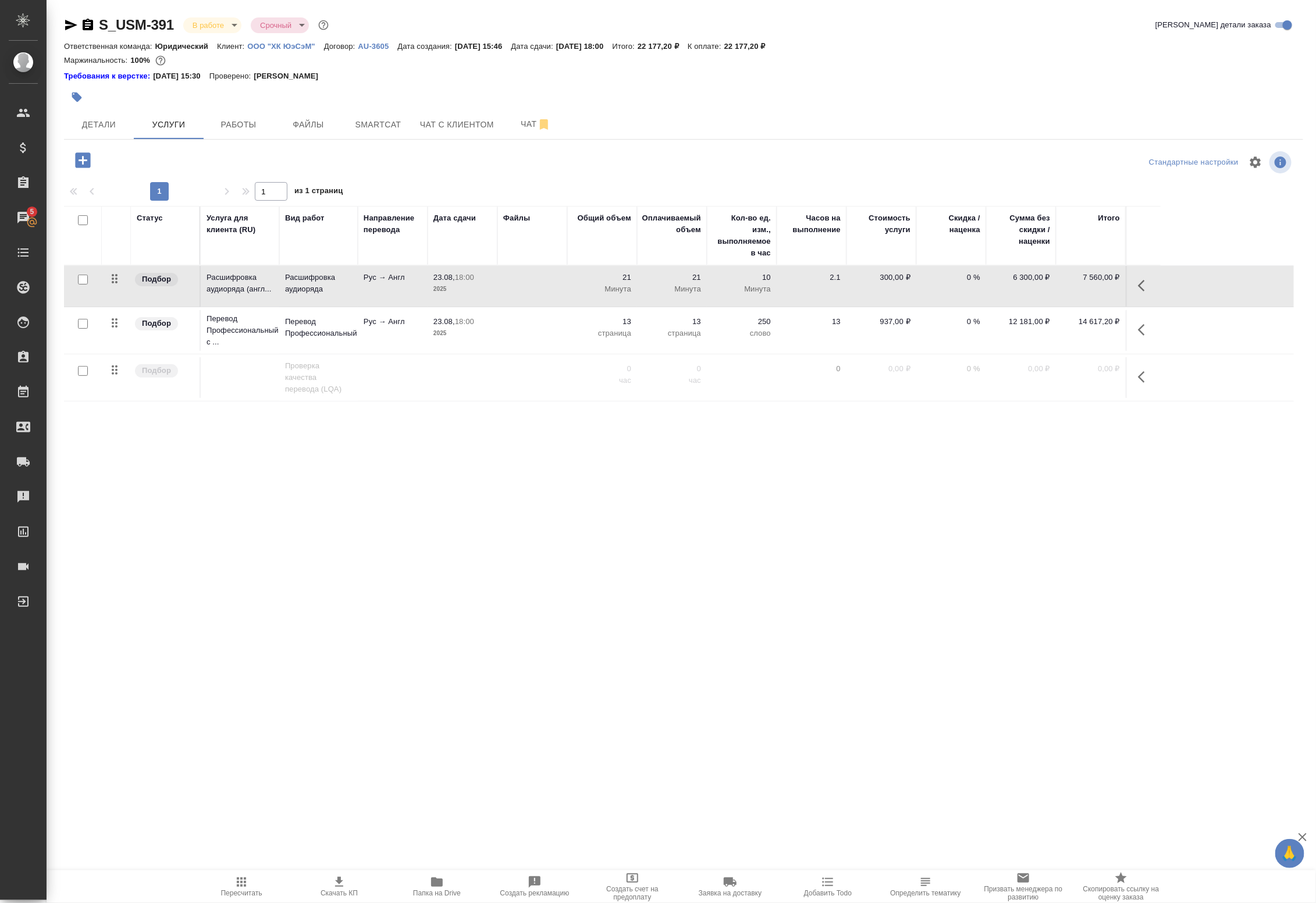
click at [77, 278] on div at bounding box center [83, 280] width 26 height 16
click at [82, 319] on input "checkbox" at bounding box center [83, 323] width 10 height 10
checkbox input "true"
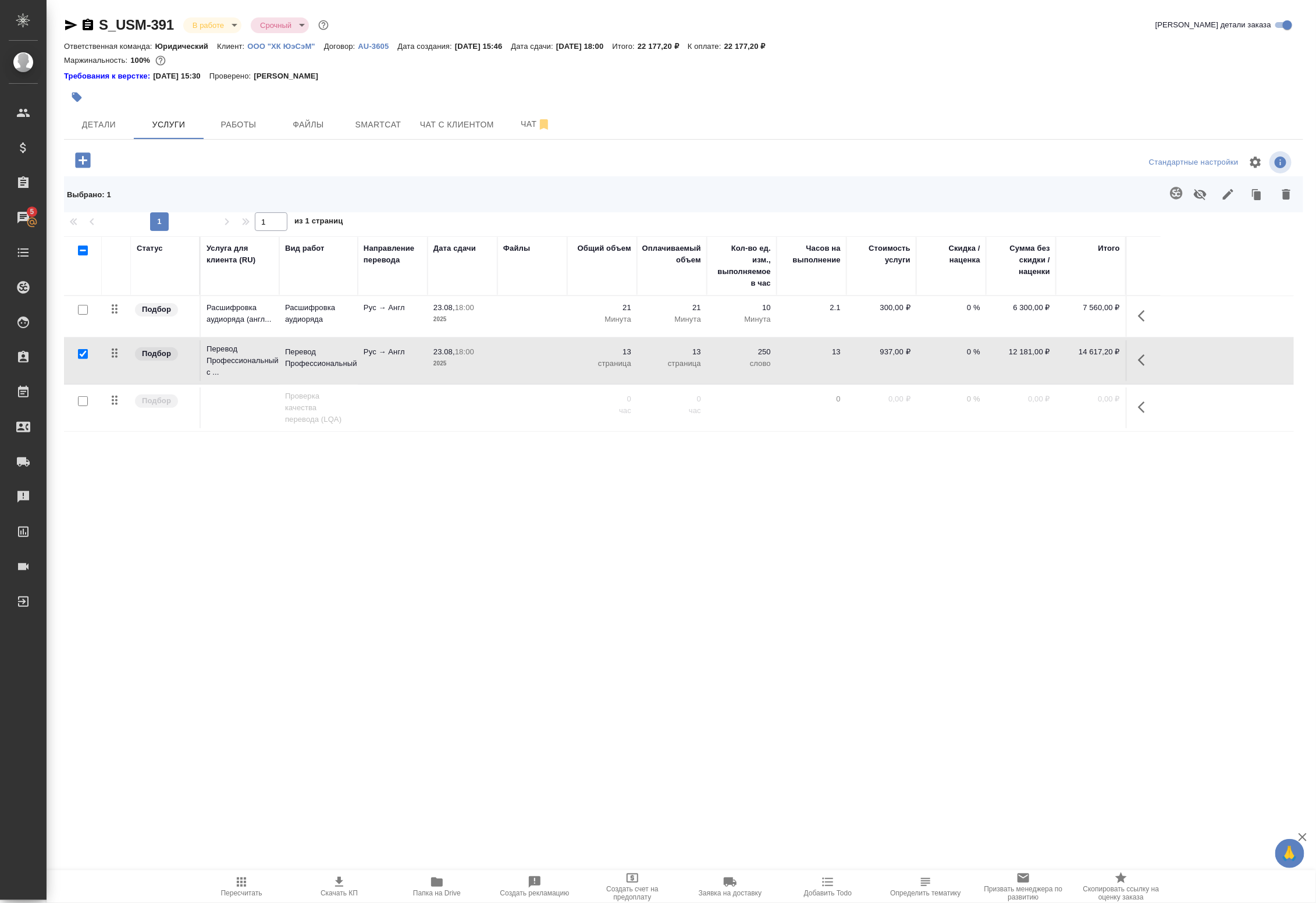
click at [1202, 194] on icon "button" at bounding box center [1200, 194] width 14 height 14
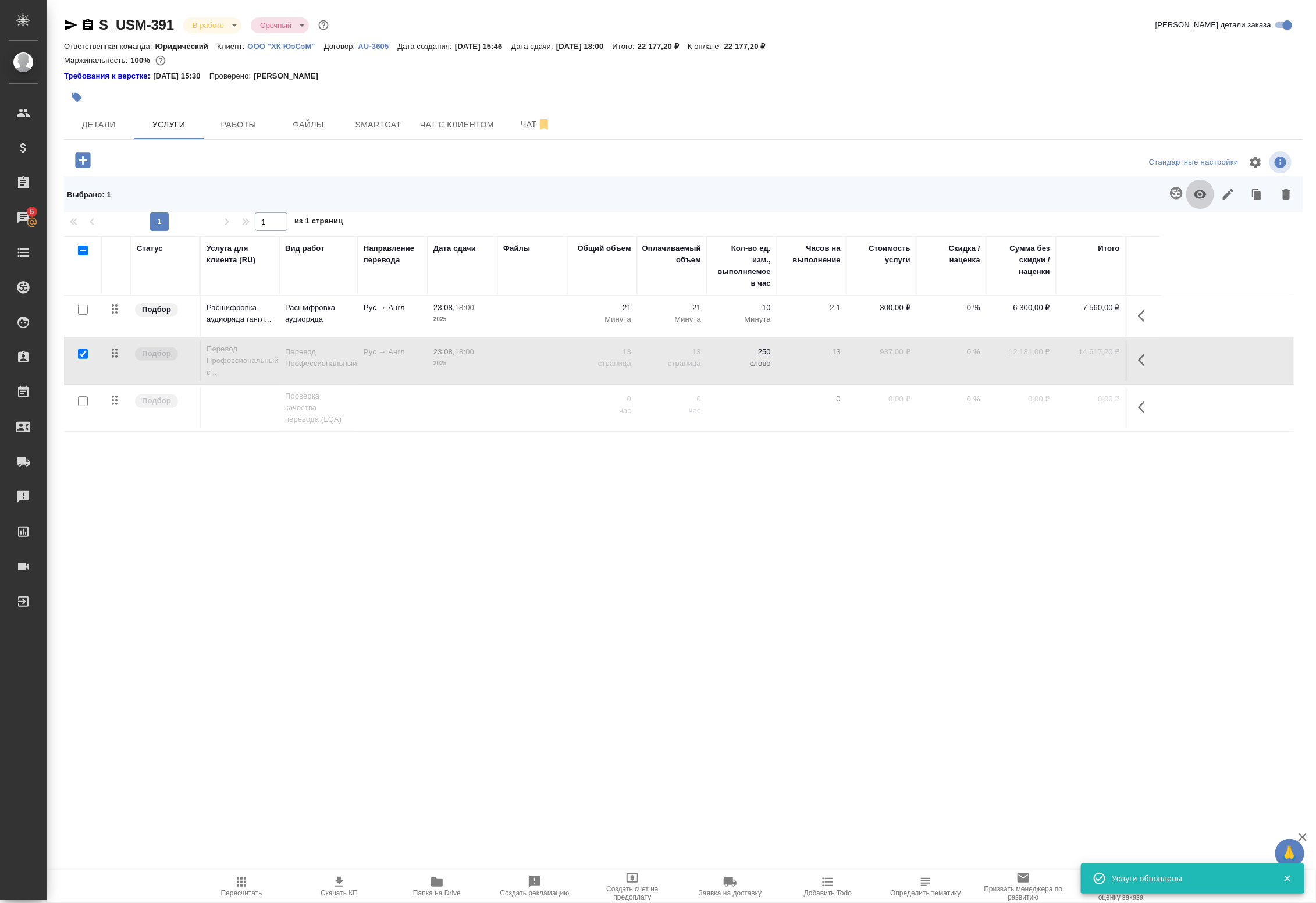
click at [1205, 195] on icon "button" at bounding box center [1200, 194] width 13 height 9
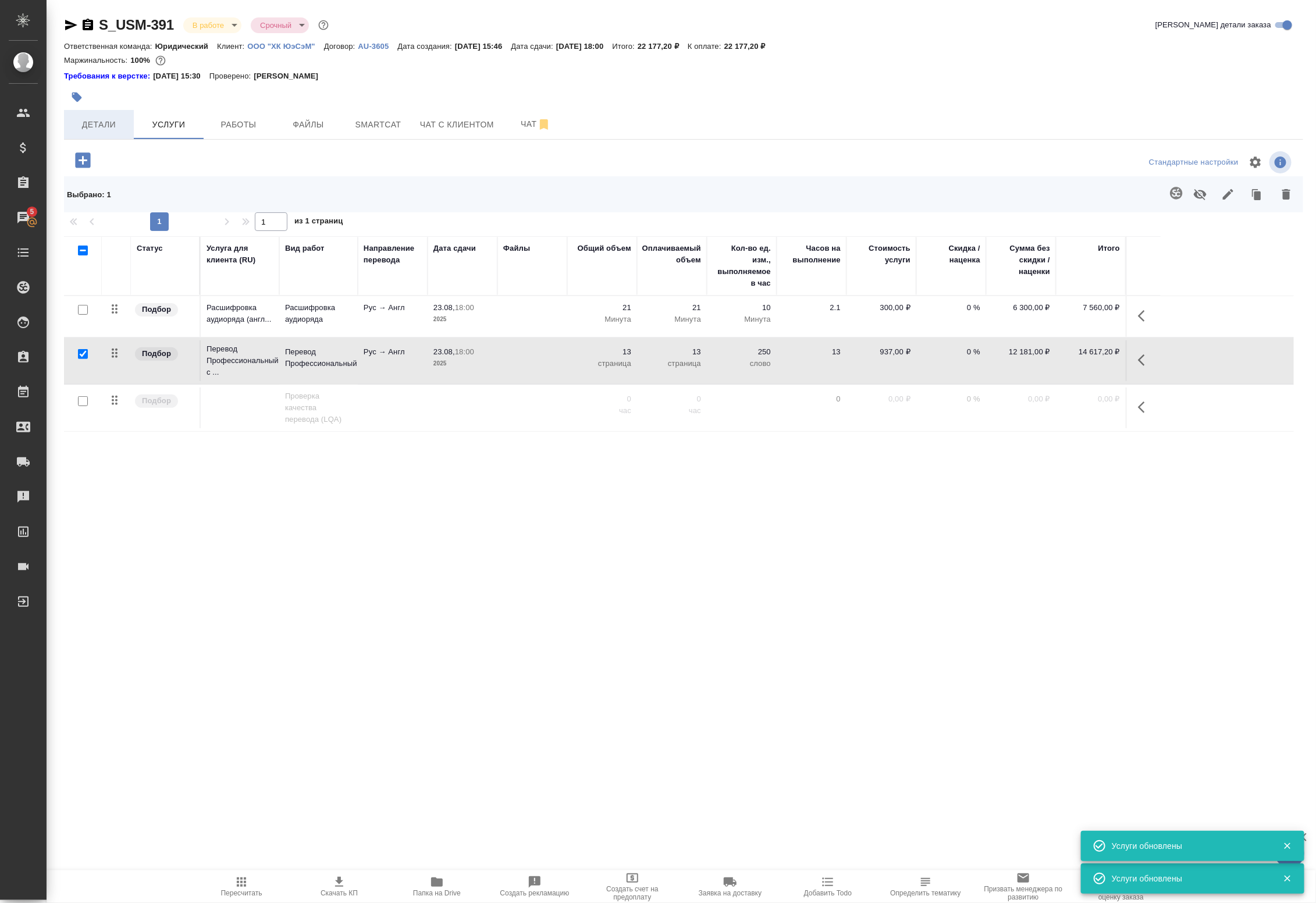
click at [106, 114] on button "Детали" at bounding box center [99, 124] width 70 height 29
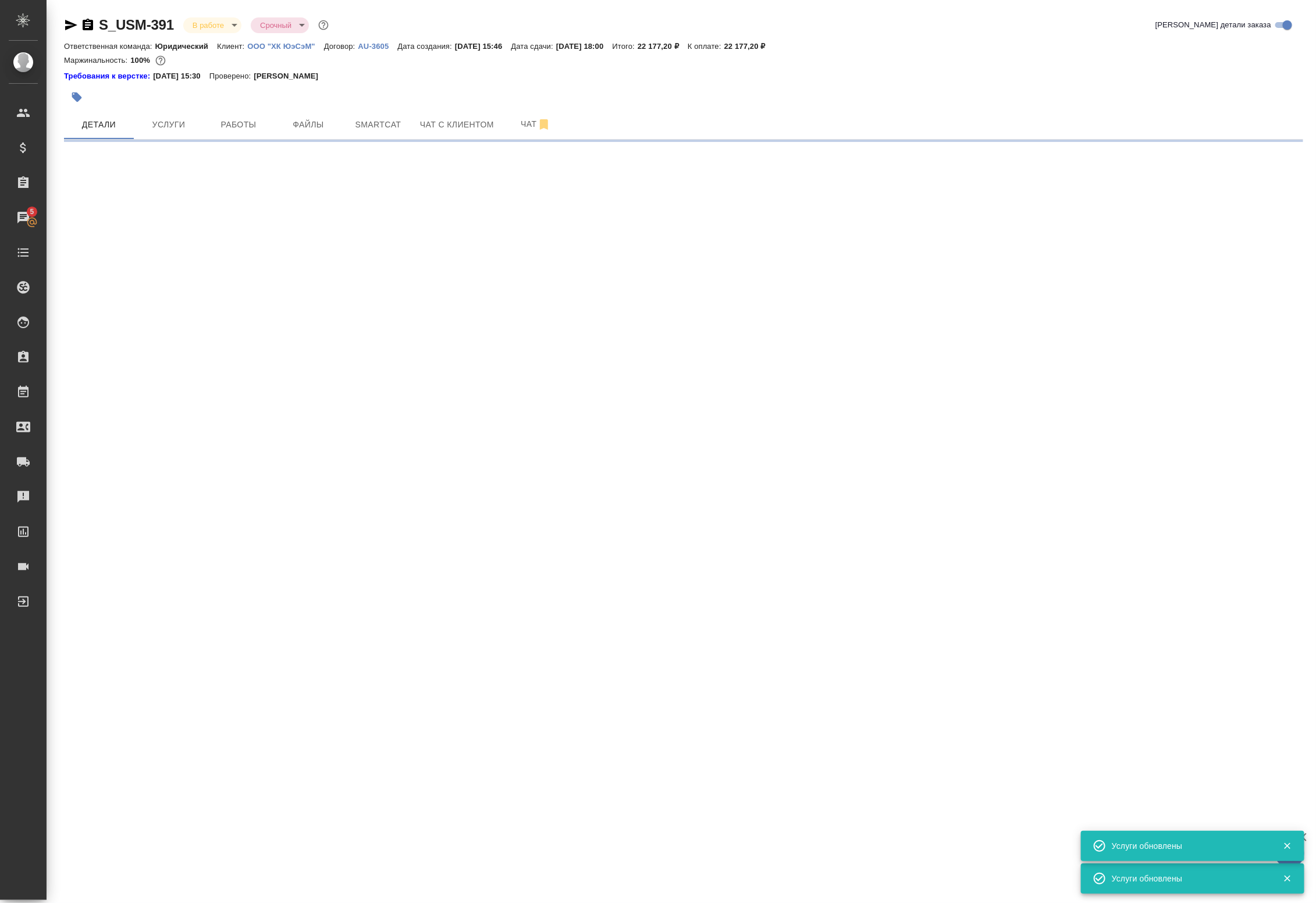
select select "RU"
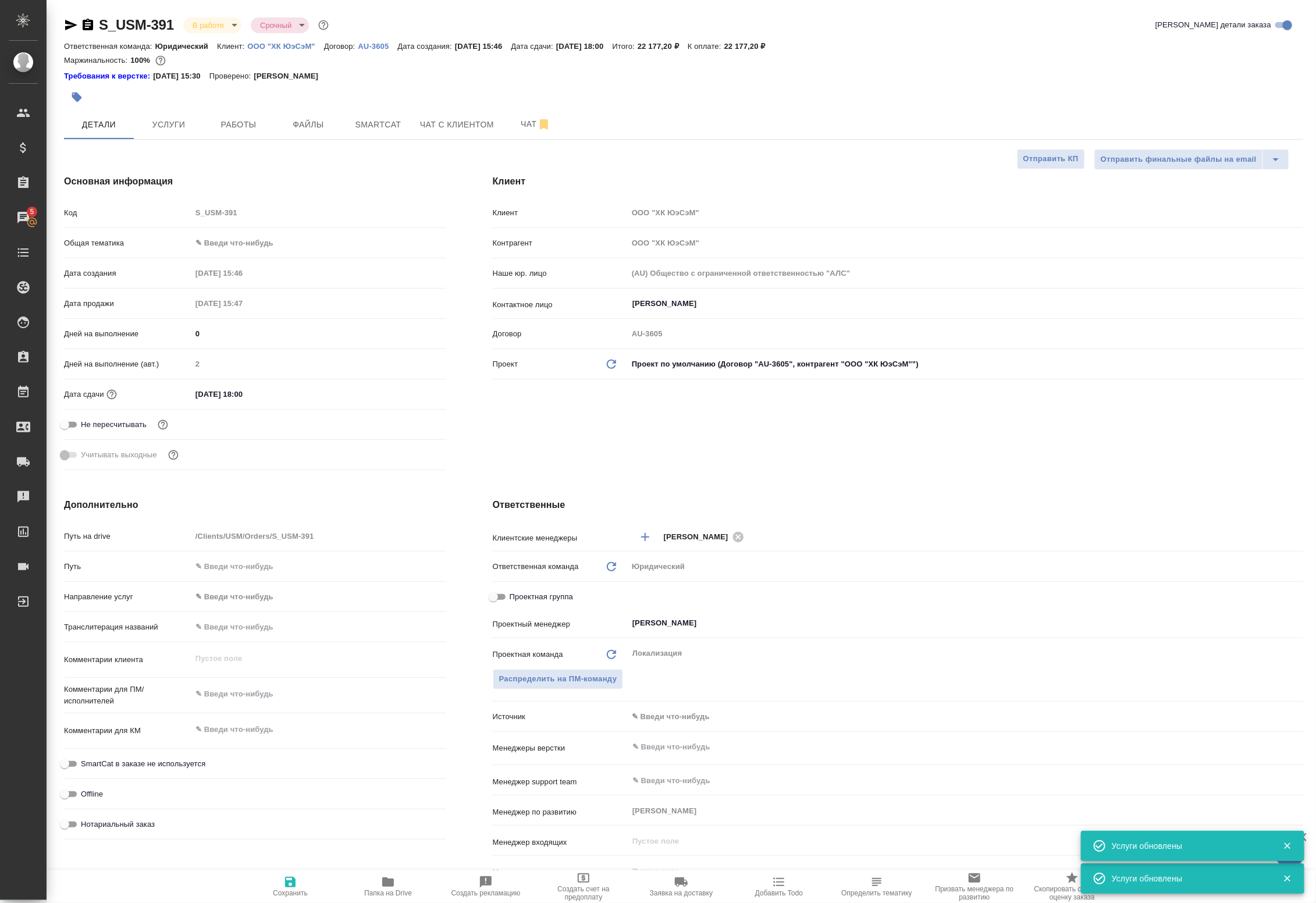
type textarea "x"
click at [233, 243] on body "🙏 .cls-1 fill:#fff; AWATERA Badanyan Artak Клиенты Спецификации Заказы 5 Чаты T…" at bounding box center [658, 452] width 1316 height 903
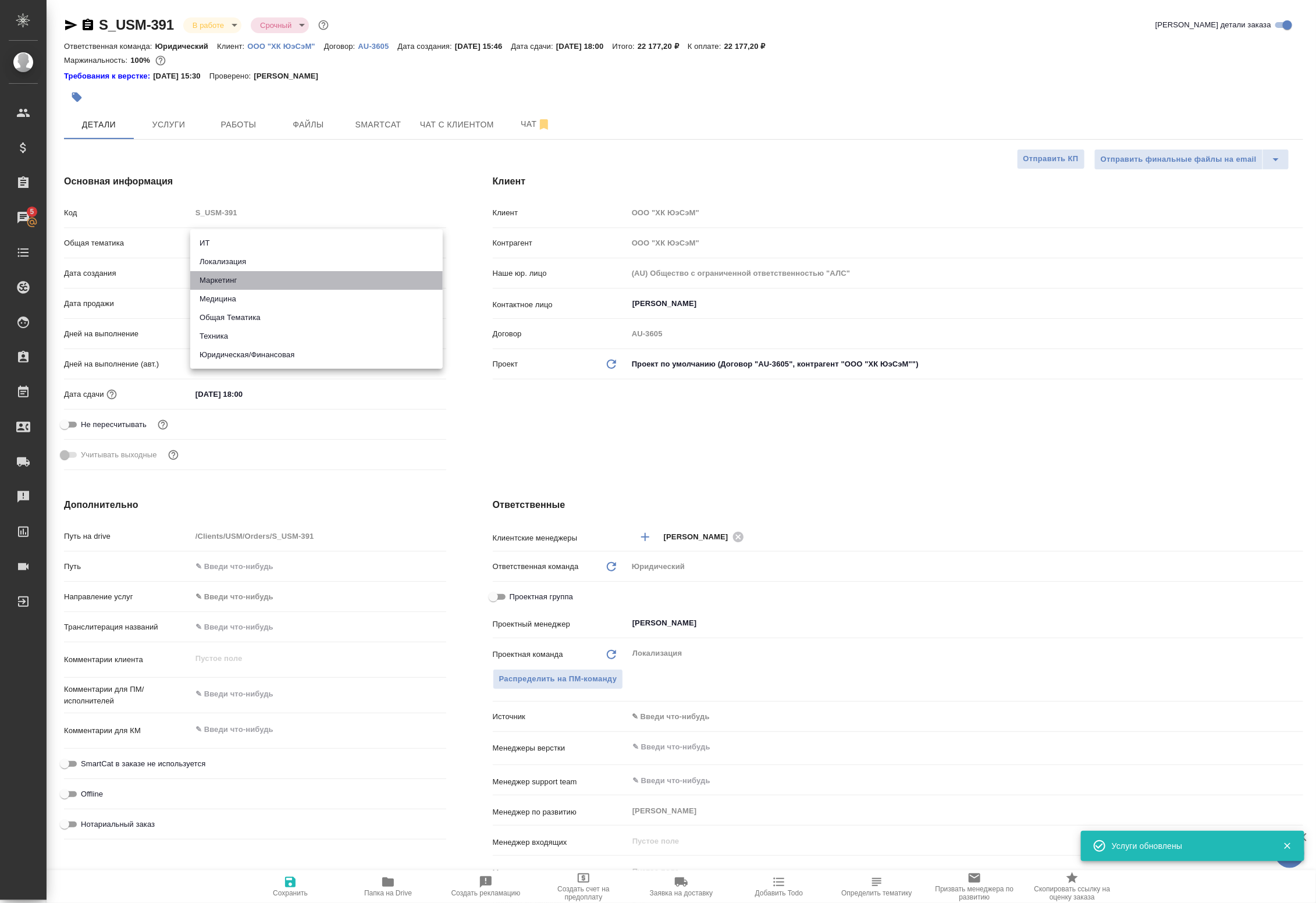
click at [249, 278] on li "Маркетинг" at bounding box center [316, 280] width 252 height 19
type input "marketing"
type textarea "x"
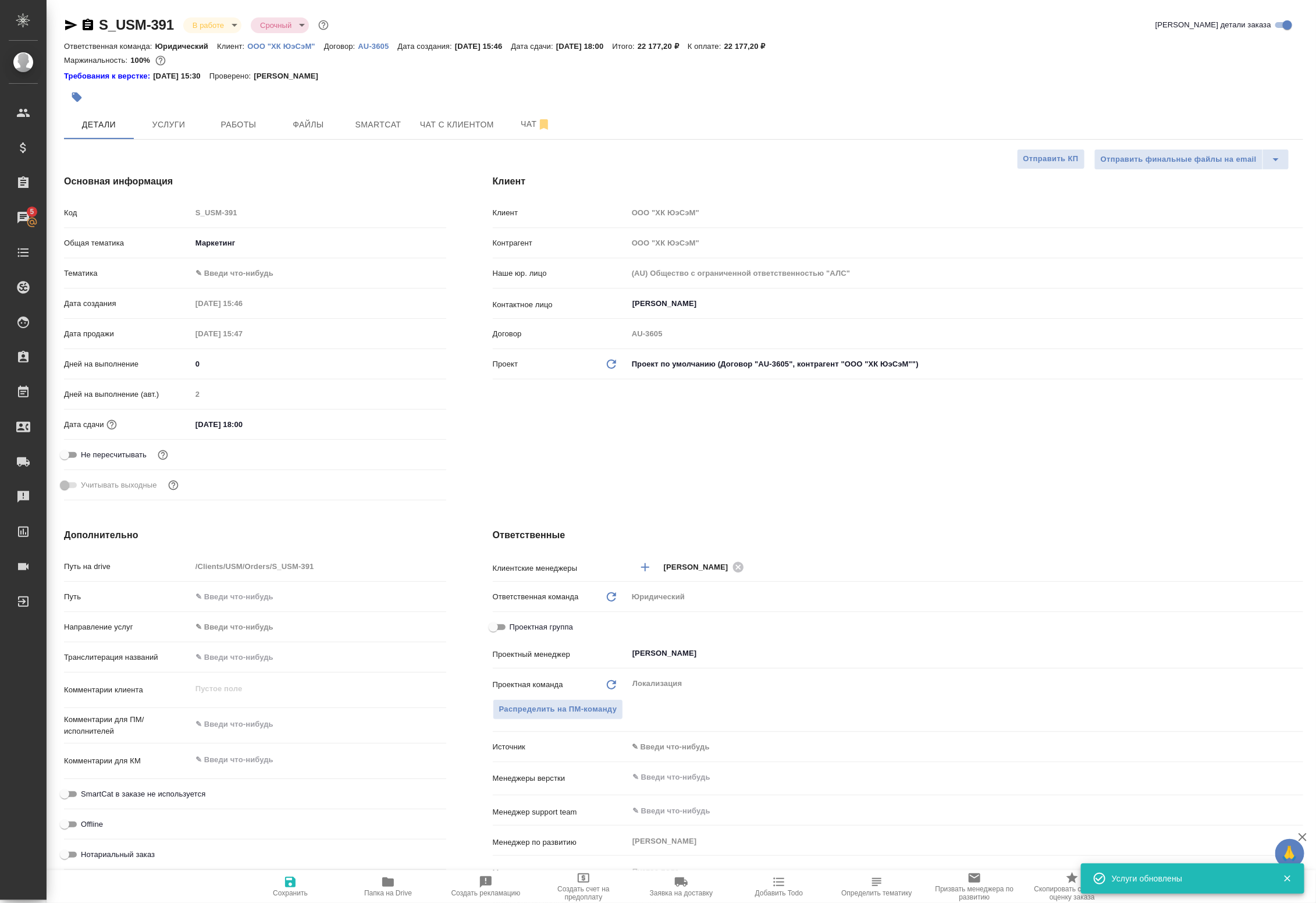
click at [231, 283] on body "🙏 .cls-1 fill:#fff; AWATERA Badanyan Artak Клиенты Спецификации Заказы 5 Чаты T…" at bounding box center [658, 452] width 1316 height 903
click at [231, 289] on li "Маркетинг" at bounding box center [316, 292] width 252 height 19
type textarea "x"
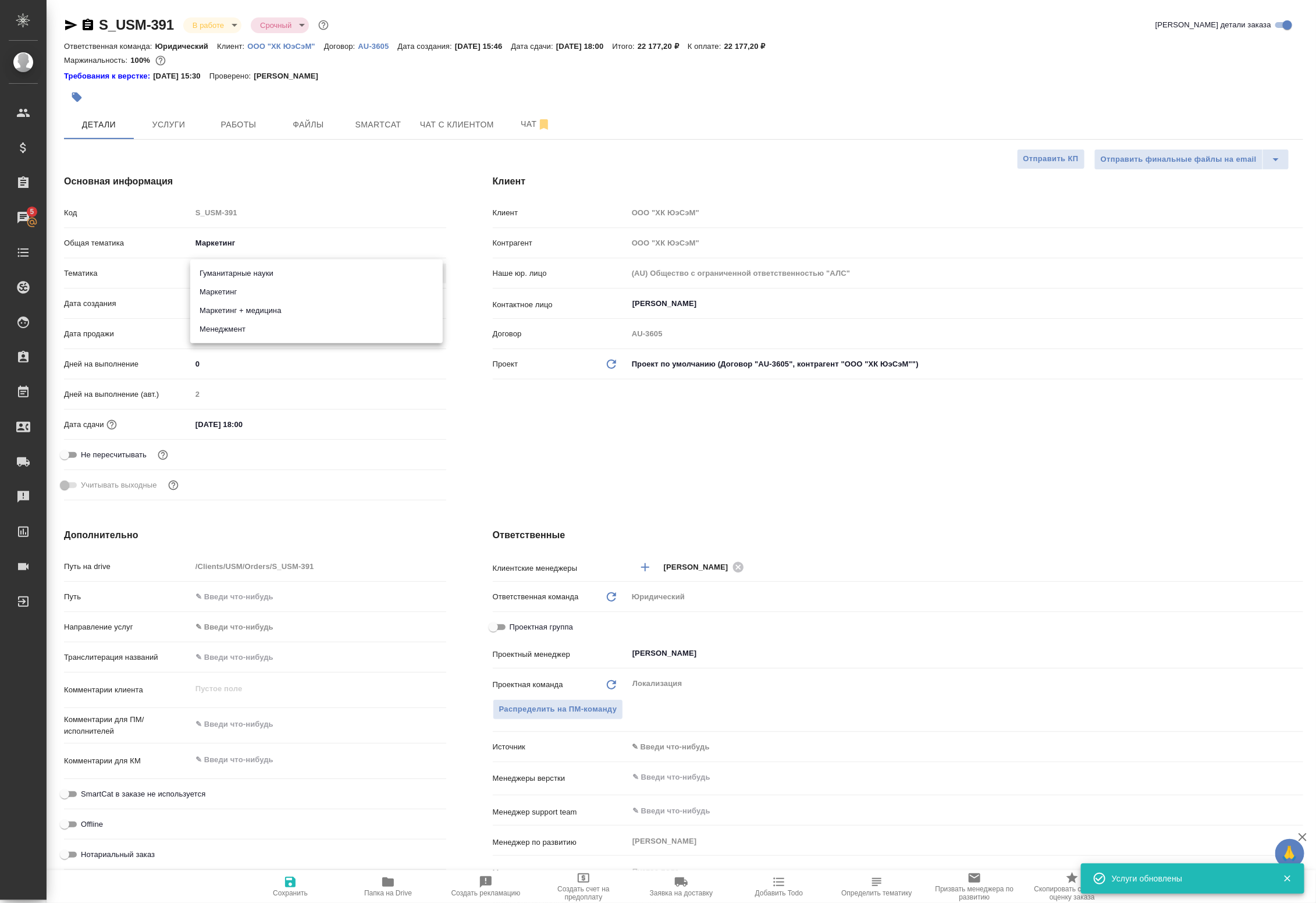
type input "5a8b8b956a9677013d343d63"
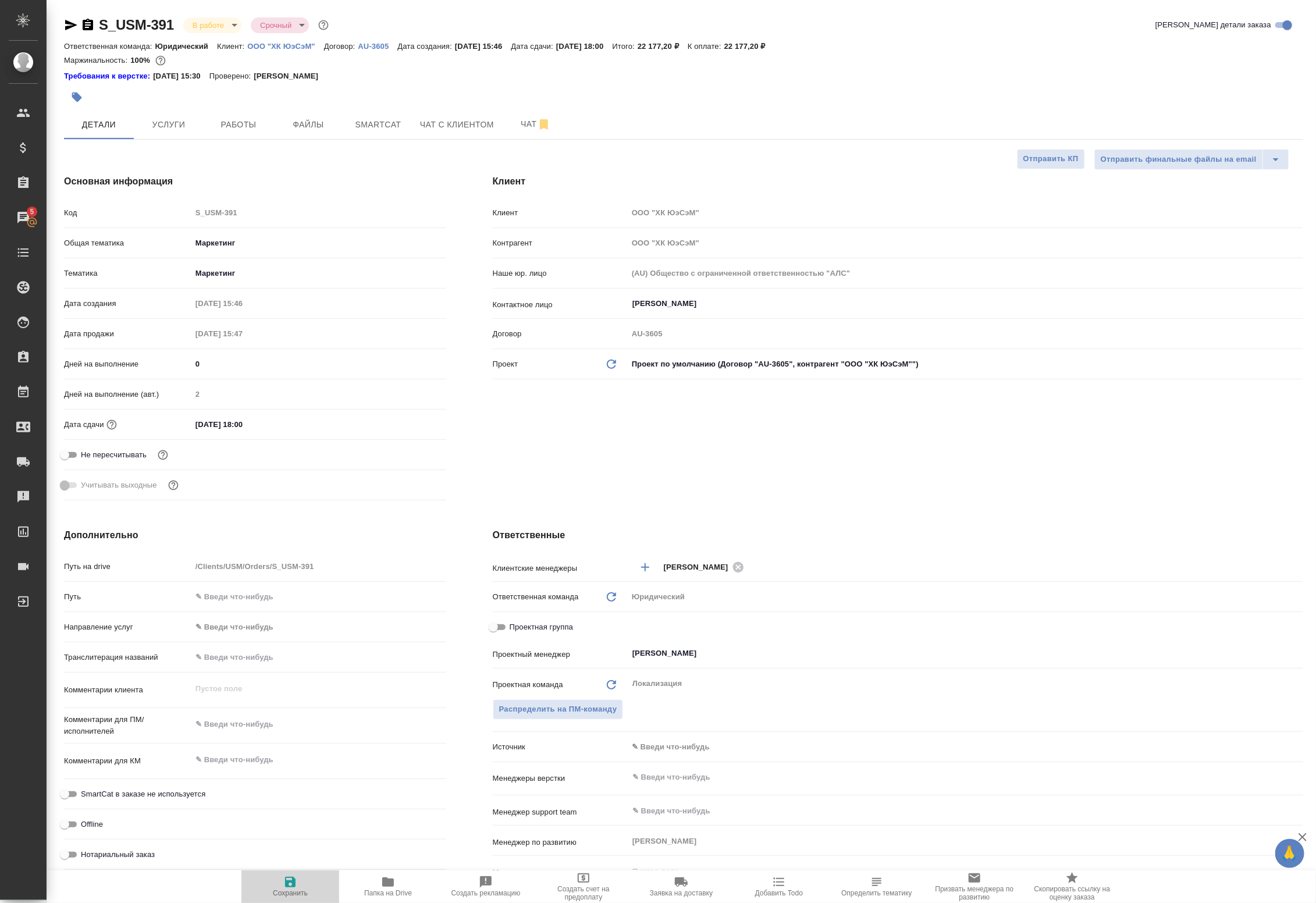
click at [298, 886] on span "Сохранить" at bounding box center [290, 886] width 84 height 22
type textarea "x"
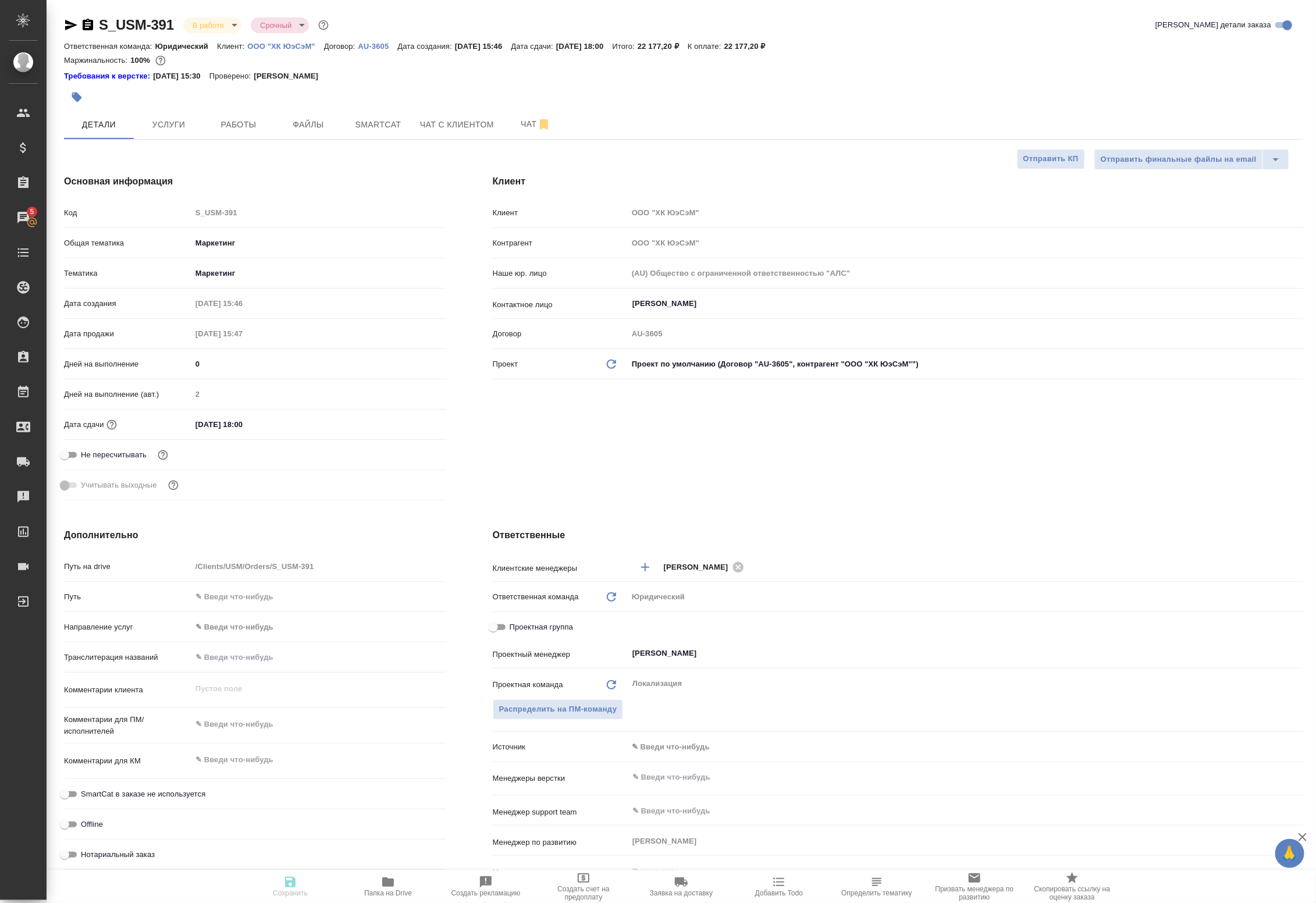
type textarea "x"
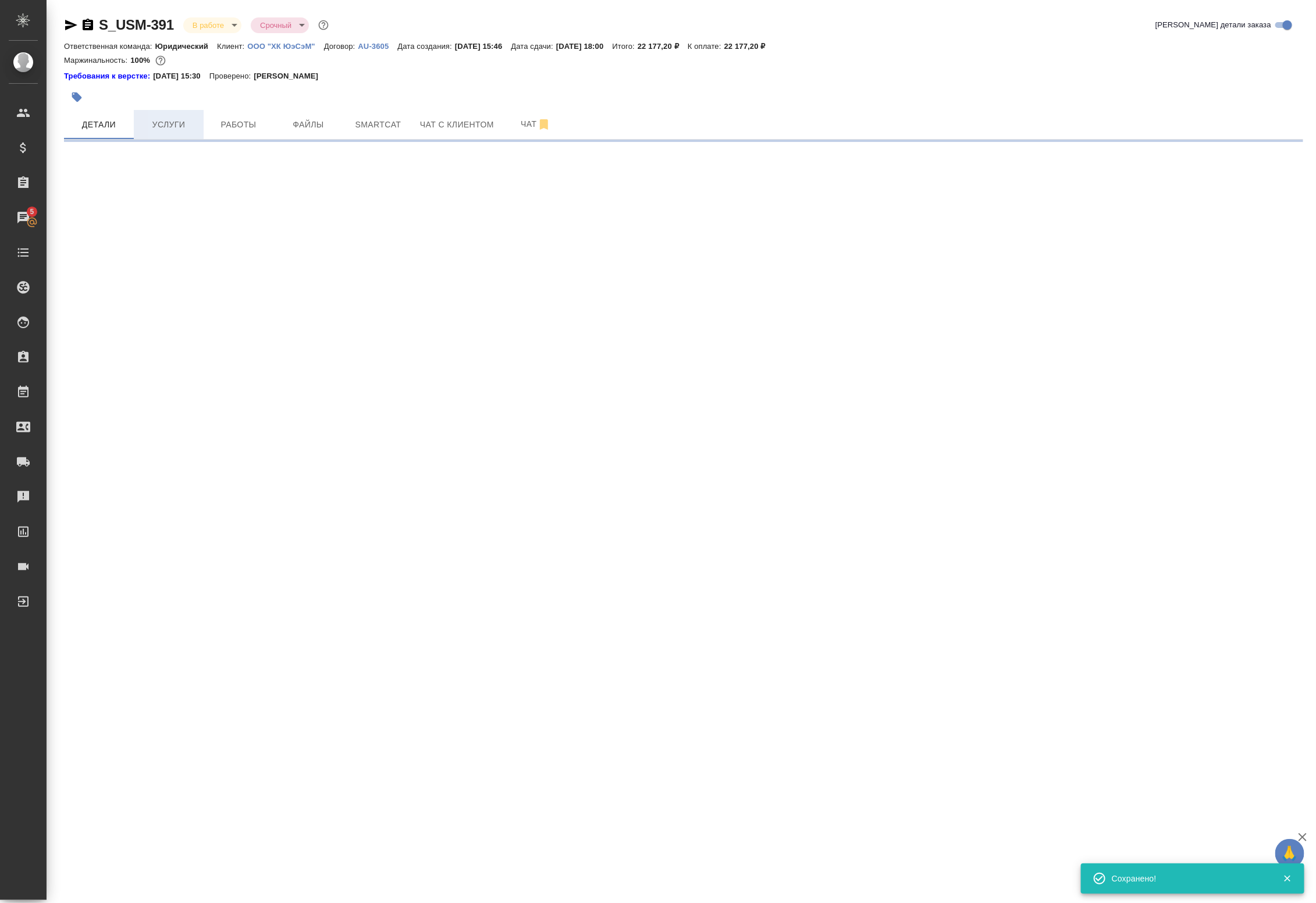
select select "RU"
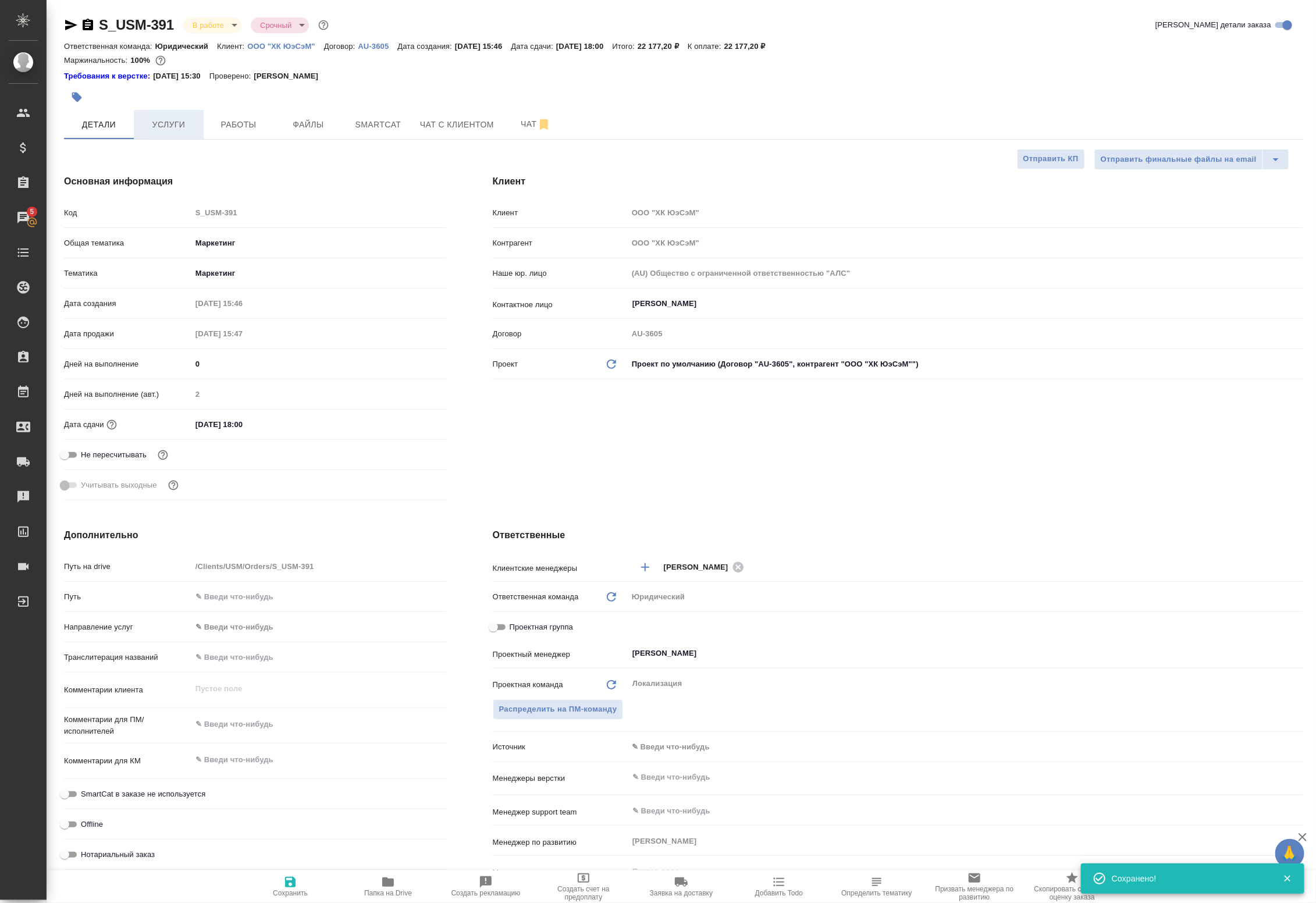
type textarea "x"
click at [179, 123] on span "Услуги" at bounding box center [168, 124] width 56 height 14
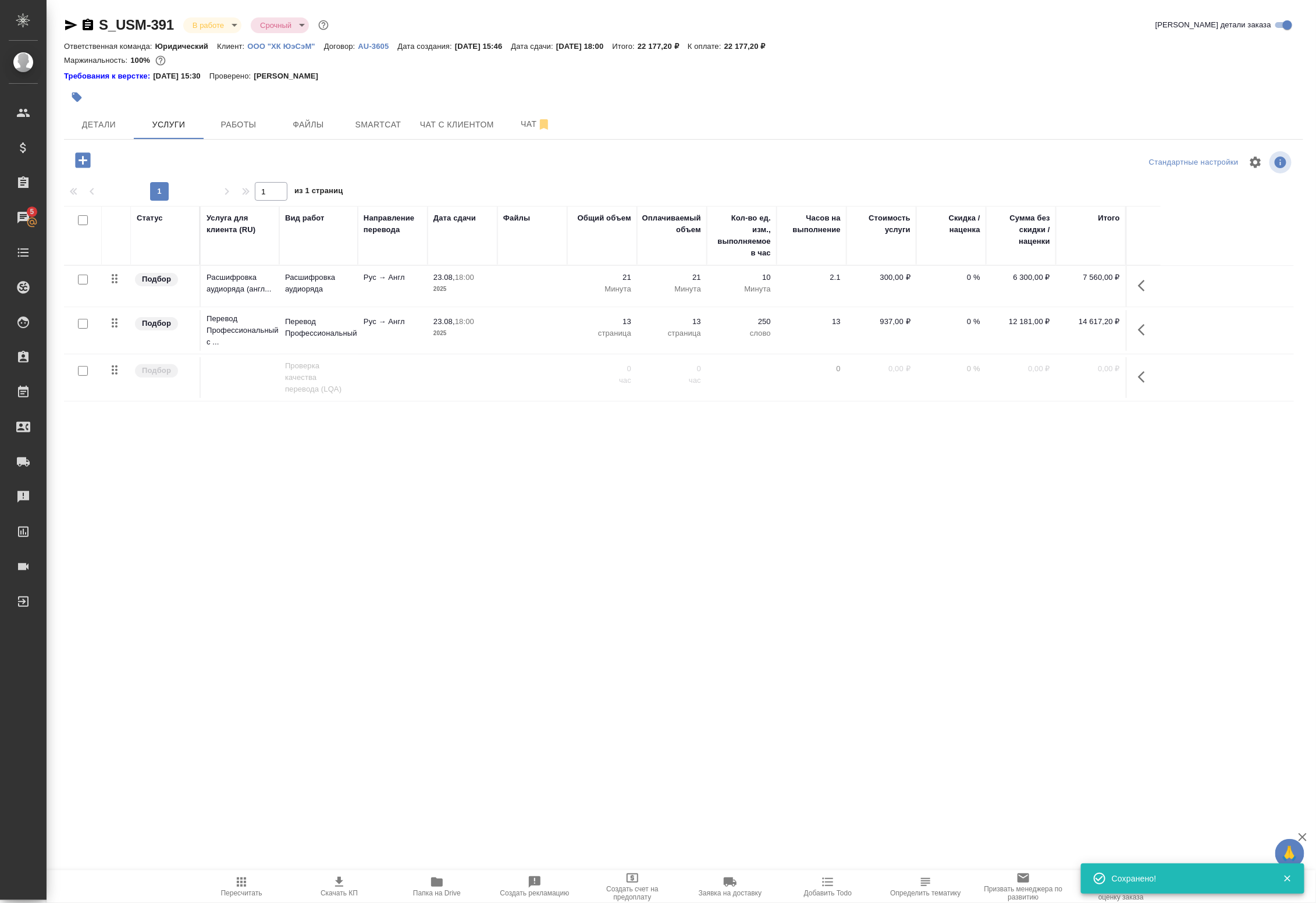
click at [85, 325] on input "checkbox" at bounding box center [83, 323] width 10 height 10
checkbox input "true"
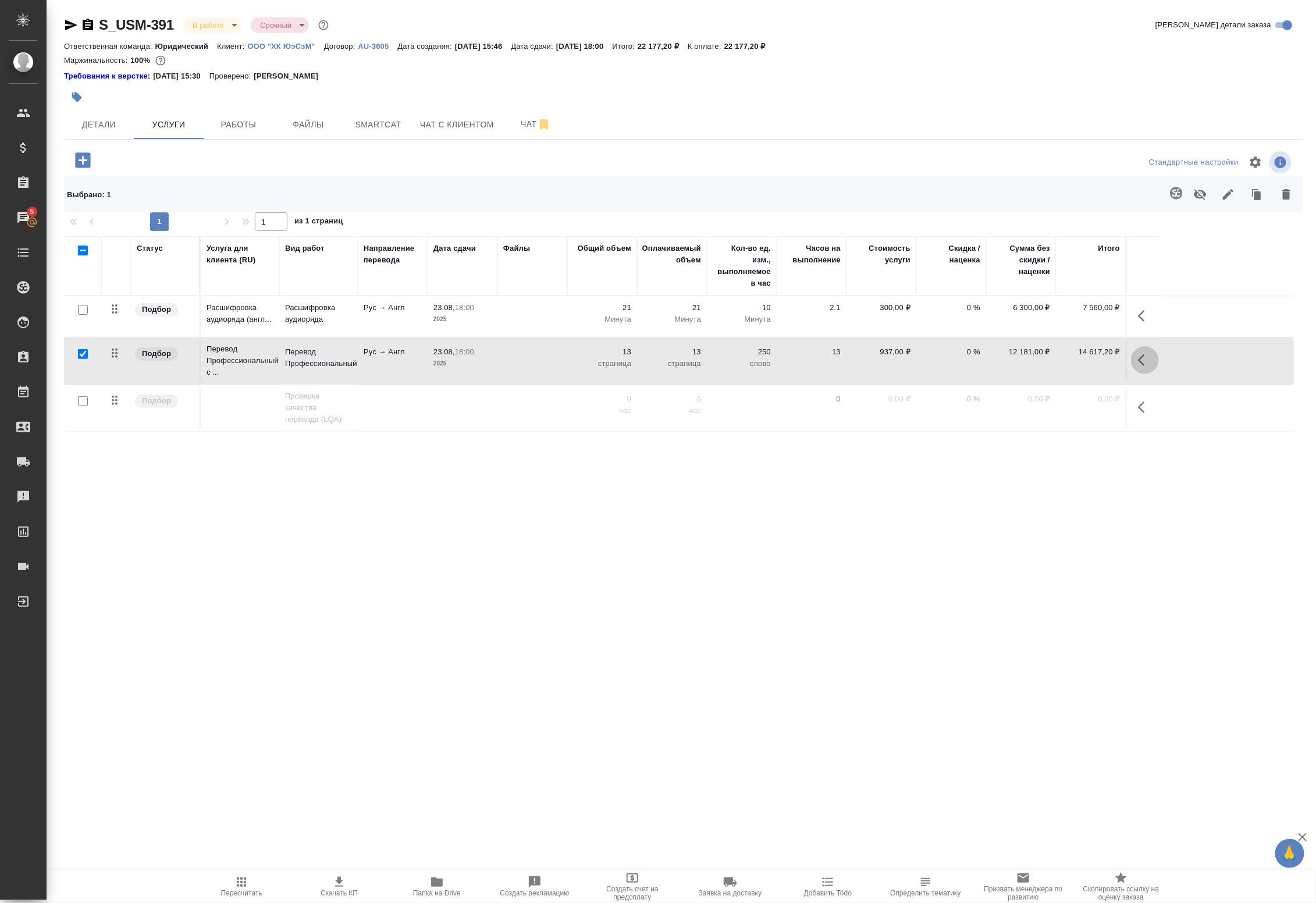
click at [1141, 364] on icon "button" at bounding box center [1142, 360] width 7 height 11
click at [1038, 363] on icon "button" at bounding box center [1031, 360] width 14 height 14
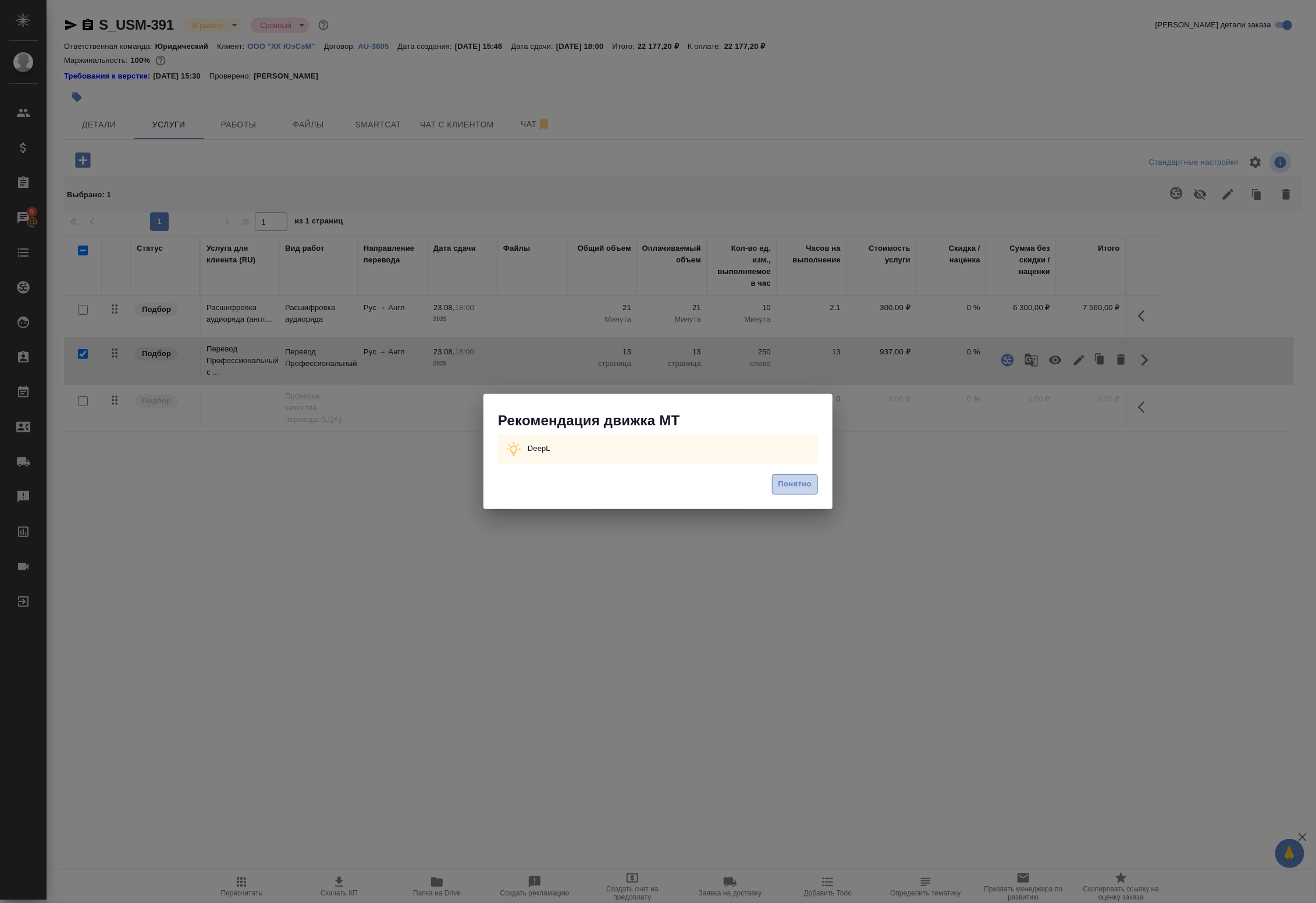
click at [818, 483] on button "Понятно" at bounding box center [795, 485] width 46 height 20
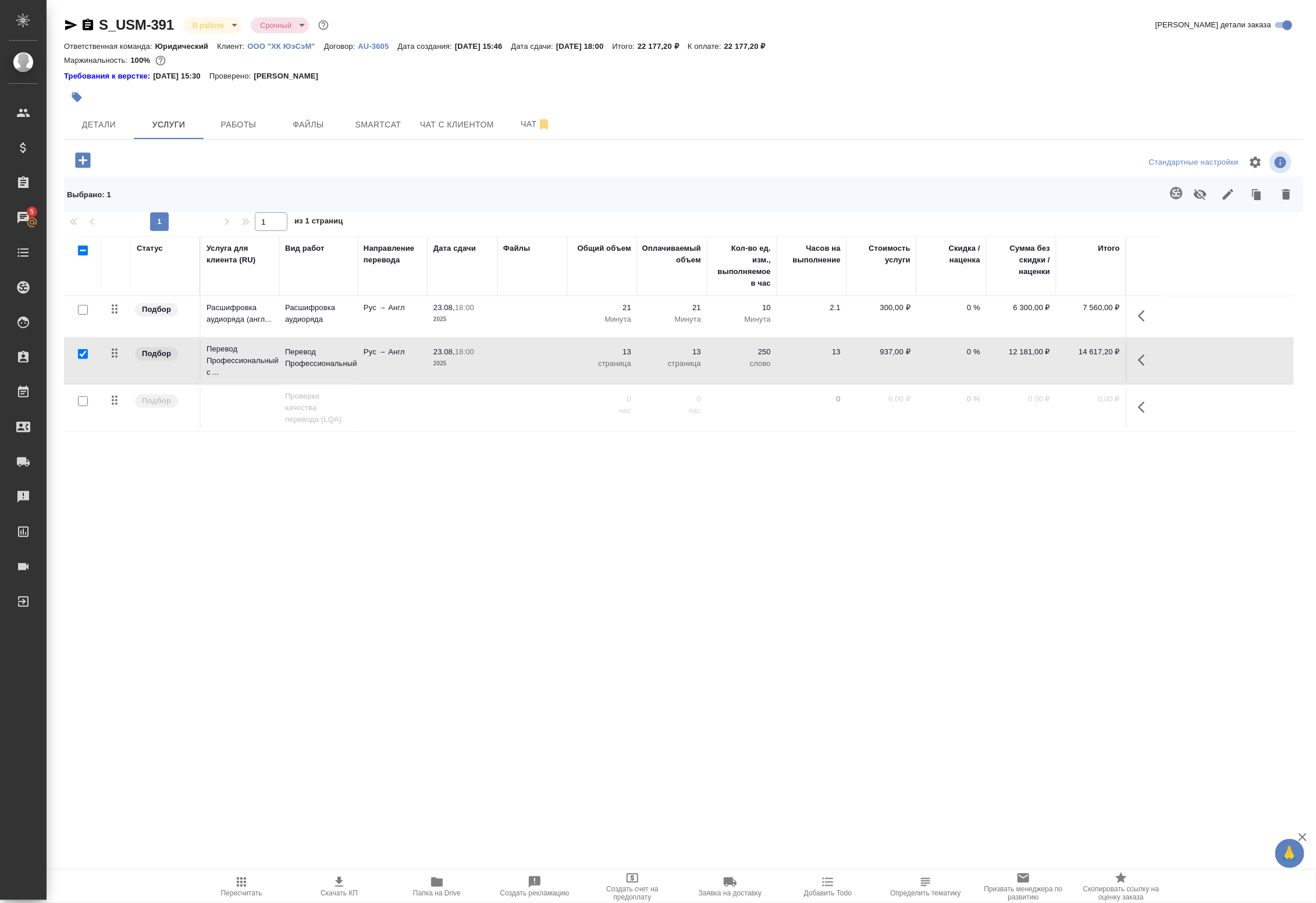
drag, startPoint x: 1139, startPoint y: 359, endPoint x: 1133, endPoint y: 361, distance: 6.3
click at [1139, 359] on icon "button" at bounding box center [1145, 360] width 14 height 14
click at [266, 123] on button "Работы" at bounding box center [239, 124] width 70 height 29
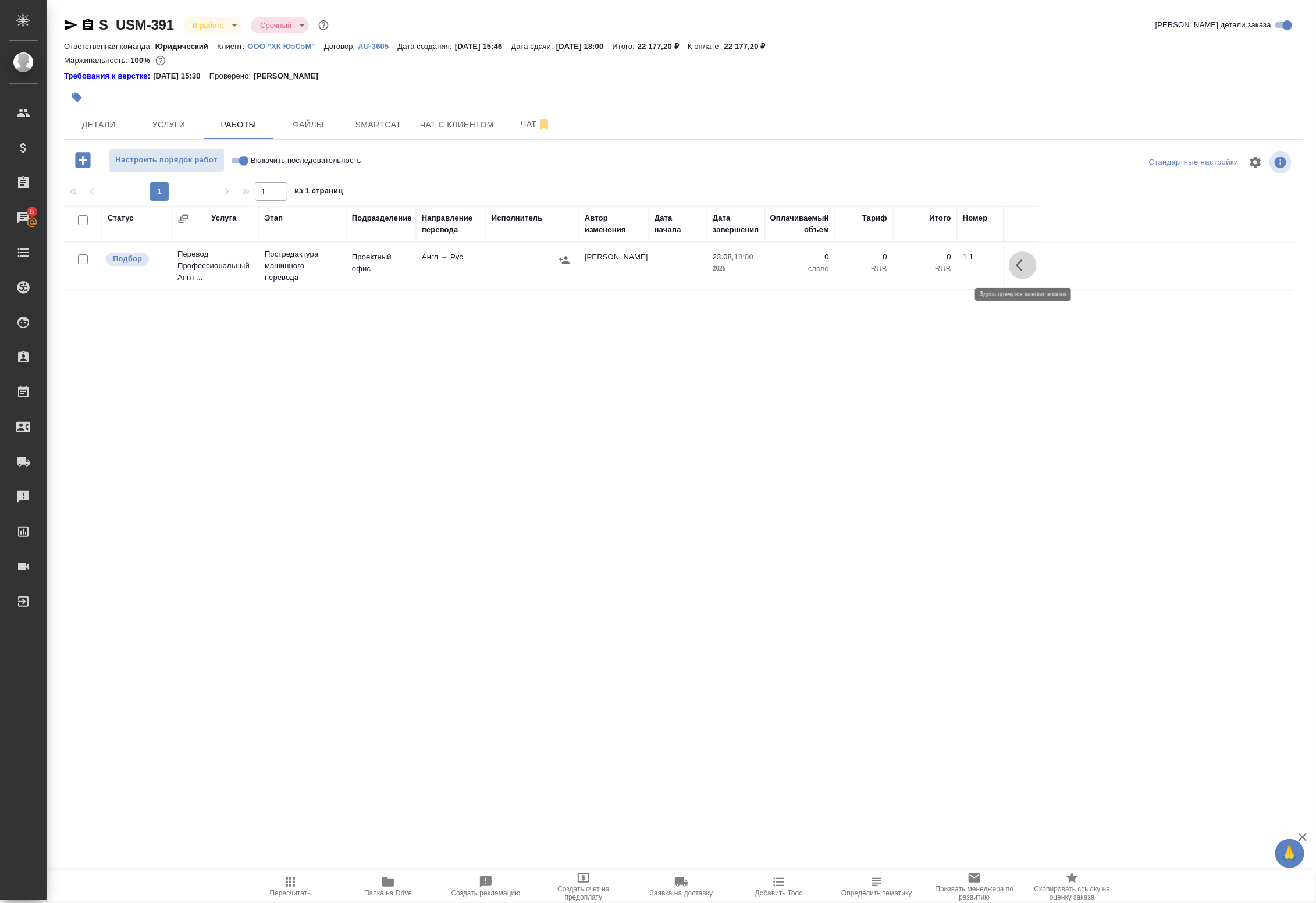
click at [1016, 266] on icon "button" at bounding box center [1022, 265] width 14 height 14
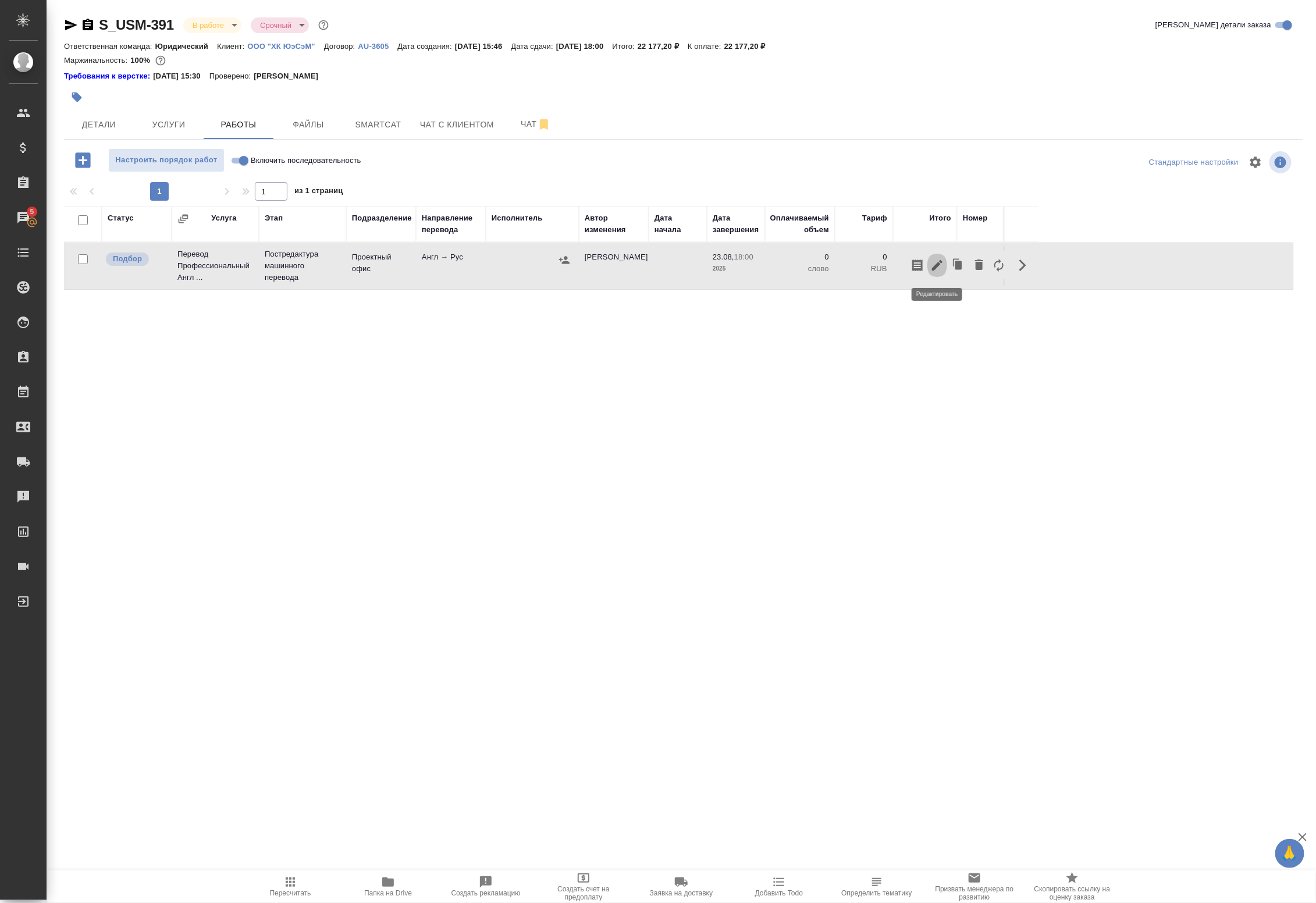
click at [937, 271] on icon "button" at bounding box center [937, 265] width 14 height 14
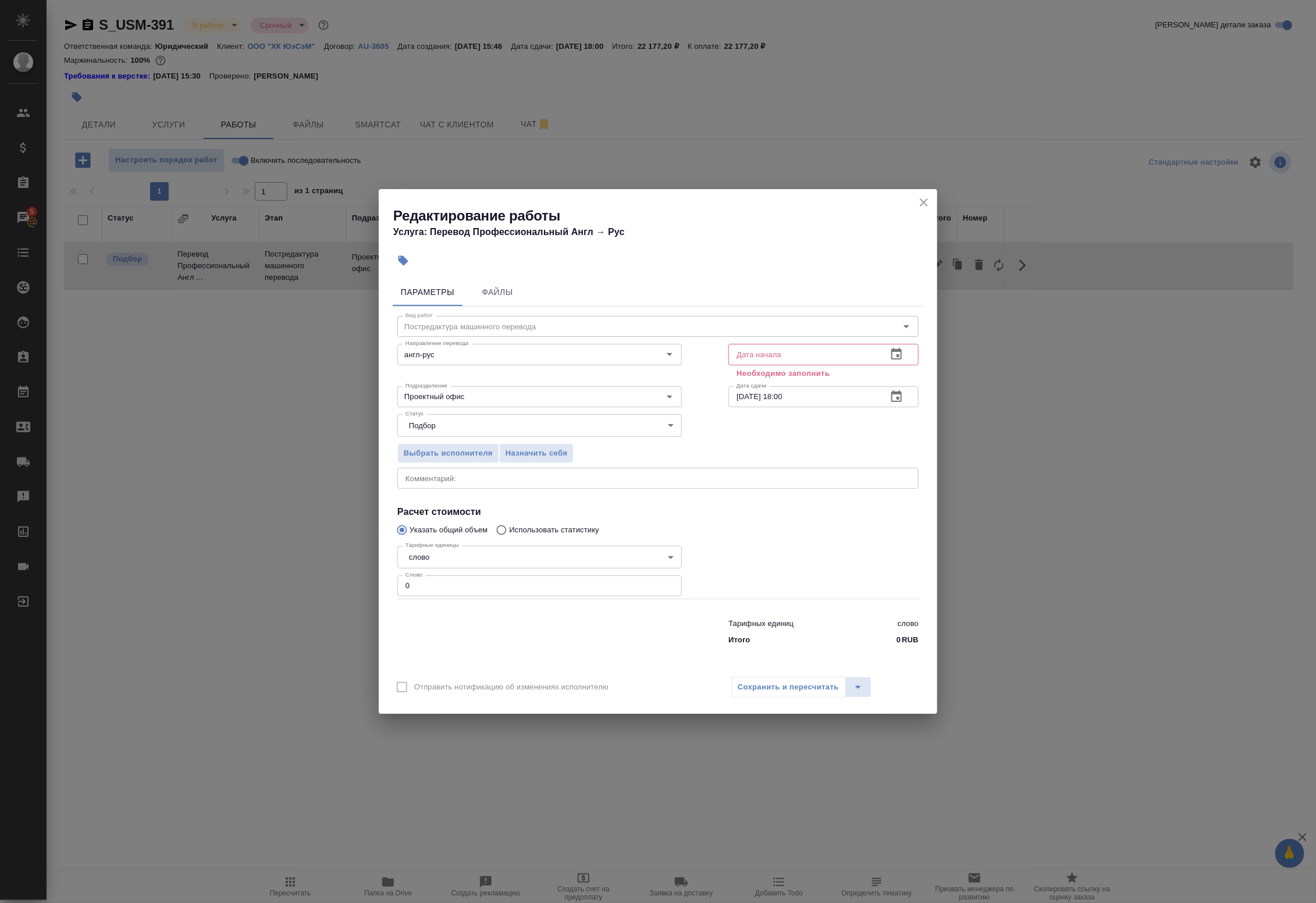
click at [898, 347] on icon "button" at bounding box center [896, 354] width 14 height 14
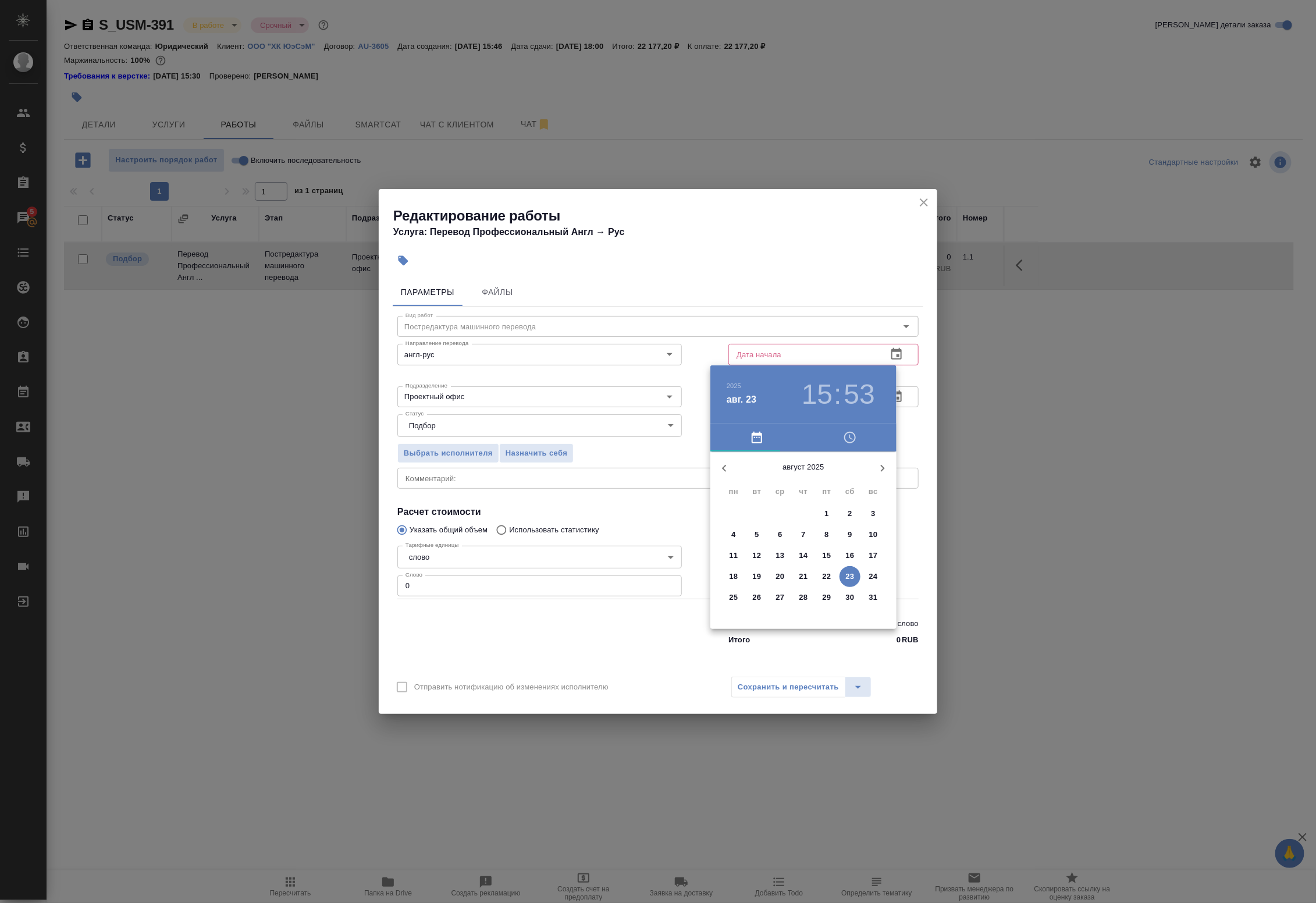
click at [846, 574] on p "23" at bounding box center [850, 576] width 9 height 11
type input "23.08.2025 15:53"
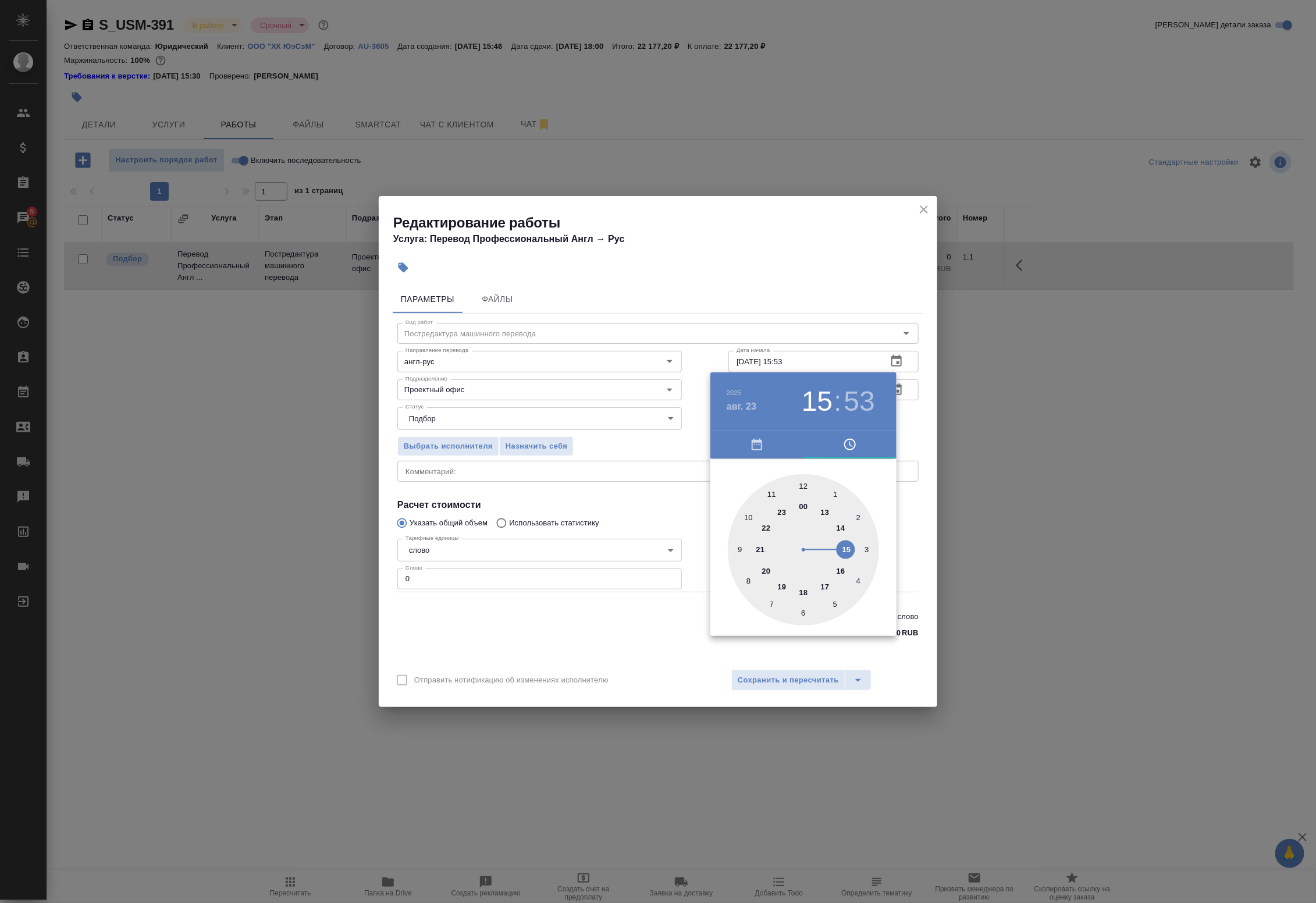
click at [899, 415] on div at bounding box center [658, 452] width 1316 height 903
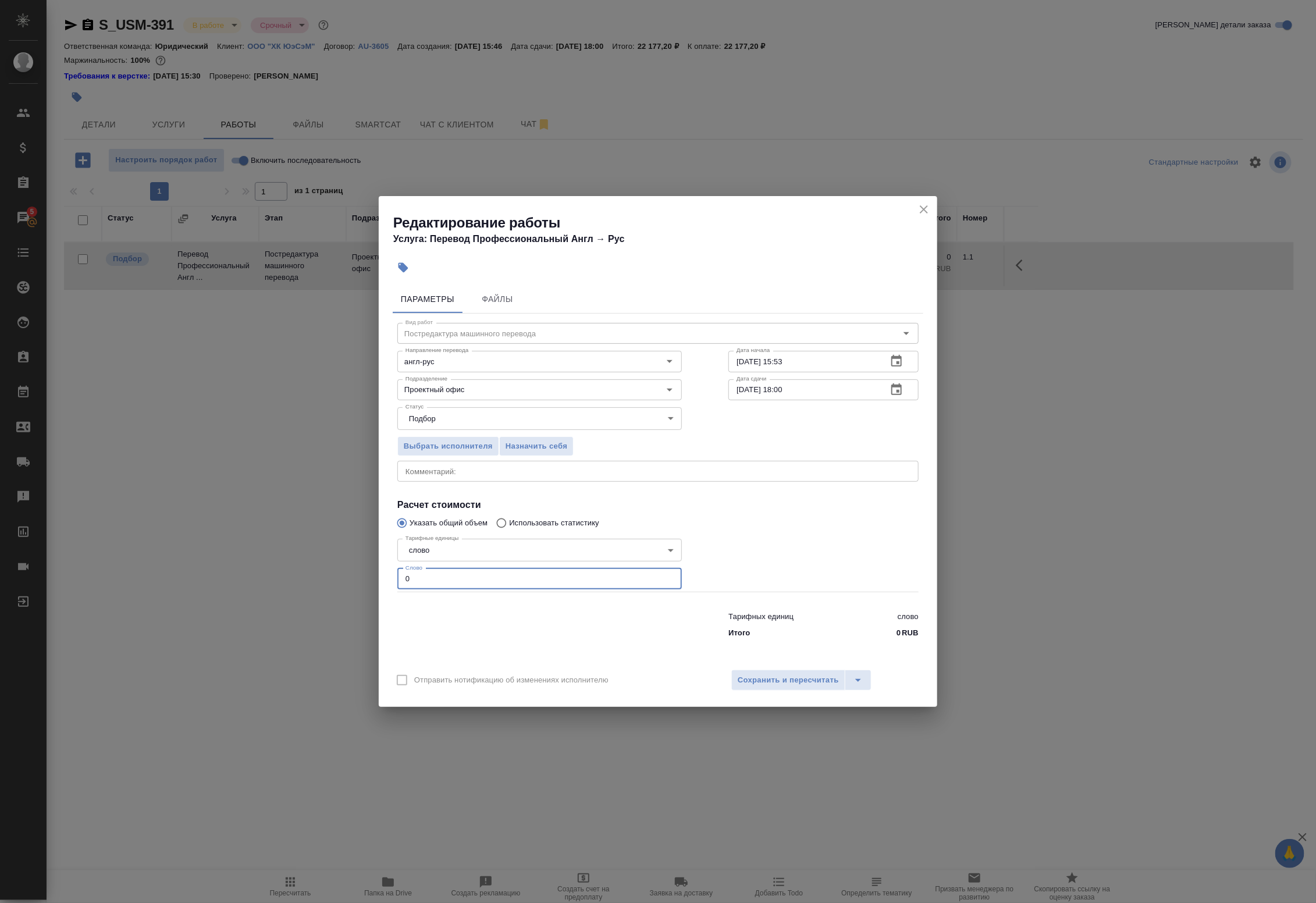
drag, startPoint x: 464, startPoint y: 576, endPoint x: 307, endPoint y: 566, distance: 157.3
click at [307, 566] on div "Редактирование работы Услуга: Перевод Профессиональный Англ → Рус Параметры Фай…" at bounding box center [658, 452] width 1316 height 903
paste input "2620.1"
type input "2620.1"
click at [822, 676] on span "Сохранить и пересчитать" at bounding box center [788, 681] width 101 height 13
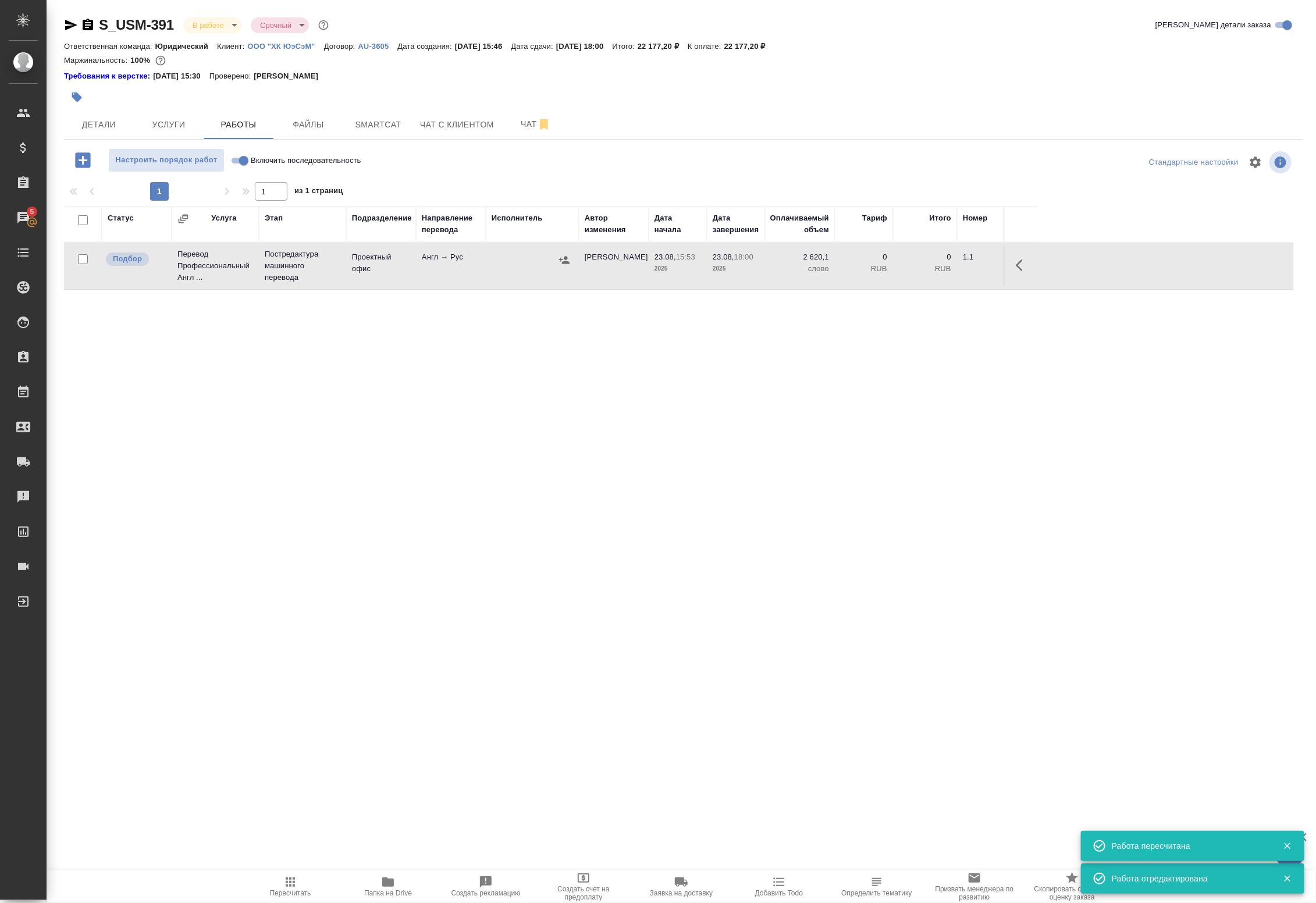
click at [565, 258] on icon "button" at bounding box center [564, 260] width 10 height 8
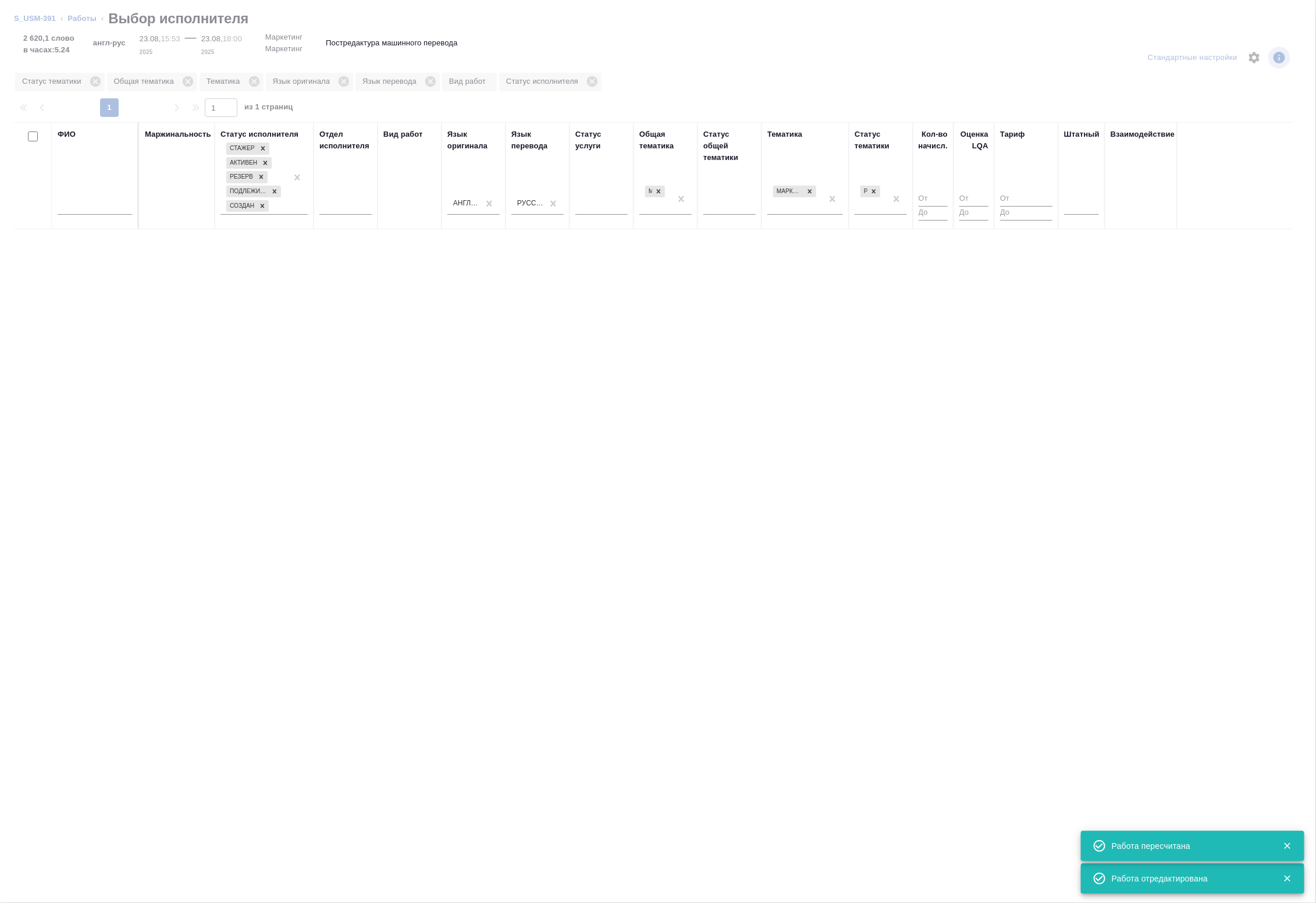
click at [88, 206] on input "text" at bounding box center [95, 207] width 75 height 14
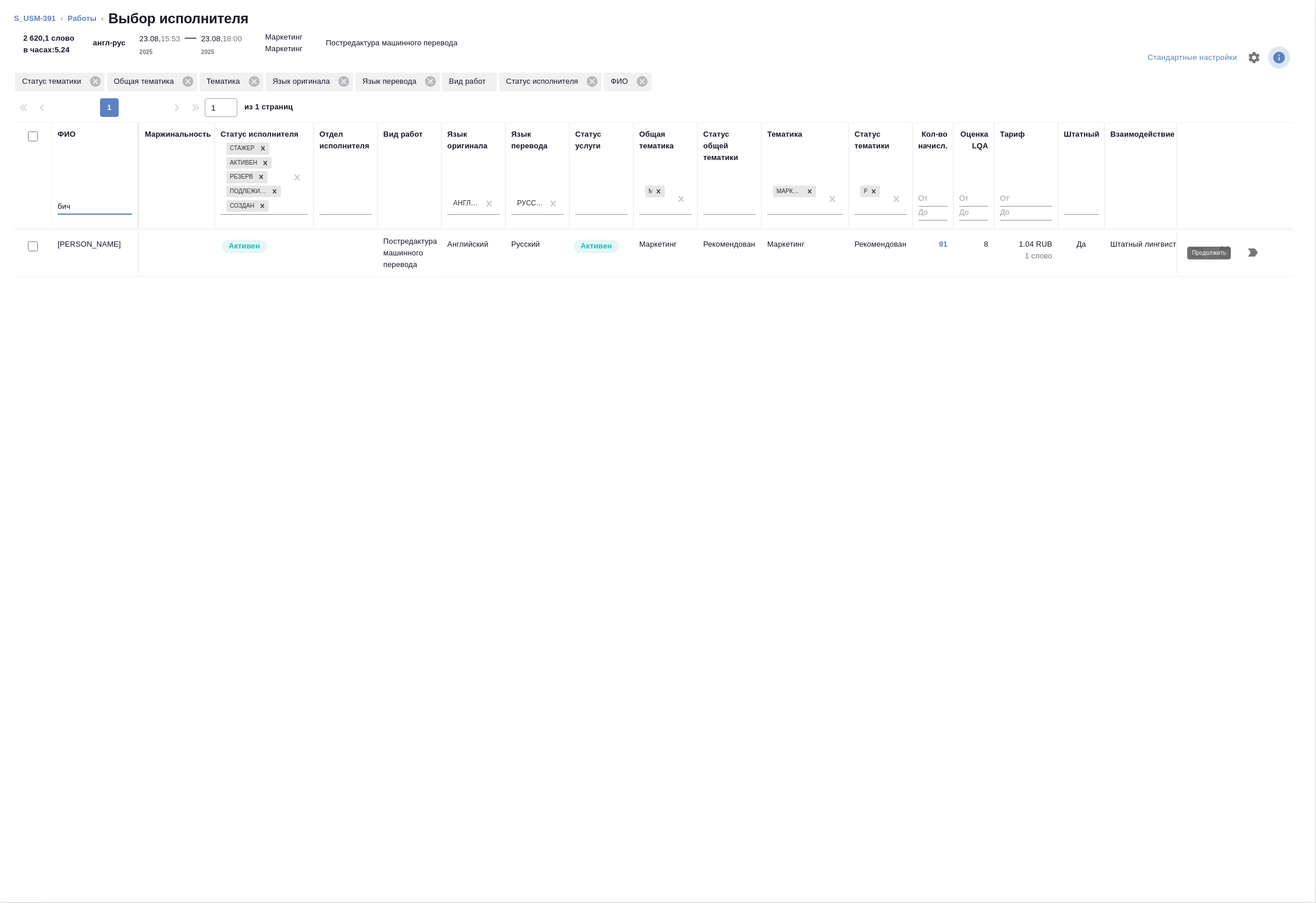
type input "бич"
click at [1258, 252] on icon "button" at bounding box center [1253, 252] width 14 height 14
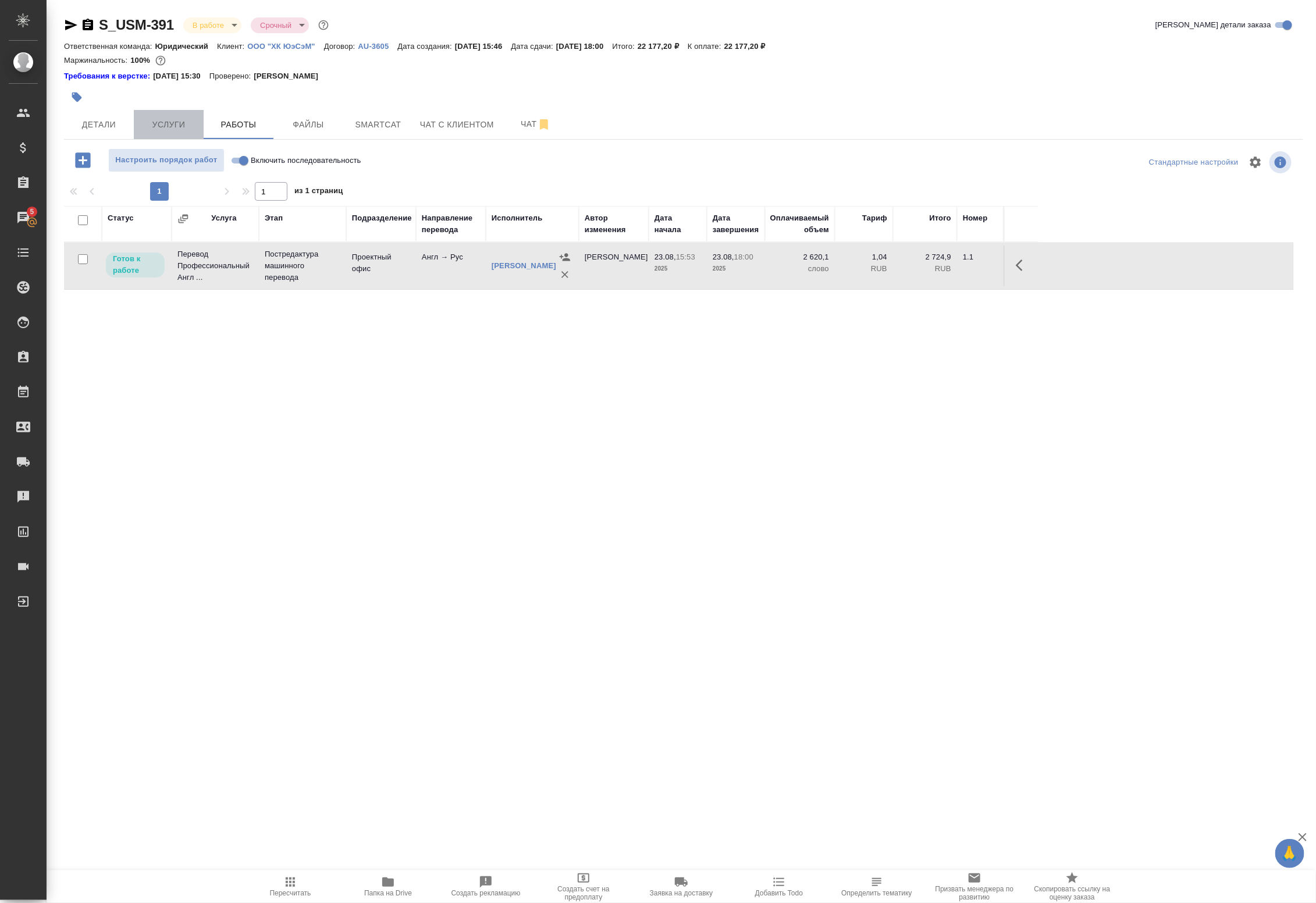
click at [141, 126] on span "Услуги" at bounding box center [168, 124] width 56 height 14
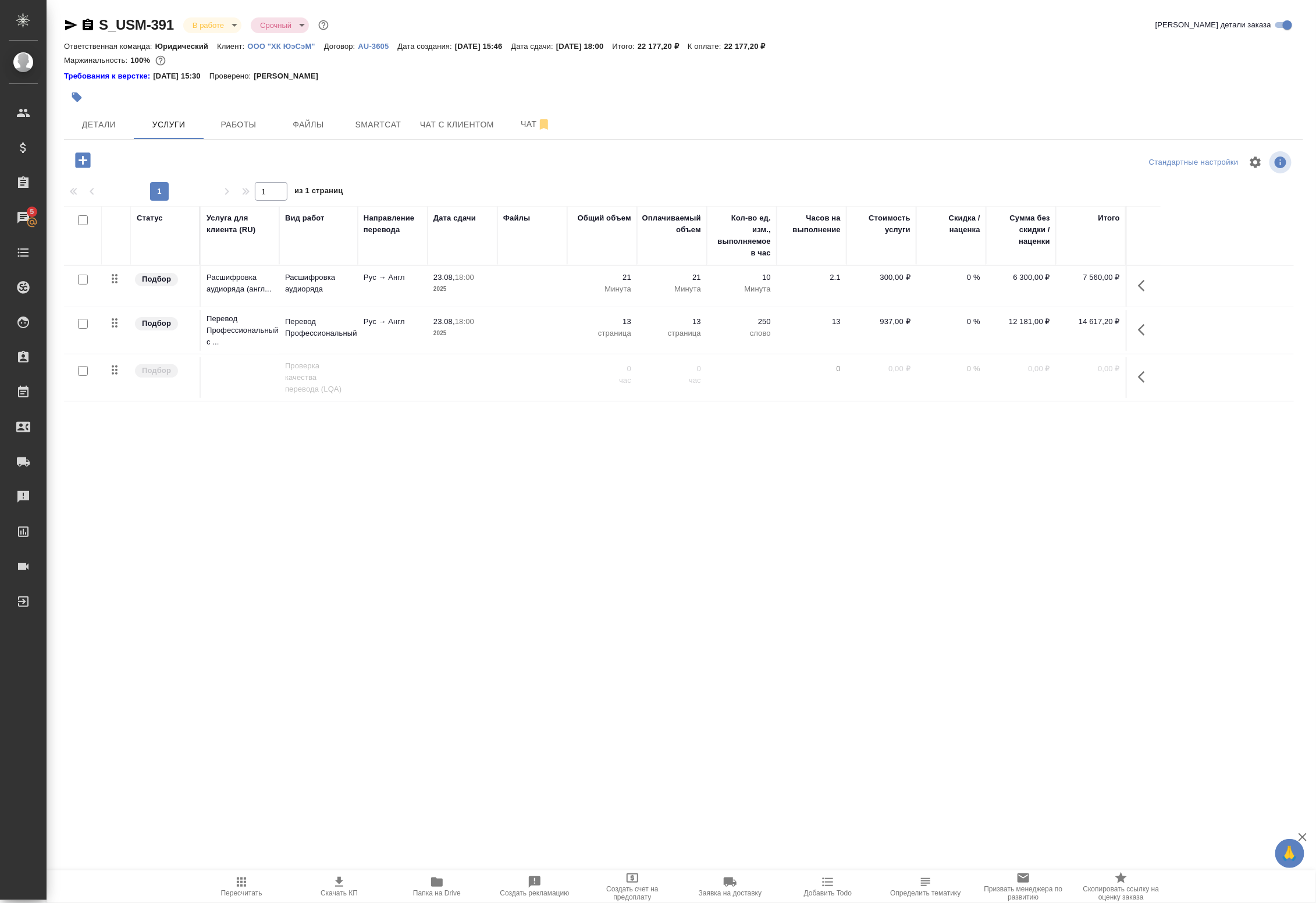
click at [80, 278] on input "checkbox" at bounding box center [83, 280] width 10 height 10
checkbox input "true"
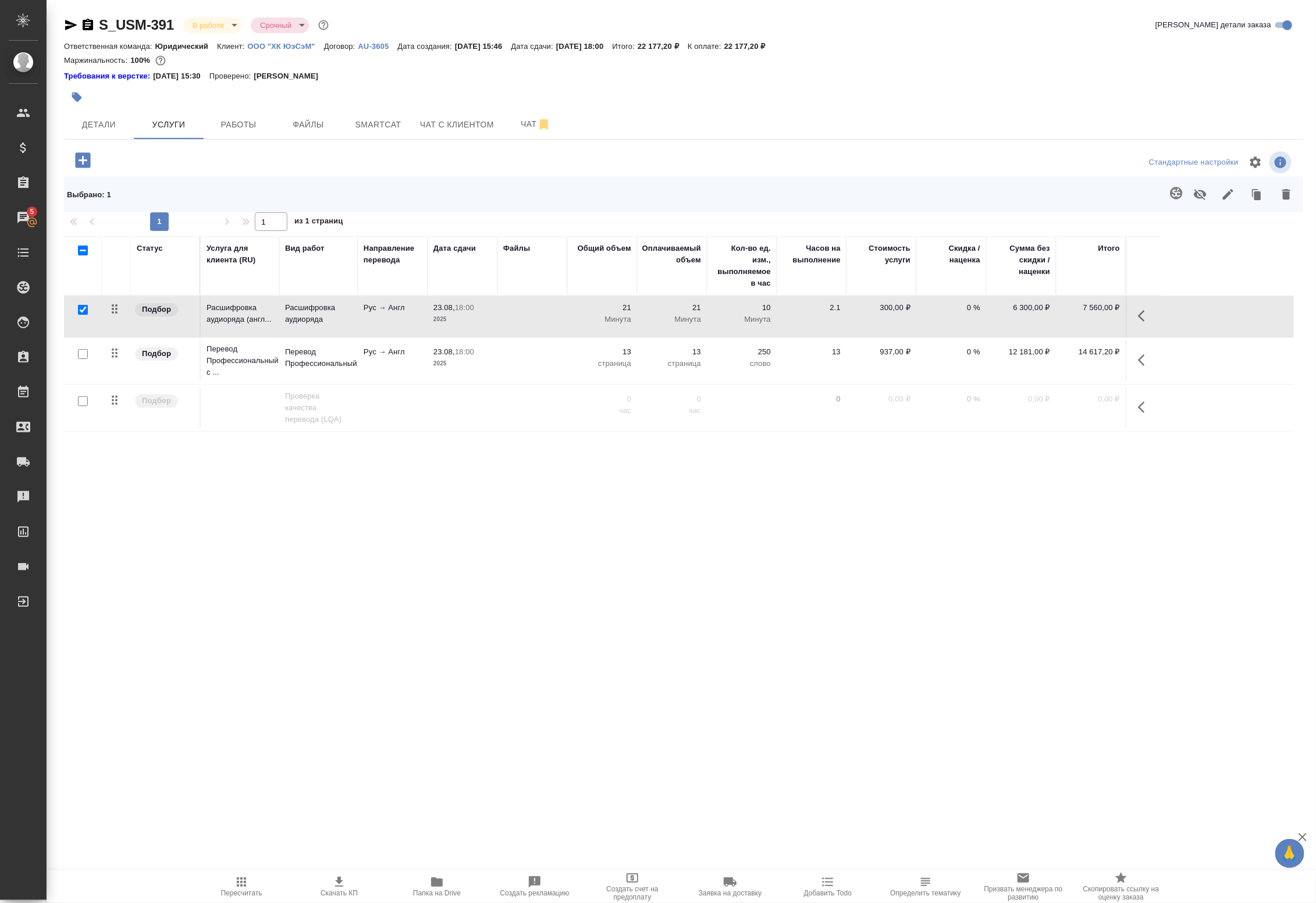
click at [1144, 317] on icon "button" at bounding box center [1145, 316] width 14 height 14
click at [1079, 316] on icon "button" at bounding box center [1079, 316] width 10 height 10
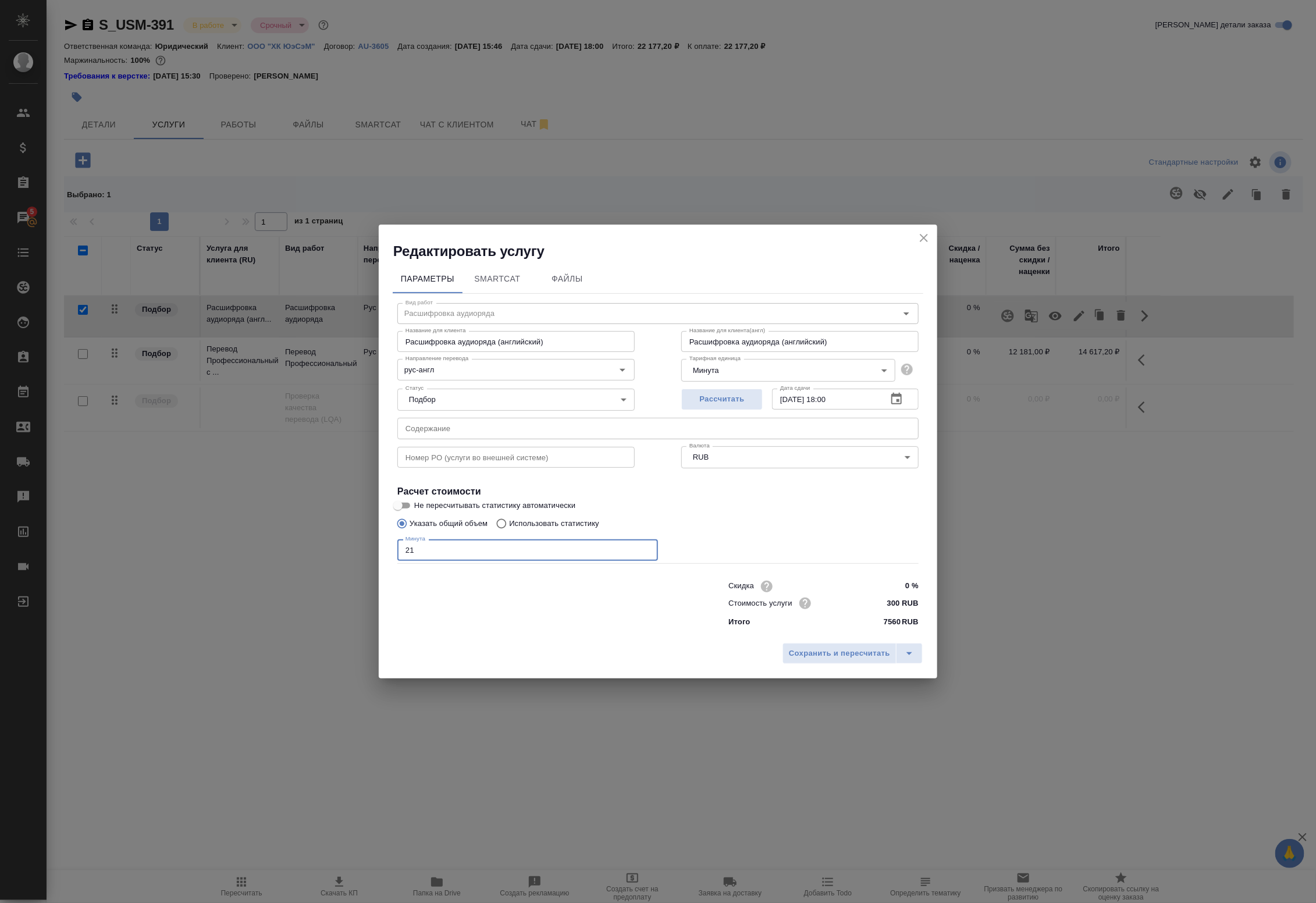
drag, startPoint x: 385, startPoint y: 547, endPoint x: 325, endPoint y: 539, distance: 60.5
click at [329, 539] on div "Редактировать услугу Параметры SmartCat Файлы Вид работ Расшифровка аудиоряда В…" at bounding box center [658, 452] width 1316 height 903
type input "14"
click at [828, 653] on span "Сохранить и пересчитать" at bounding box center [839, 654] width 101 height 13
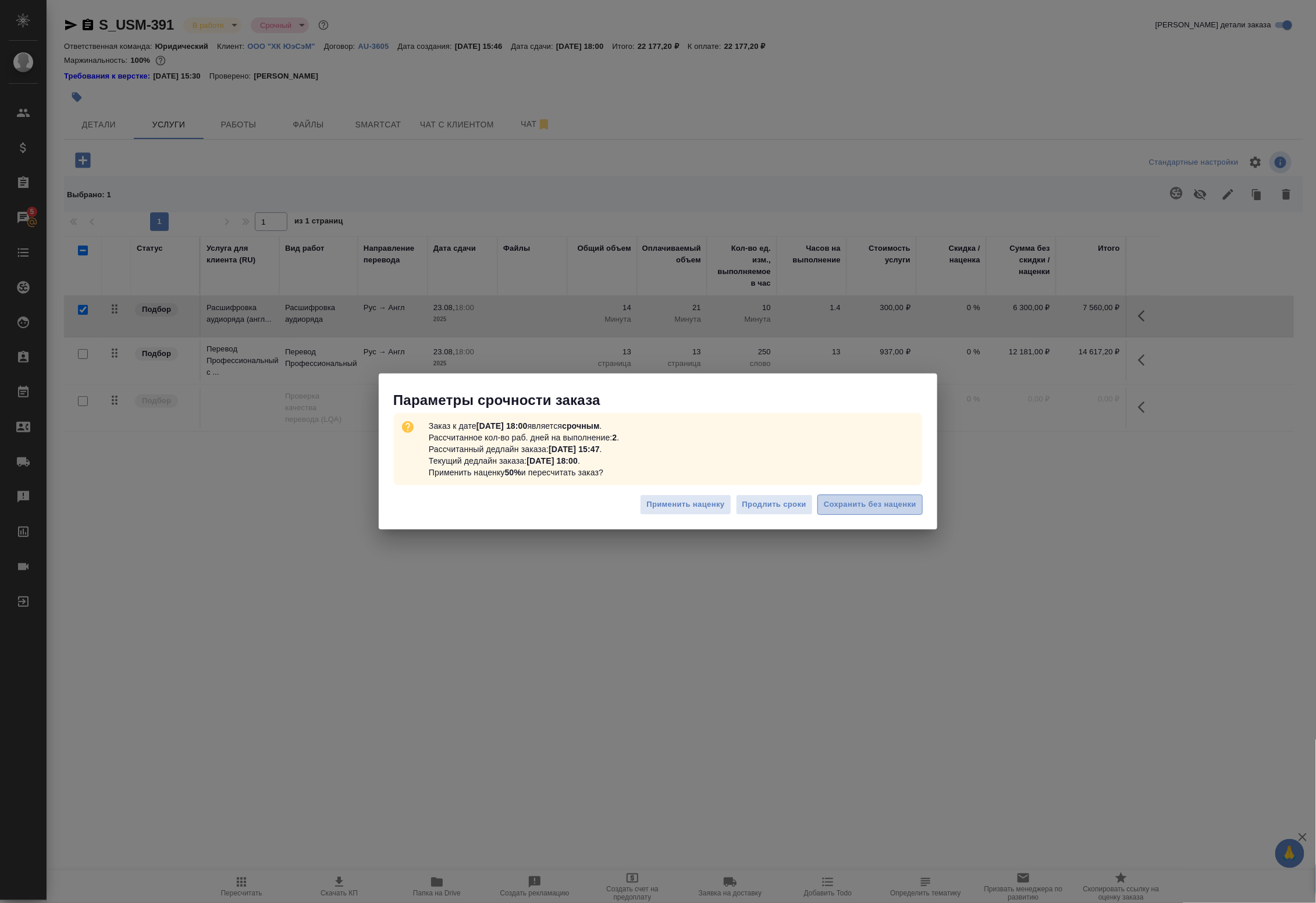
click at [845, 508] on span "Сохранить без наценки" at bounding box center [870, 504] width 93 height 13
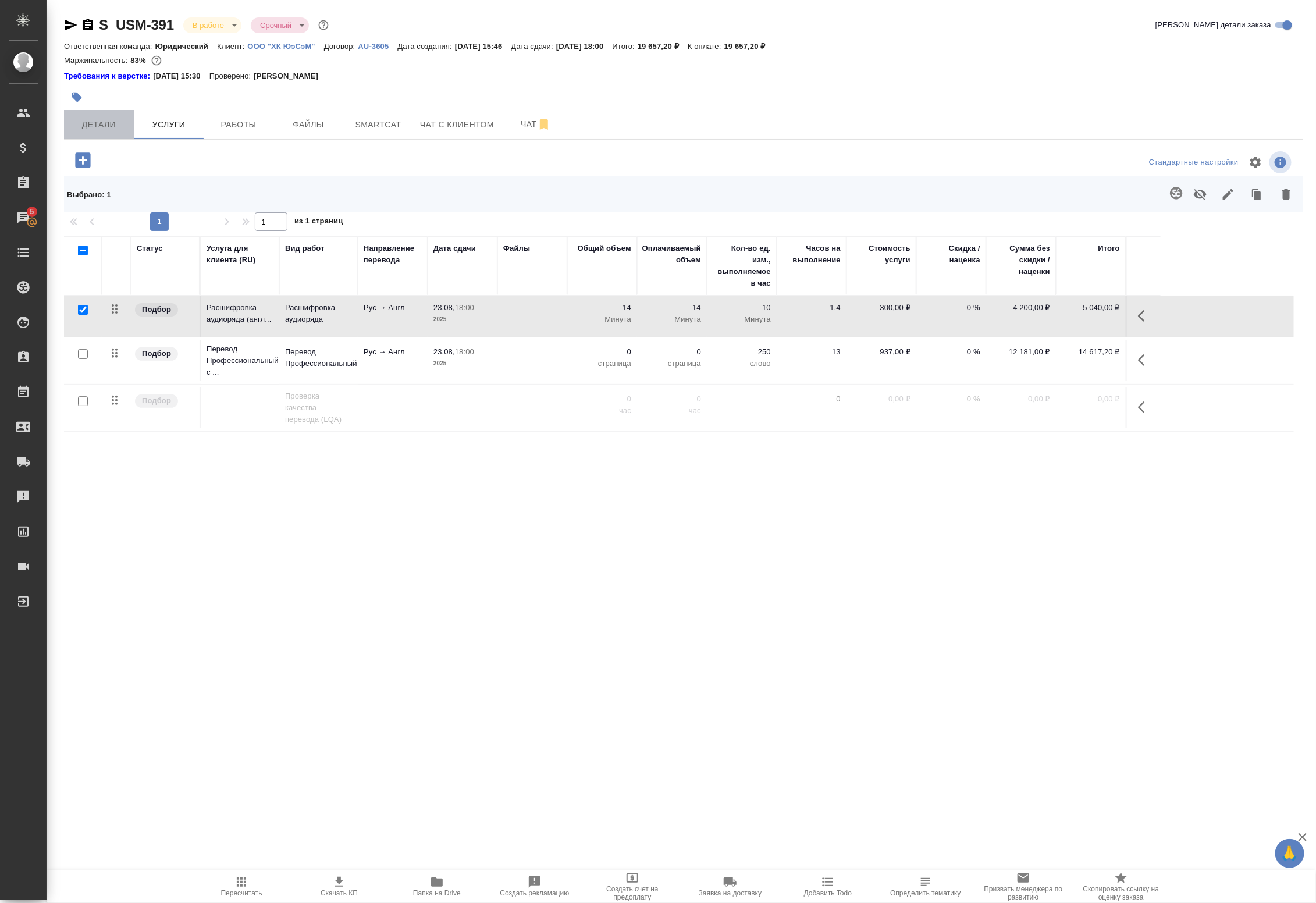
click at [91, 124] on span "Детали" at bounding box center [99, 124] width 56 height 14
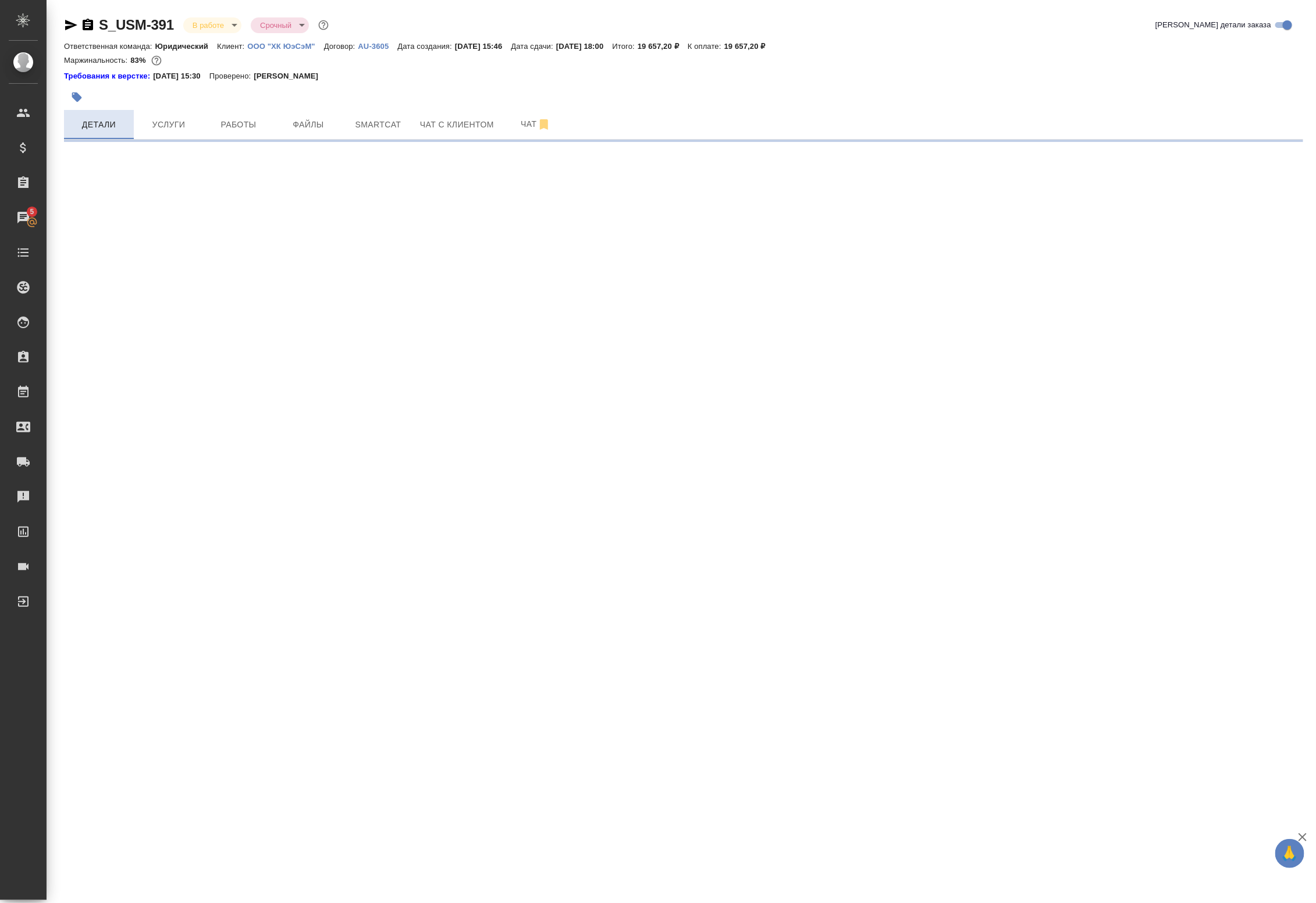
select select "RU"
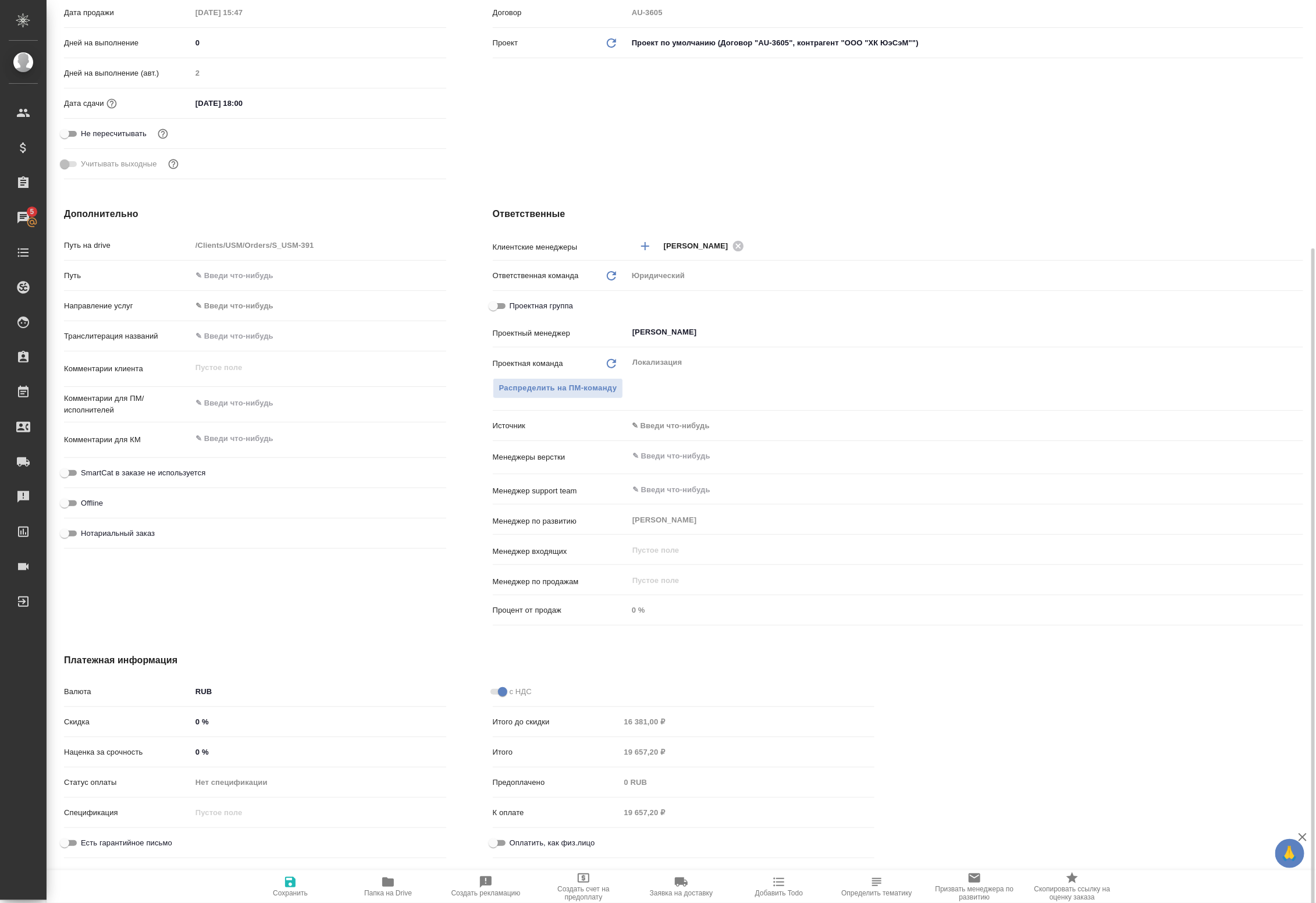
scroll to position [332, 0]
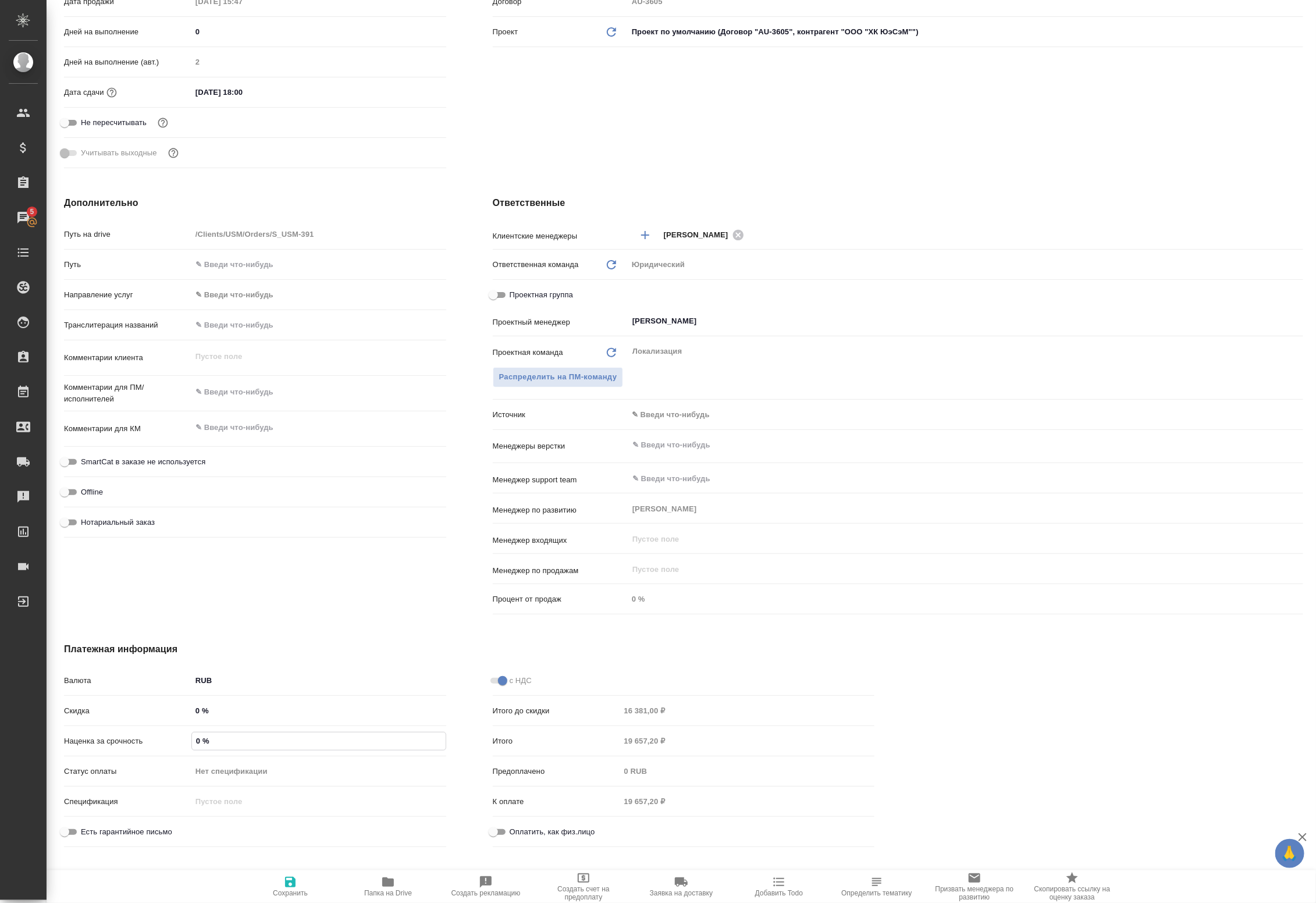
drag, startPoint x: 214, startPoint y: 742, endPoint x: 173, endPoint y: 740, distance: 41.0
click at [174, 740] on div "Наценка за срочность 0 %" at bounding box center [255, 741] width 382 height 20
type textarea "x"
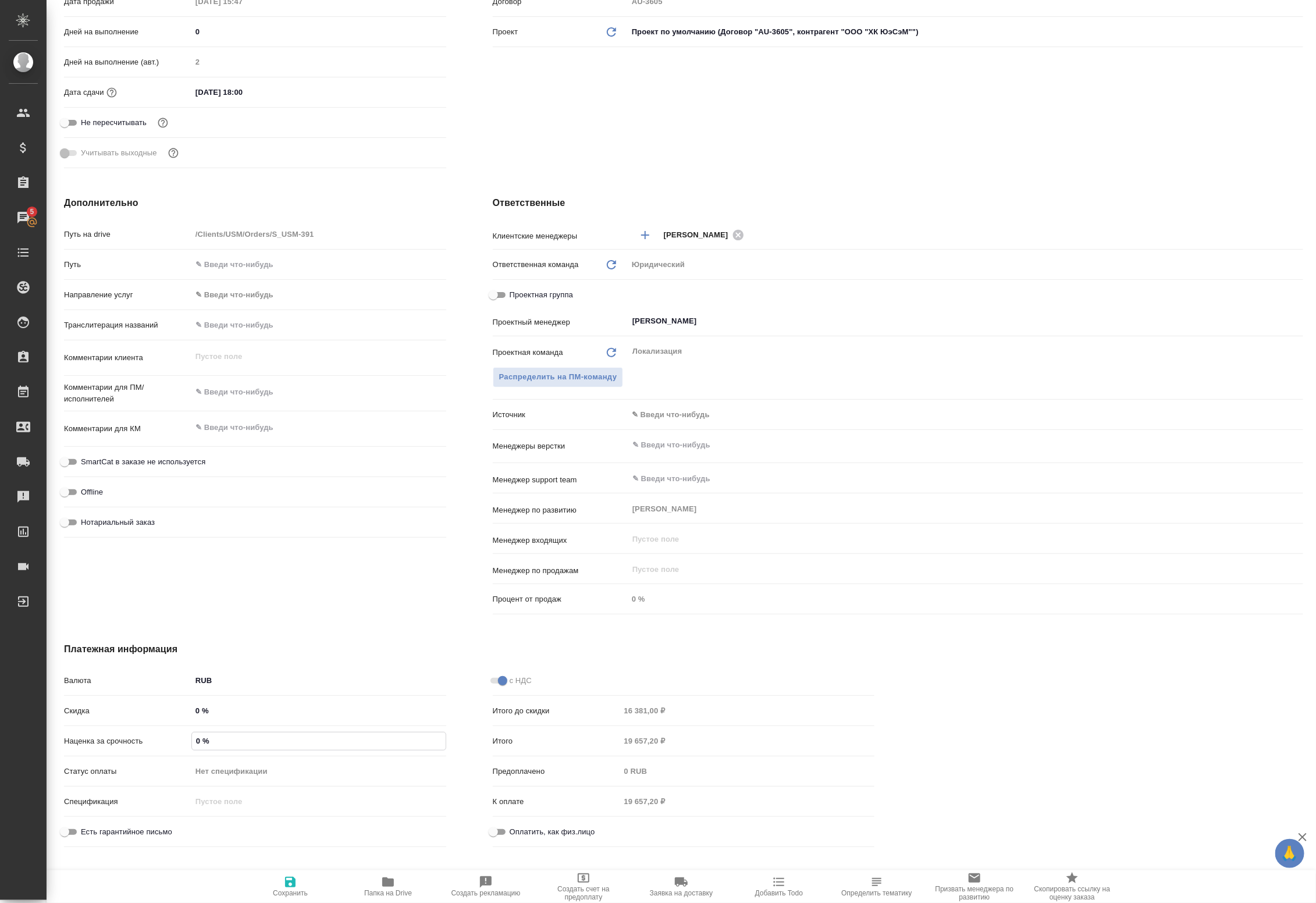
type input "1 %"
type textarea "x"
type input "10 %"
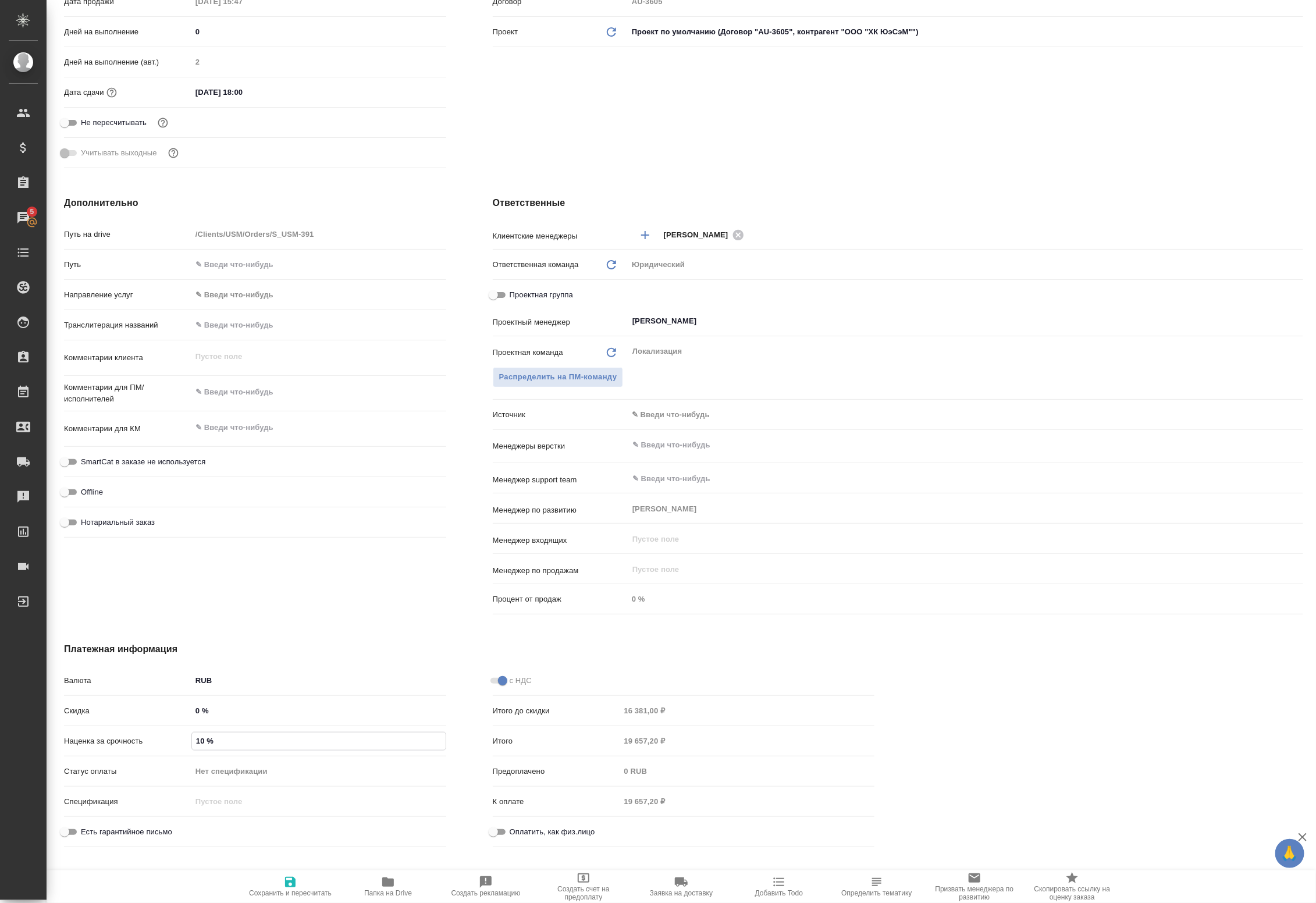
type textarea "x"
type input "100 %"
click at [323, 877] on span "Сохранить и пересчитать" at bounding box center [290, 886] width 84 height 22
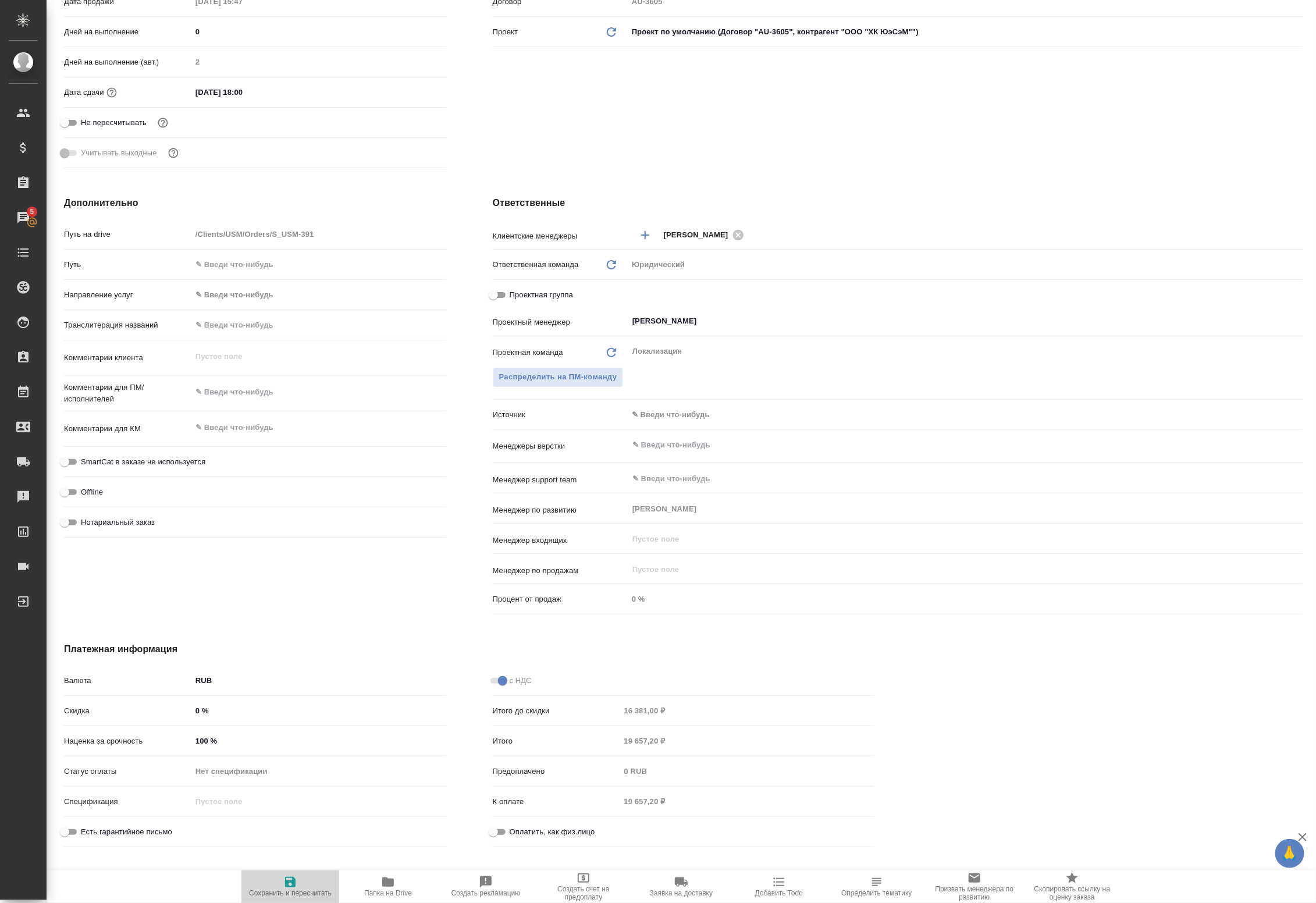
type textarea "x"
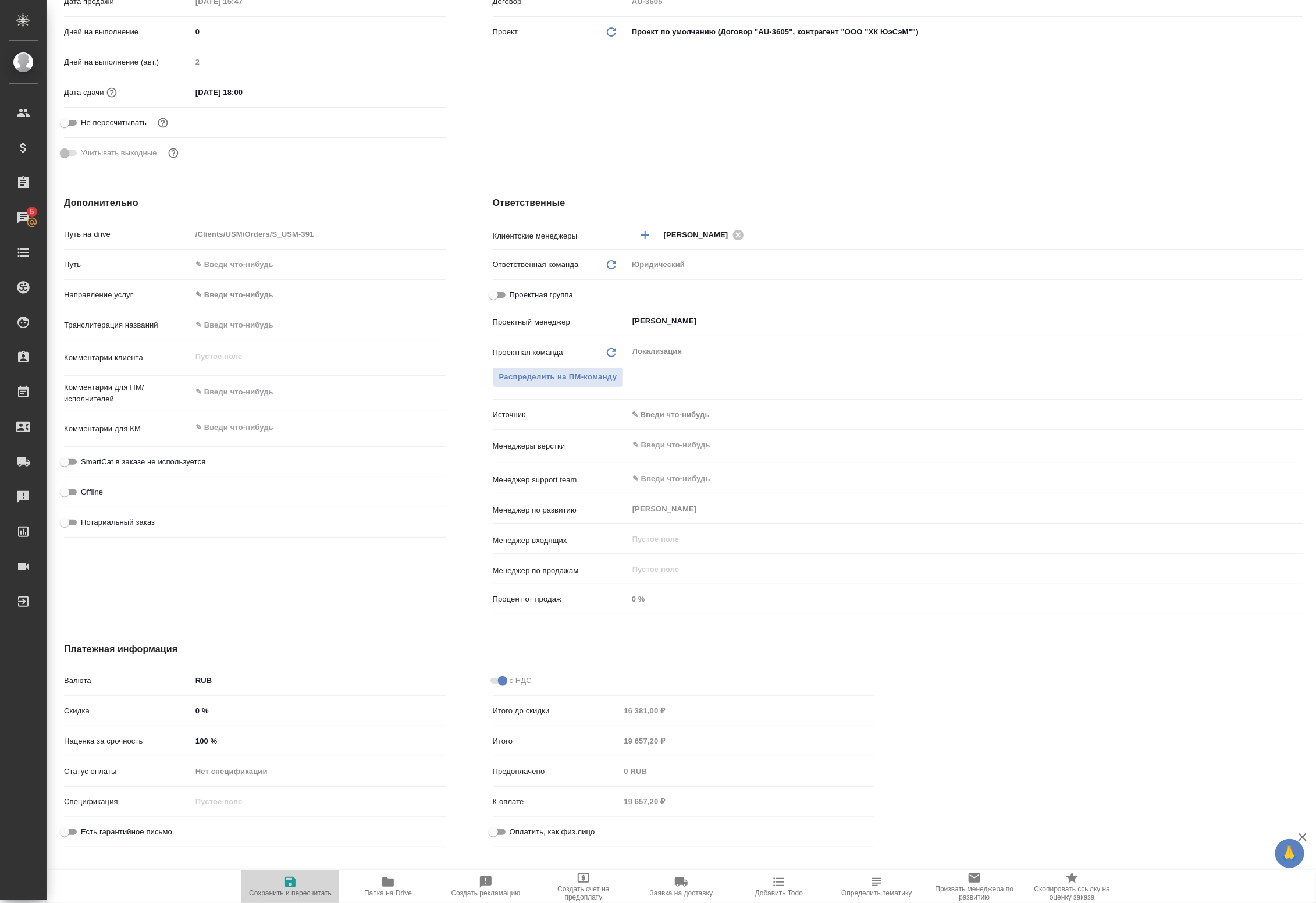
type textarea "x"
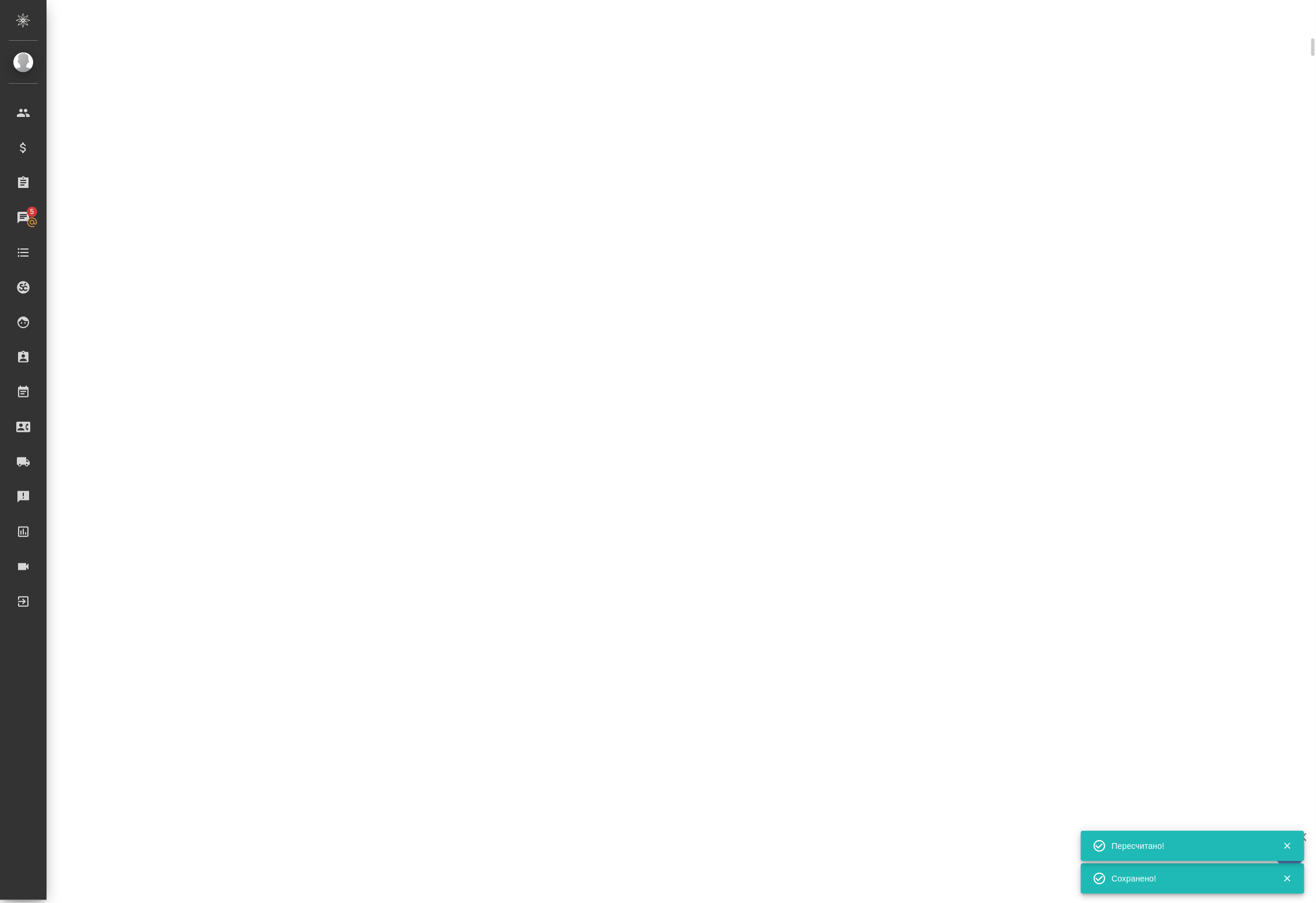
select select "RU"
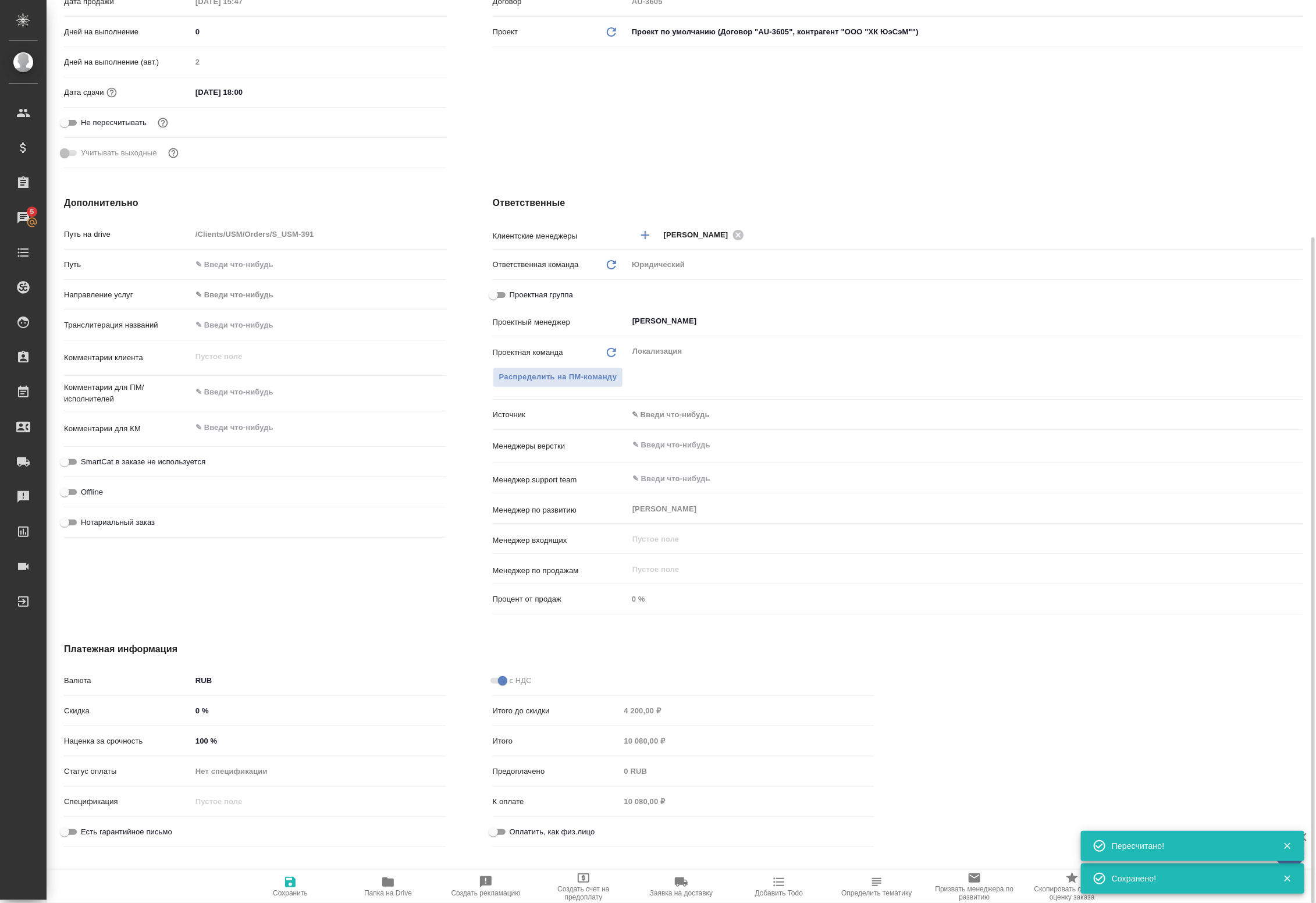
type textarea "x"
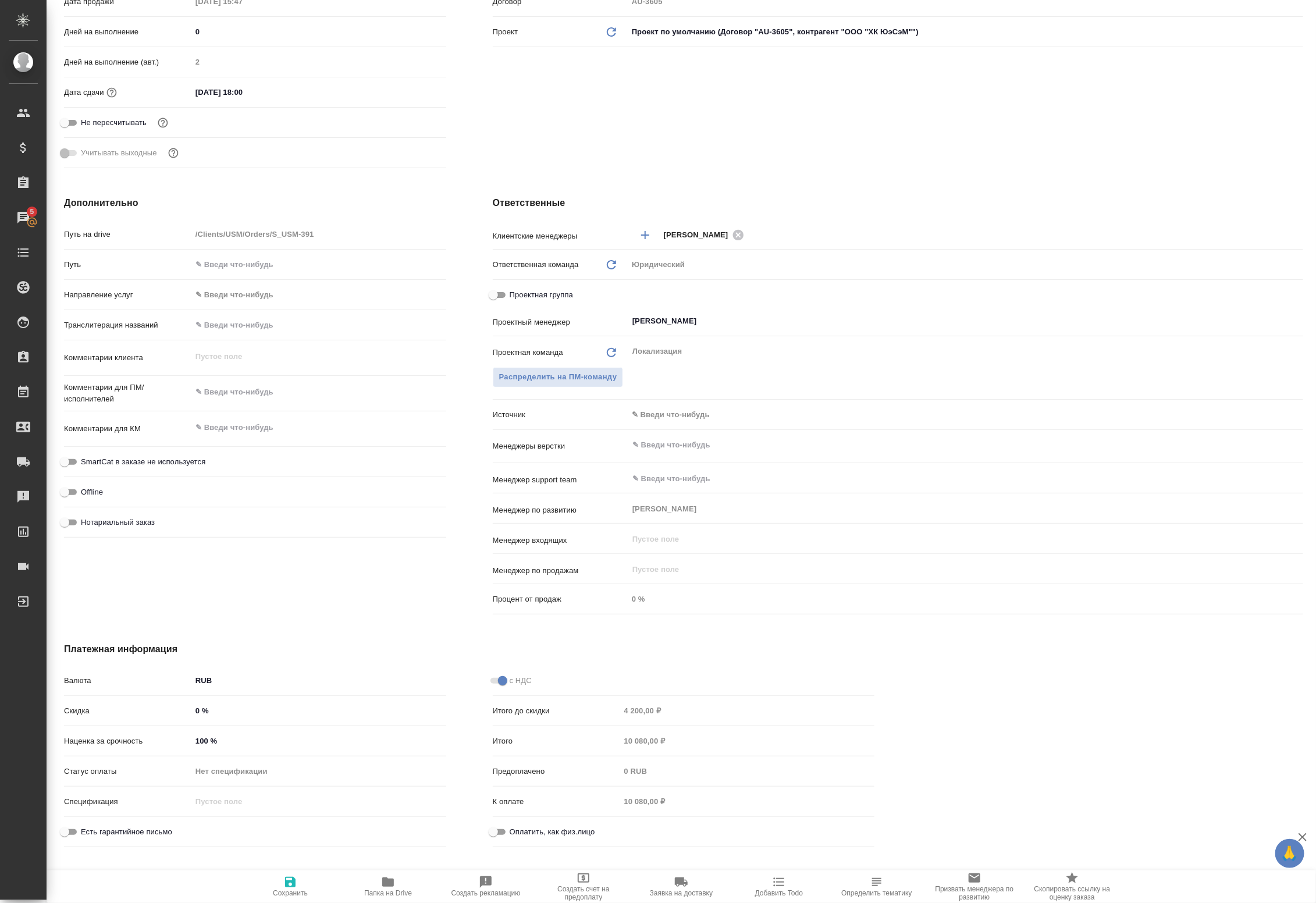
type textarea "x"
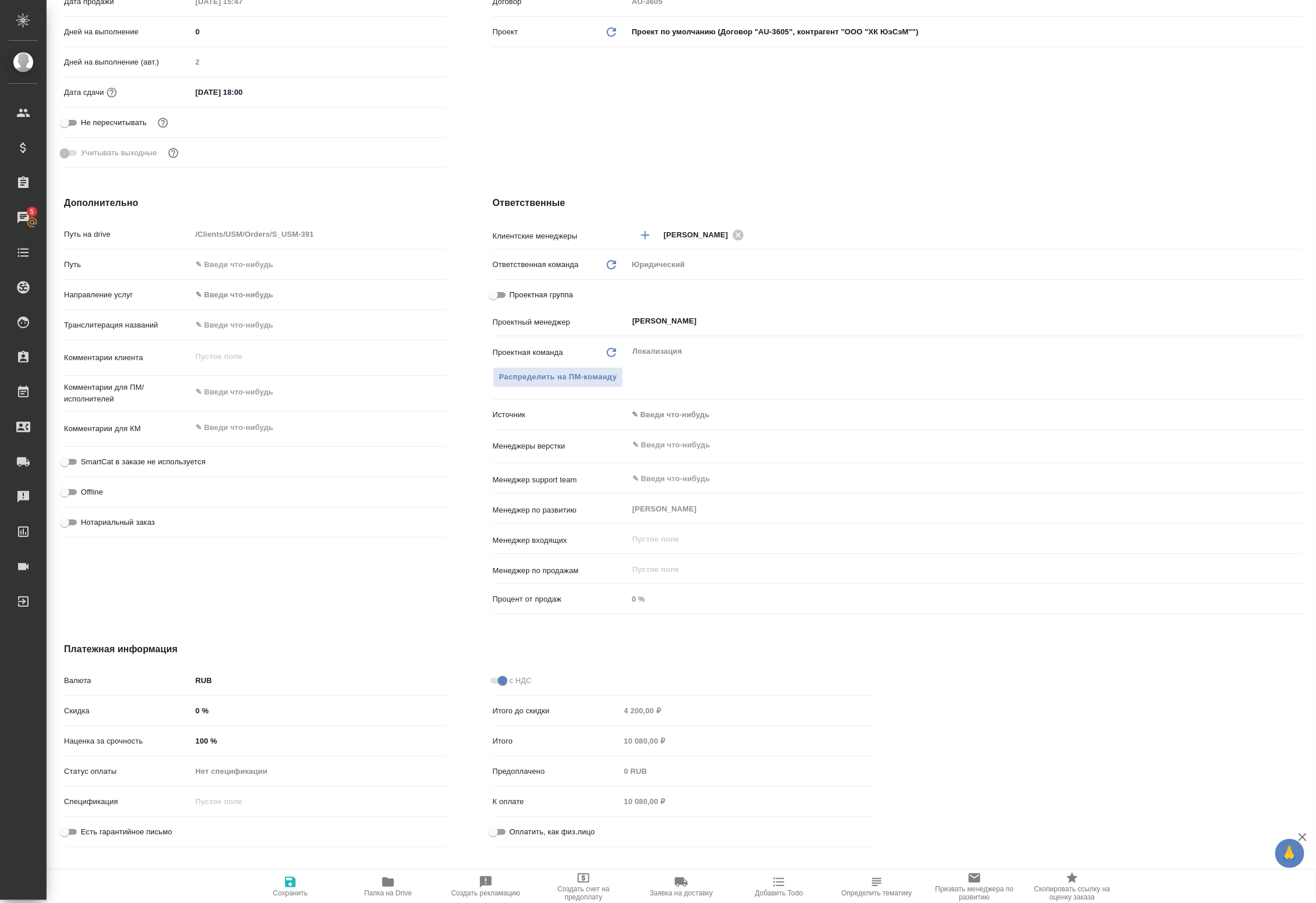
type textarea "x"
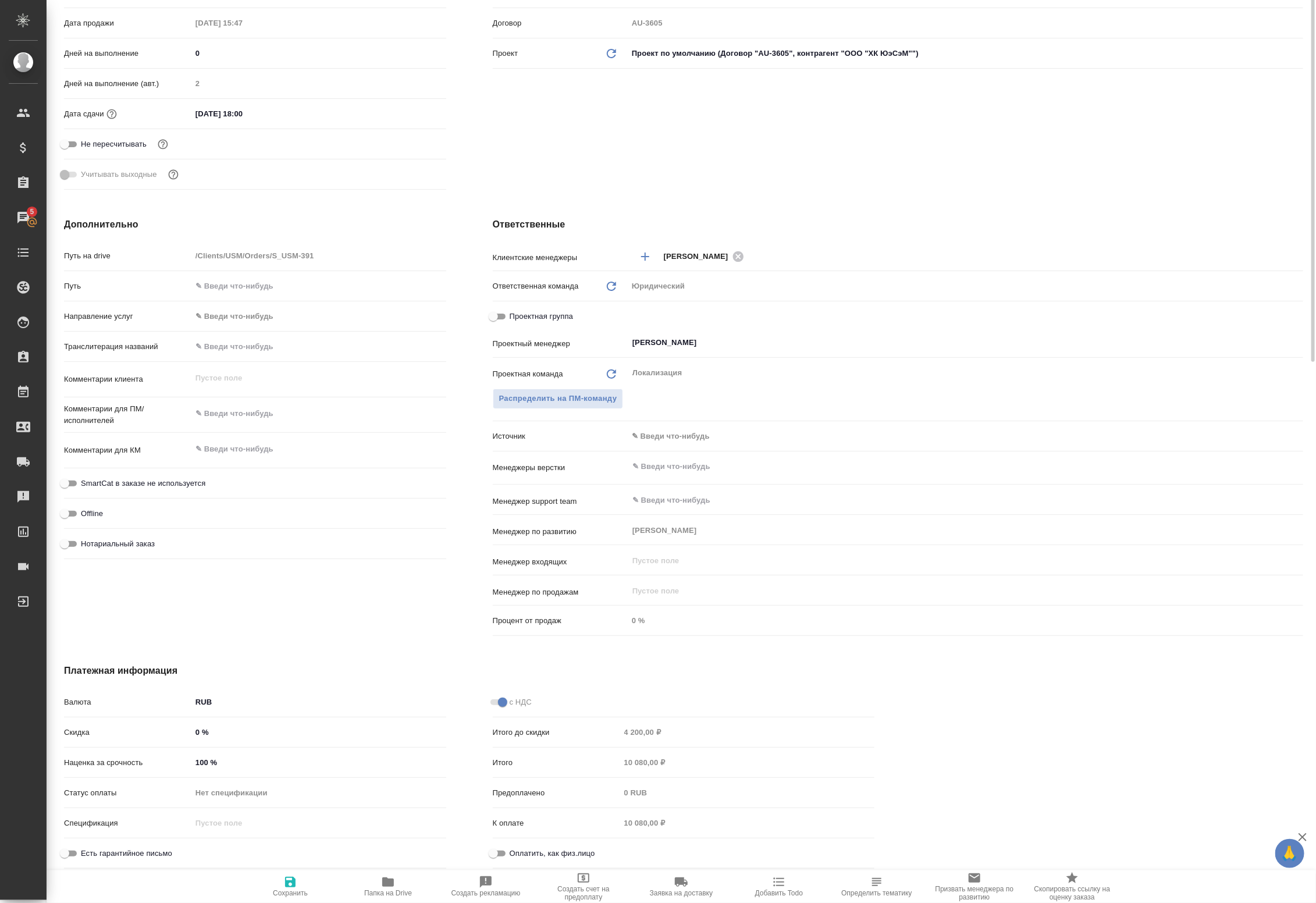
scroll to position [343, 0]
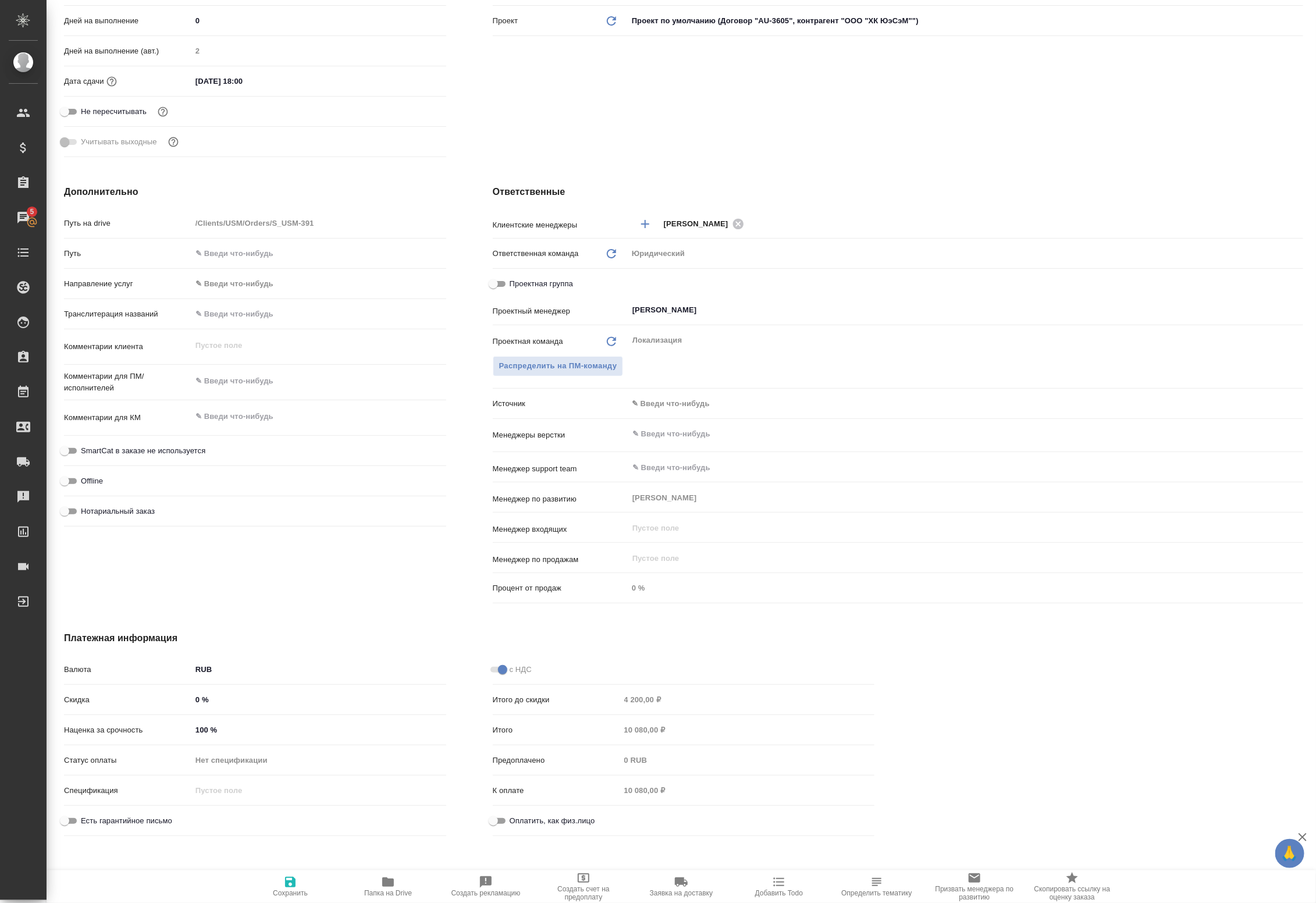
click at [287, 876] on icon "button" at bounding box center [290, 881] width 14 height 14
type textarea "x"
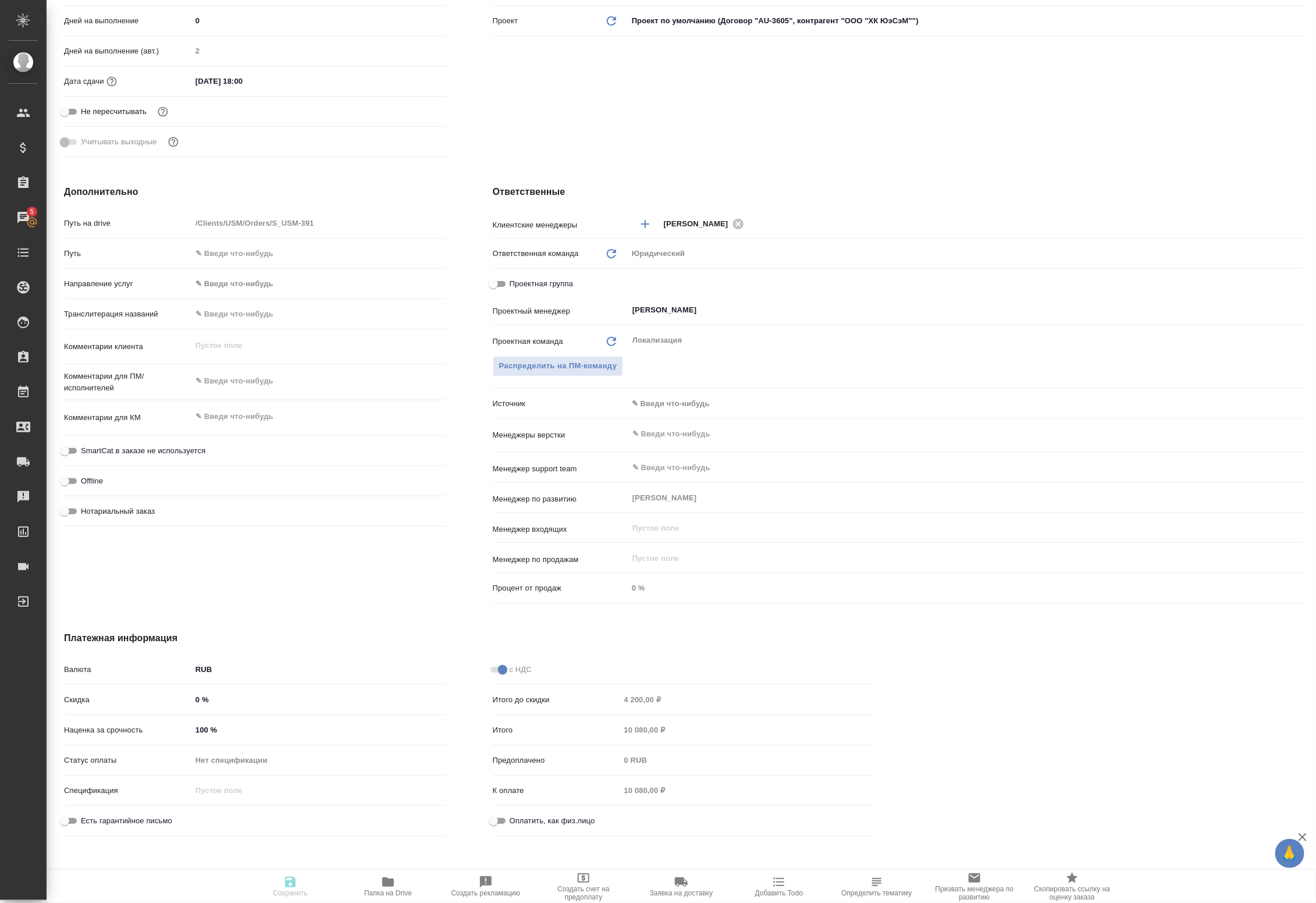
type textarea "x"
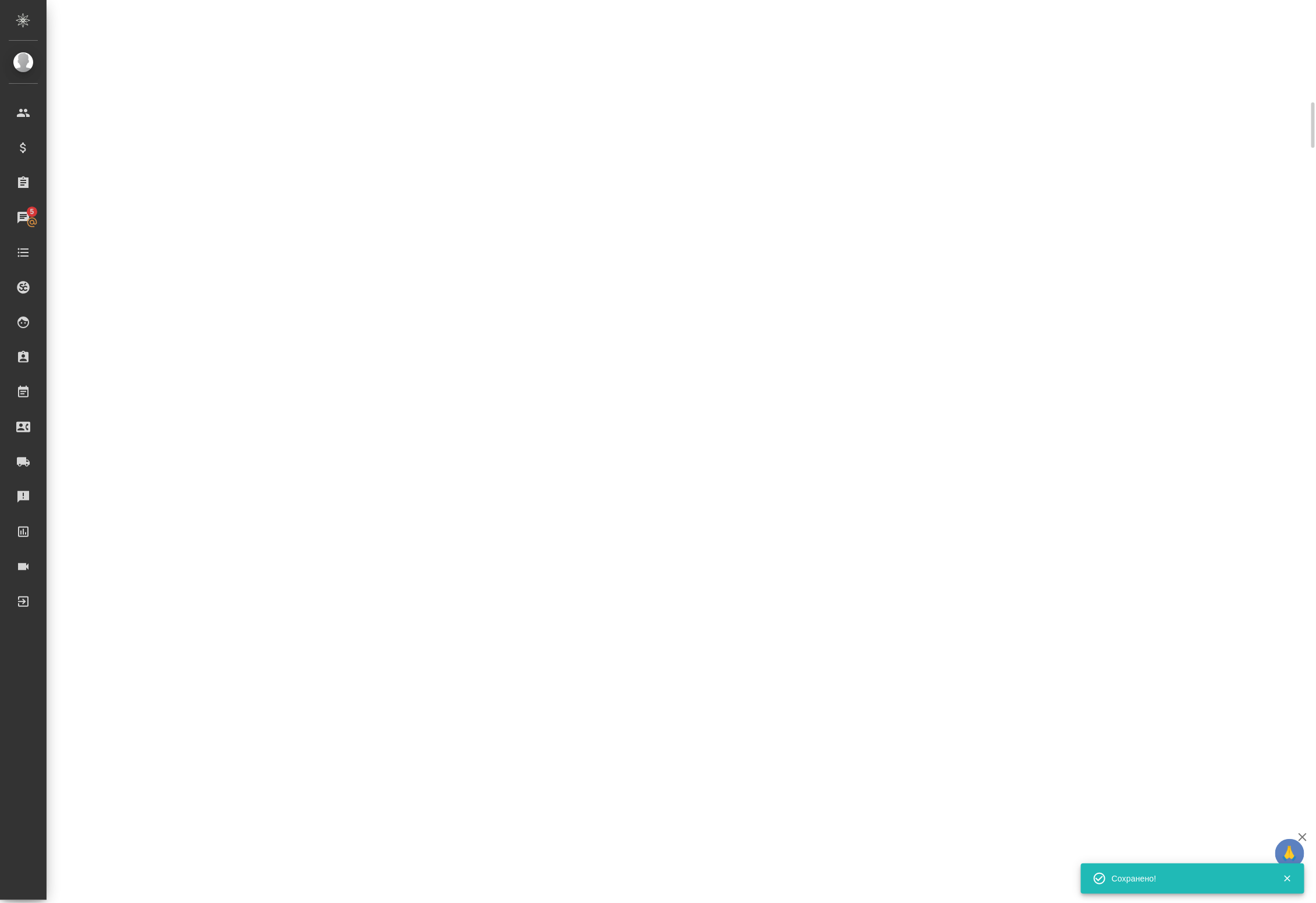
select select "RU"
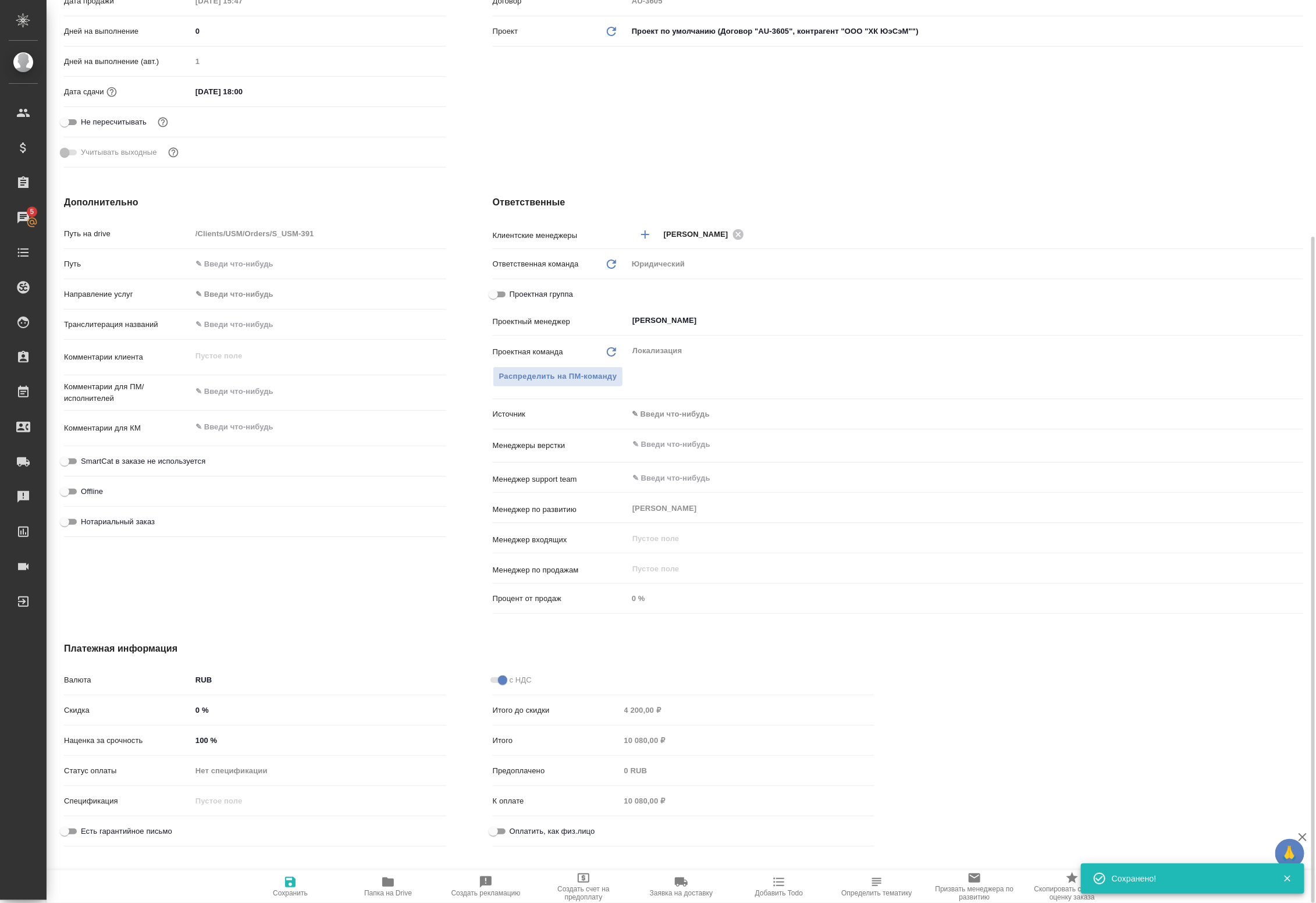
type textarea "x"
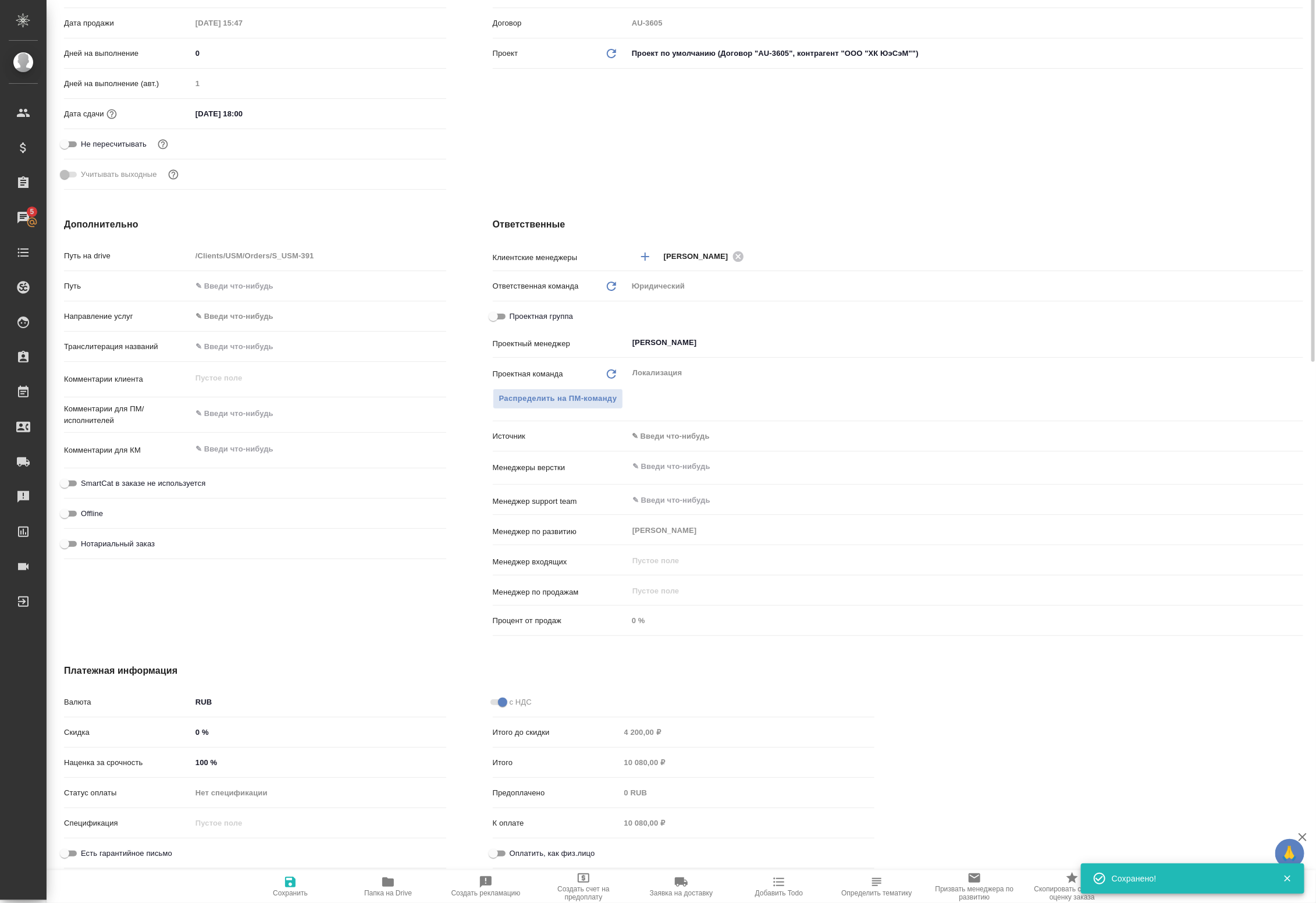
scroll to position [0, 0]
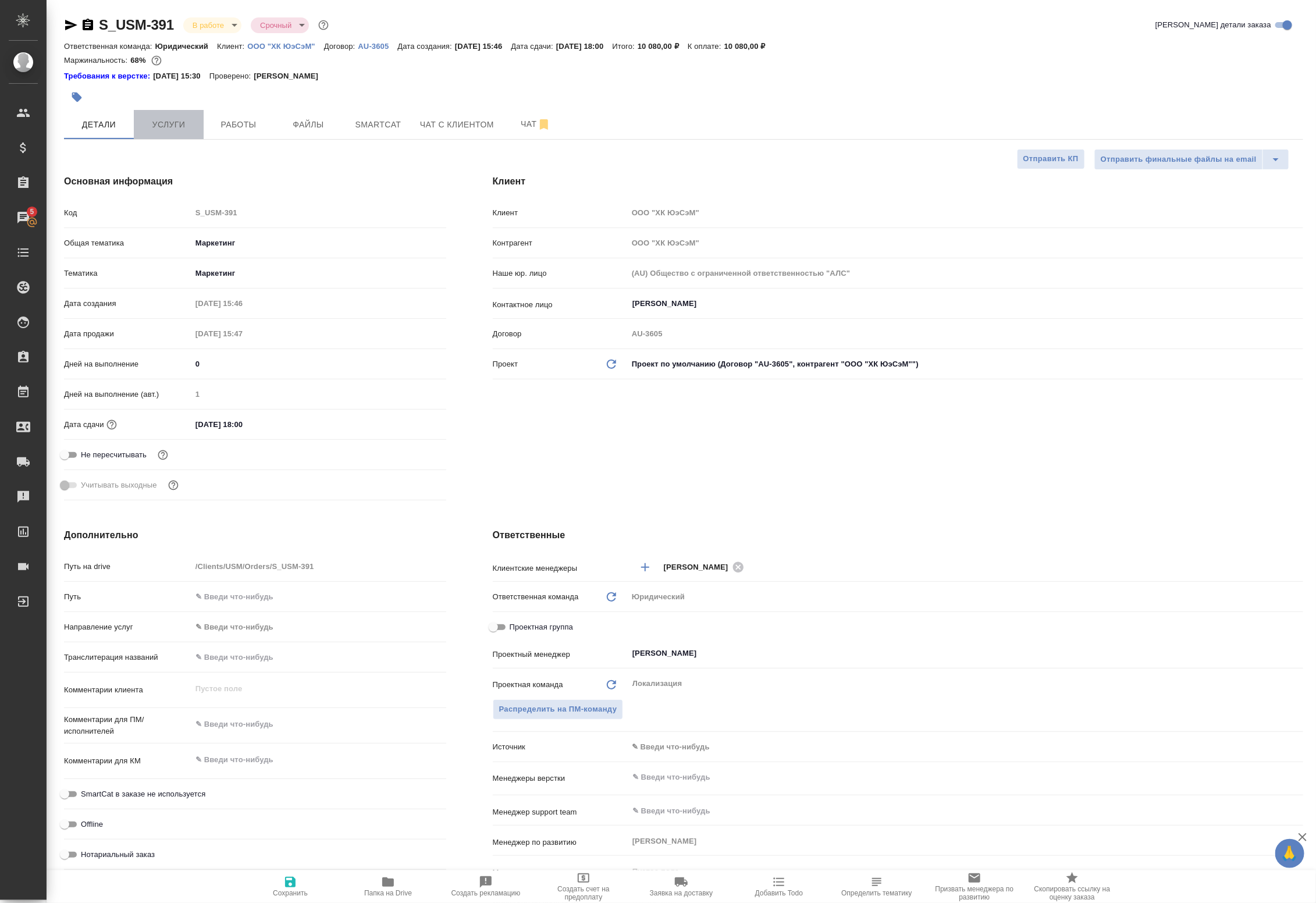
click at [176, 127] on span "Услуги" at bounding box center [168, 124] width 56 height 14
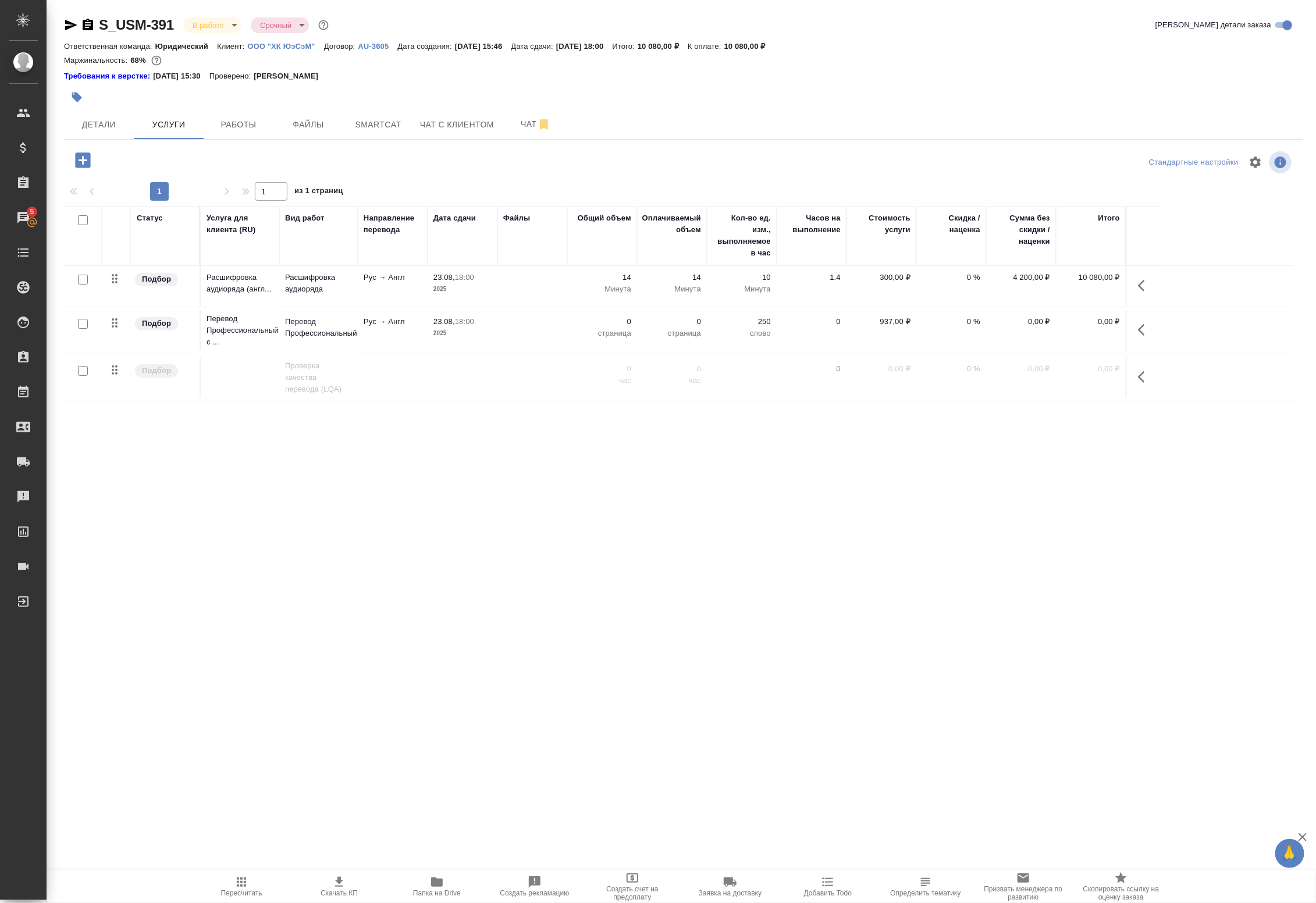
click at [1144, 330] on icon "button" at bounding box center [1145, 329] width 14 height 14
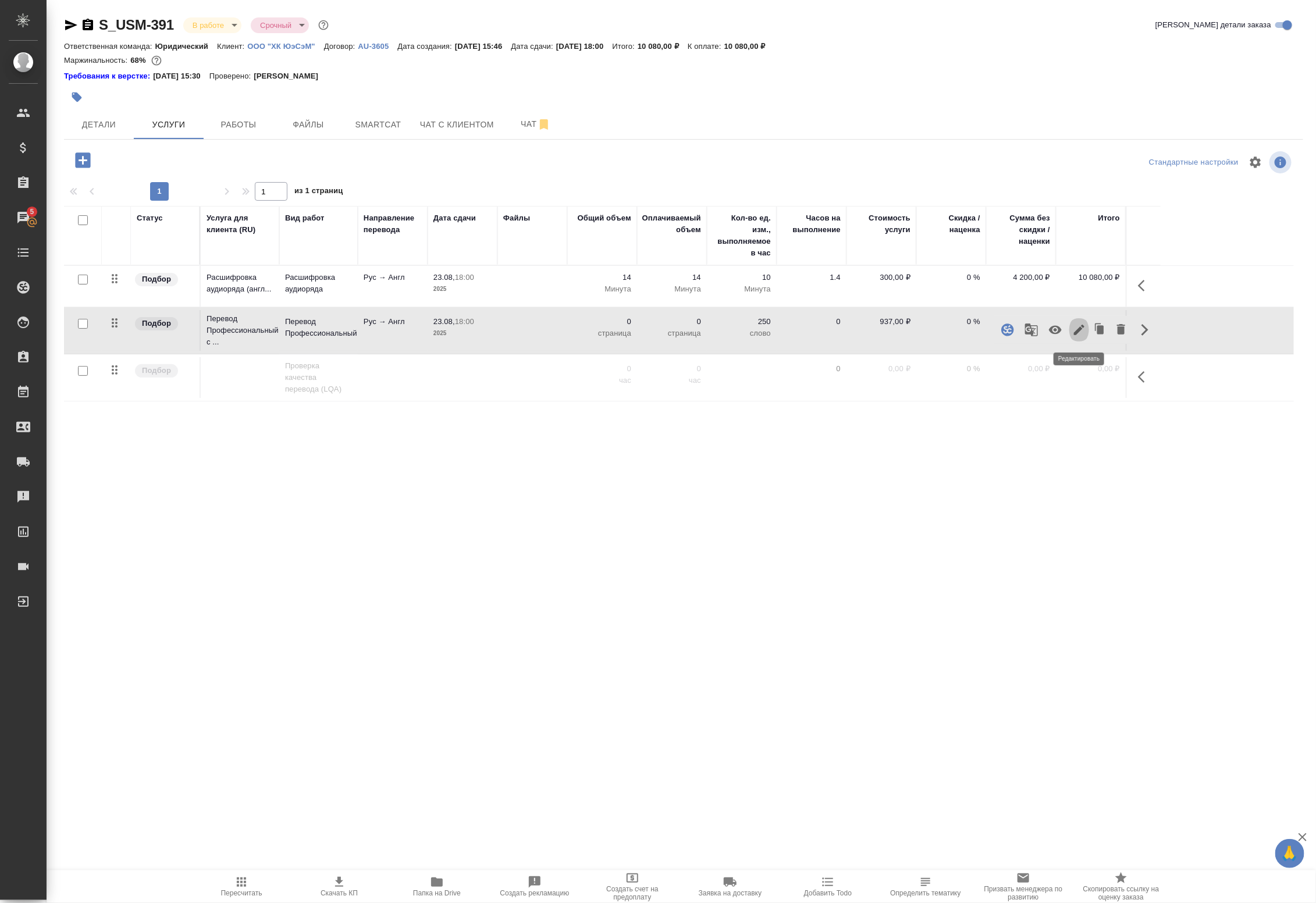
click at [1077, 332] on icon "button" at bounding box center [1079, 329] width 10 height 10
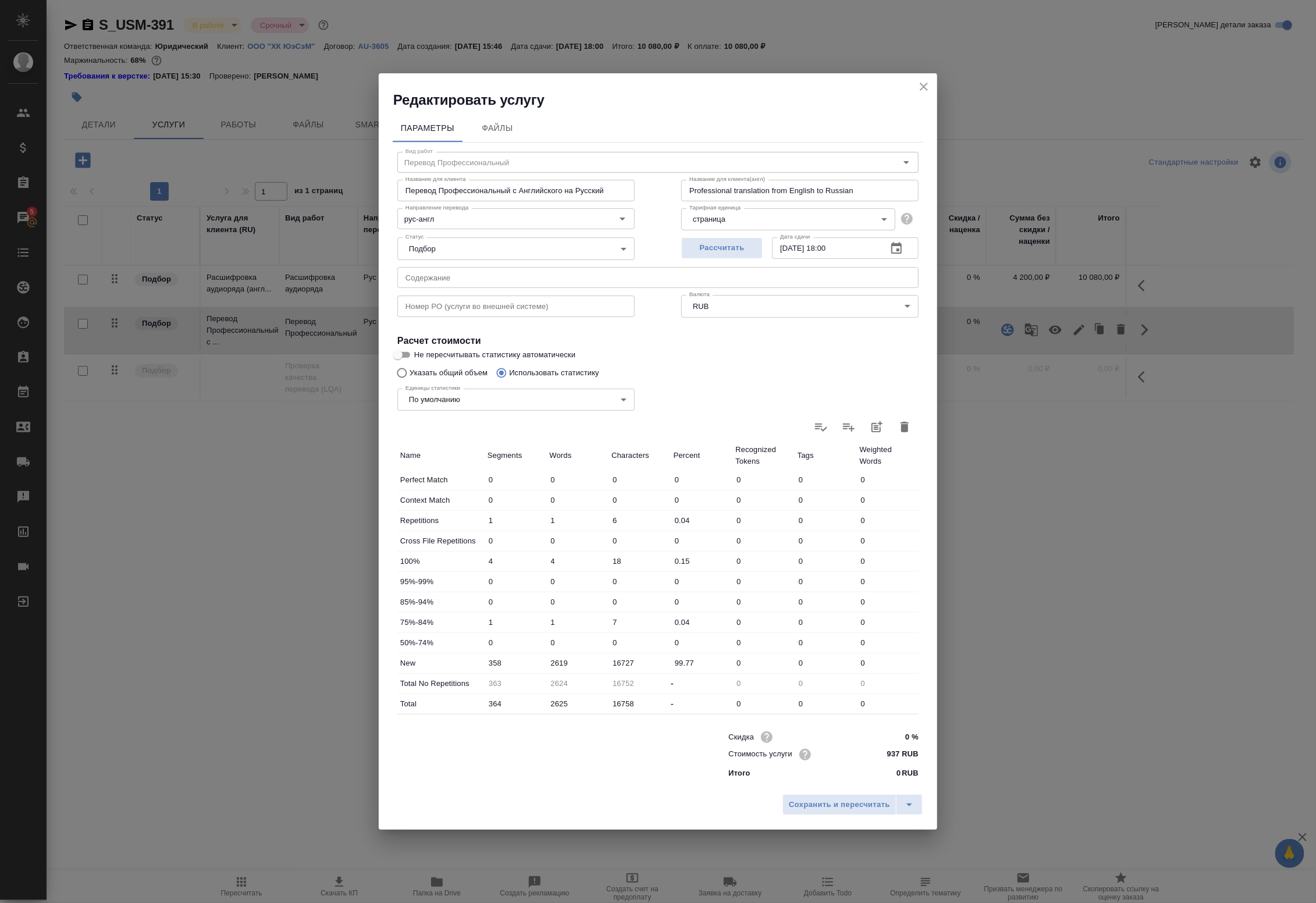
click at [908, 425] on icon "button" at bounding box center [905, 427] width 8 height 10
type input "0"
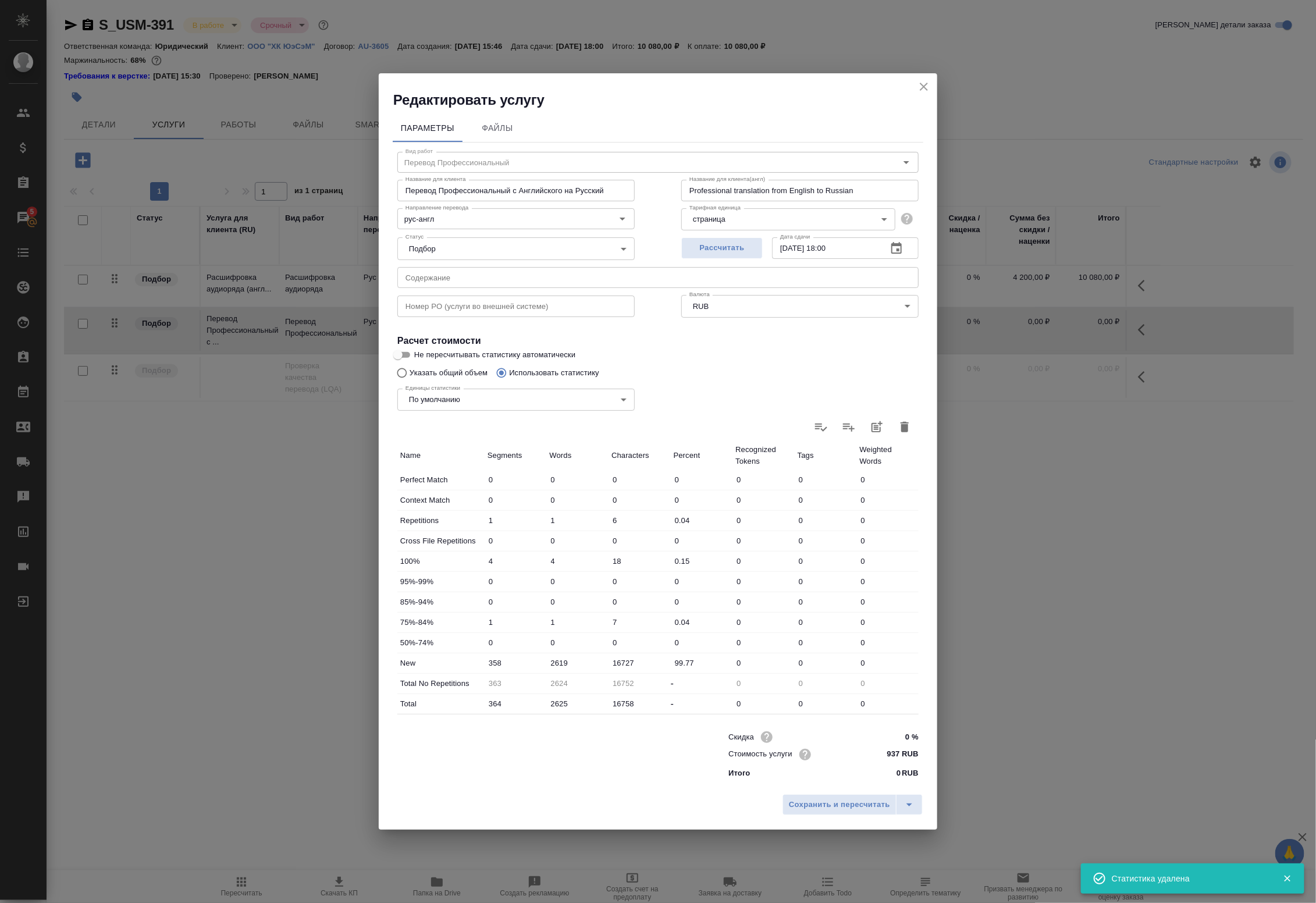
type input "0"
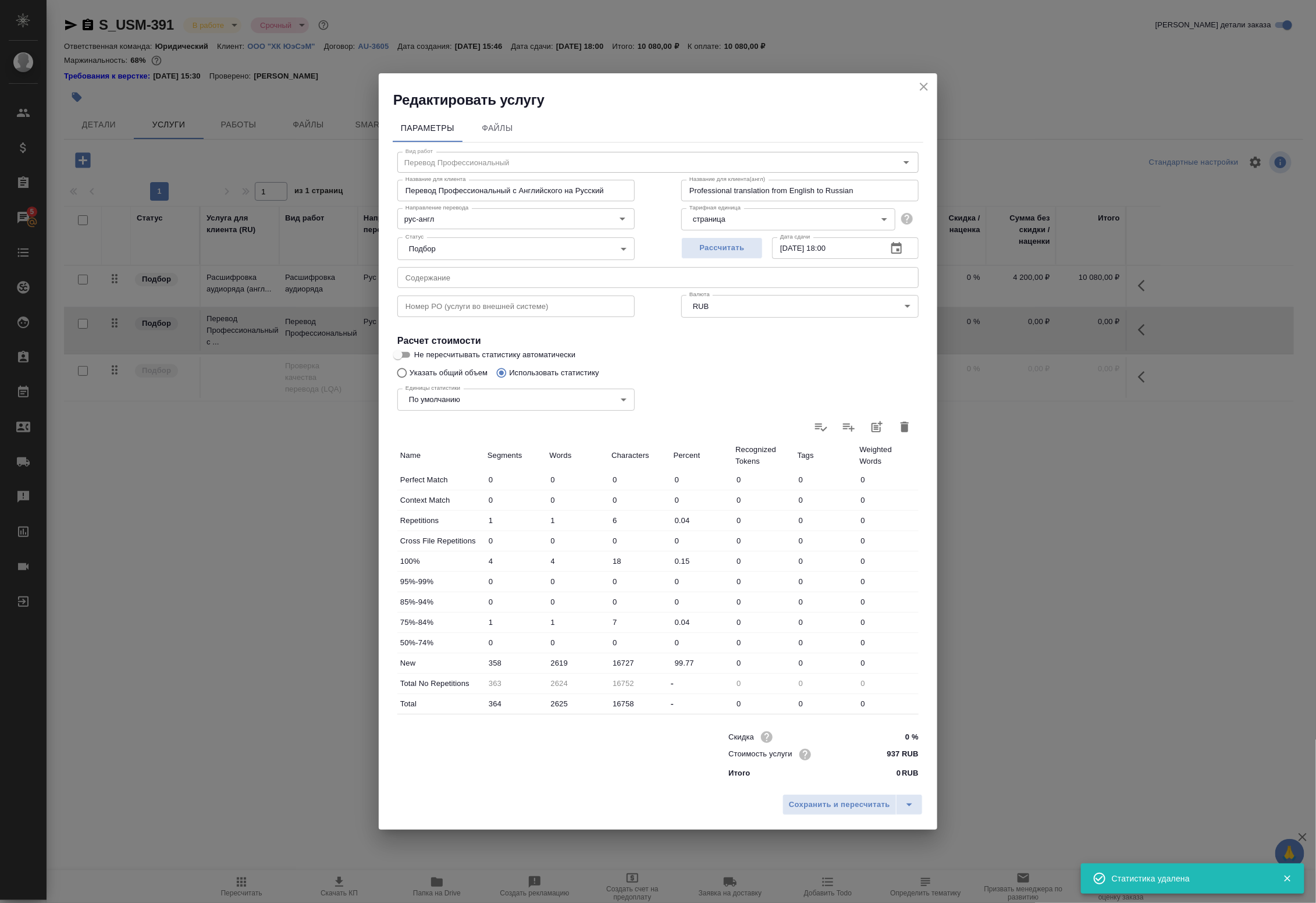
type input "0"
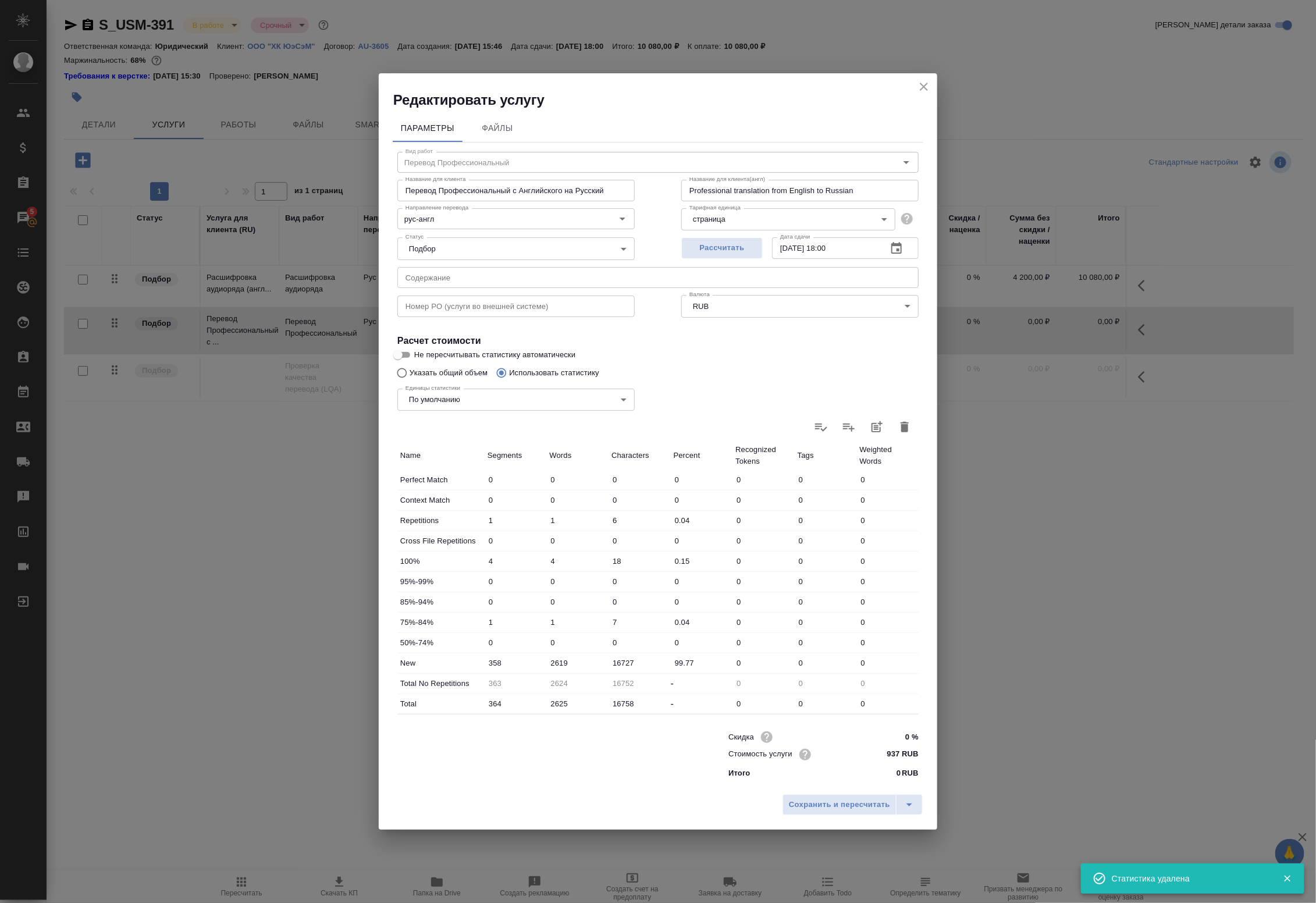
type input "0"
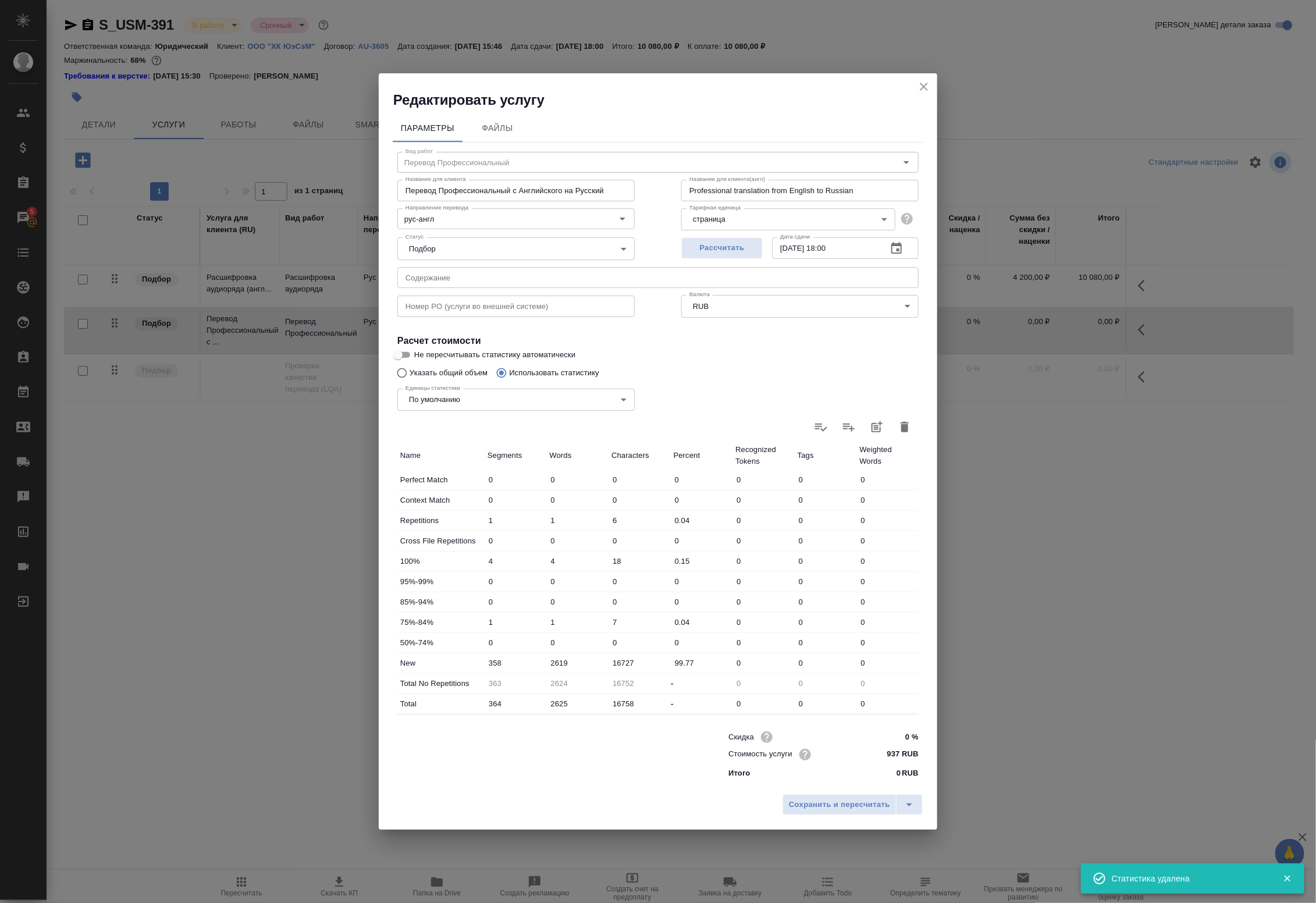
type input "0"
click at [426, 372] on div "Единицы статистики По умолчанию default Единицы статистики" at bounding box center [516, 399] width 284 height 76
click at [402, 370] on input "Указать общий объем" at bounding box center [400, 373] width 19 height 22
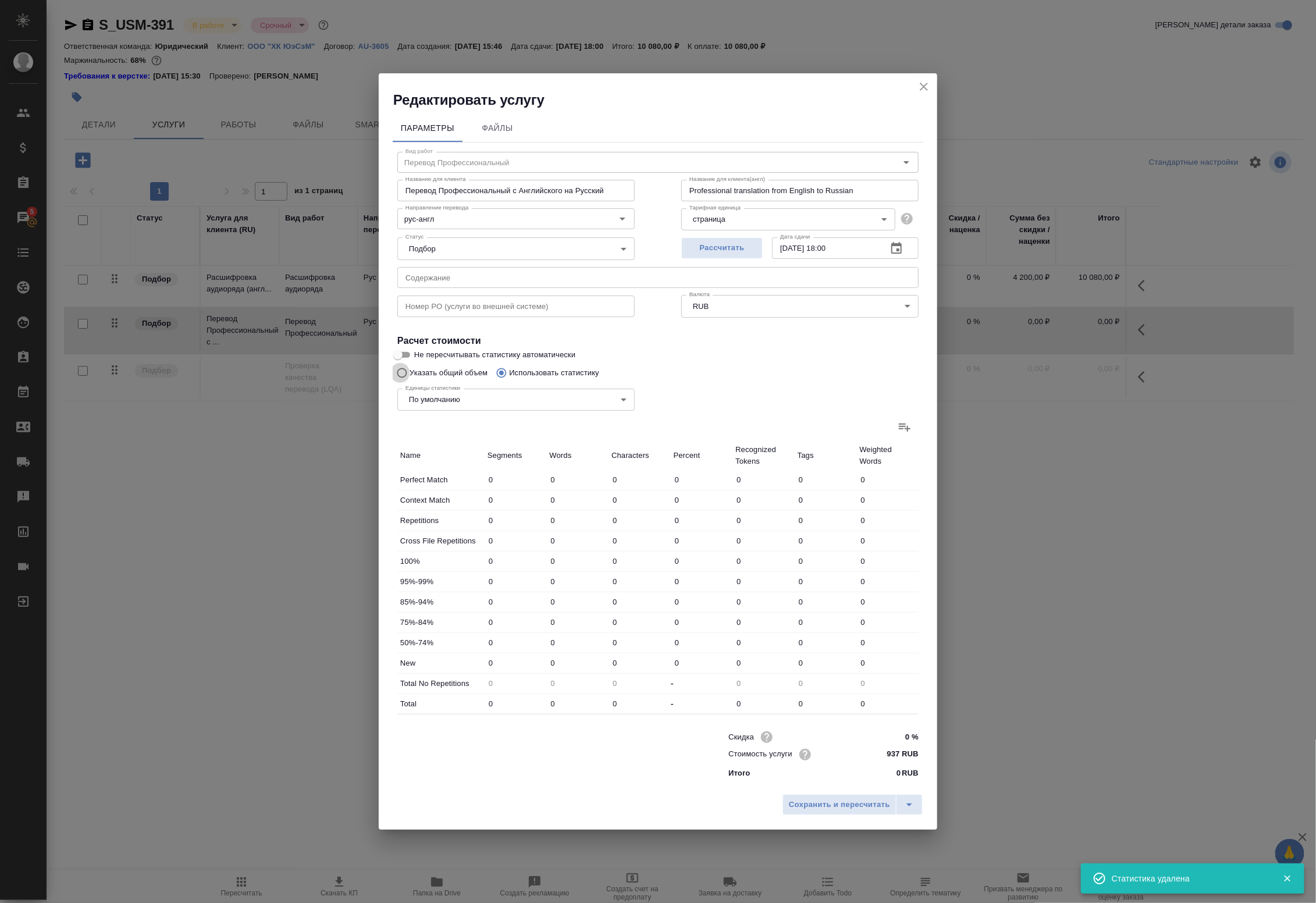
radio input "true"
radio input "false"
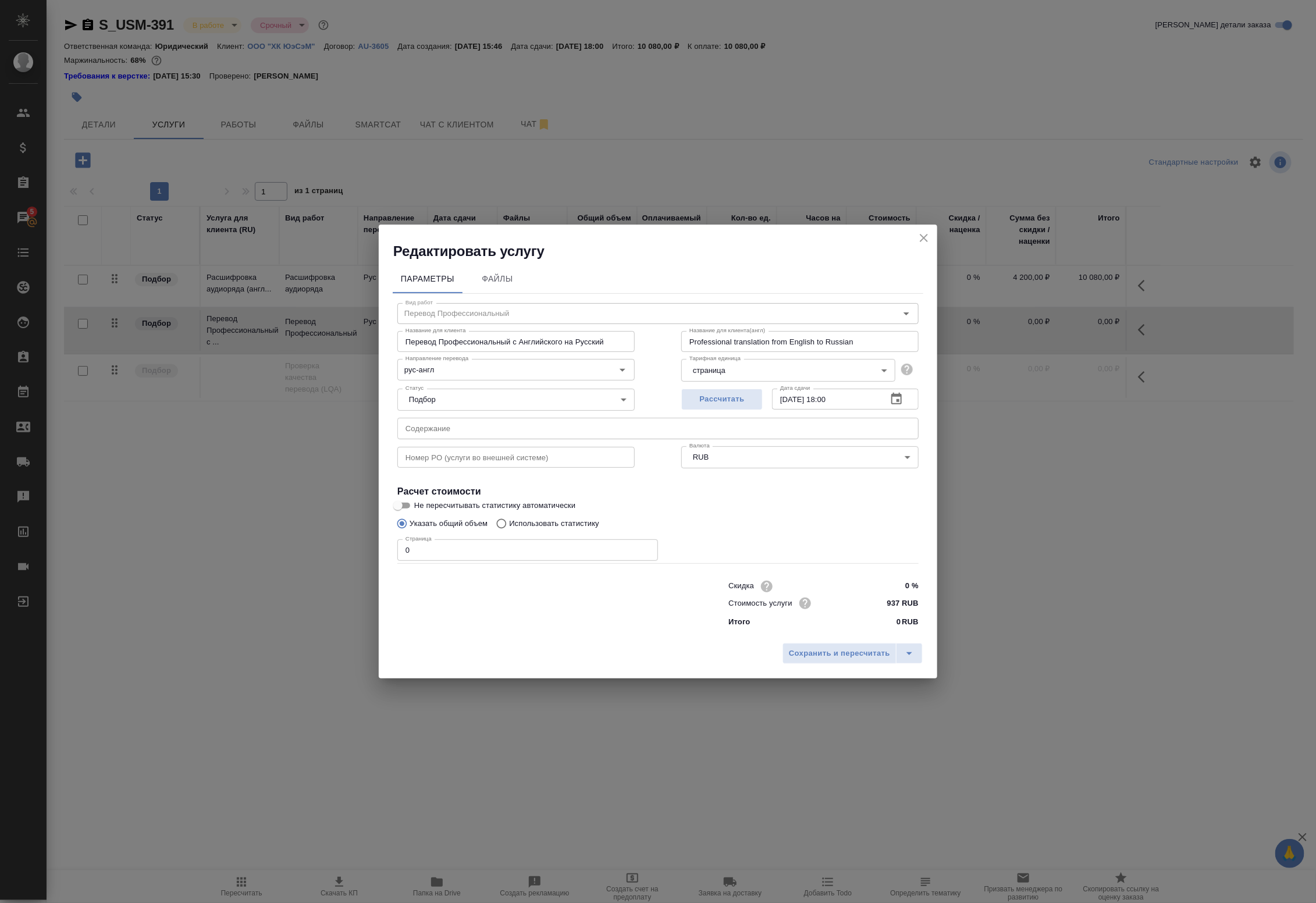
click at [405, 507] on input "Не пересчитывать статистику автоматически" at bounding box center [398, 505] width 42 height 14
click at [405, 507] on input "Не пересчитывать статистику автоматически" at bounding box center [408, 505] width 42 height 14
checkbox input "false"
click at [432, 549] on input "0" at bounding box center [527, 549] width 260 height 21
drag, startPoint x: 566, startPoint y: 551, endPoint x: 355, endPoint y: 543, distance: 211.2
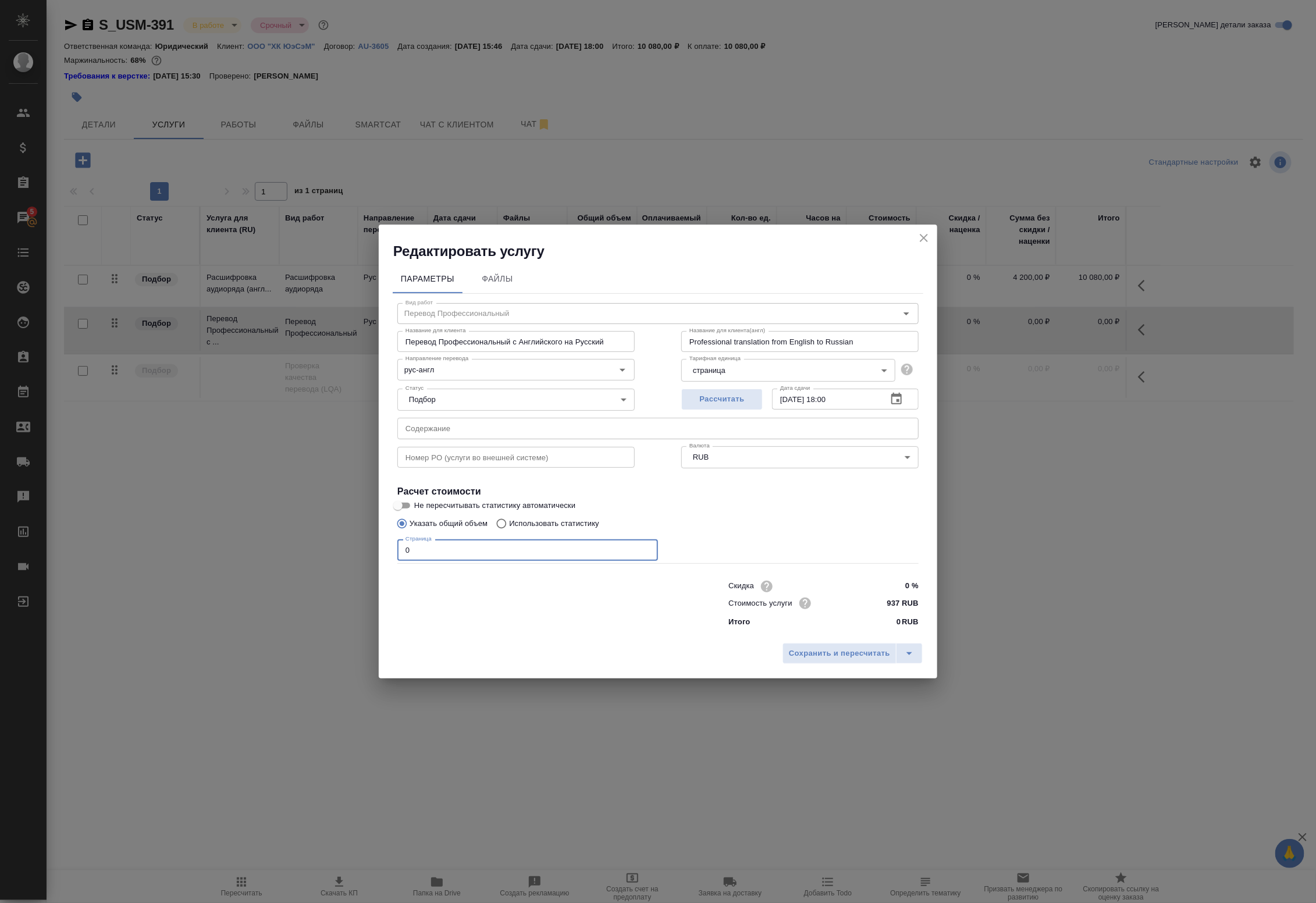
click at [355, 543] on div "Редактировать услугу Параметры Файлы Вид работ Перевод Профессиональный Вид раб…" at bounding box center [658, 452] width 1316 height 903
type input "10"
click at [580, 618] on div at bounding box center [539, 602] width 331 height 46
click at [803, 655] on span "Сохранить и пересчитать" at bounding box center [839, 654] width 101 height 13
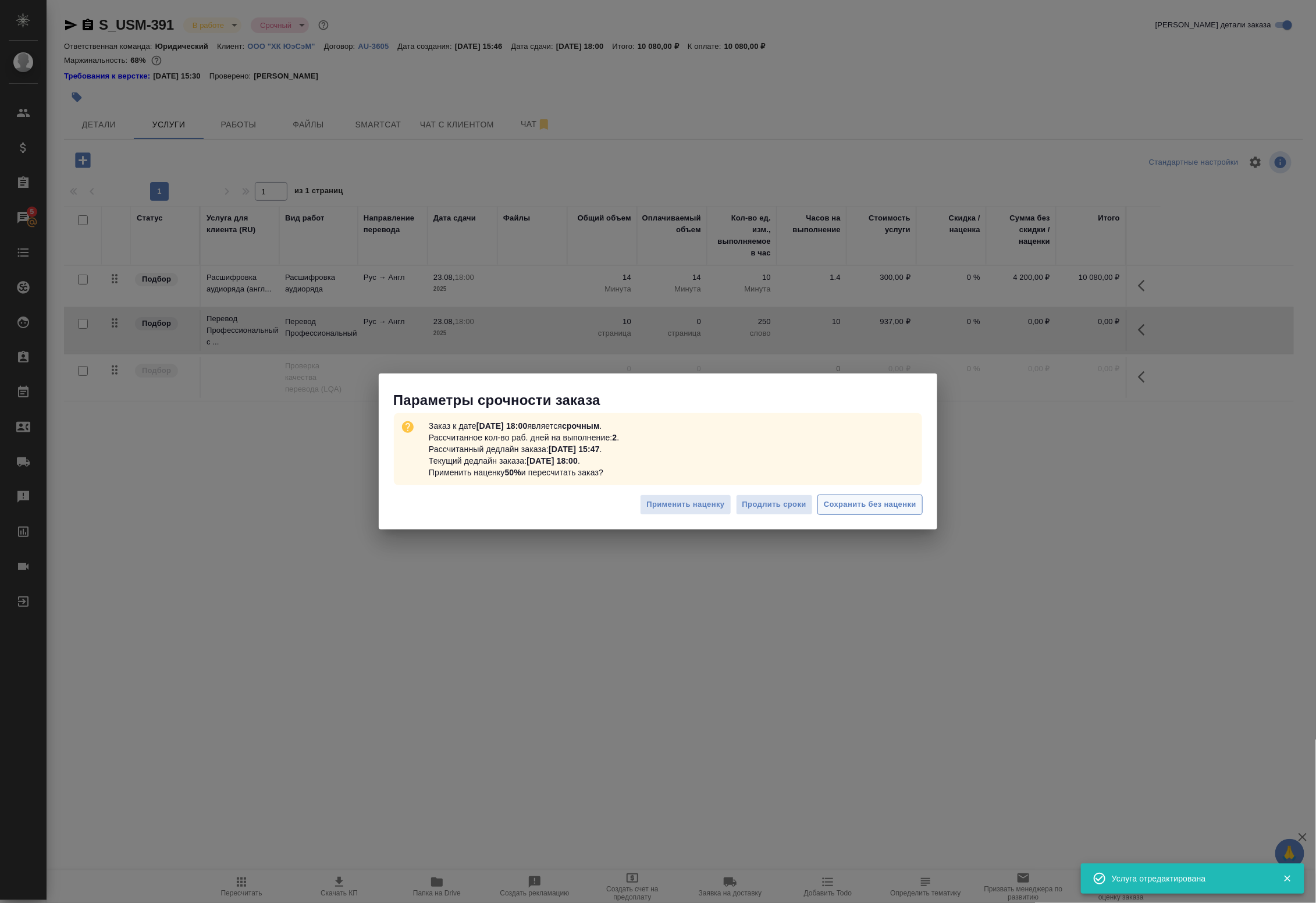
click at [836, 507] on span "Сохранить без наценки" at bounding box center [870, 504] width 93 height 13
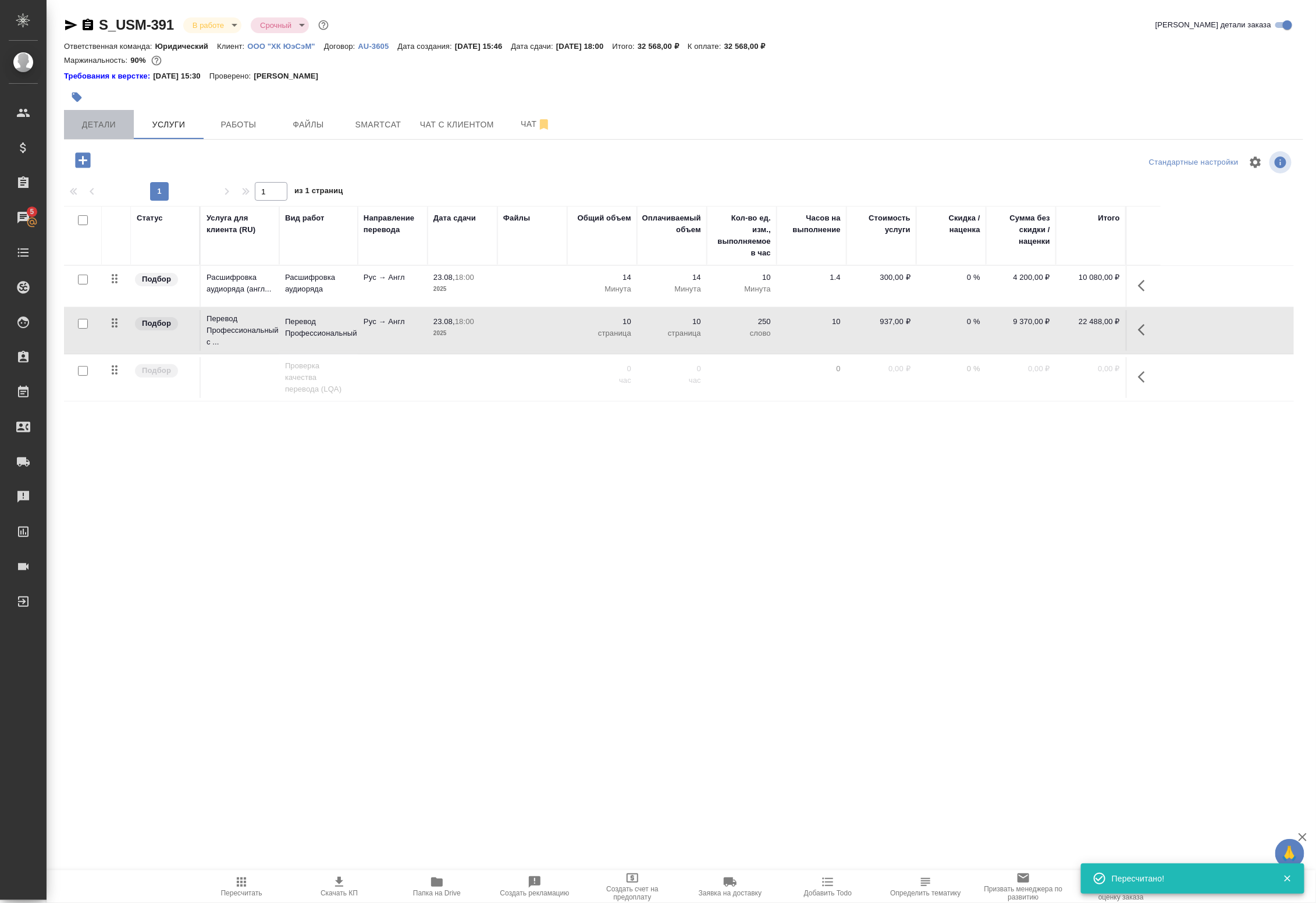
click at [103, 120] on span "Детали" at bounding box center [99, 124] width 56 height 14
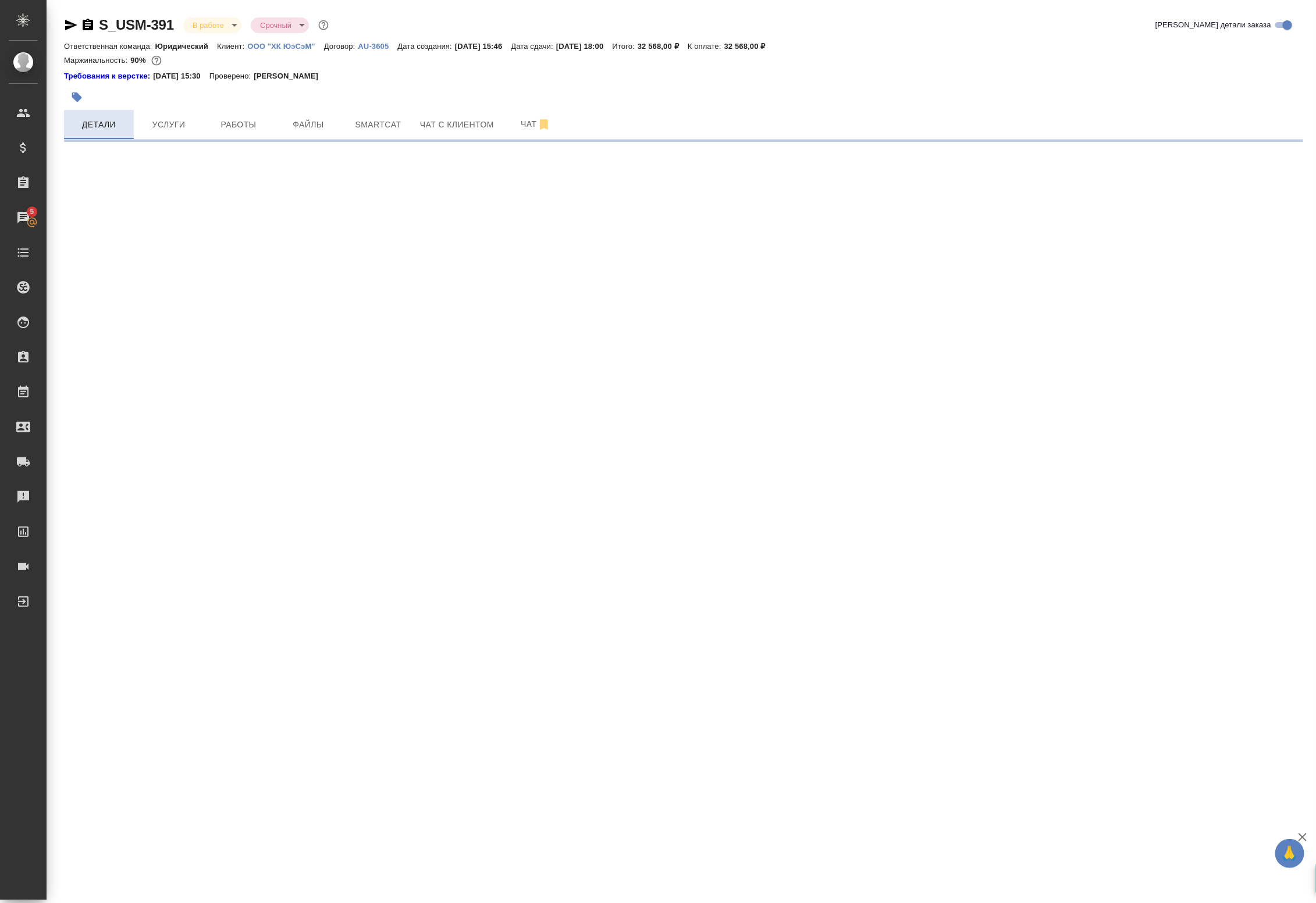
select select "RU"
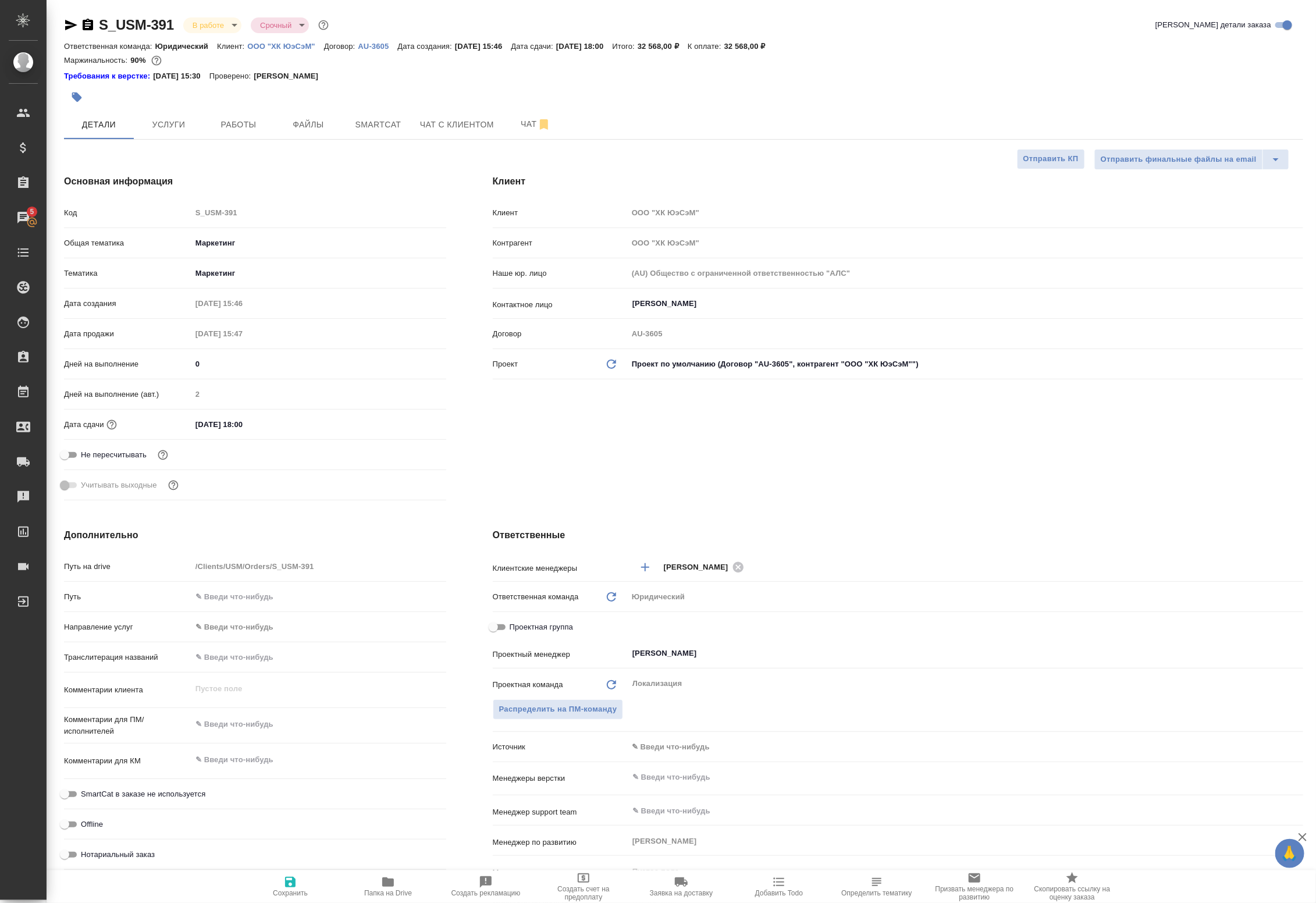
type textarea "x"
click at [163, 129] on span "Услуги" at bounding box center [168, 124] width 56 height 14
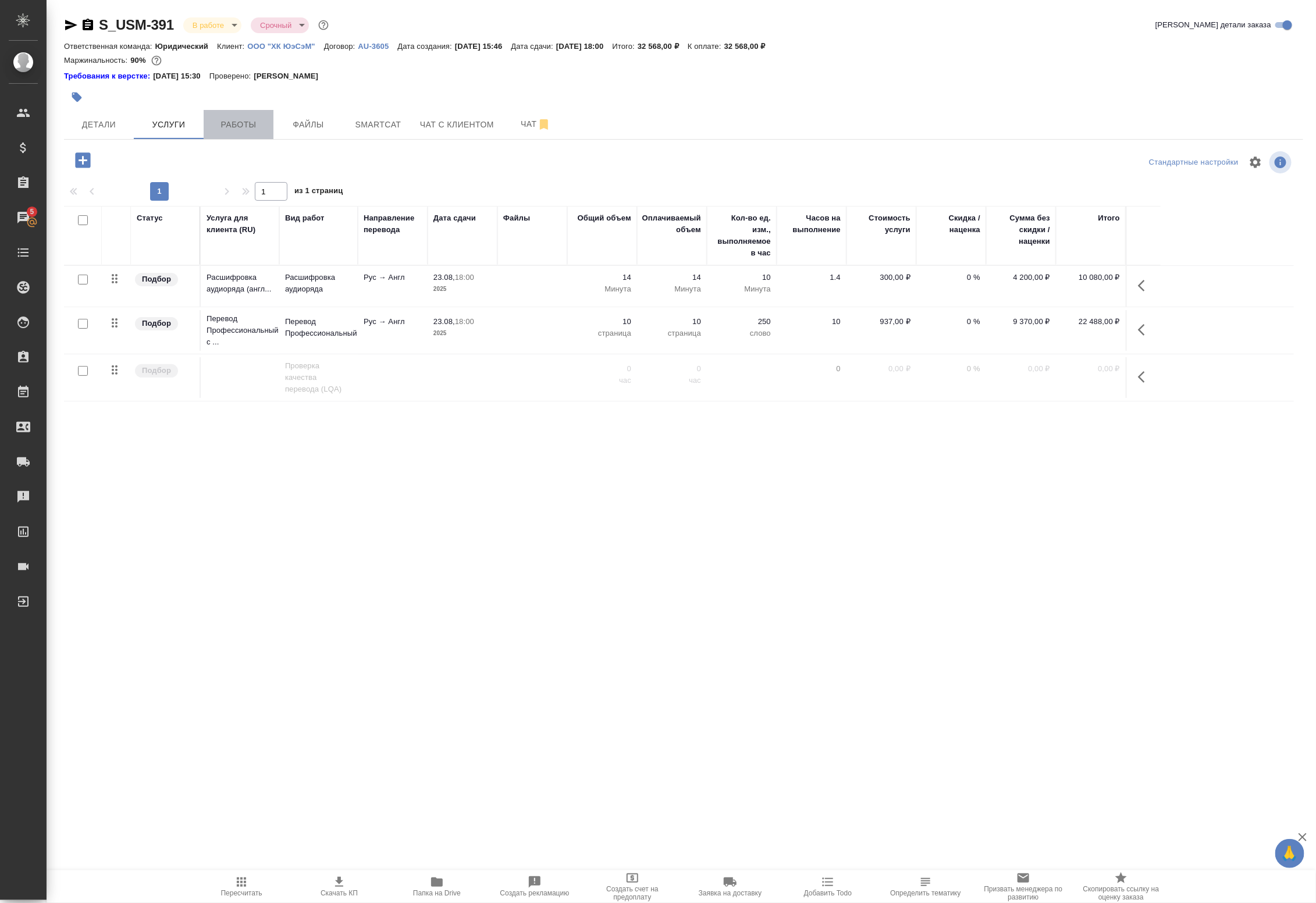
click at [222, 129] on span "Работы" at bounding box center [238, 124] width 56 height 14
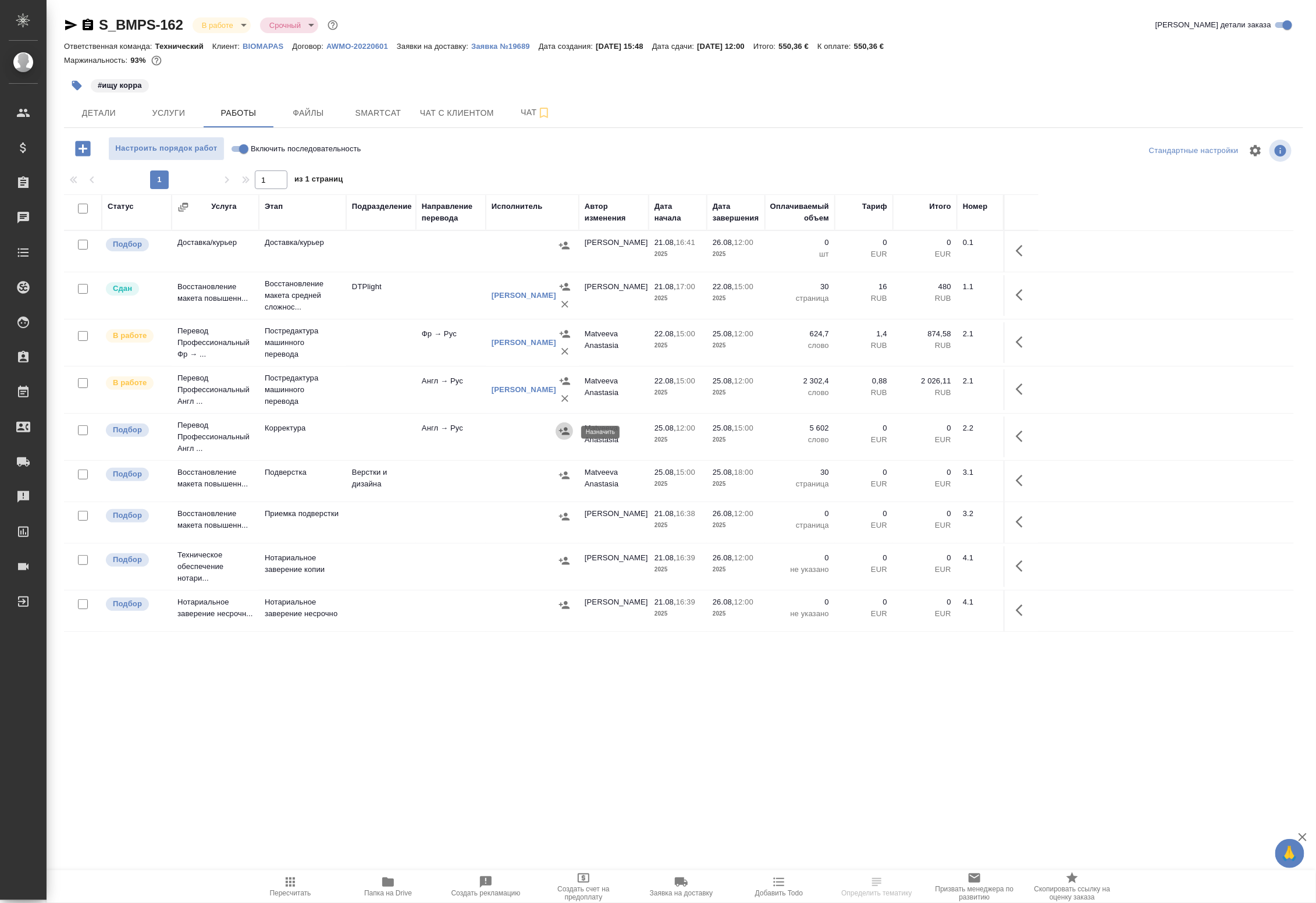
click at [563, 434] on icon "button" at bounding box center [564, 430] width 10 height 8
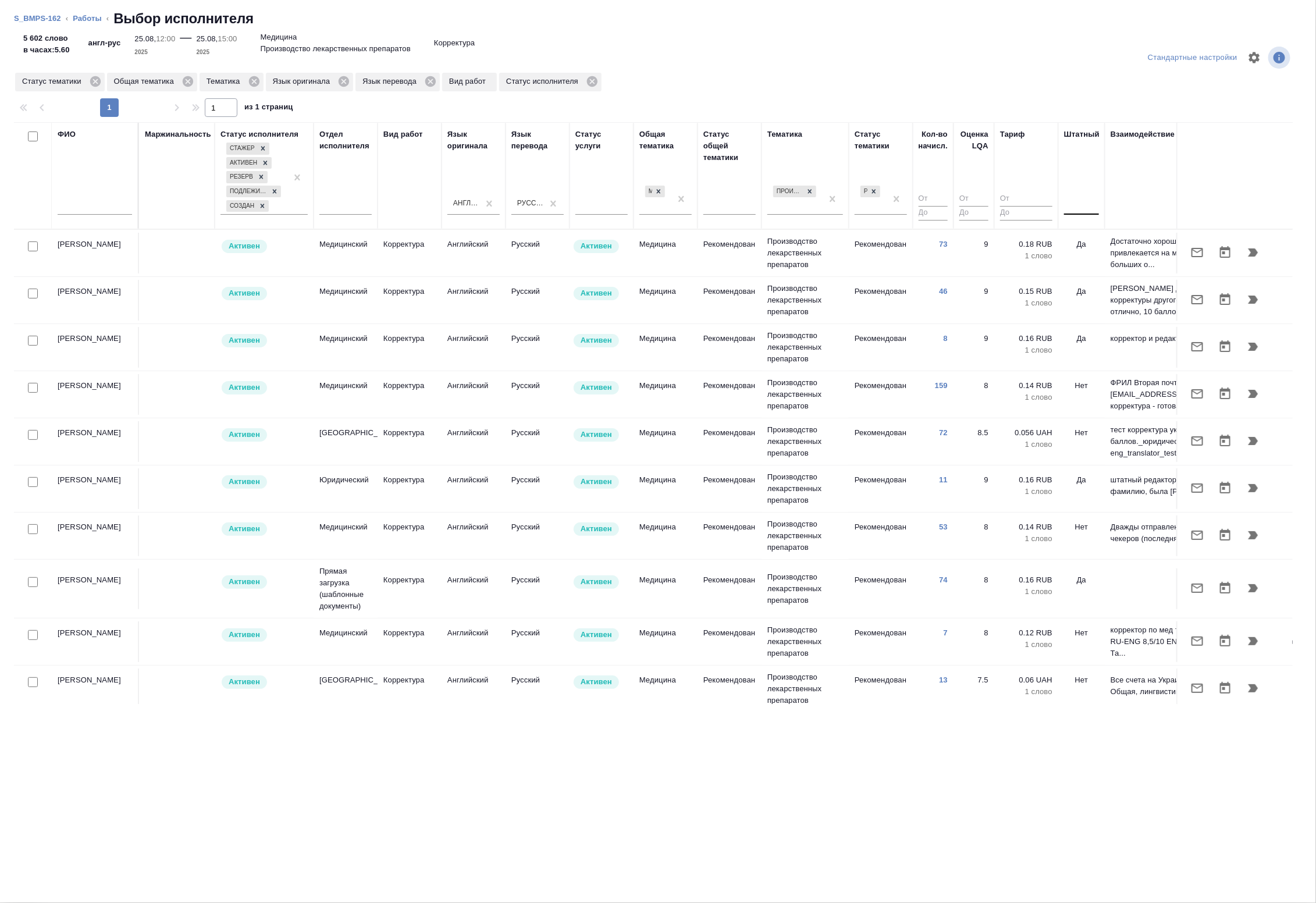
click at [1083, 209] on div at bounding box center [1082, 203] width 35 height 17
click at [1078, 239] on div "Нет" at bounding box center [1151, 240] width 174 height 21
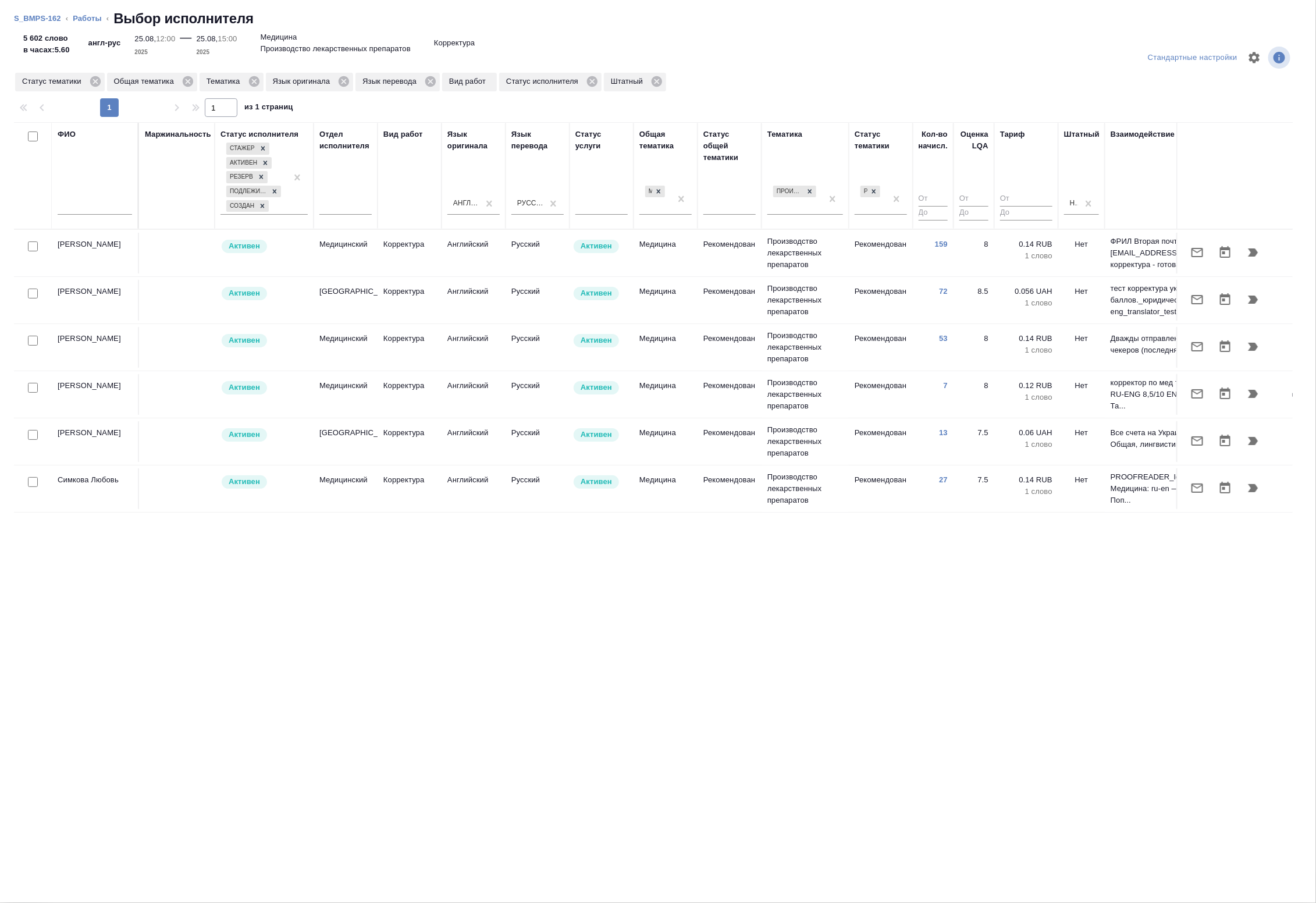
click at [30, 249] on input "checkbox" at bounding box center [32, 246] width 10 height 10
checkbox input "true"
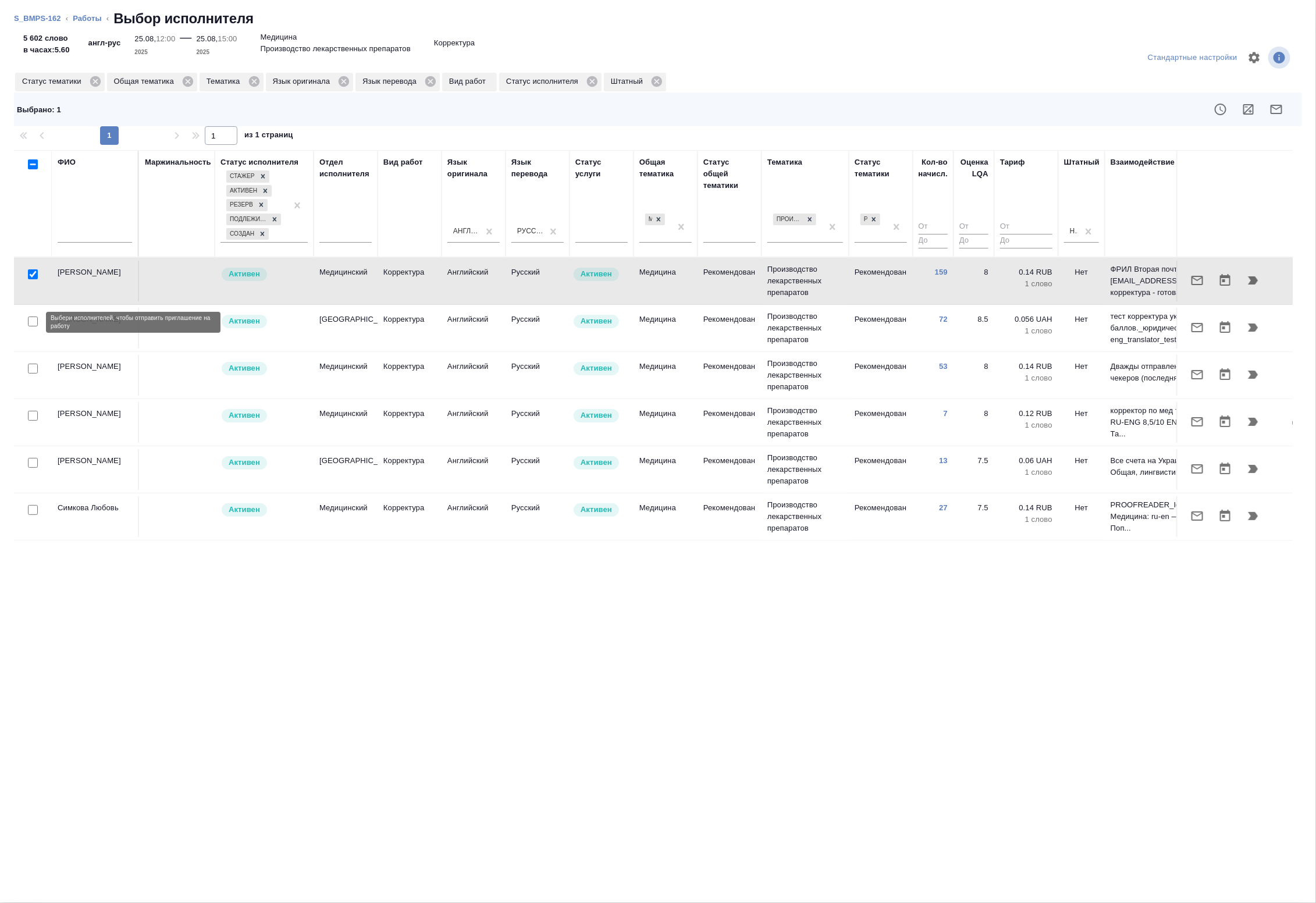
click at [30, 324] on input "checkbox" at bounding box center [32, 321] width 10 height 10
checkbox input "true"
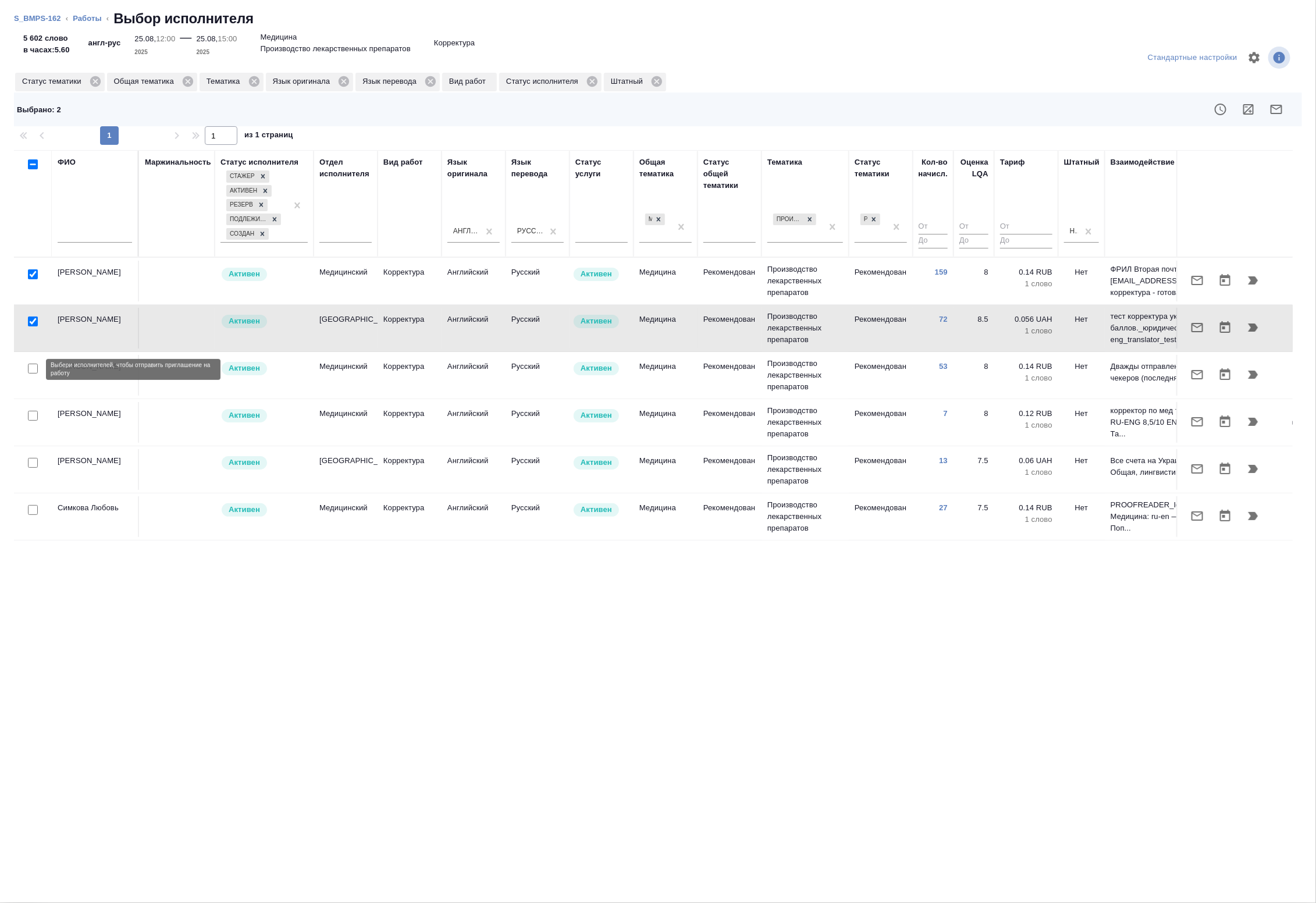
click at [29, 369] on input "checkbox" at bounding box center [32, 369] width 10 height 10
checkbox input "true"
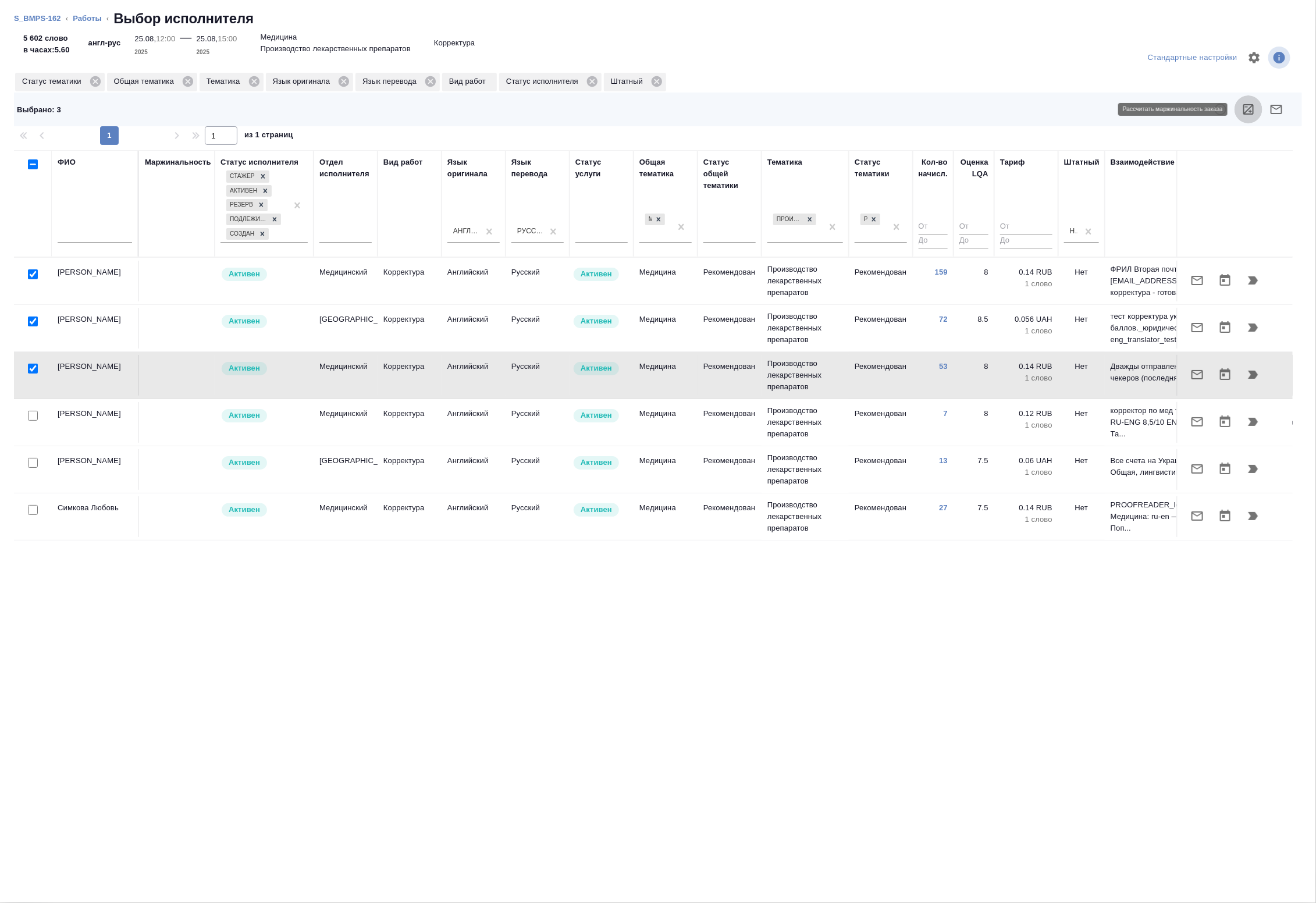
click at [1248, 109] on icon "button" at bounding box center [1248, 109] width 14 height 14
click at [32, 512] on input "checkbox" at bounding box center [32, 510] width 10 height 10
checkbox input "true"
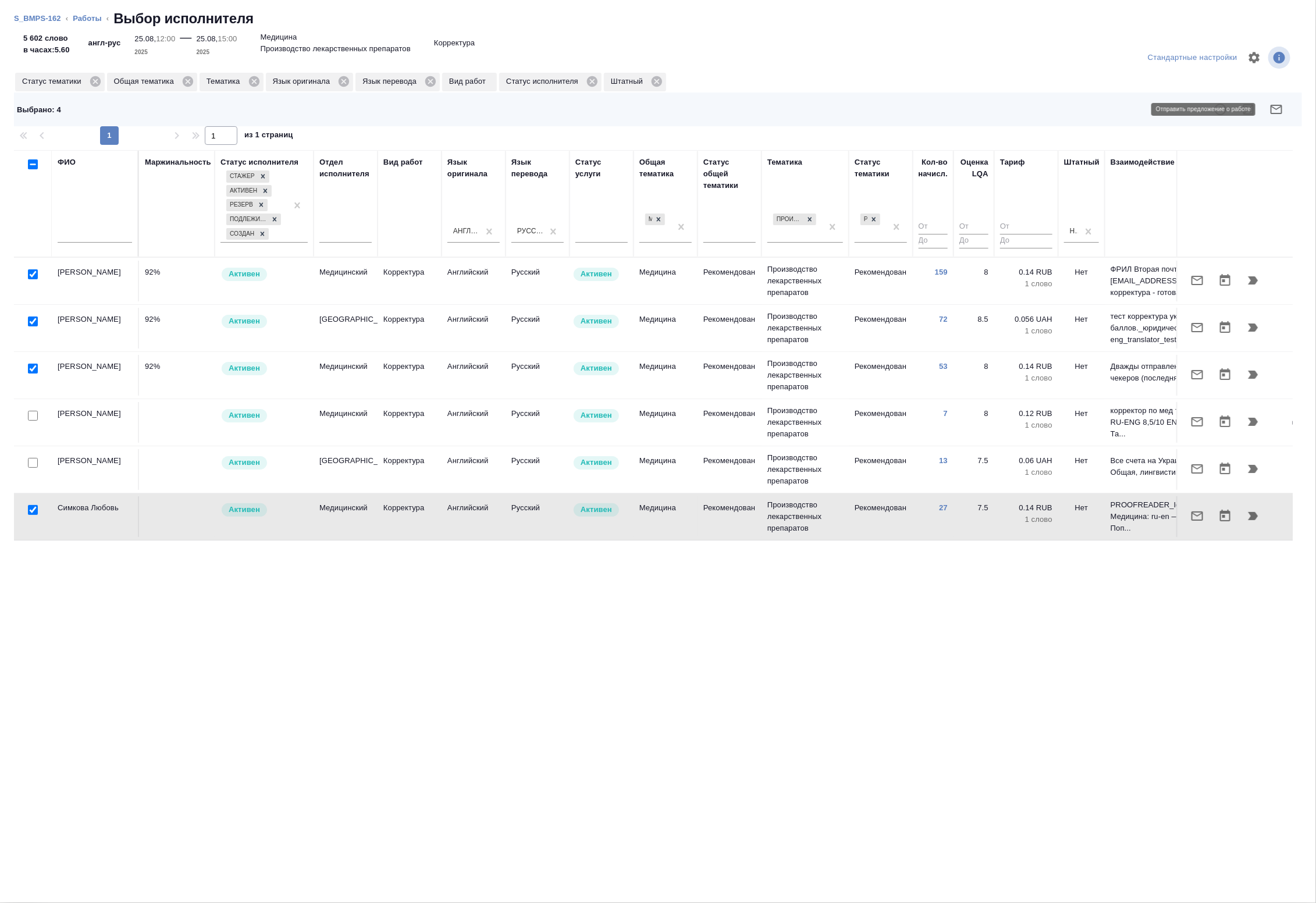
click at [1283, 109] on icon "button" at bounding box center [1276, 109] width 14 height 14
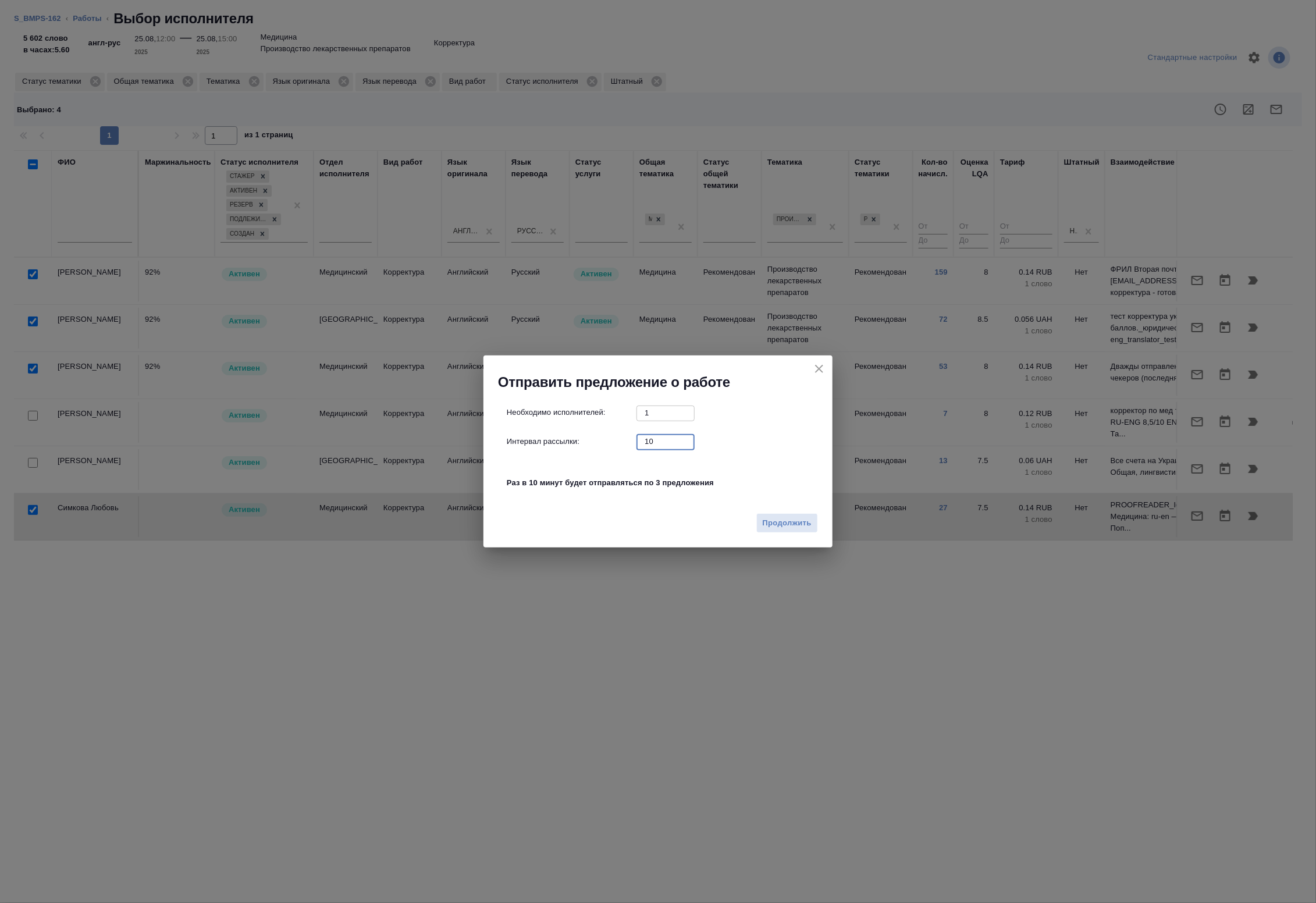
drag, startPoint x: 658, startPoint y: 444, endPoint x: 571, endPoint y: 438, distance: 87.2
click at [576, 440] on div "Интервал рассылки: 10 ​" at bounding box center [663, 441] width 312 height 14
type input "0"
click at [789, 525] on span "Продолжить" at bounding box center [787, 523] width 49 height 13
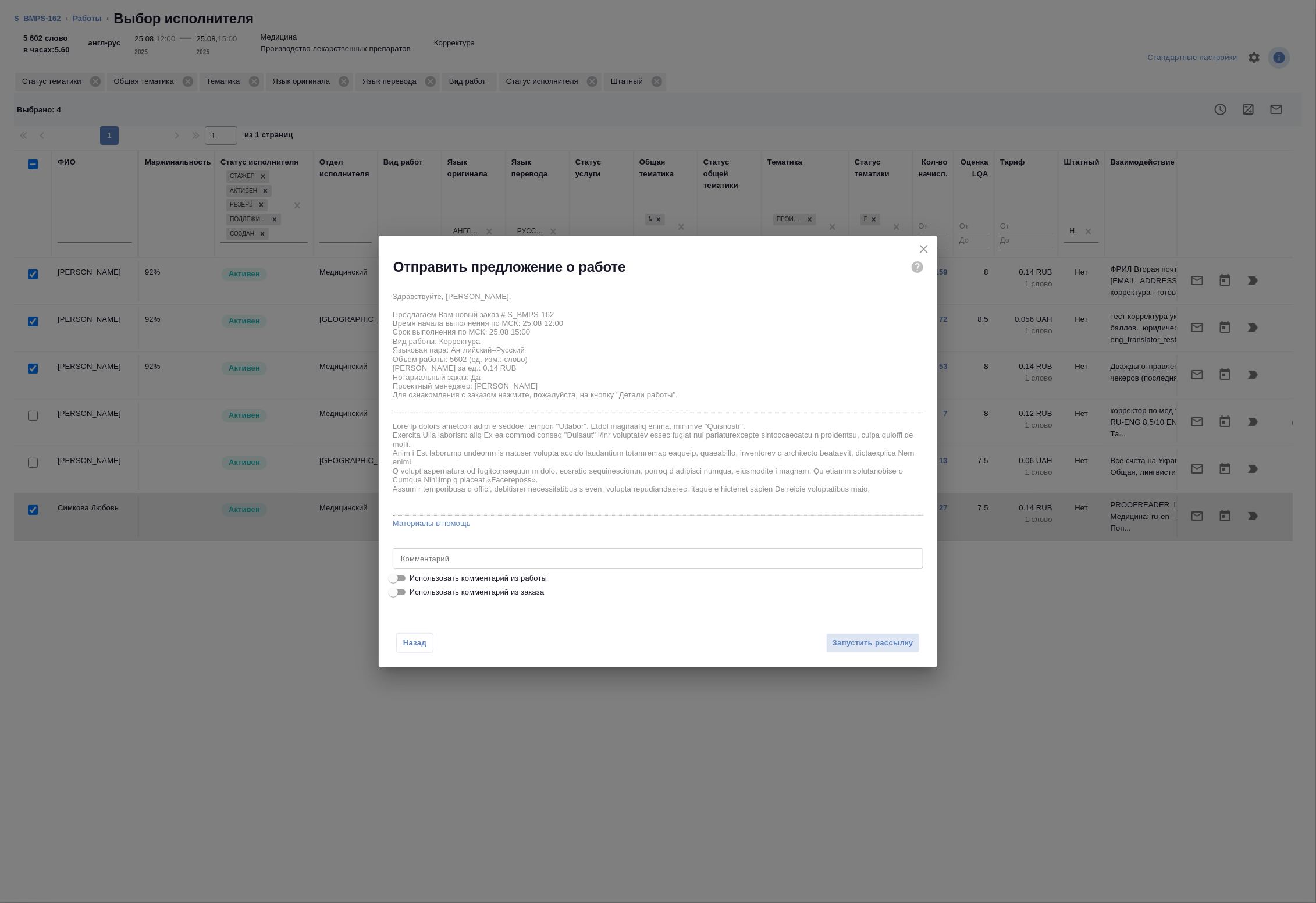
click at [448, 579] on span "Использовать комментарий из работы" at bounding box center [478, 578] width 137 height 11
click at [414, 579] on input "Использовать комментарий из работы" at bounding box center [393, 578] width 42 height 14
checkbox input "true"
type textarea "под нот Англ/фр-рус Перевод с французского и английского прошу соединить в один…"
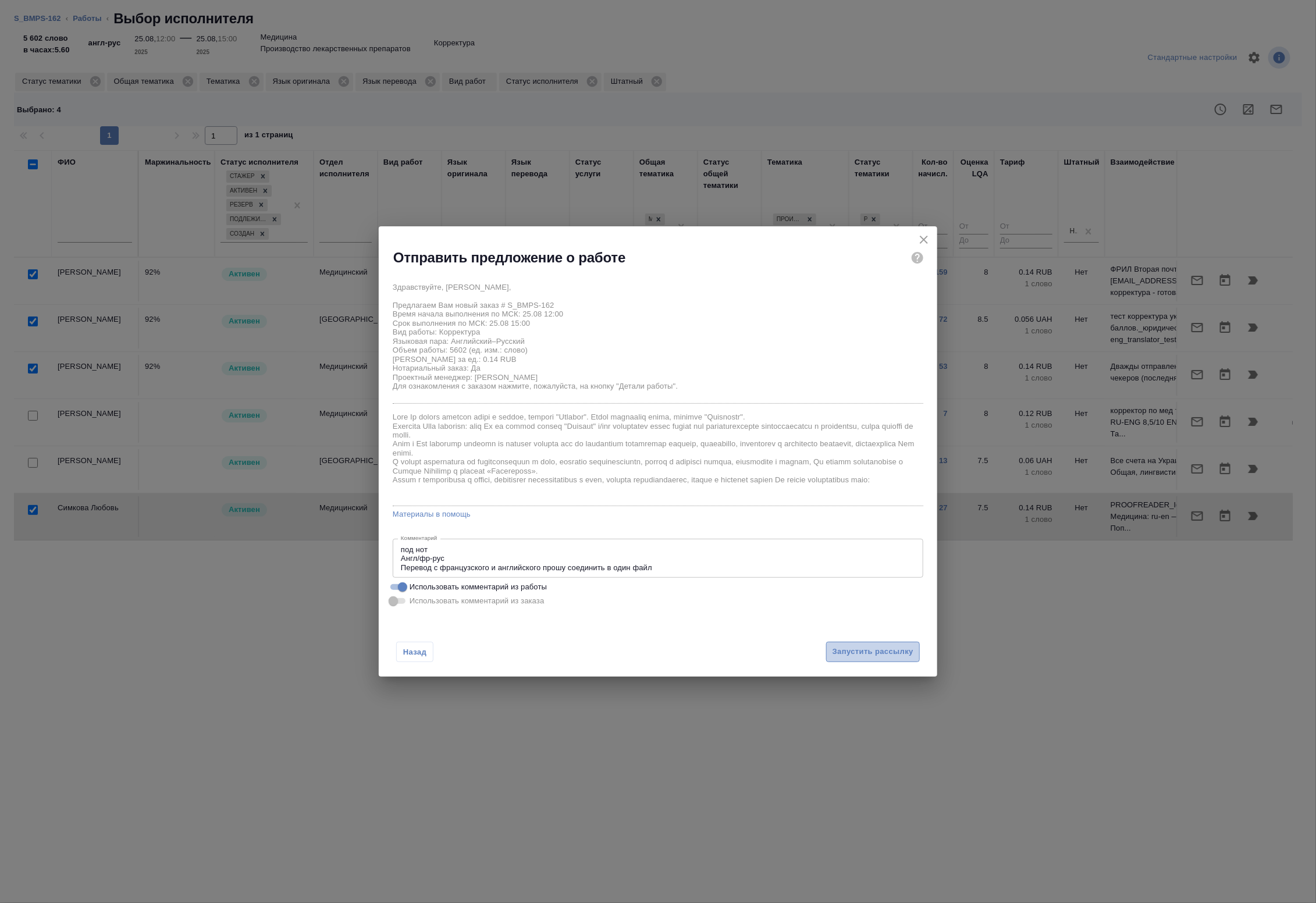
click at [882, 656] on span "Запустить рассылку" at bounding box center [873, 652] width 81 height 13
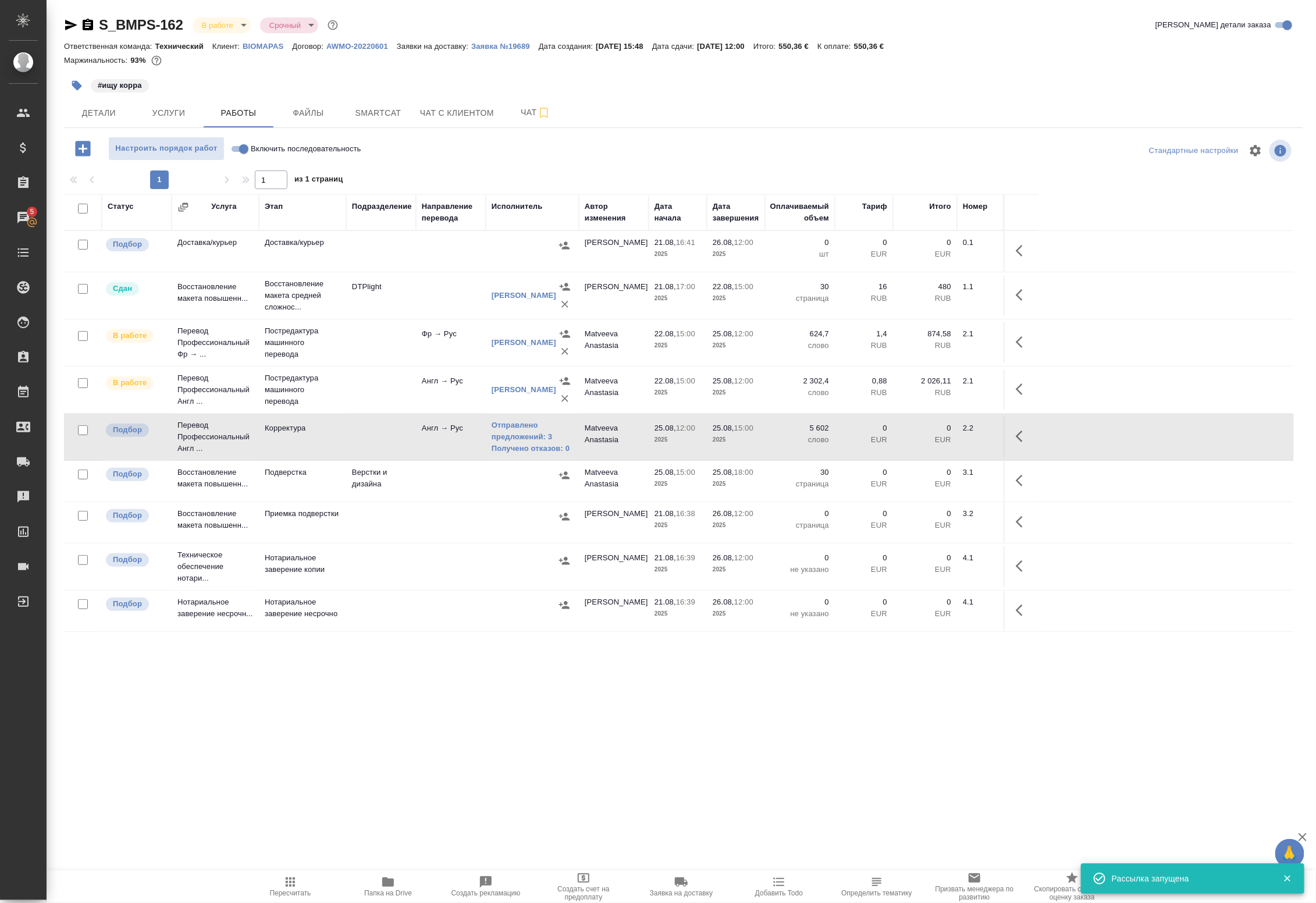
click at [225, 807] on div ".cls-1 fill:#fff; AWATERA Badanyan Artak Клиенты Спецификации Заказы 5 Чаты Tod…" at bounding box center [658, 452] width 1316 height 903
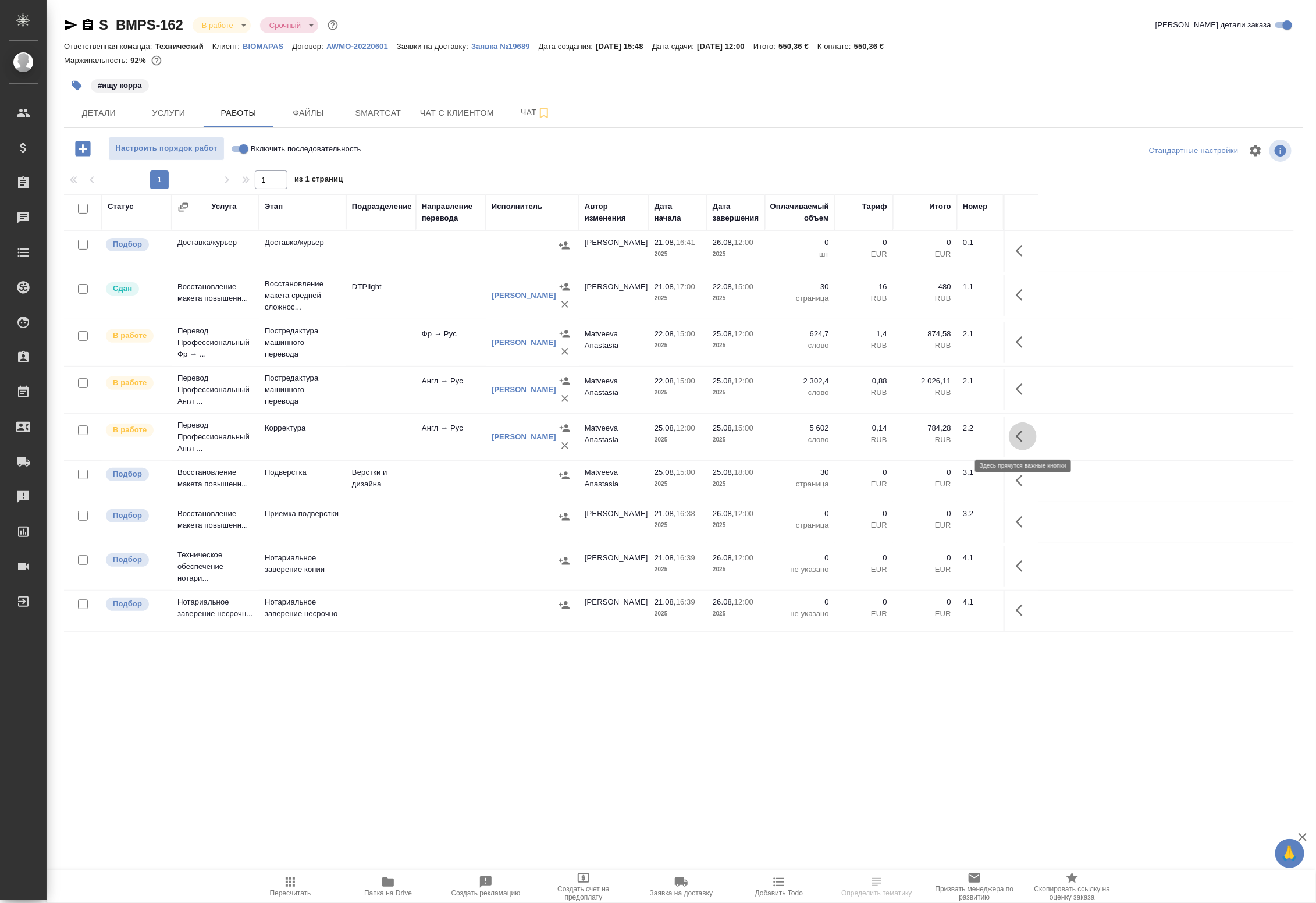
click at [1022, 435] on icon "button" at bounding box center [1022, 436] width 14 height 14
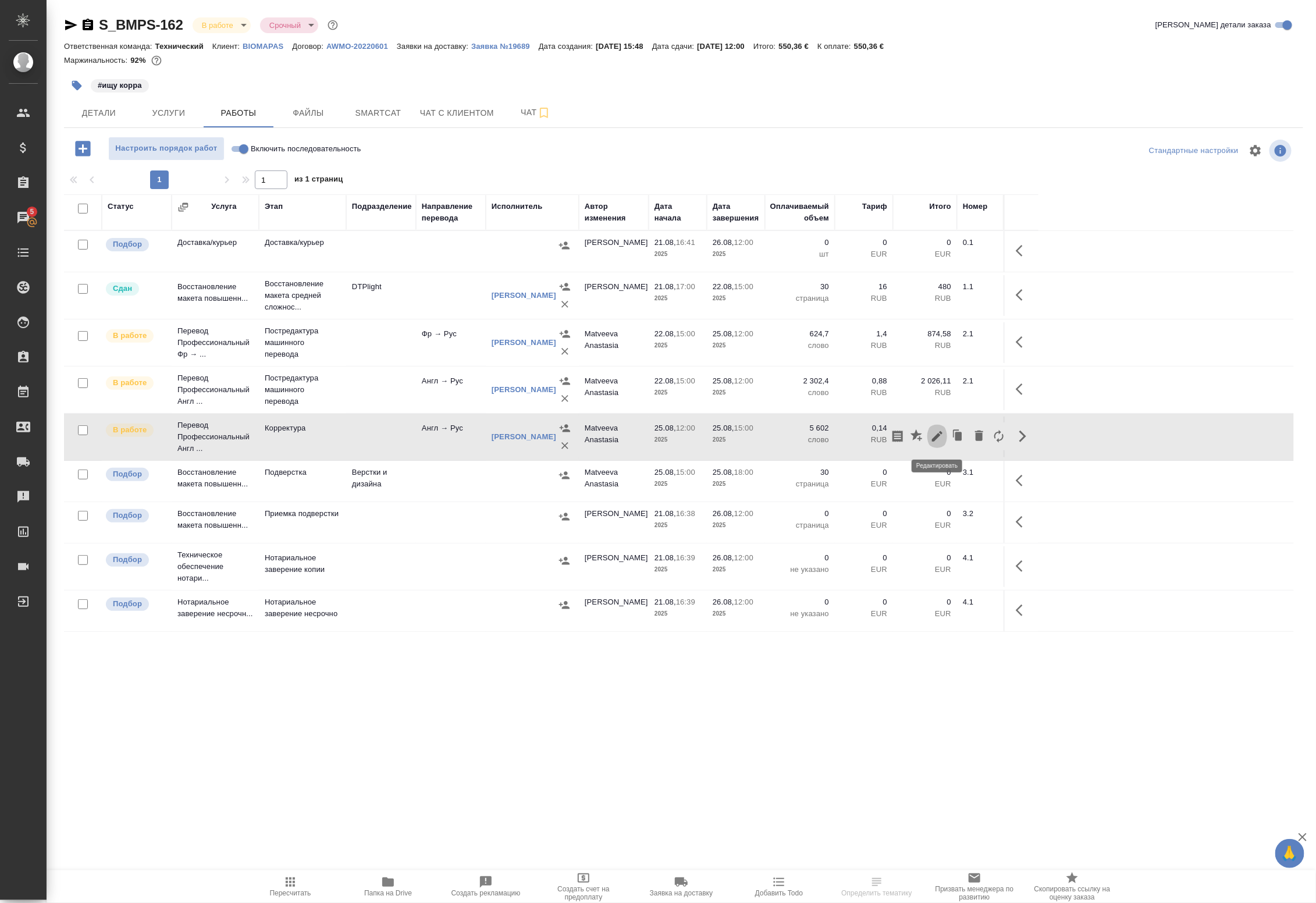
click at [930, 439] on icon "button" at bounding box center [937, 436] width 14 height 14
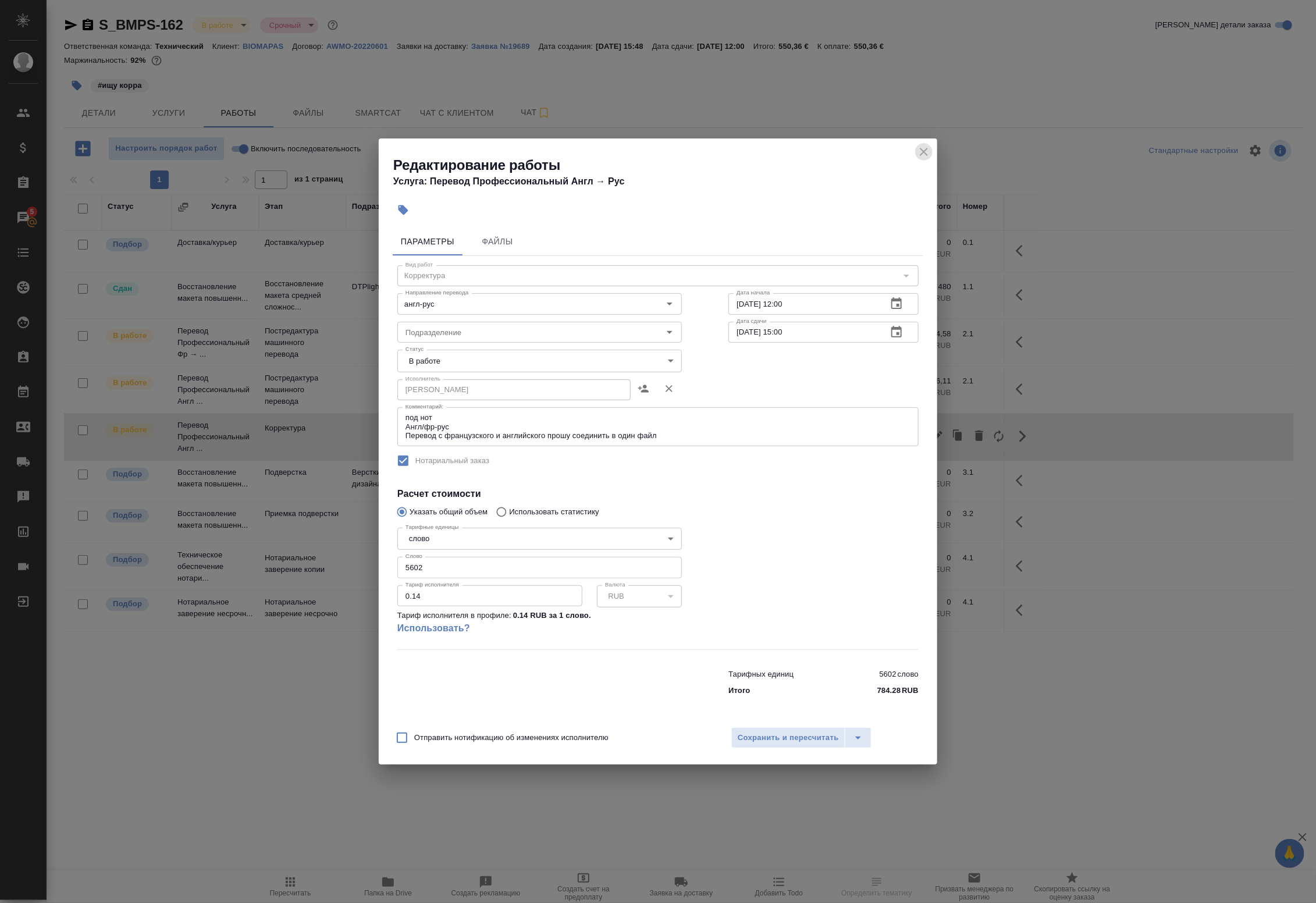
click at [922, 153] on icon "close" at bounding box center [924, 152] width 8 height 8
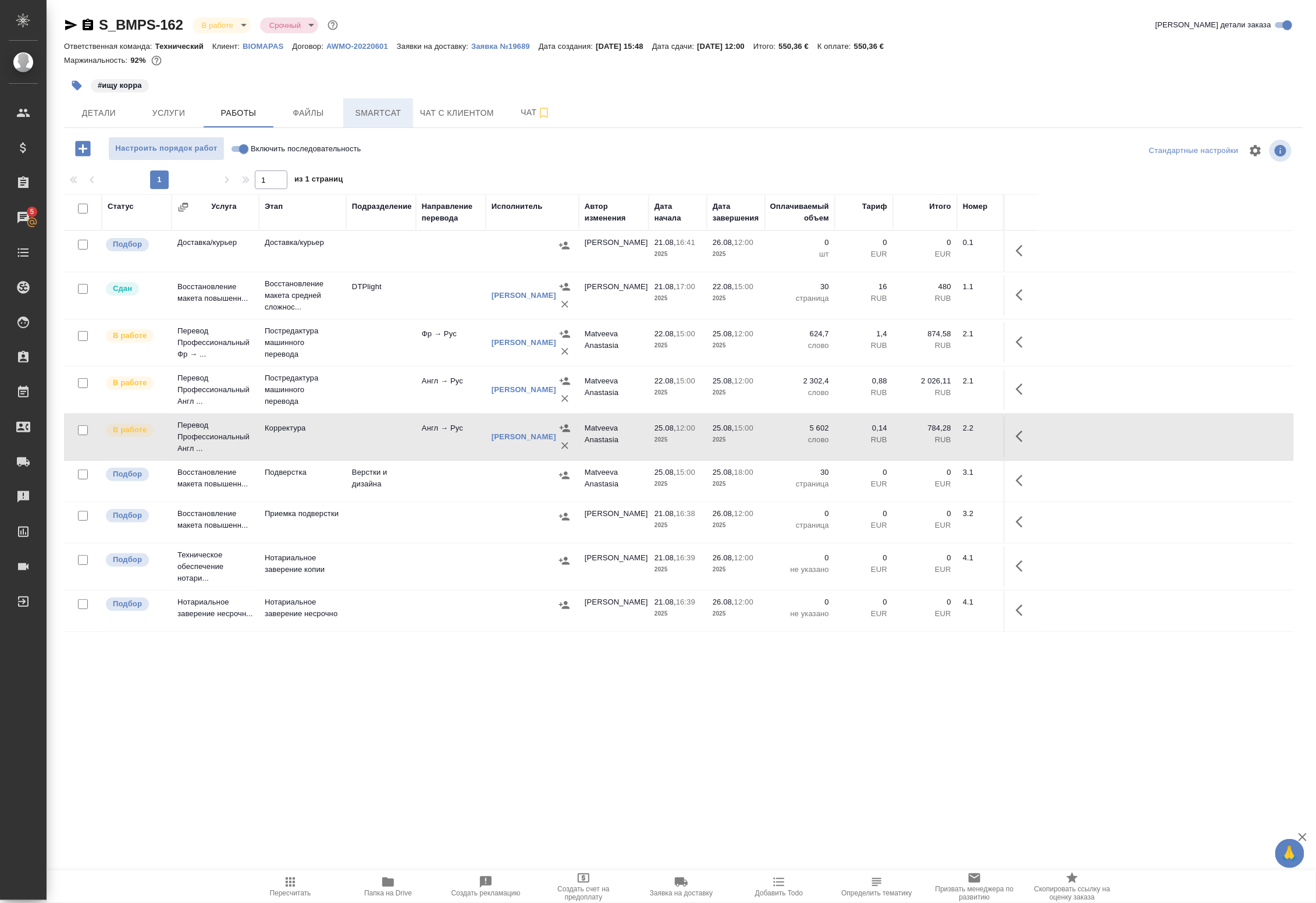
click at [382, 114] on span "Smartcat" at bounding box center [378, 113] width 56 height 14
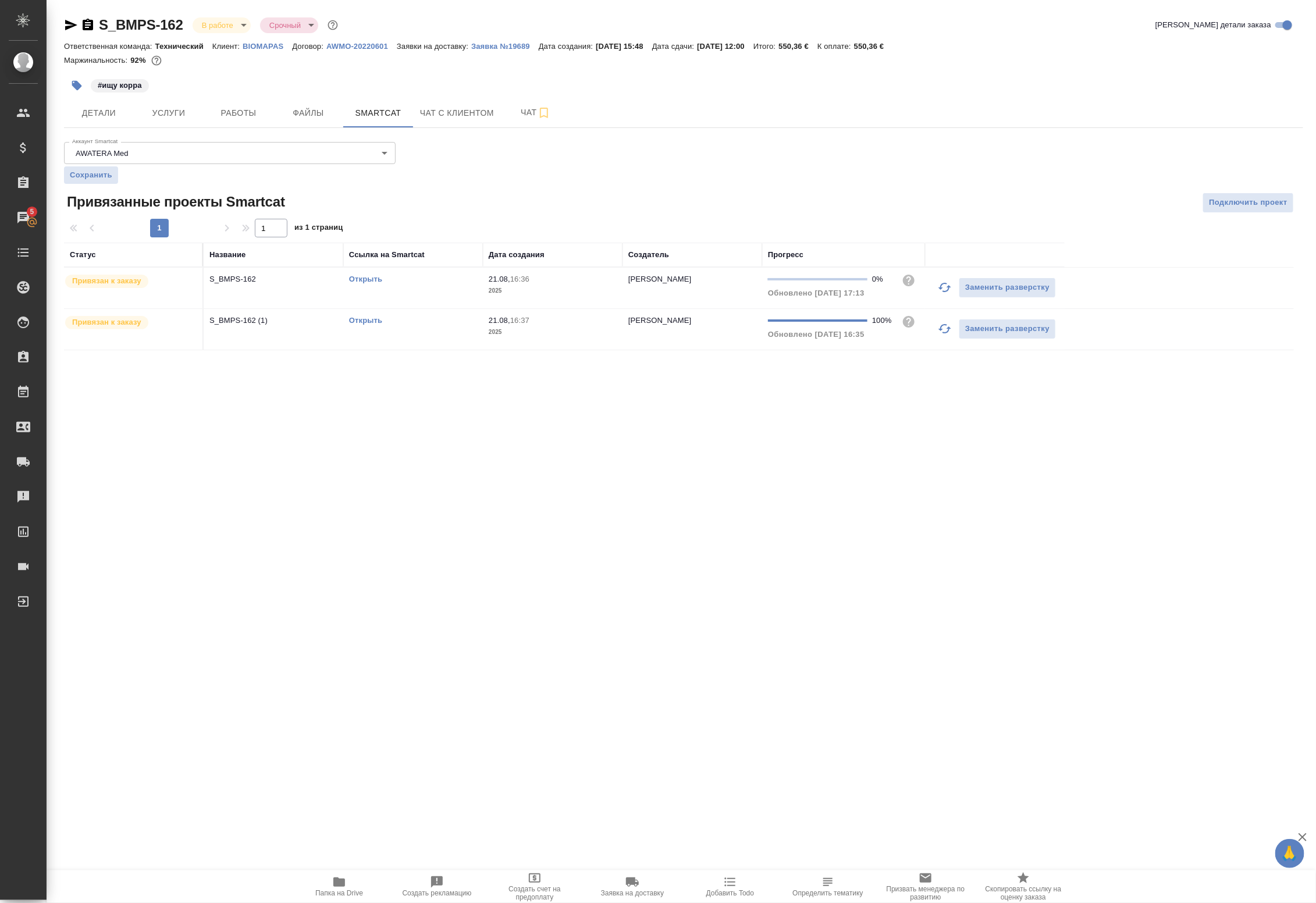
click at [362, 323] on link "Открыть" at bounding box center [366, 320] width 33 height 9
click at [216, 115] on span "Работы" at bounding box center [238, 113] width 56 height 14
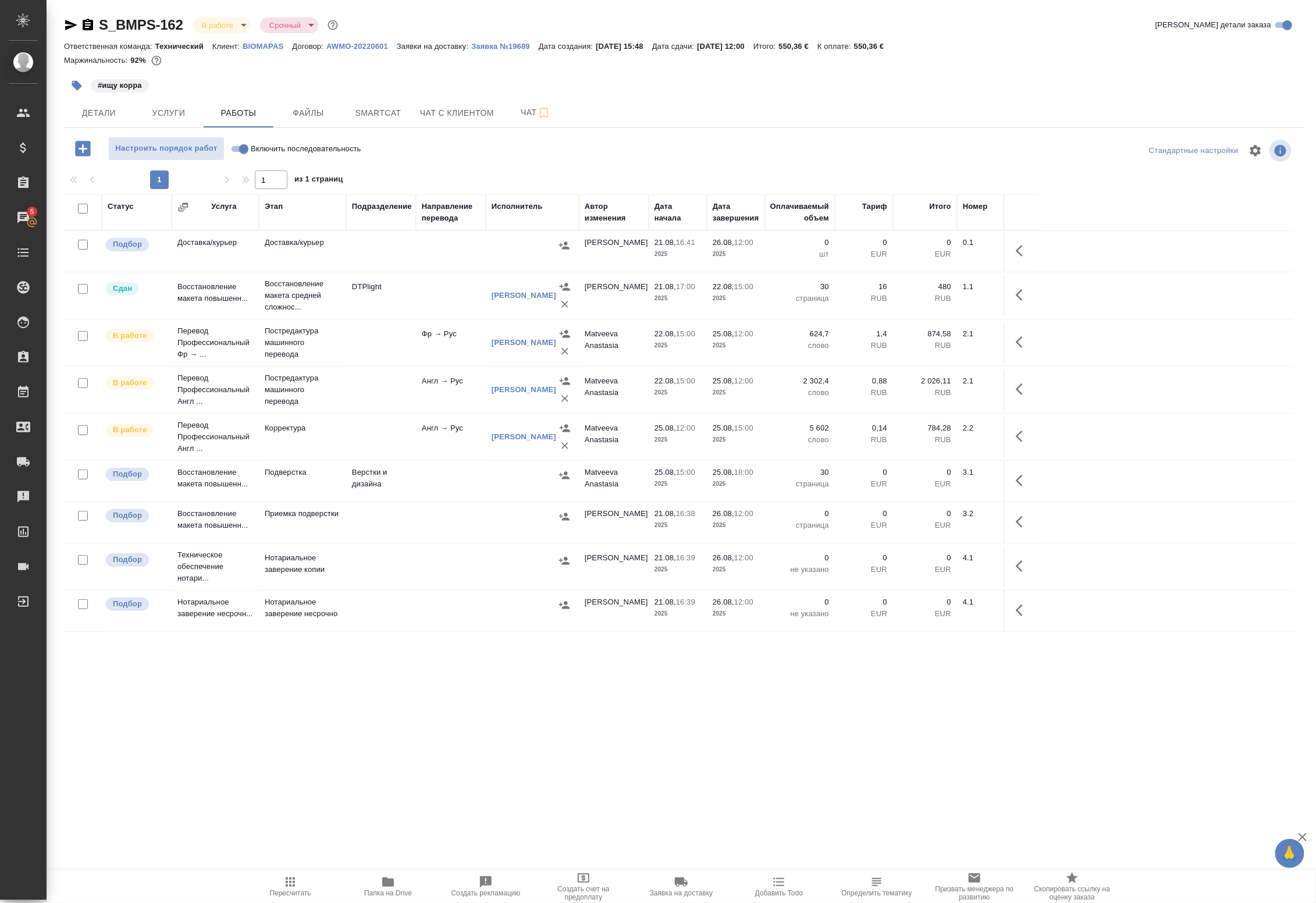
click at [422, 272] on td "Англ → Рус" at bounding box center [451, 251] width 70 height 41
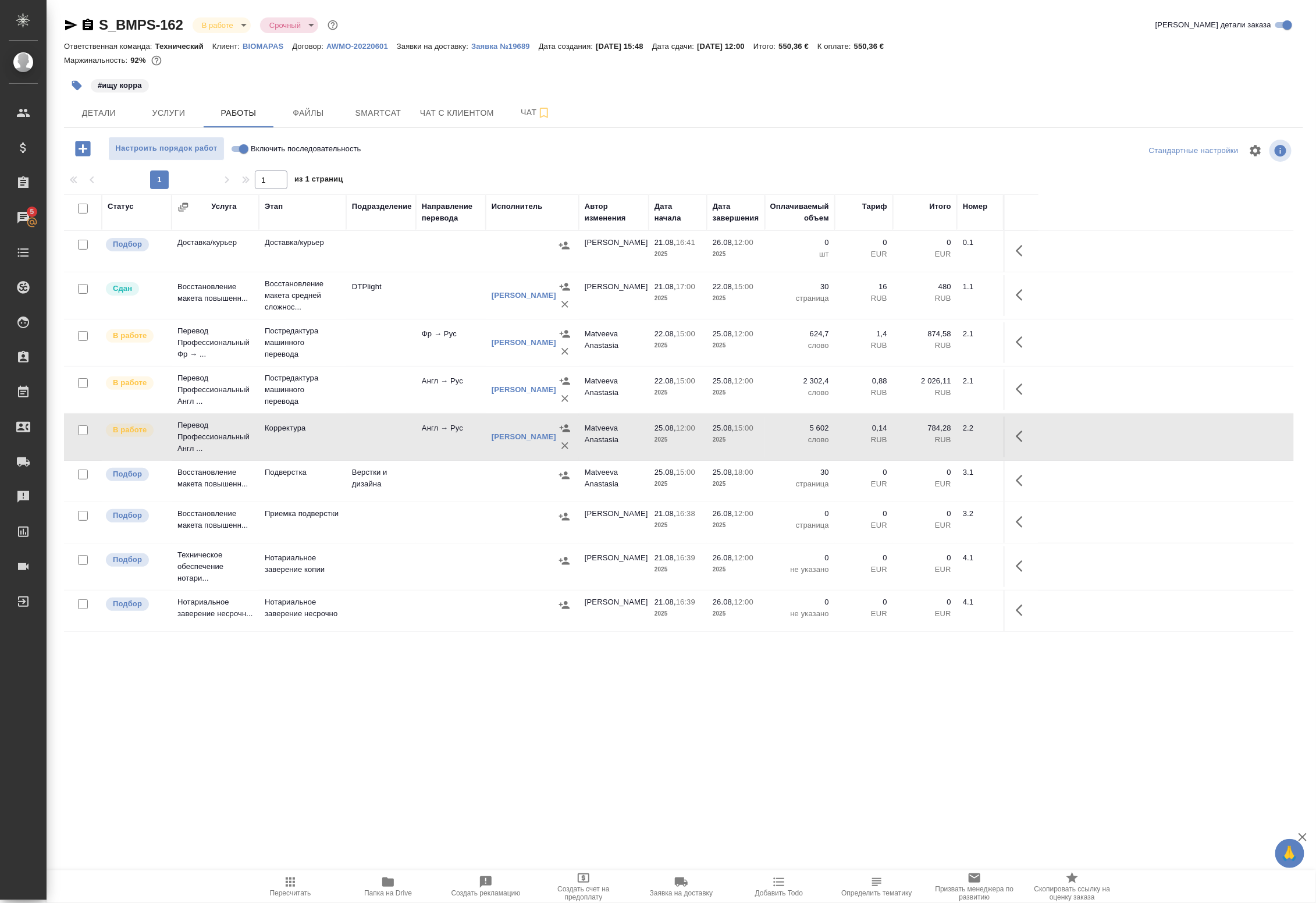
click at [341, 272] on td "Корректура" at bounding box center [302, 251] width 87 height 41
click at [365, 112] on span "Smartcat" at bounding box center [378, 113] width 56 height 14
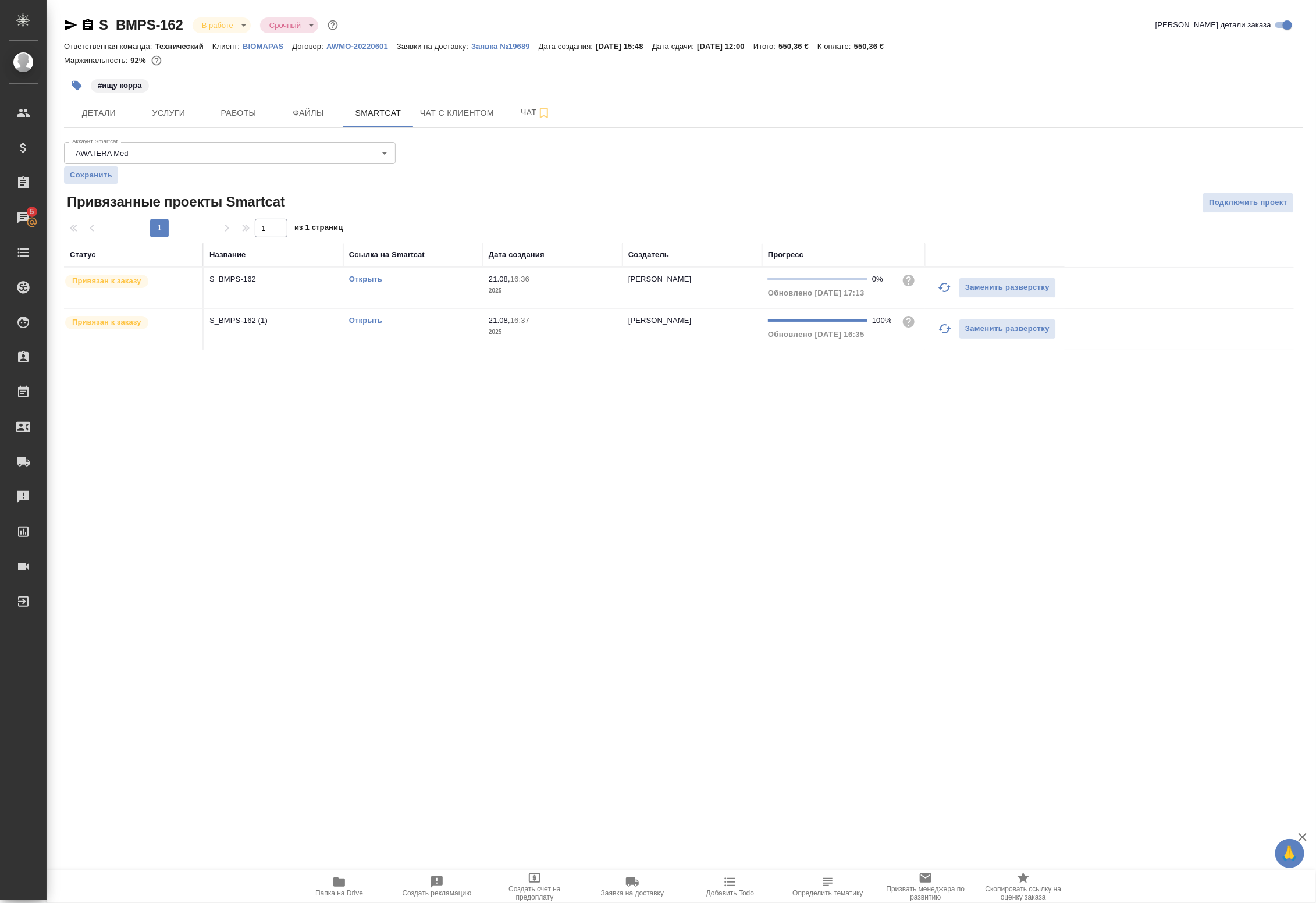
click at [372, 320] on link "Открыть" at bounding box center [366, 320] width 33 height 9
click at [250, 117] on span "Работы" at bounding box center [238, 113] width 56 height 14
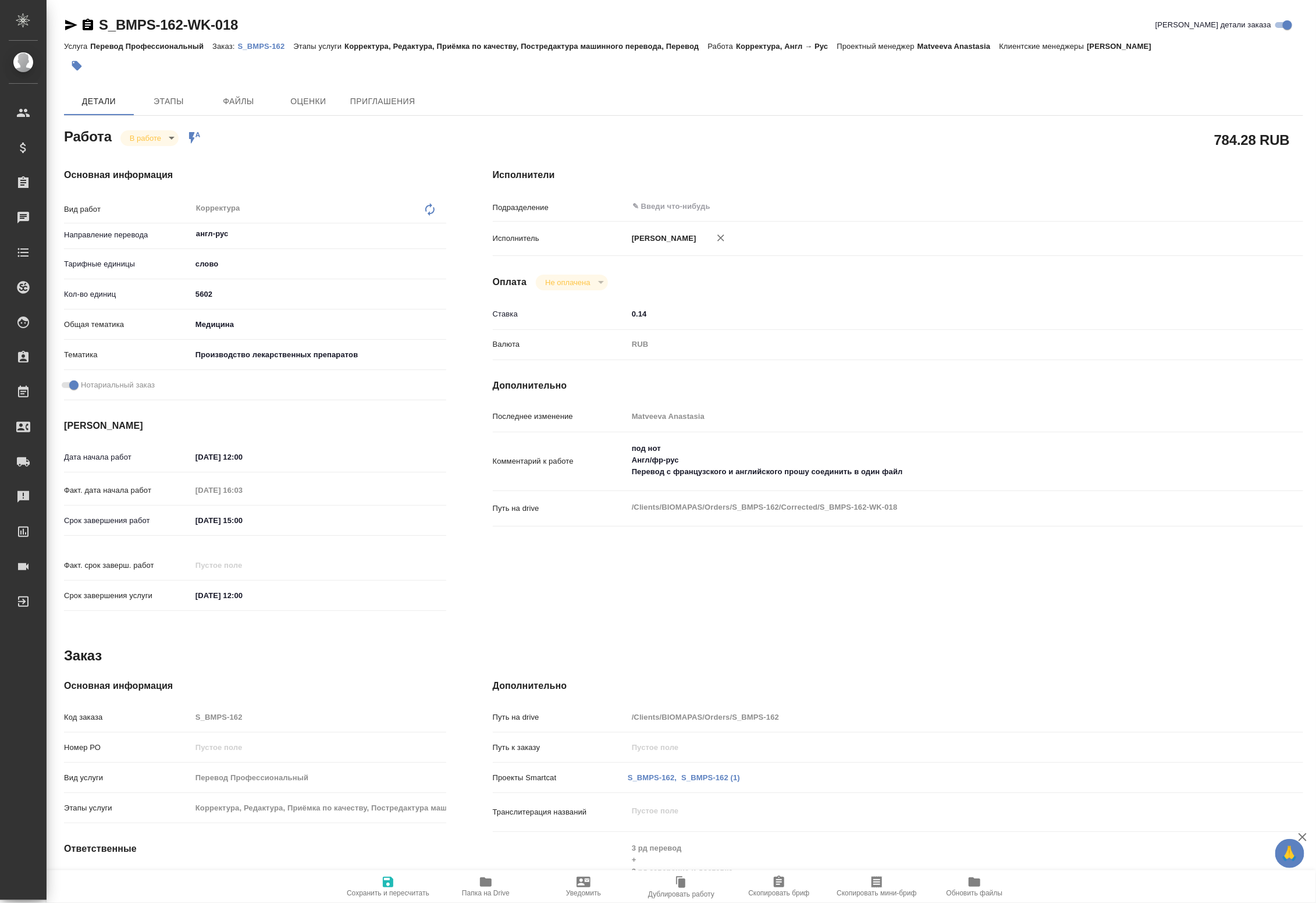
type textarea "x"
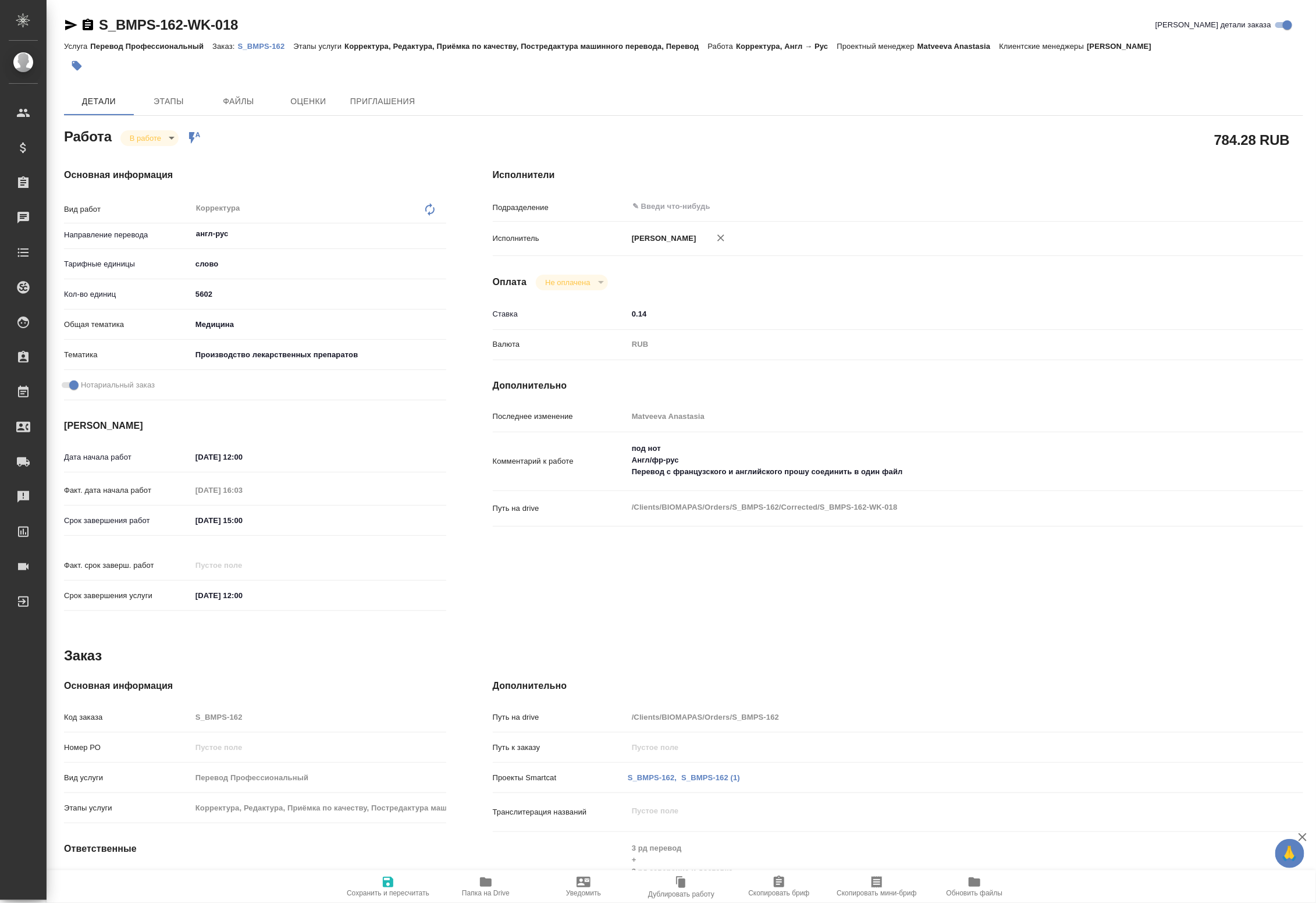
type textarea "x"
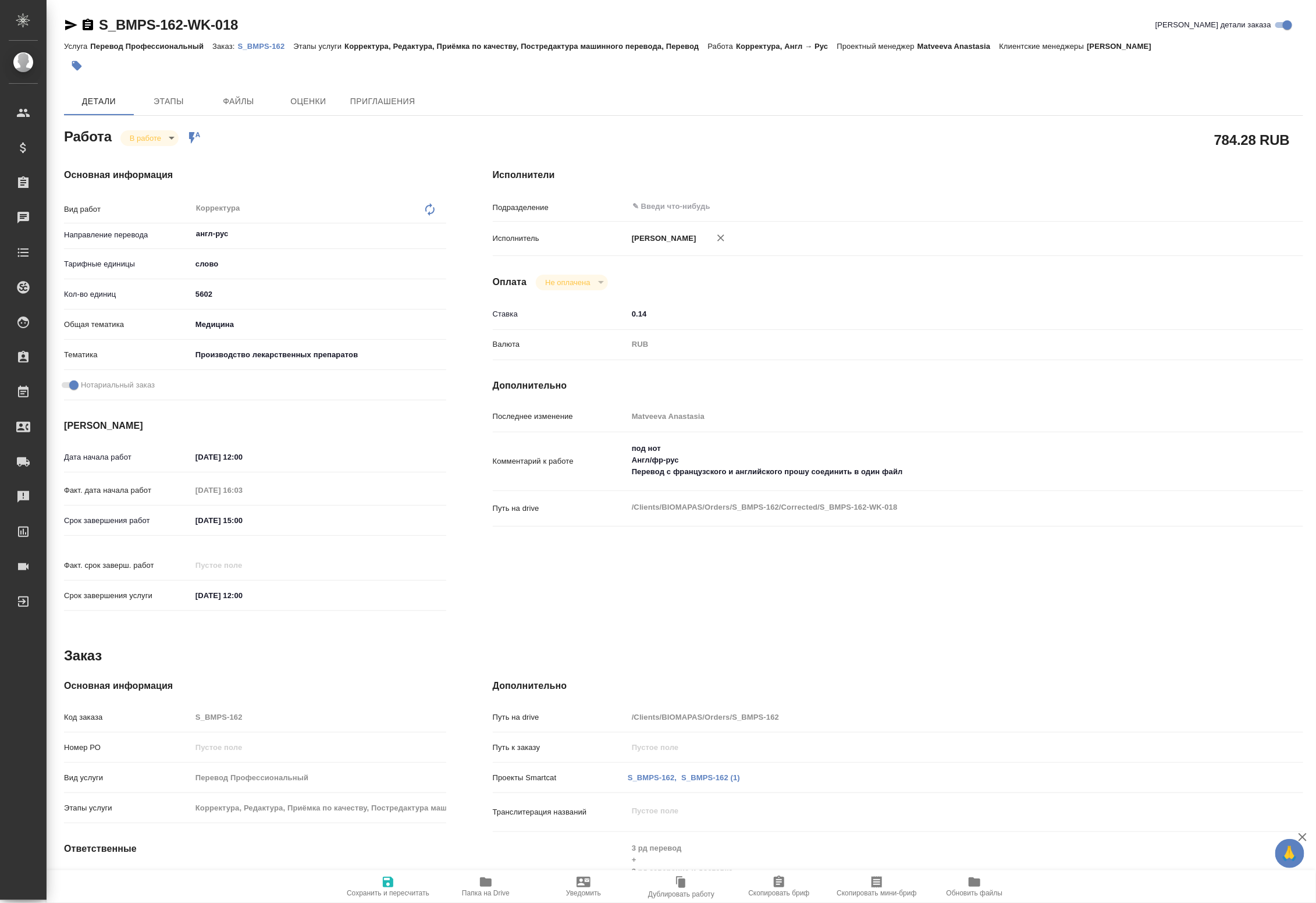
type textarea "x"
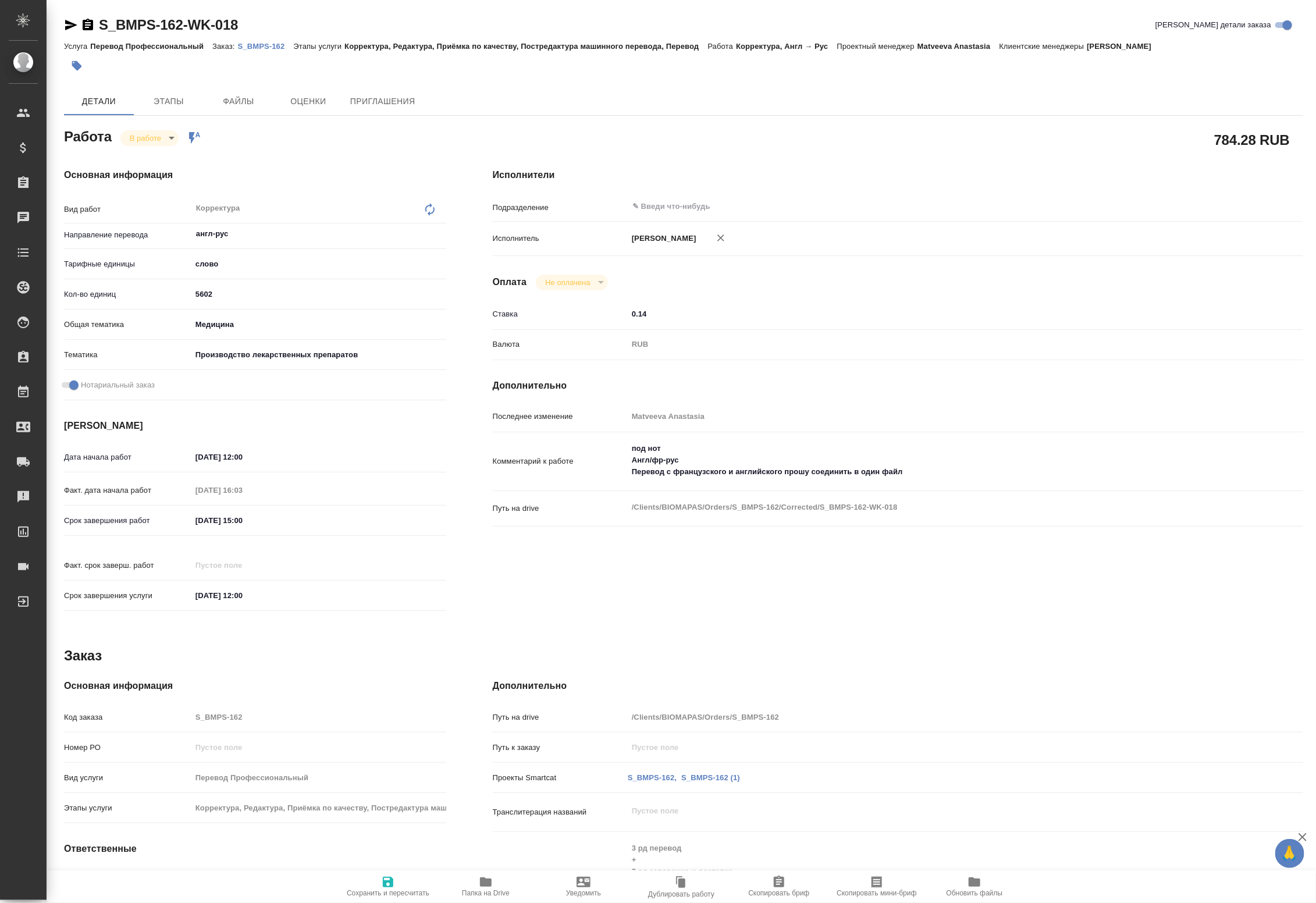
type textarea "x"
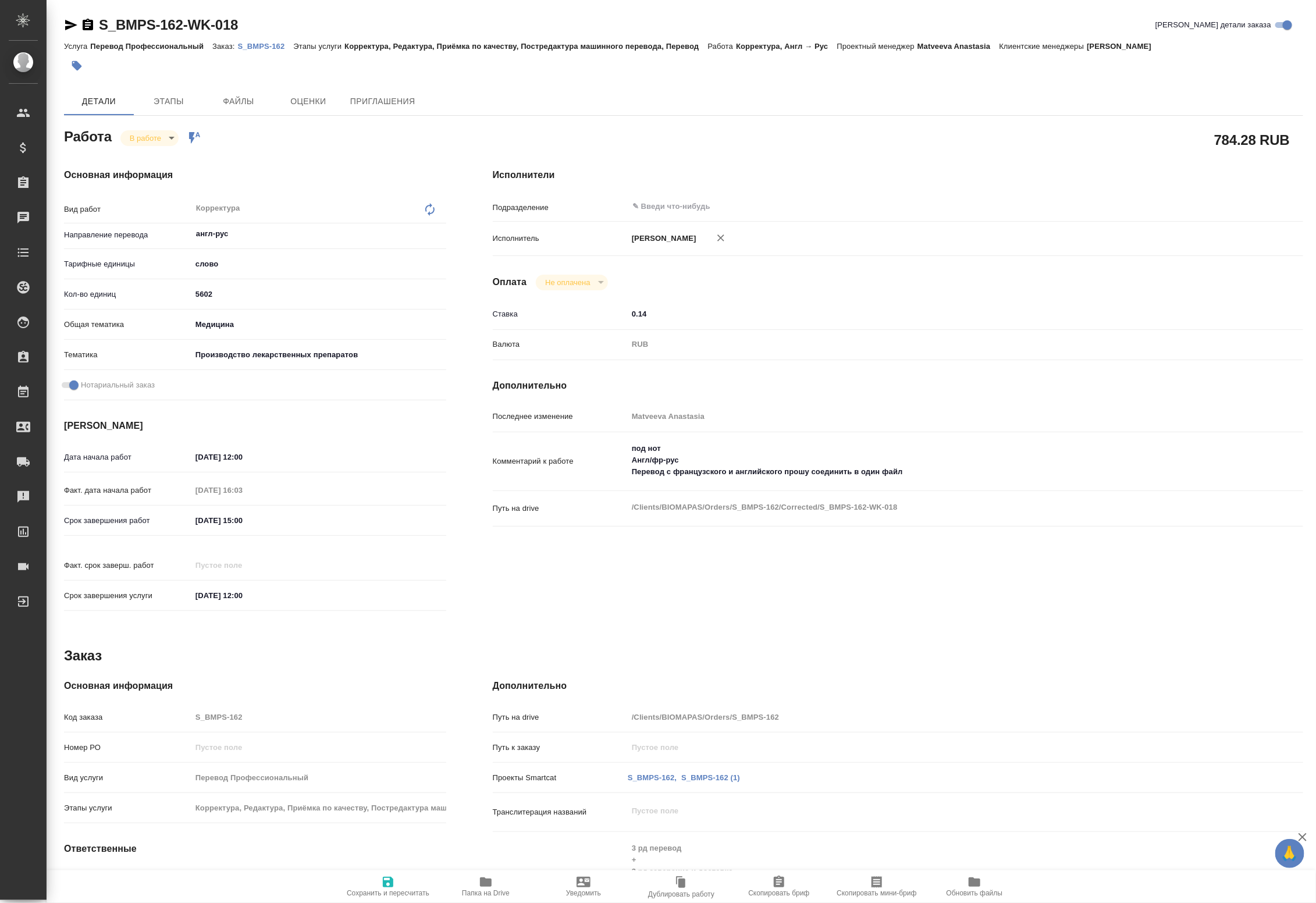
type textarea "x"
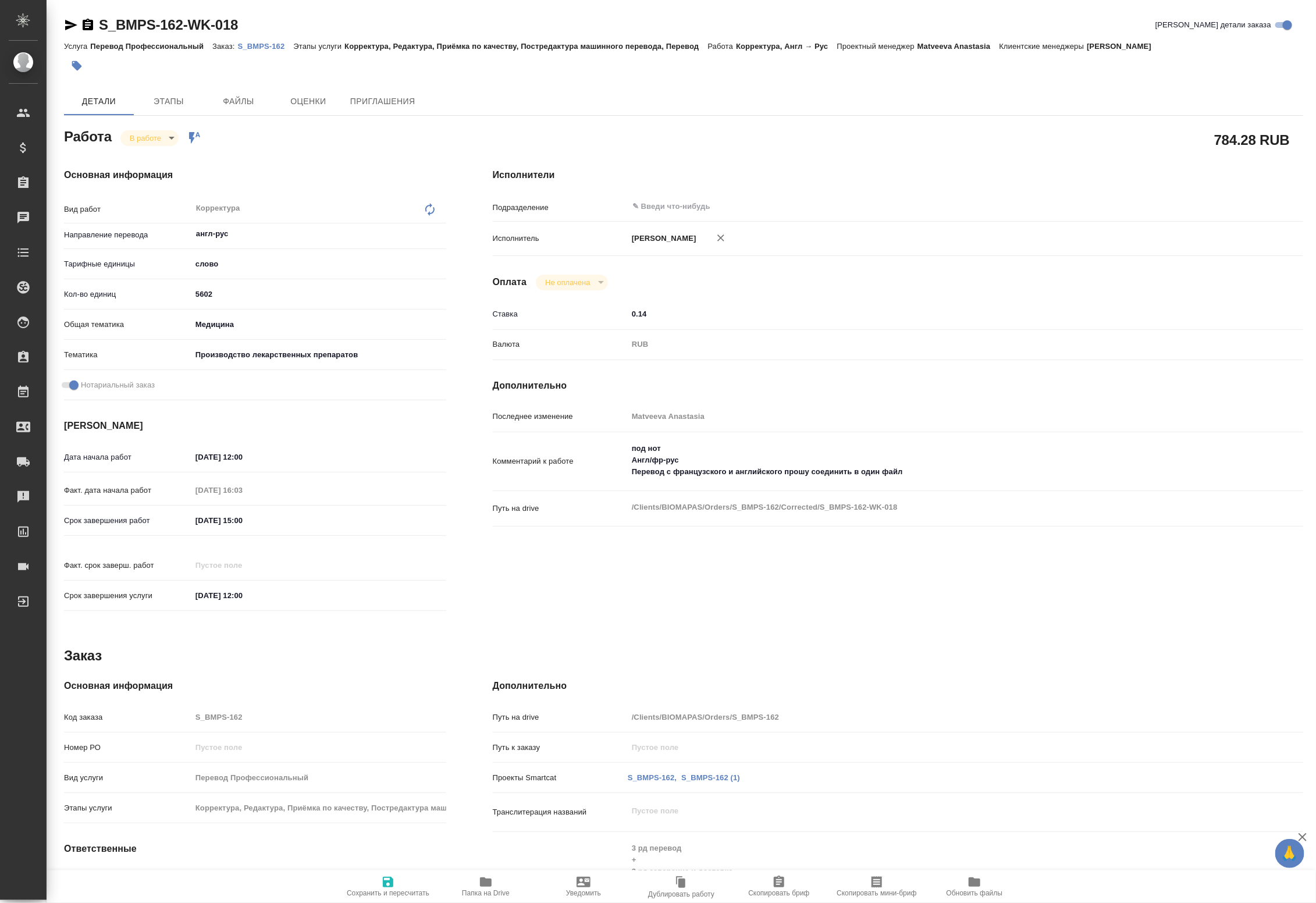
type textarea "x"
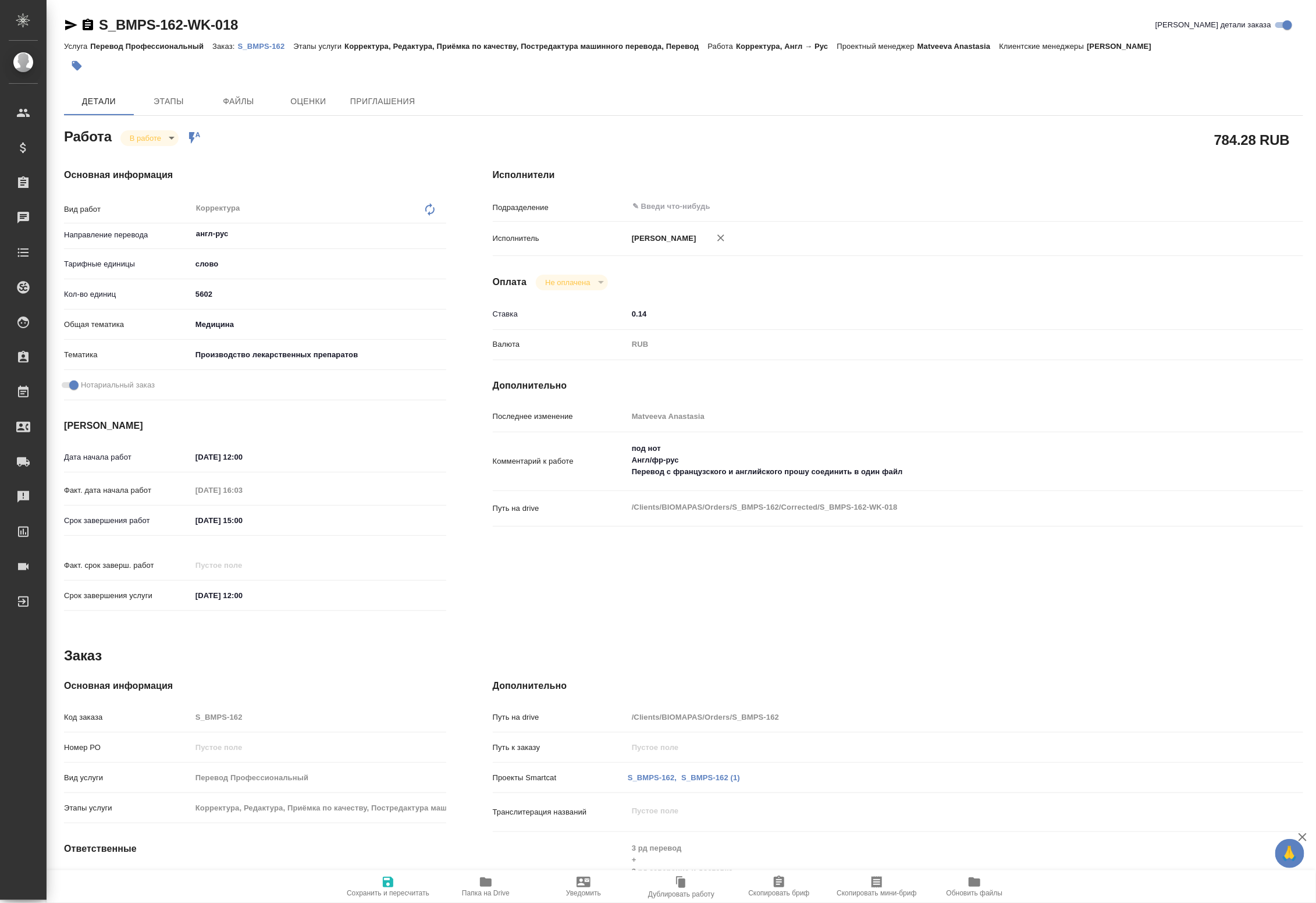
type textarea "x"
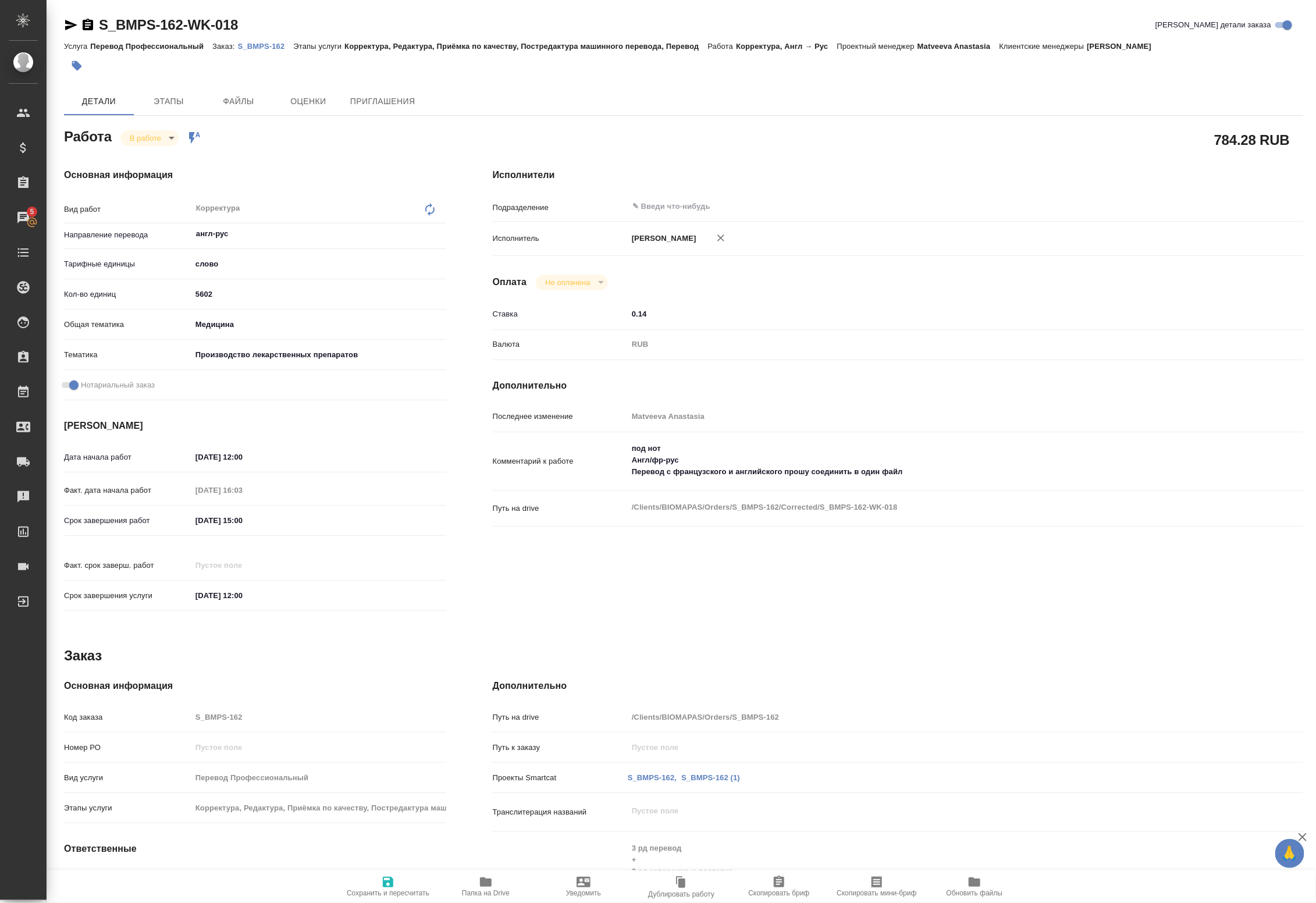
type textarea "x"
